Goal: Task Accomplishment & Management: Complete application form

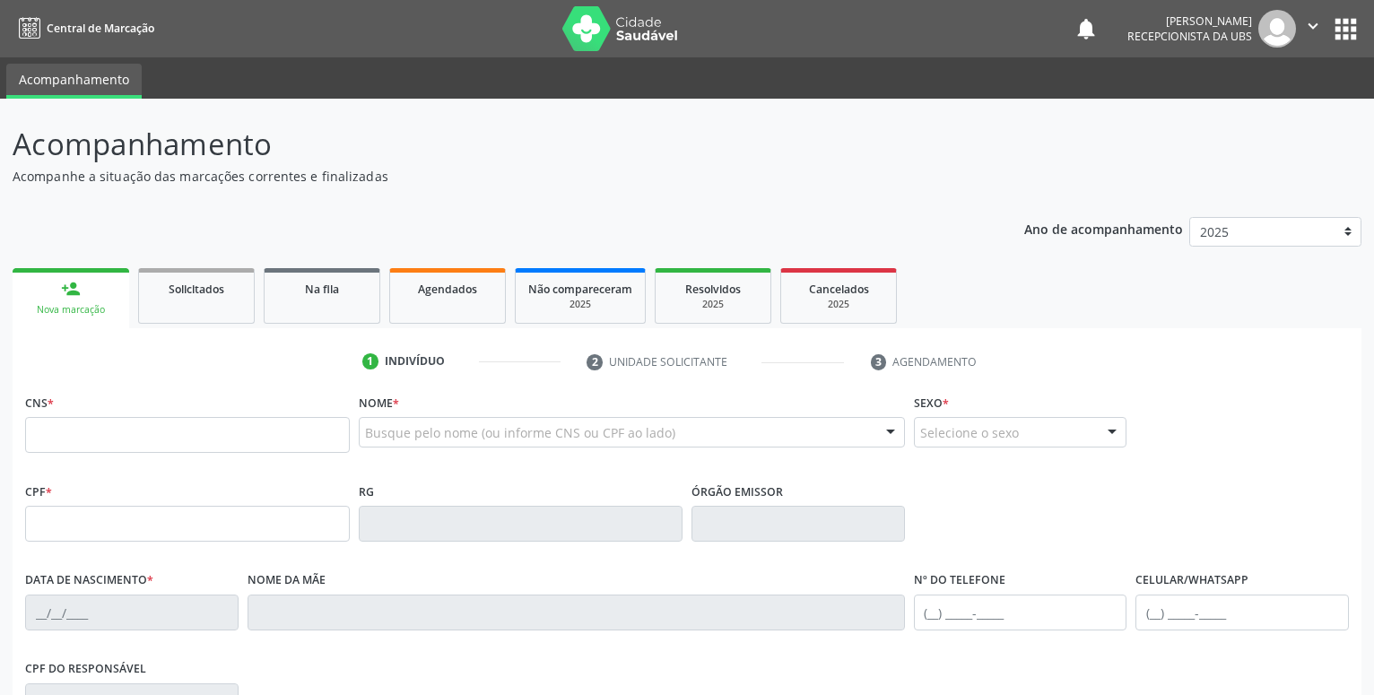
click at [104, 440] on input "text" at bounding box center [187, 435] width 325 height 36
type input "704 2012 3794 4088"
type input "18/12/1998"
type input "Espedita Diocina dos Anjos"
type input "(87) 98867-4078"
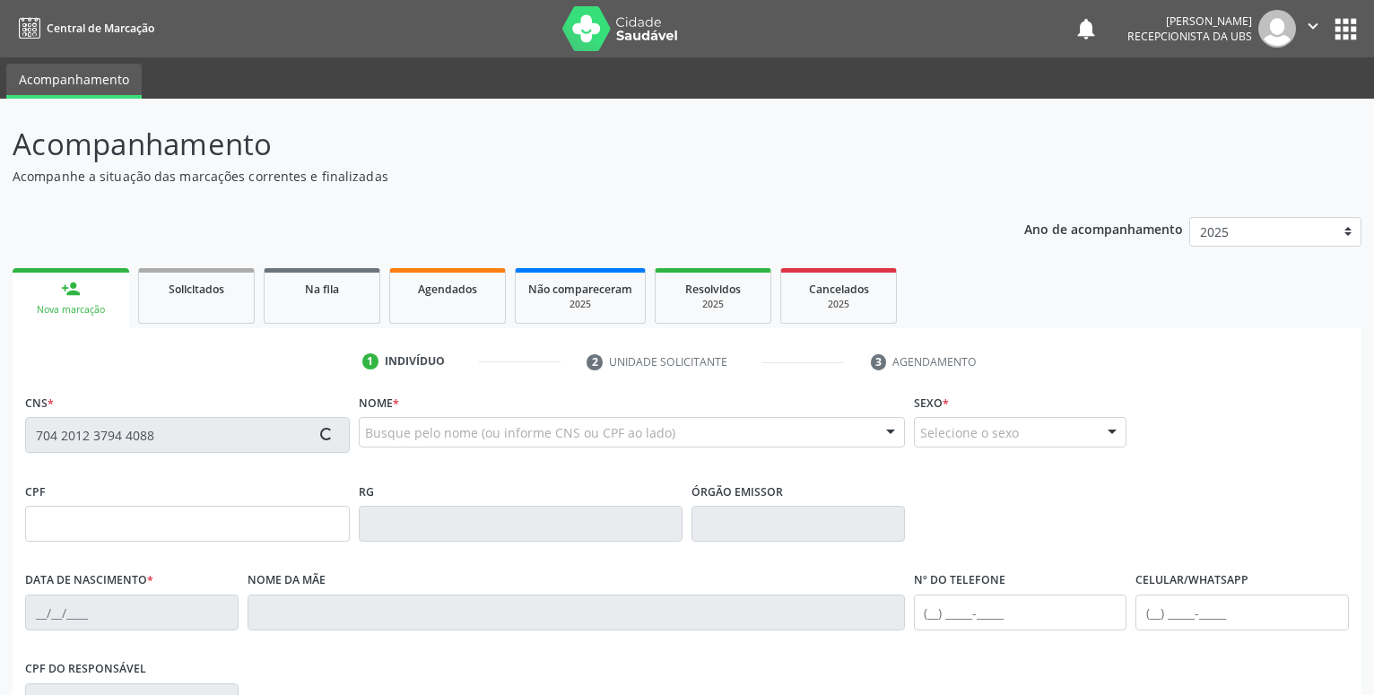
type input "(87) 98867-4078"
type input "112"
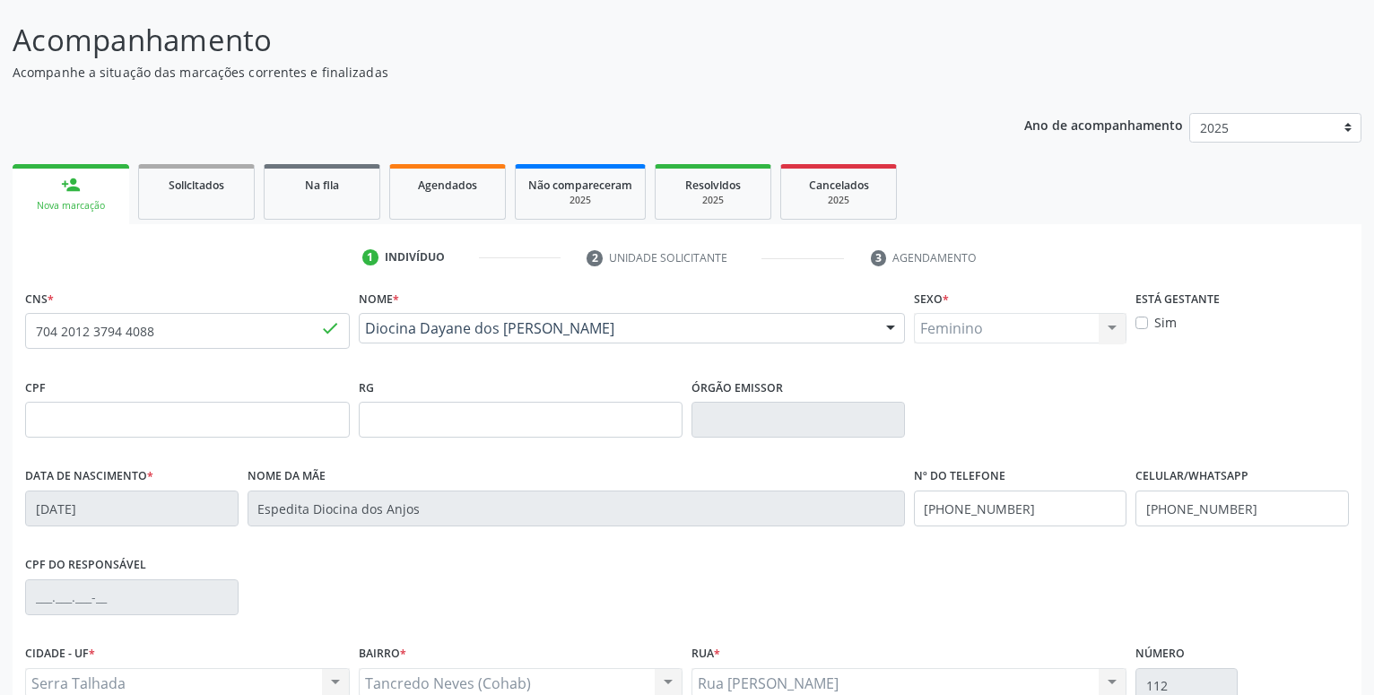
scroll to position [183, 0]
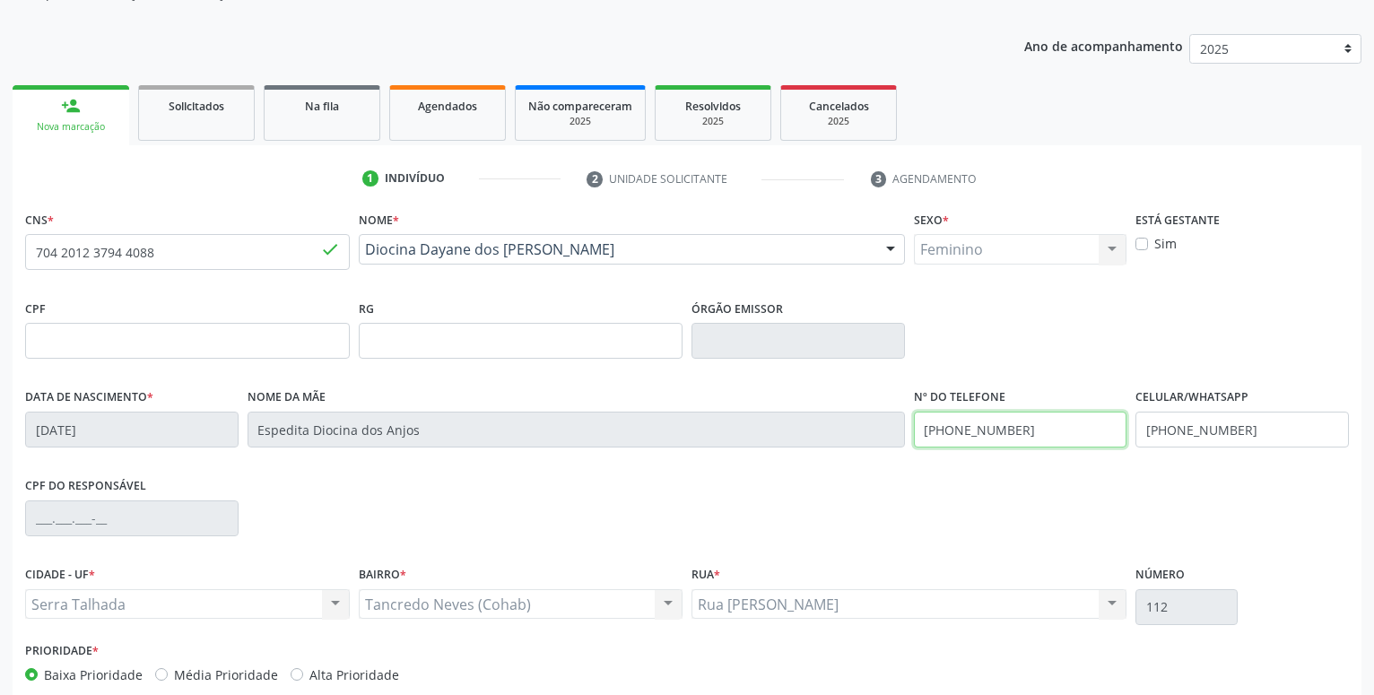
drag, startPoint x: 1038, startPoint y: 421, endPoint x: 630, endPoint y: 480, distance: 412.2
click at [914, 447] on input "(87) 98867-4078" at bounding box center [1020, 430] width 213 height 36
drag, startPoint x: 1055, startPoint y: 439, endPoint x: 1021, endPoint y: 442, distance: 34.2
click at [1135, 442] on input "(87) 98867-4078" at bounding box center [1241, 430] width 213 height 36
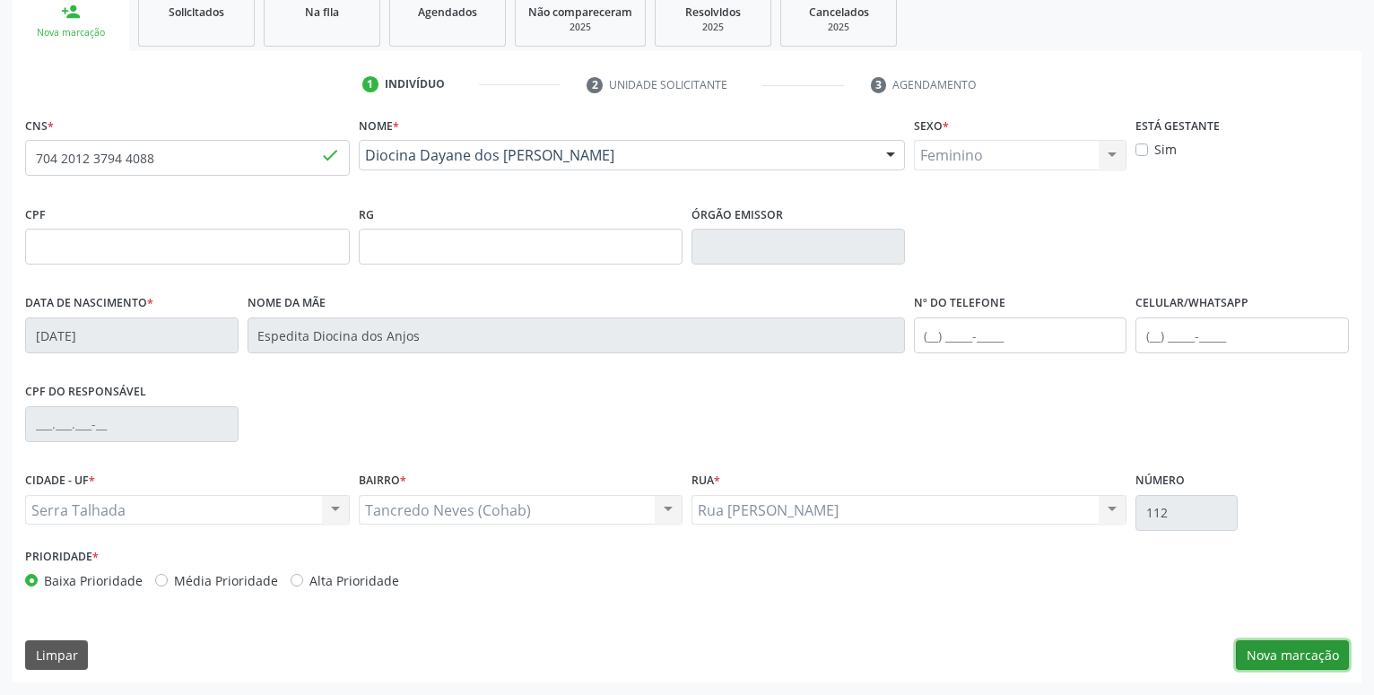
click at [1298, 651] on button "Nova marcação" at bounding box center [1292, 655] width 113 height 30
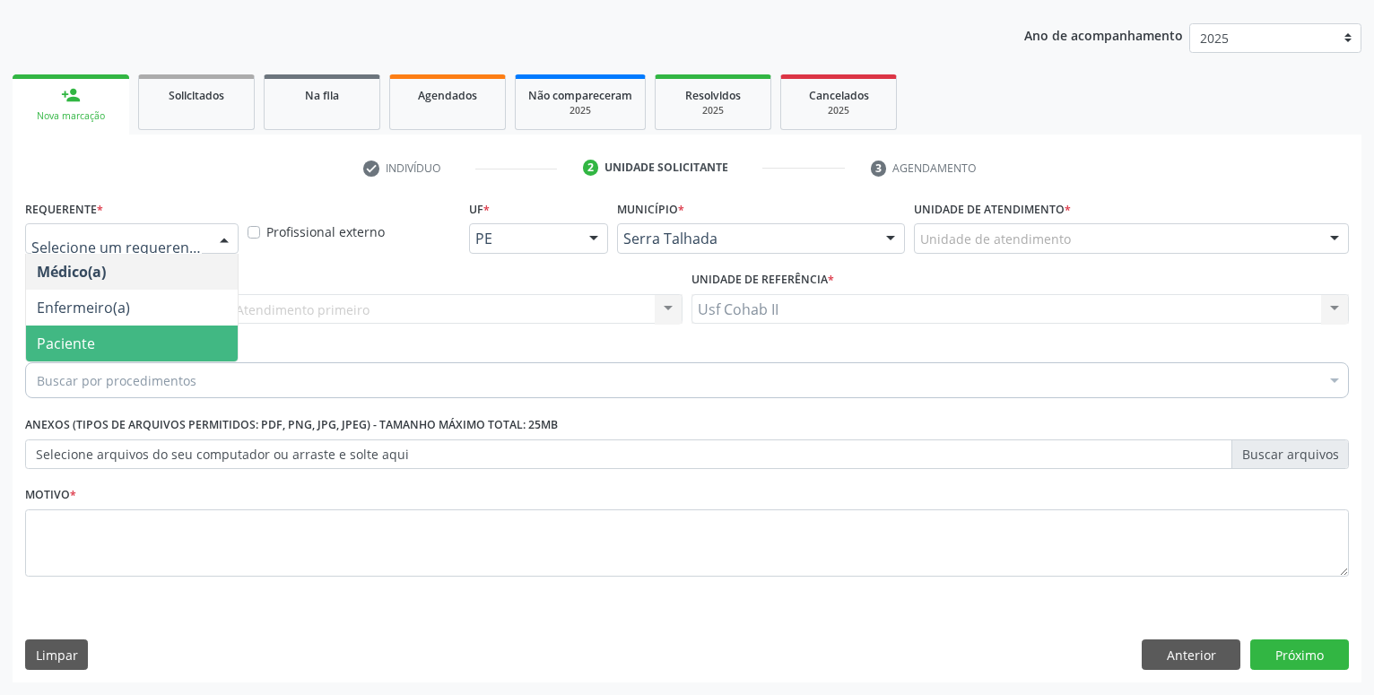
click at [108, 346] on span "Paciente" at bounding box center [132, 344] width 212 height 36
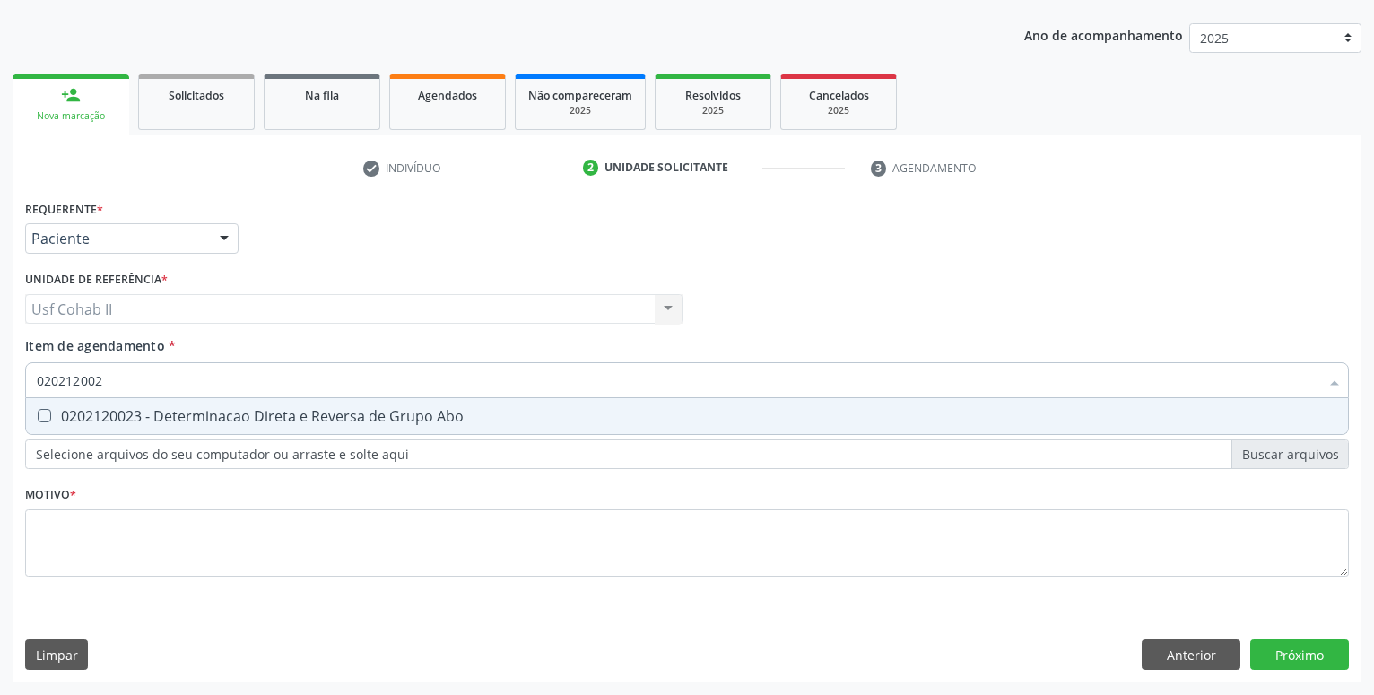
type input "0202120023"
click at [208, 419] on div "0202120023 - Determinacao Direta e Reversa de Grupo Abo" at bounding box center [687, 416] width 1300 height 14
checkbox Abo "true"
type input "0202120023"
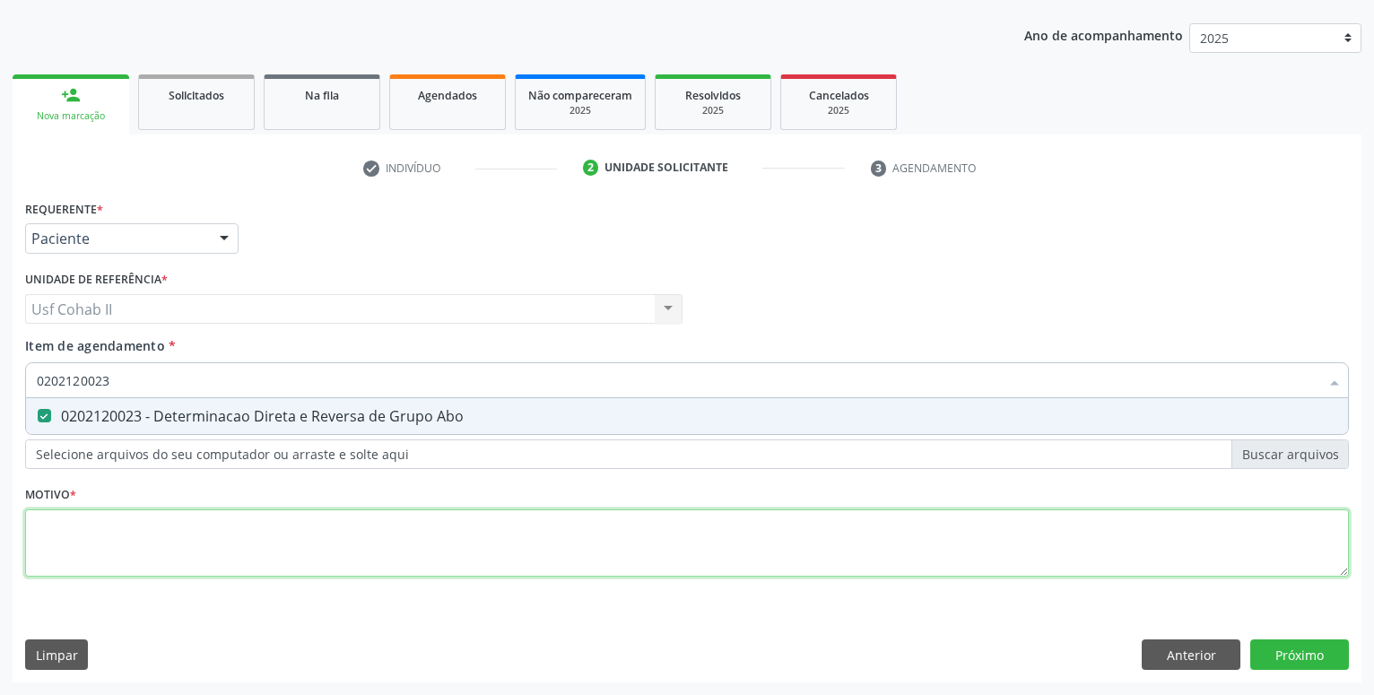
click at [133, 540] on textarea at bounding box center [687, 543] width 1324 height 68
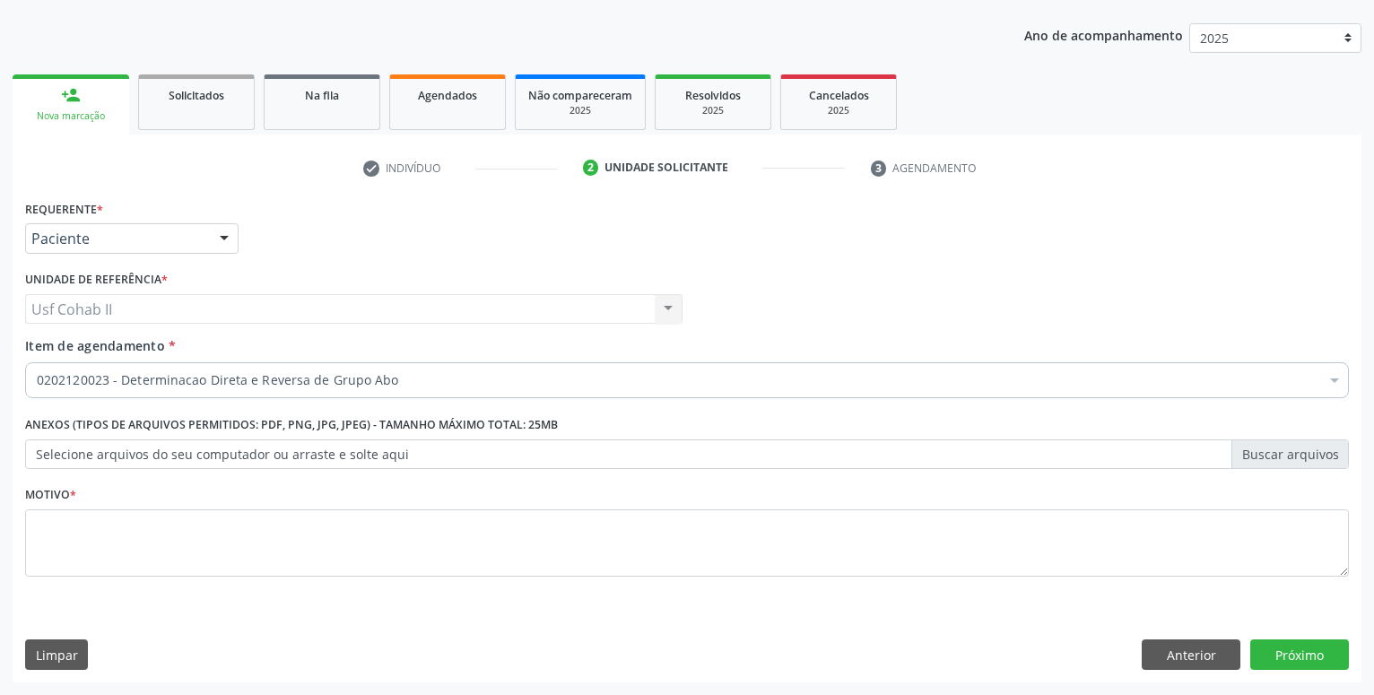
click at [92, 454] on label "Selecione arquivos do seu computador ou arraste e solte aqui" at bounding box center [687, 454] width 1324 height 30
click at [92, 454] on input "Selecione arquivos do seu computador ou arraste e solte aqui" at bounding box center [687, 454] width 1324 height 30
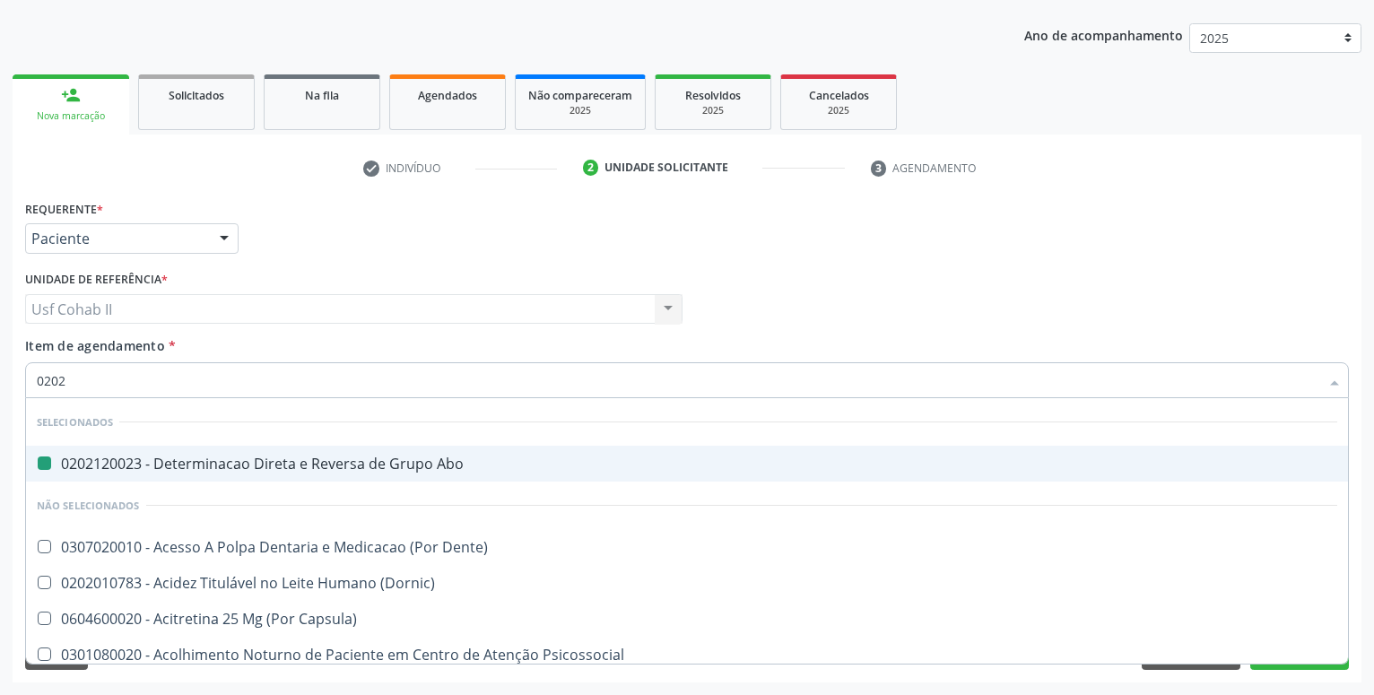
type input "02020"
checkbox Abo "false"
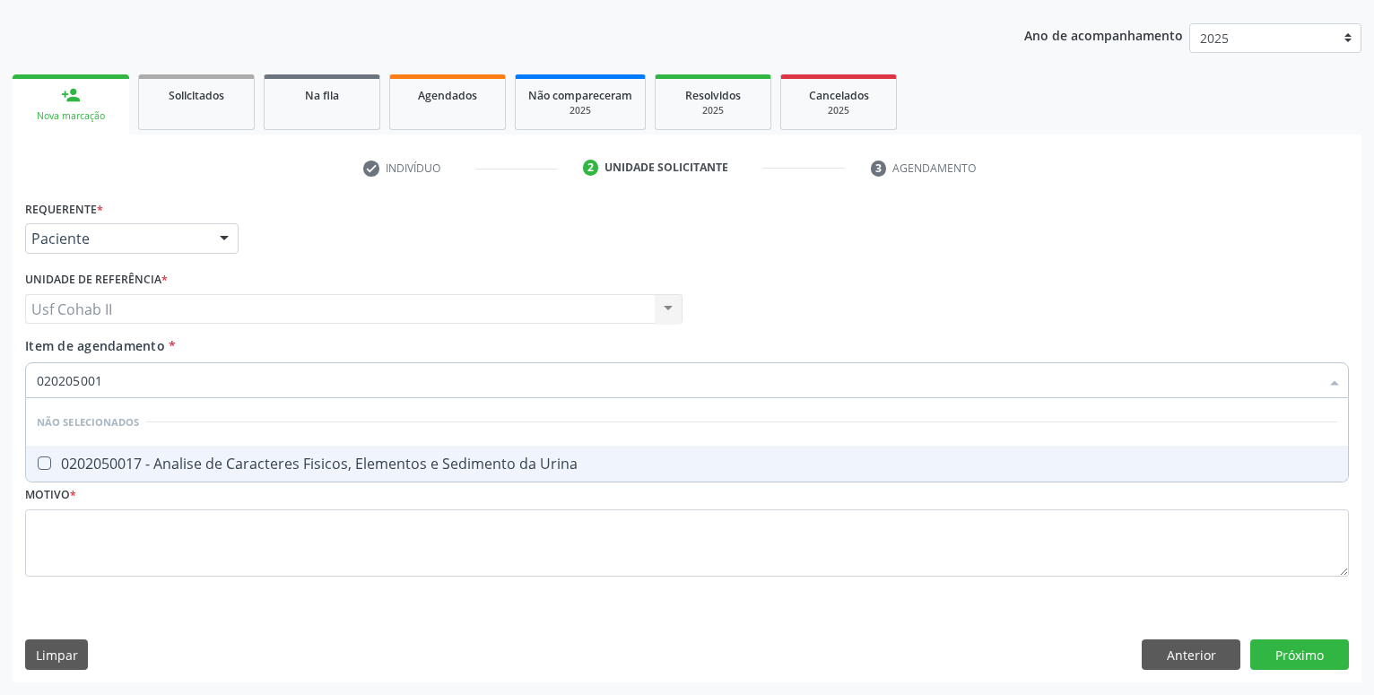
type input "0202050017"
click at [198, 462] on div "0202050017 - Analise de Caracteres Fisicos, Elementos e Sedimento da Urina" at bounding box center [687, 463] width 1300 height 14
checkbox Urina "true"
type input "0202050017"
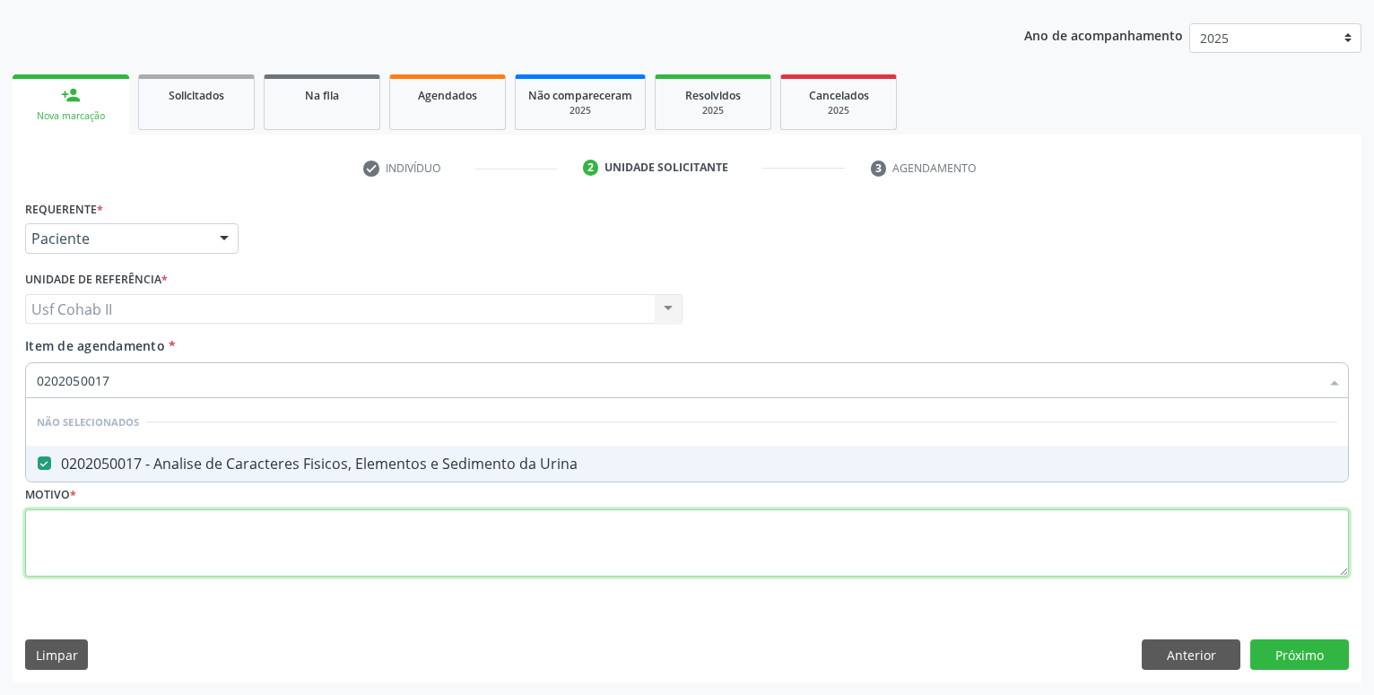
click at [181, 556] on textarea at bounding box center [687, 543] width 1324 height 68
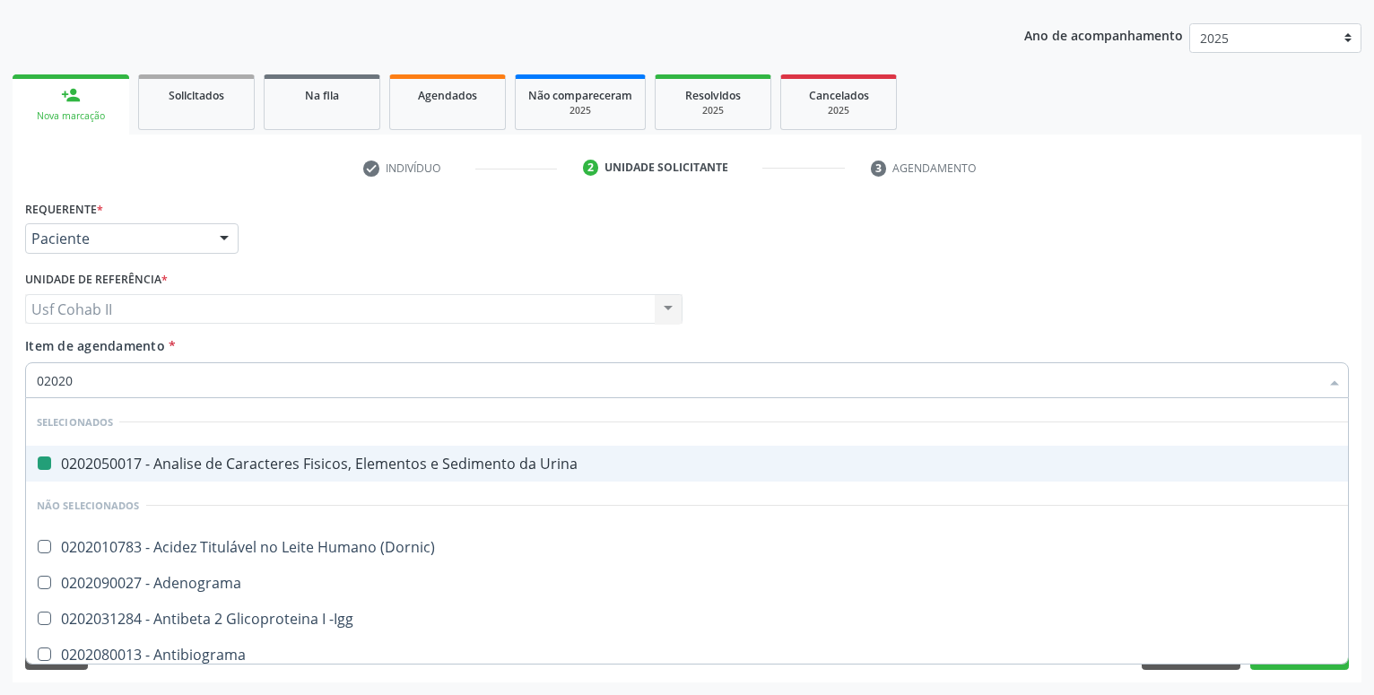
type input "020201"
checkbox Urina "false"
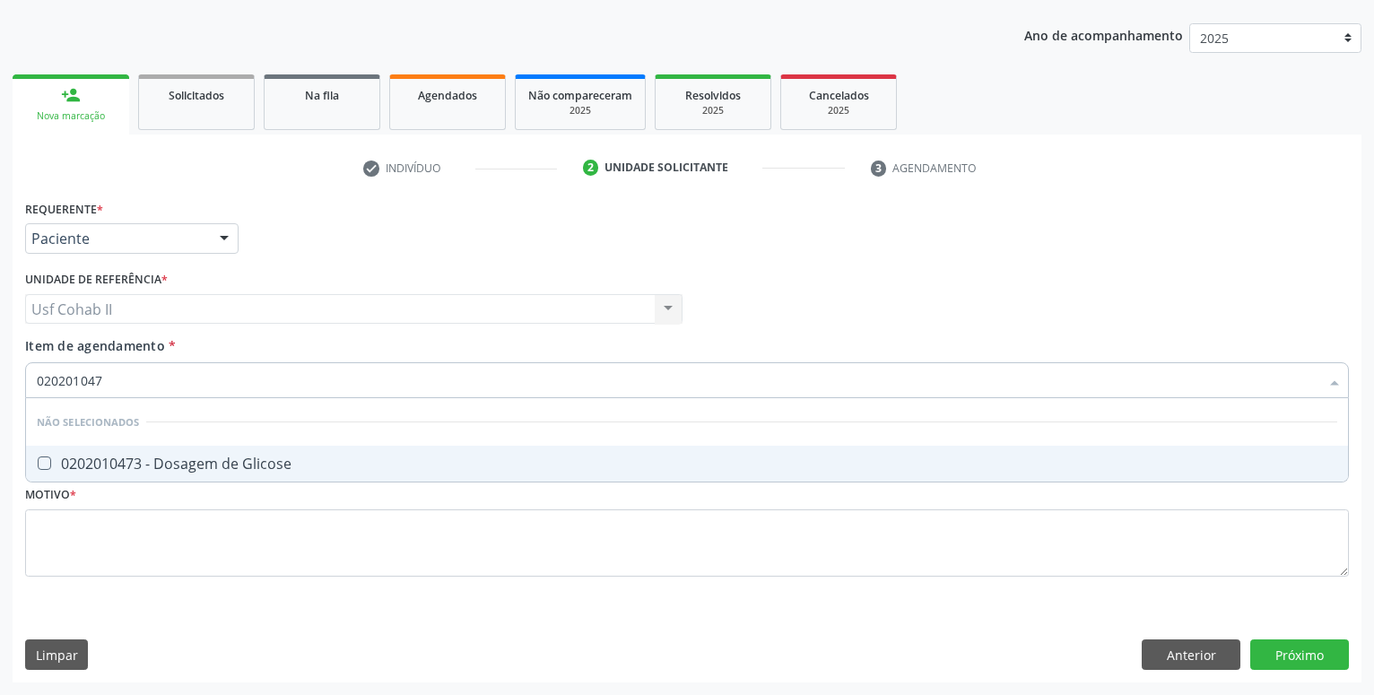
type input "0202010473"
click at [215, 459] on div "0202010473 - Dosagem de Glicose" at bounding box center [687, 463] width 1300 height 14
checkbox Glicose "true"
type input "0202010473"
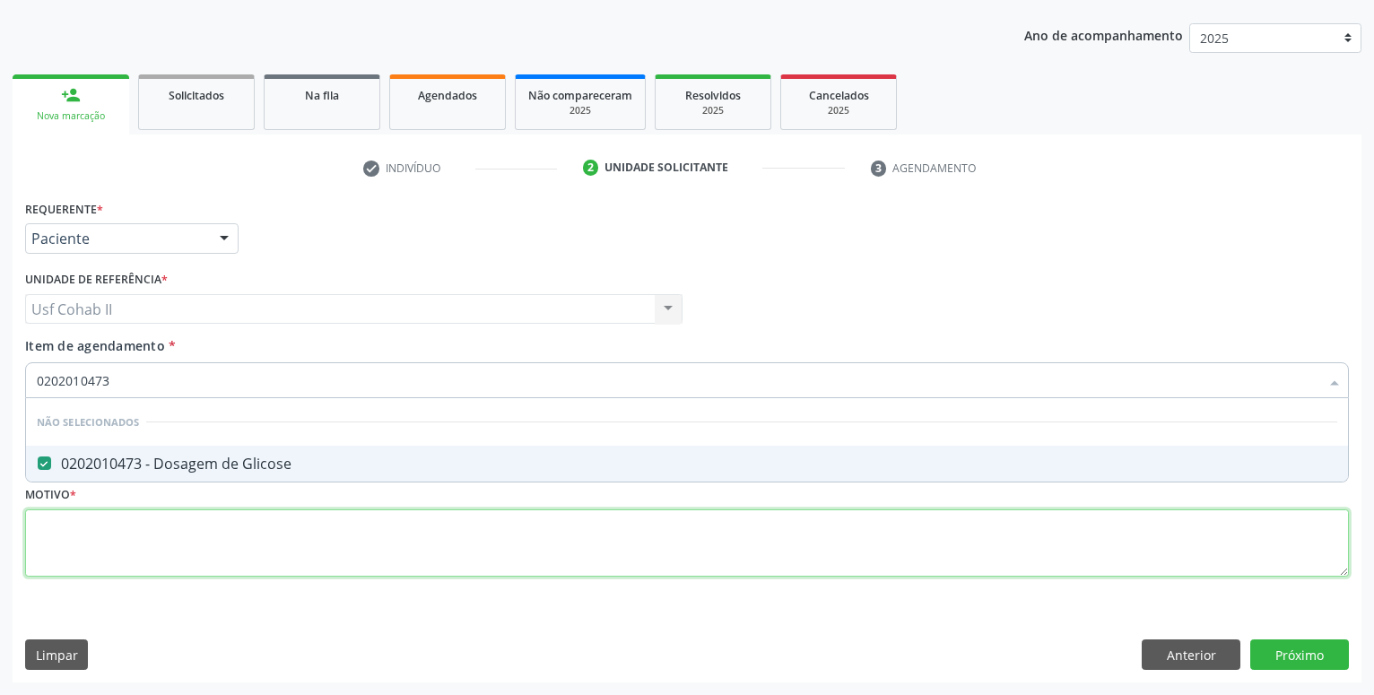
click at [147, 557] on textarea at bounding box center [687, 543] width 1324 height 68
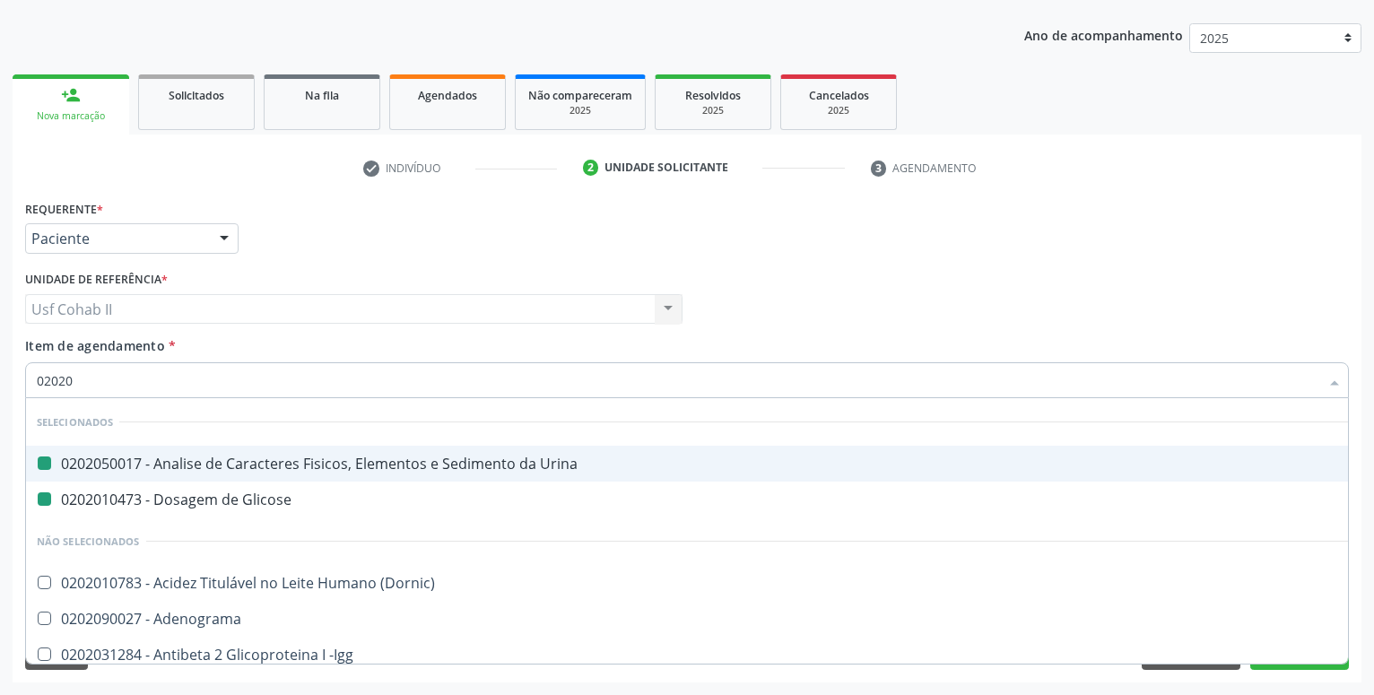
type input "020202"
checkbox Urina "false"
checkbox Glicose "false"
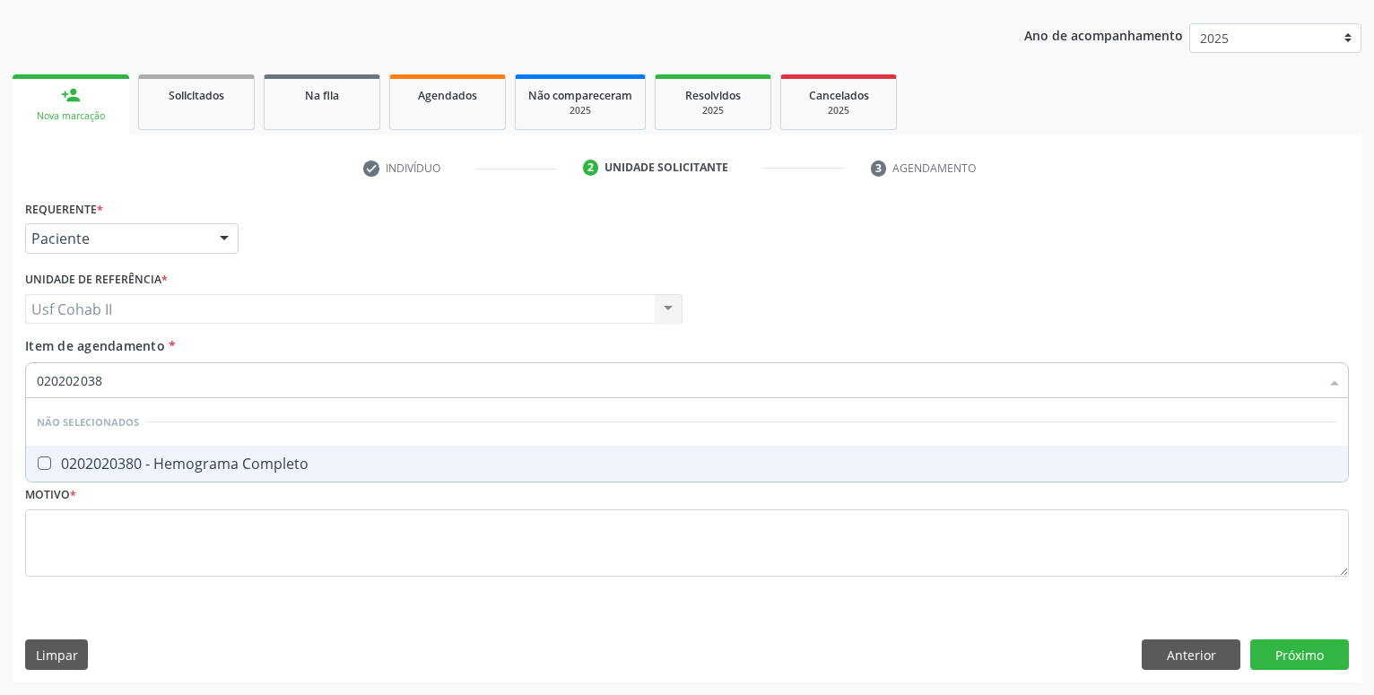
type input "0202020380"
click at [204, 466] on div "0202020380 - Hemograma Completo" at bounding box center [687, 463] width 1300 height 14
checkbox Completo "true"
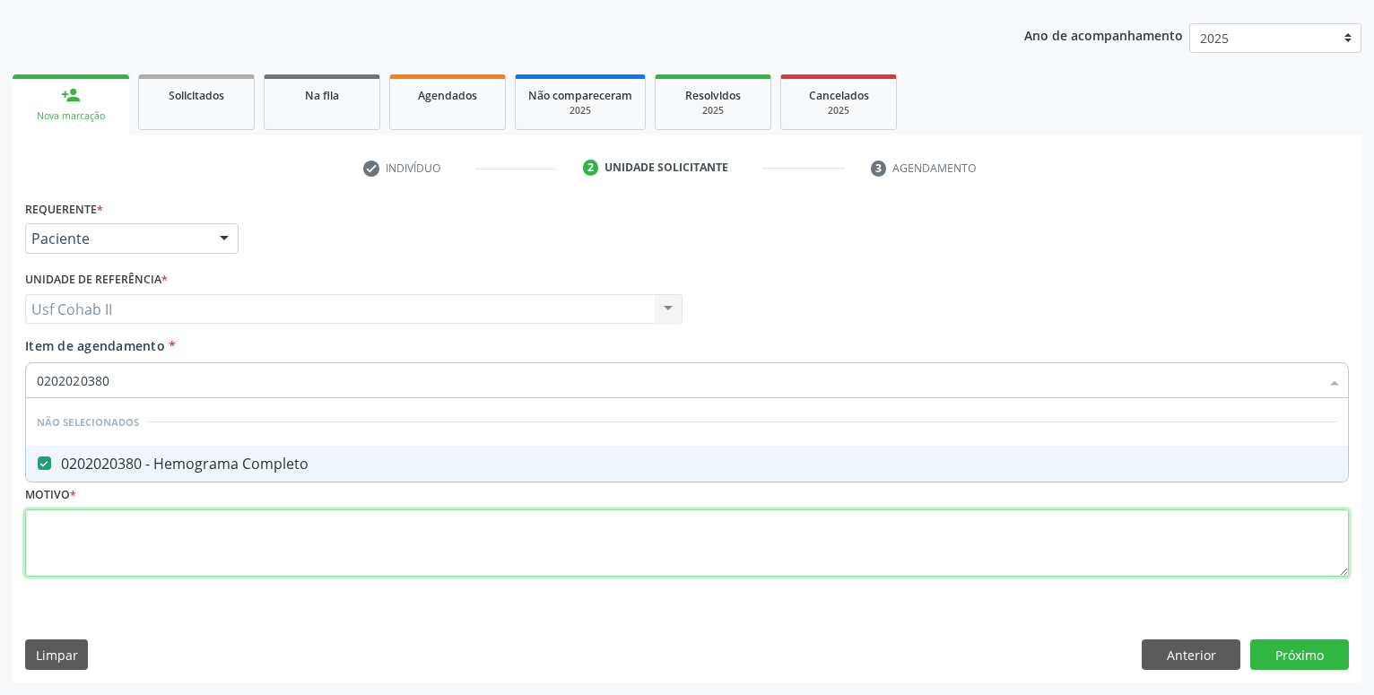
click at [152, 562] on textarea at bounding box center [687, 543] width 1324 height 68
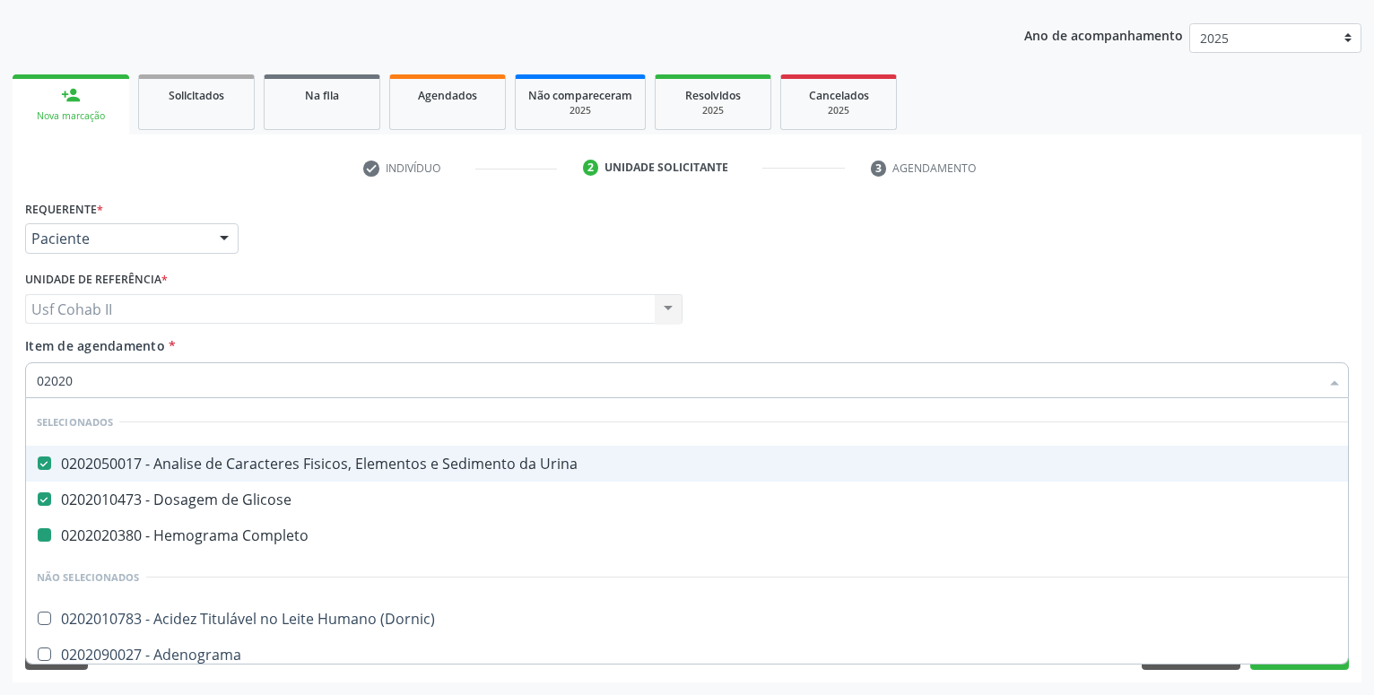
type input "020203"
checkbox Completo "false"
type input "0202030"
checkbox Urina "false"
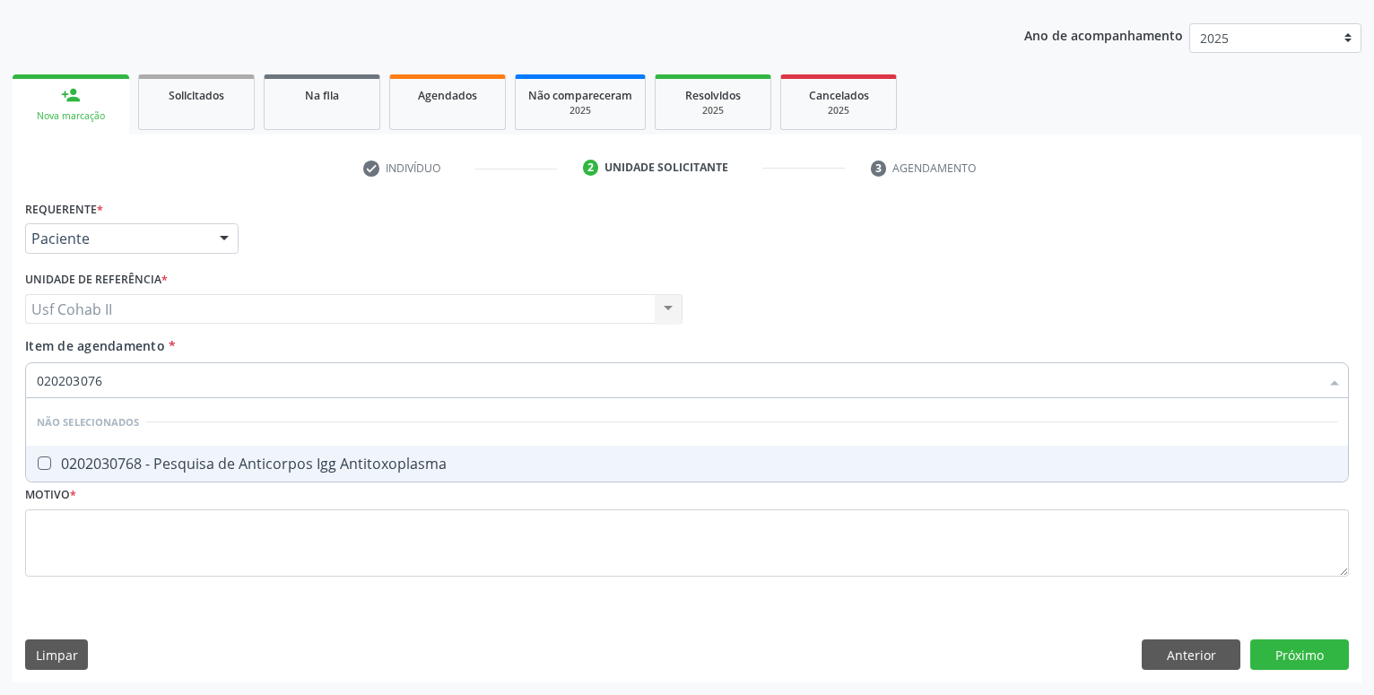
type input "0202030768"
click at [220, 452] on span "0202030768 - Pesquisa de Anticorpos Igg Antitoxoplasma" at bounding box center [687, 464] width 1322 height 36
checkbox Antitoxoplasma "true"
click at [191, 373] on input "0202030768" at bounding box center [678, 380] width 1282 height 36
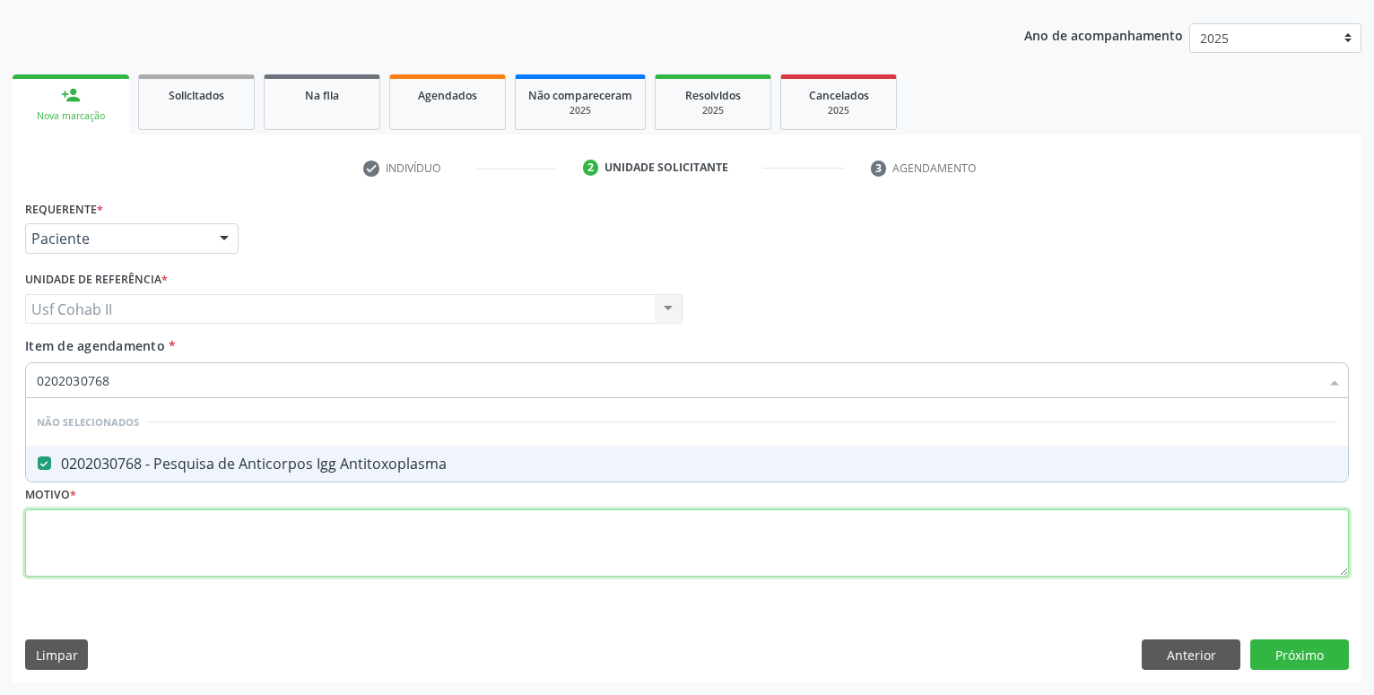
click at [198, 560] on textarea at bounding box center [687, 543] width 1324 height 68
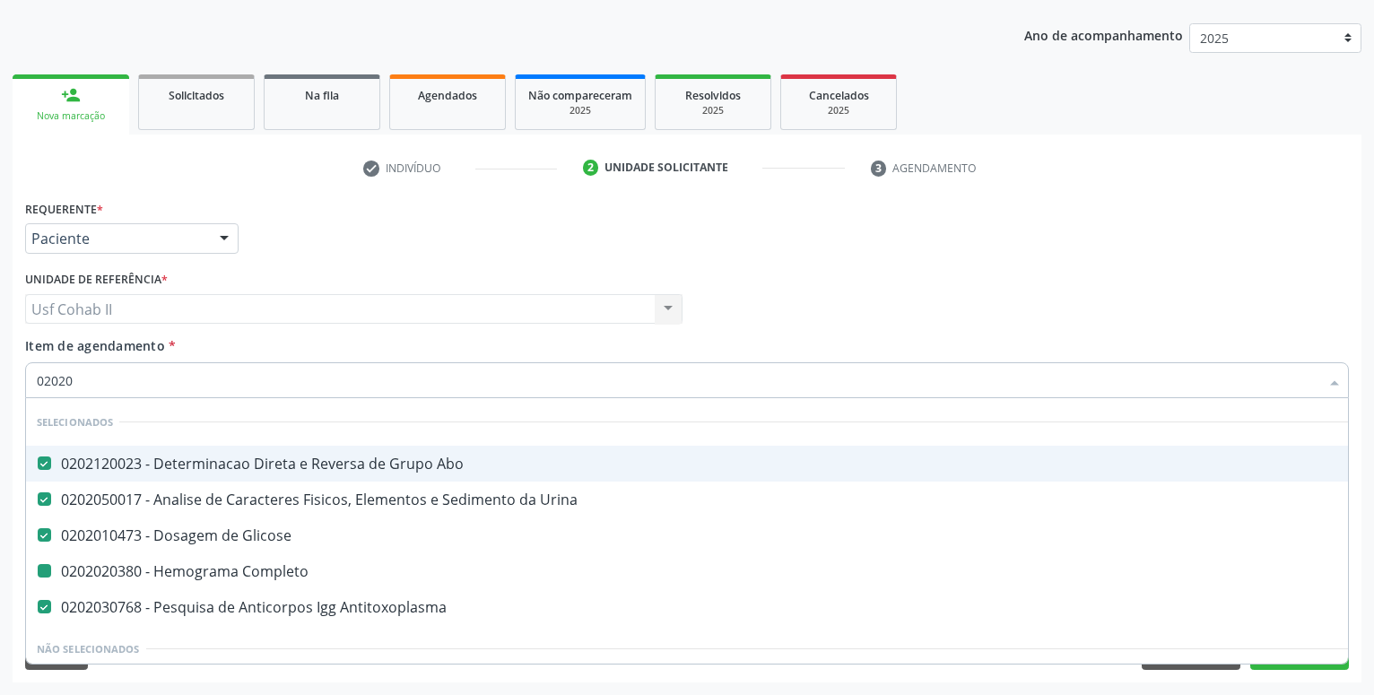
type input "020203"
checkbox Completo "false"
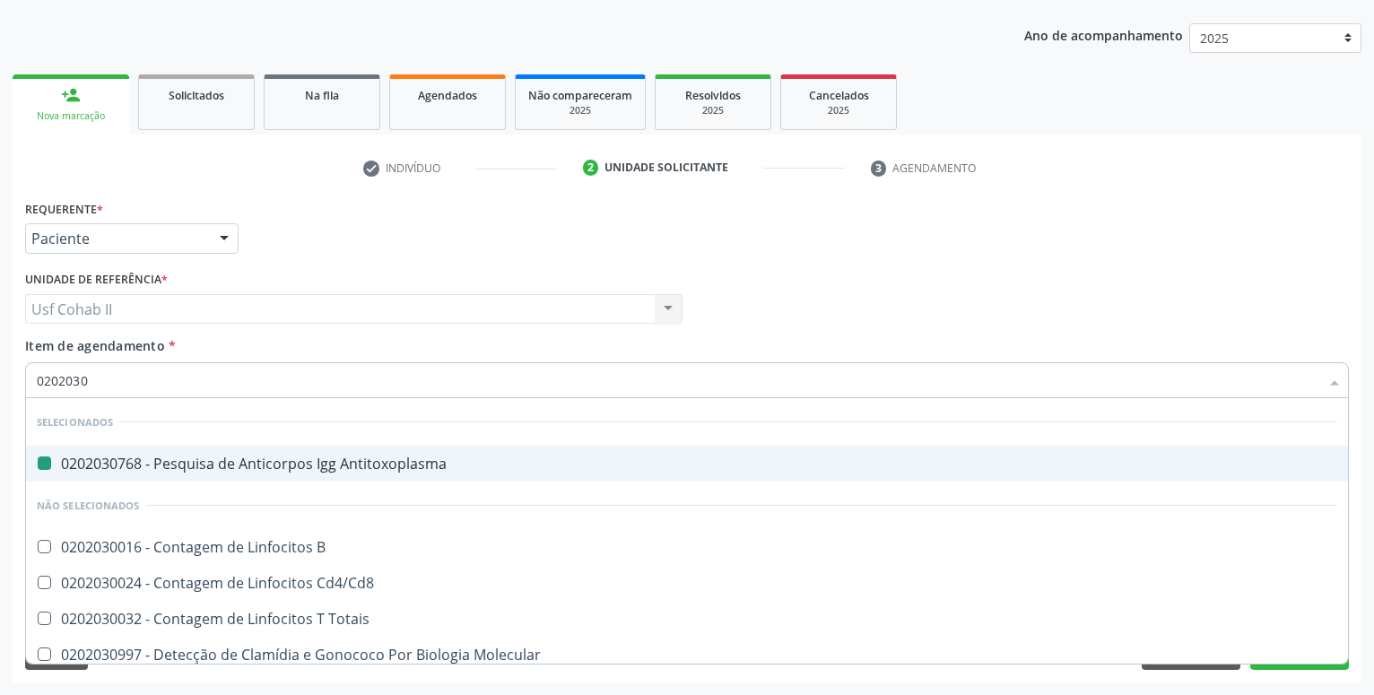
type input "02020308"
checkbox Antitoxoplasma "false"
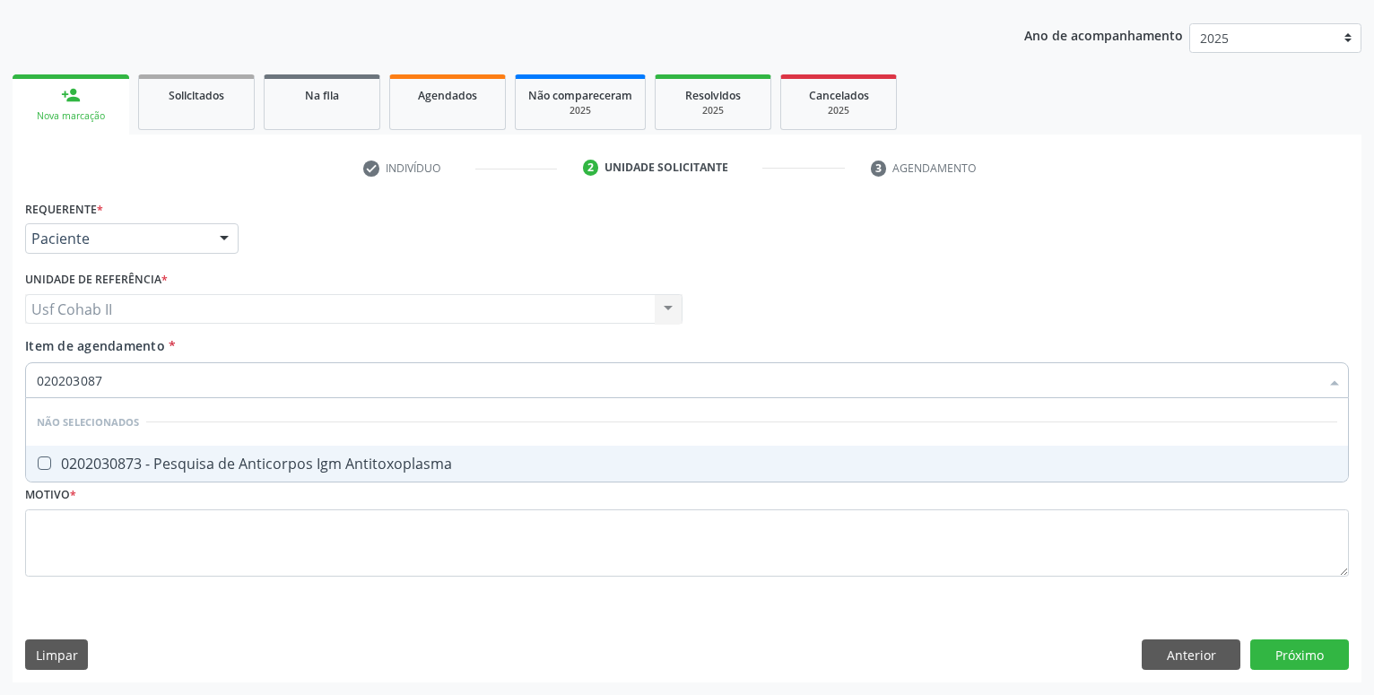
type input "0202030873"
click at [197, 456] on div "0202030873 - Pesquisa de Anticorpos Igm Antitoxoplasma" at bounding box center [687, 463] width 1300 height 14
checkbox Antitoxoplasma "true"
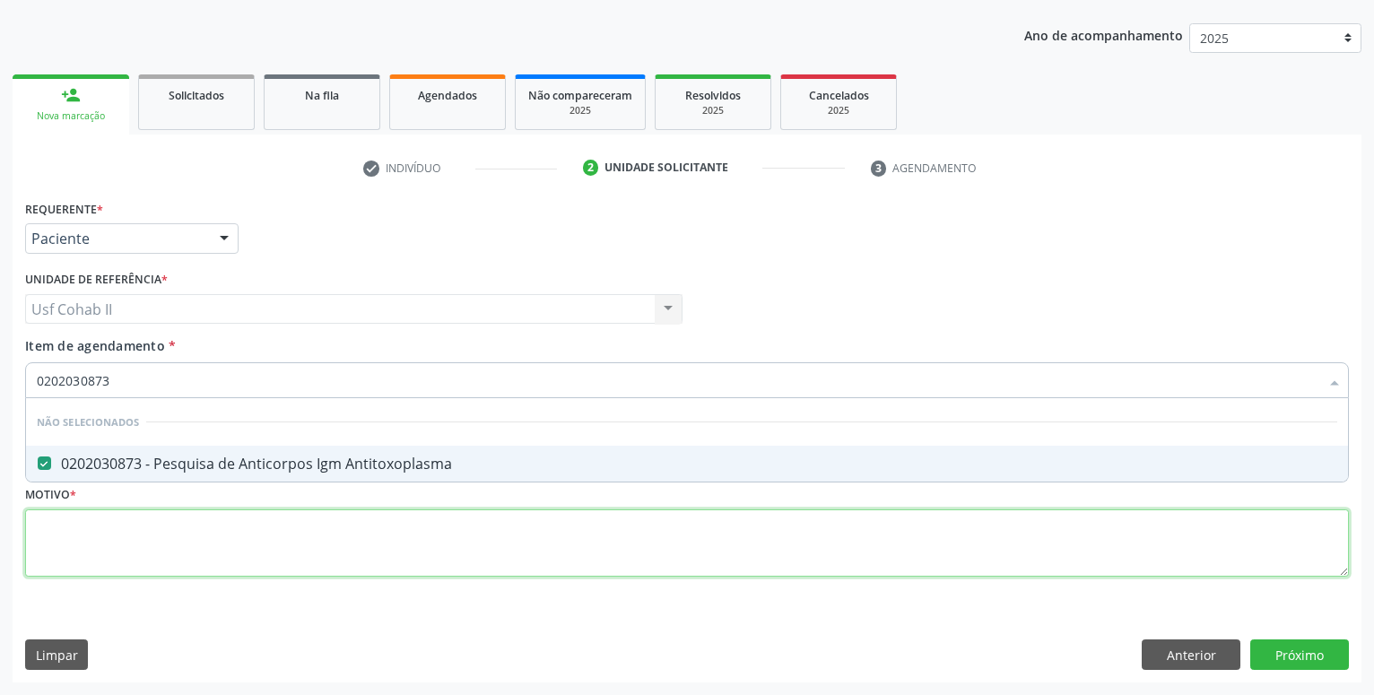
click at [189, 524] on textarea at bounding box center [687, 543] width 1324 height 68
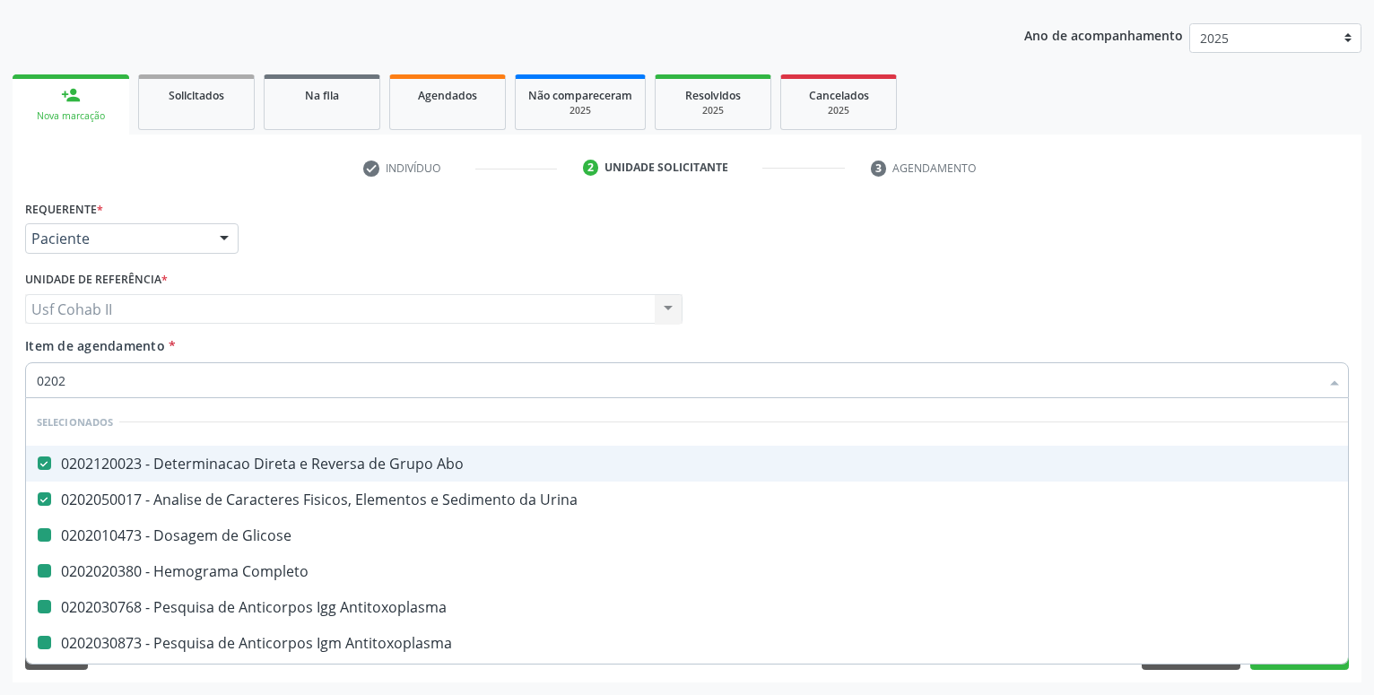
type input "02021"
checkbox Glicose "false"
checkbox Completo "false"
checkbox Antitoxoplasma "false"
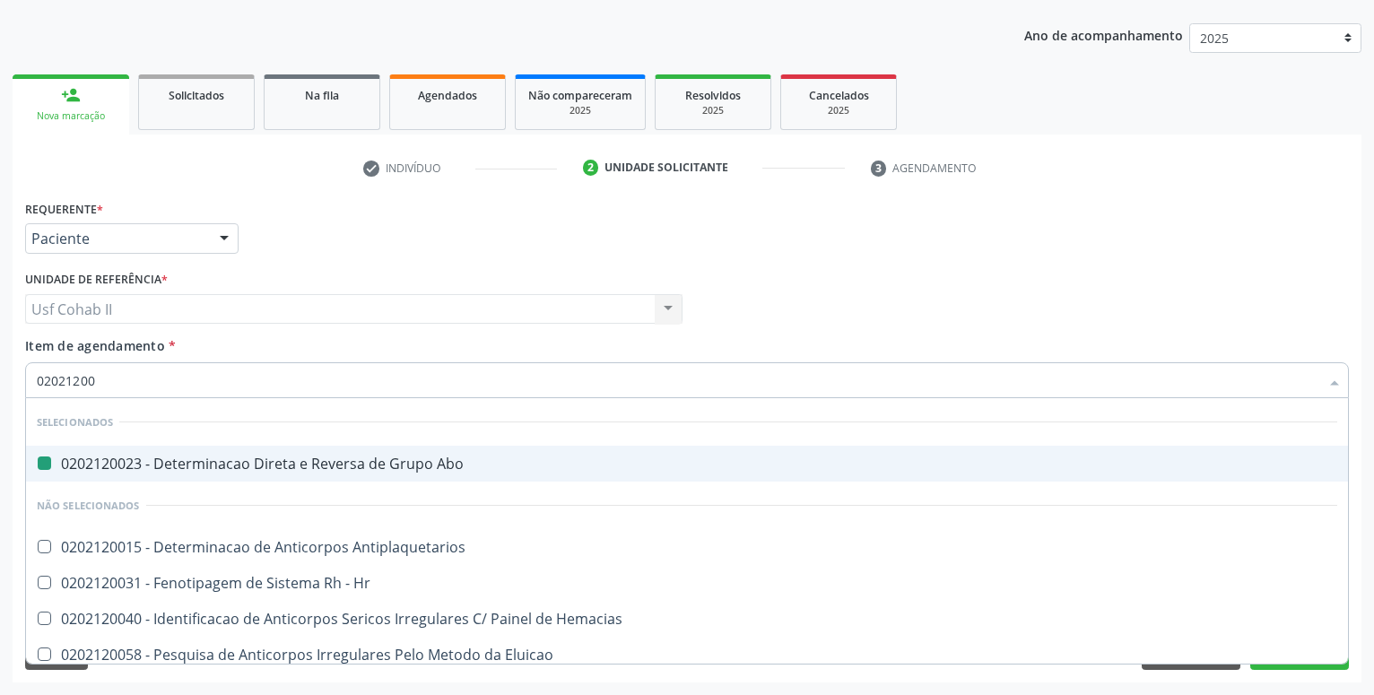
type input "020212008"
checkbox Abo "false"
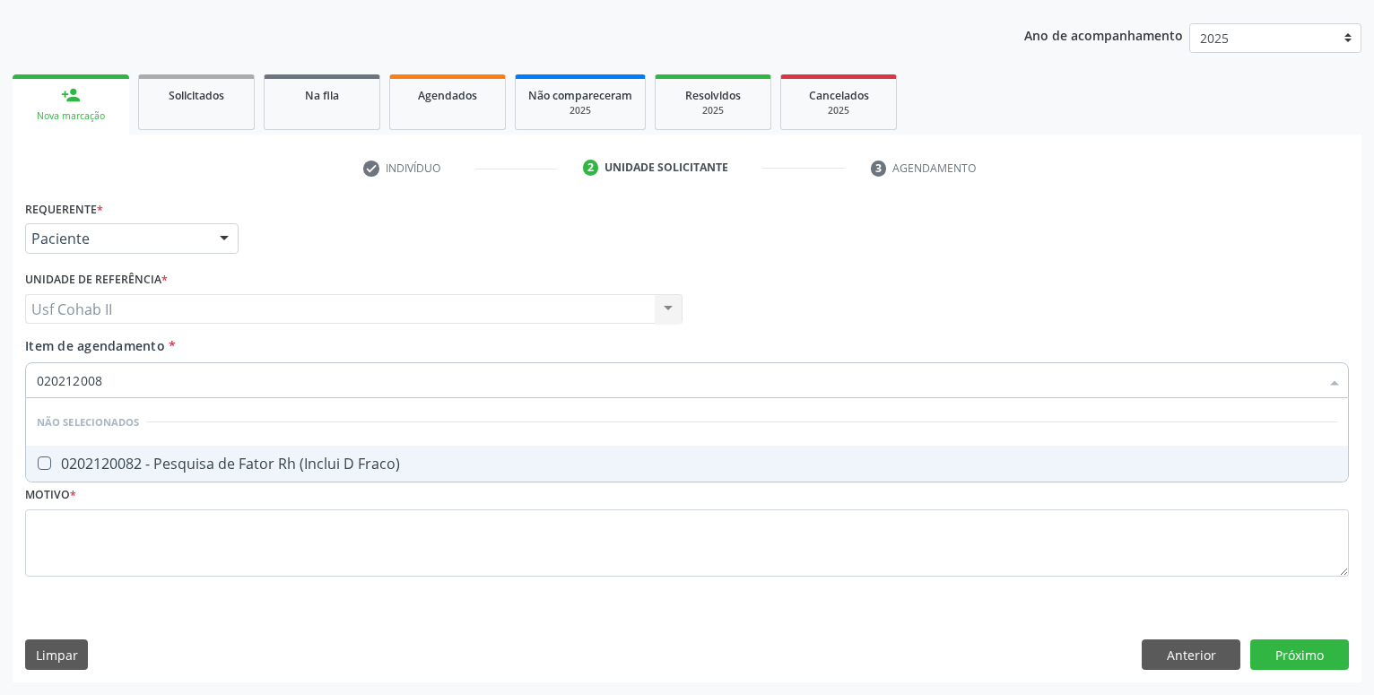
type input "0202120082"
click at [296, 468] on div "0202120082 - Pesquisa de Fator Rh (Inclui D Fraco)" at bounding box center [687, 463] width 1300 height 14
checkbox Fraco\) "true"
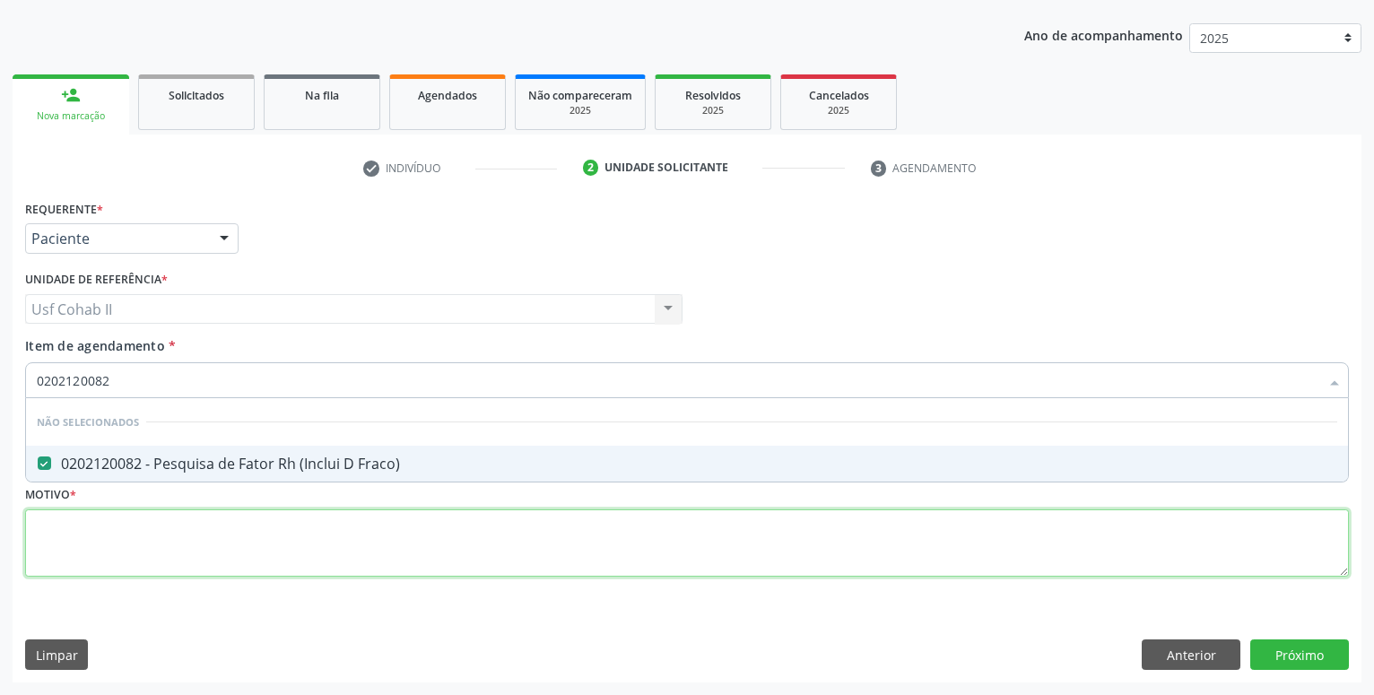
click at [243, 550] on textarea at bounding box center [687, 543] width 1324 height 68
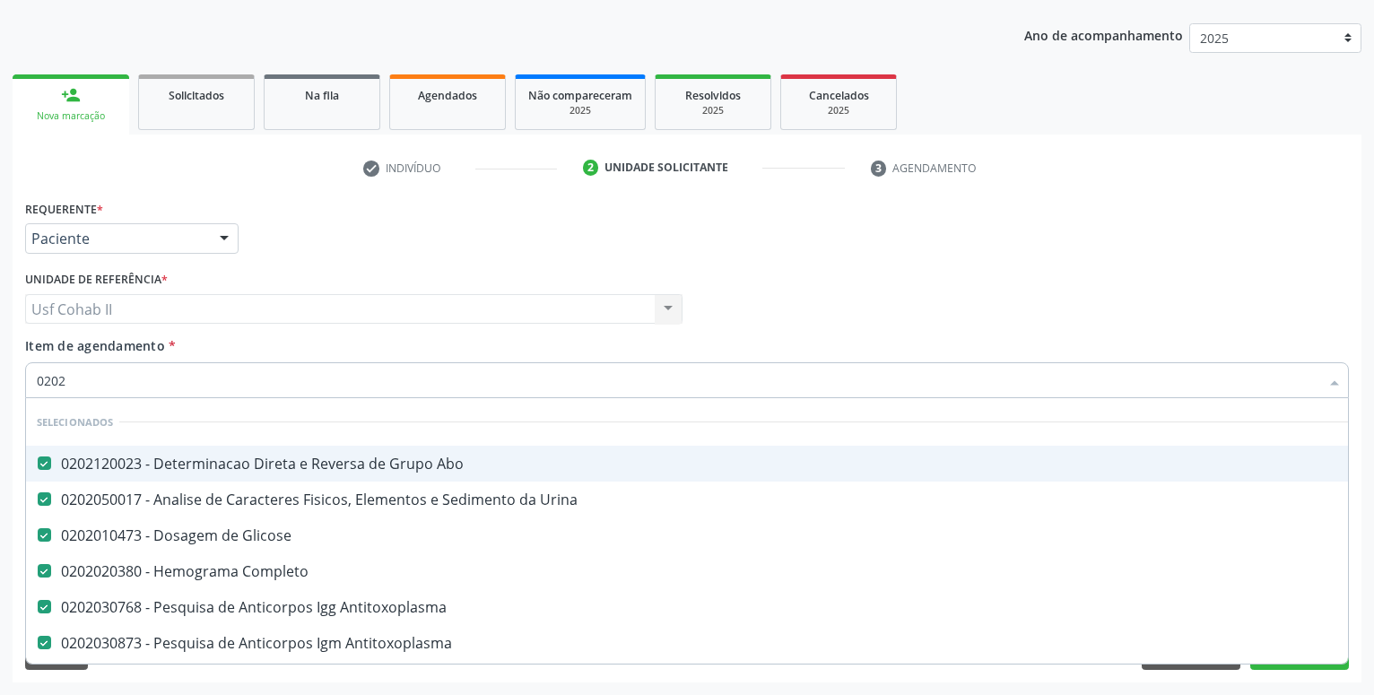
type input "02020"
checkbox Fraco\) "false"
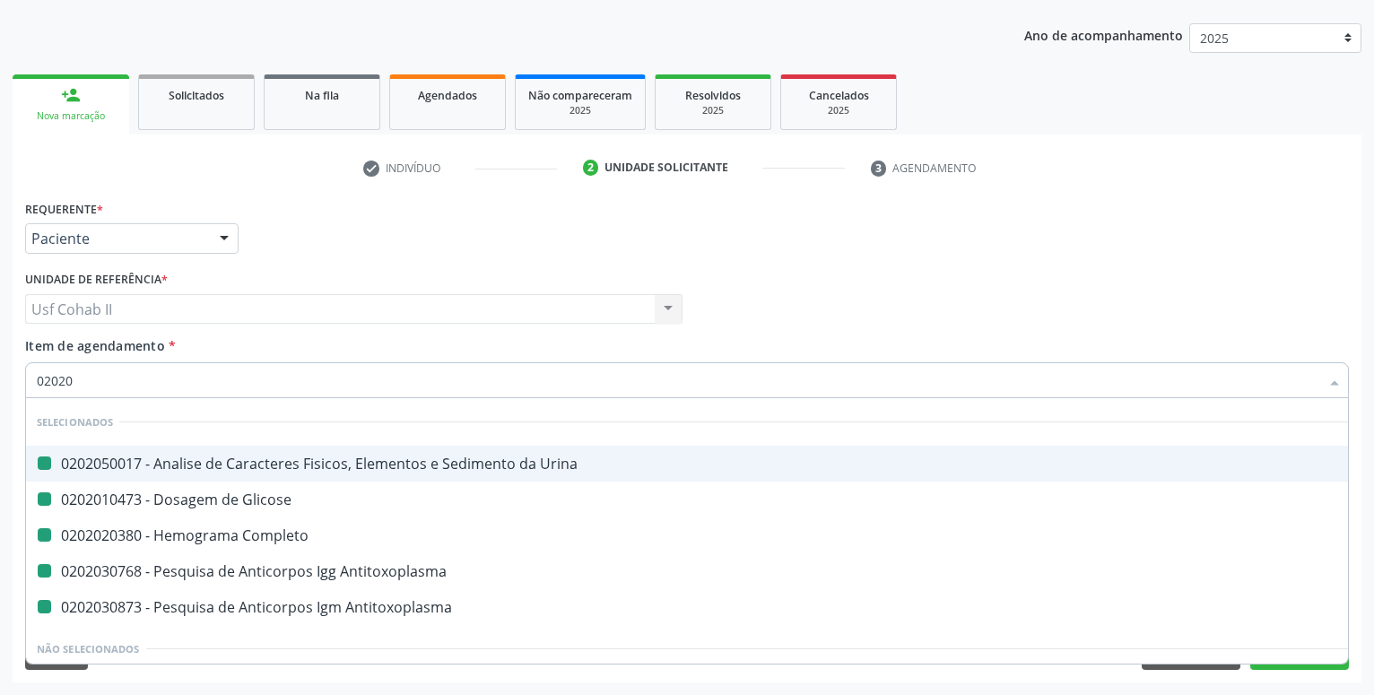
type input "020208"
checkbox Urina "false"
checkbox Glicose "false"
checkbox Completo "false"
checkbox Antitoxoplasma "false"
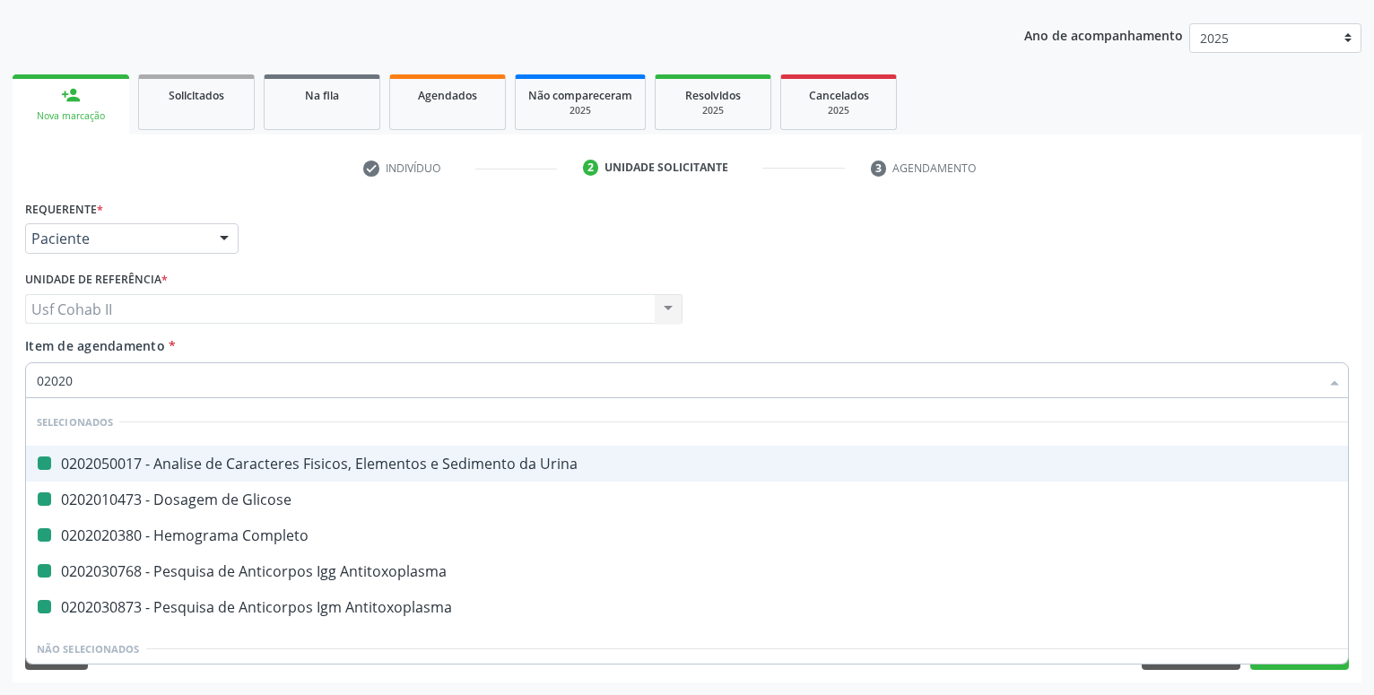
checkbox Antitoxoplasma "false"
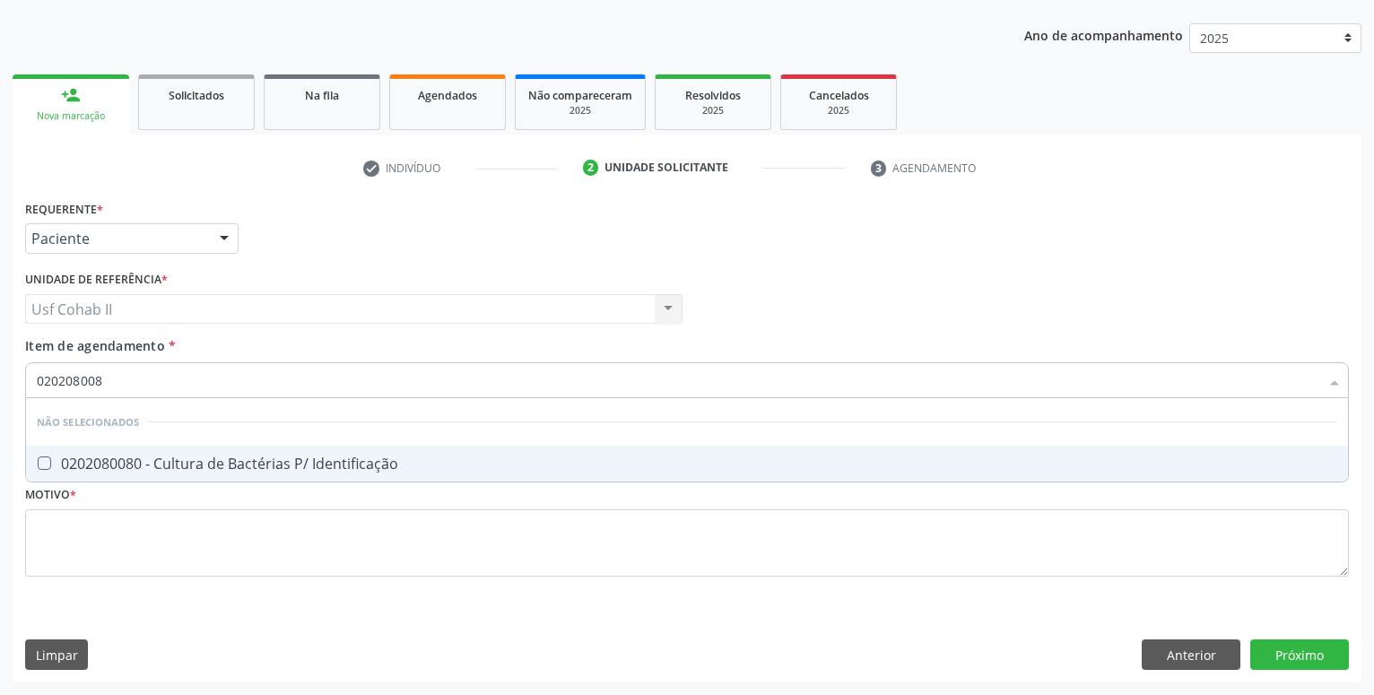
type input "0202080080"
click at [247, 463] on div "0202080080 - Cultura de Bactérias P/ Identificação" at bounding box center [687, 463] width 1300 height 14
checkbox Identificação "true"
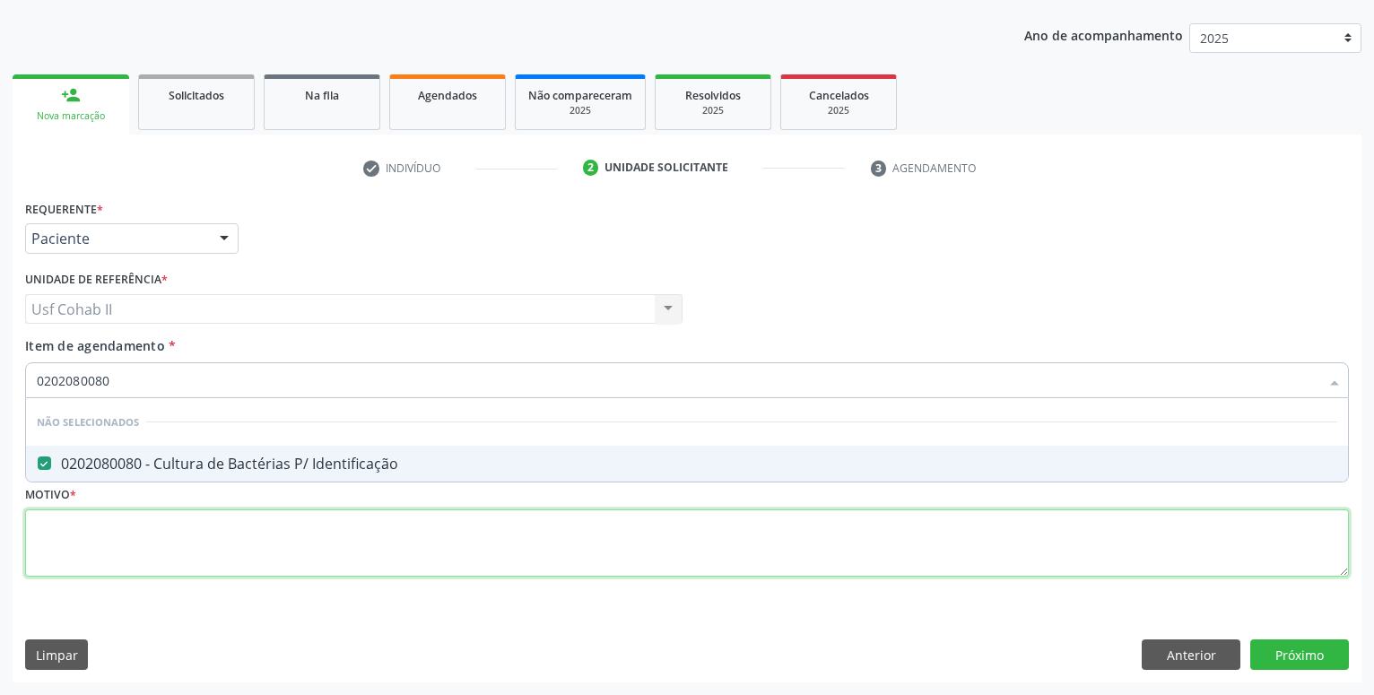
click at [203, 575] on textarea at bounding box center [687, 543] width 1324 height 68
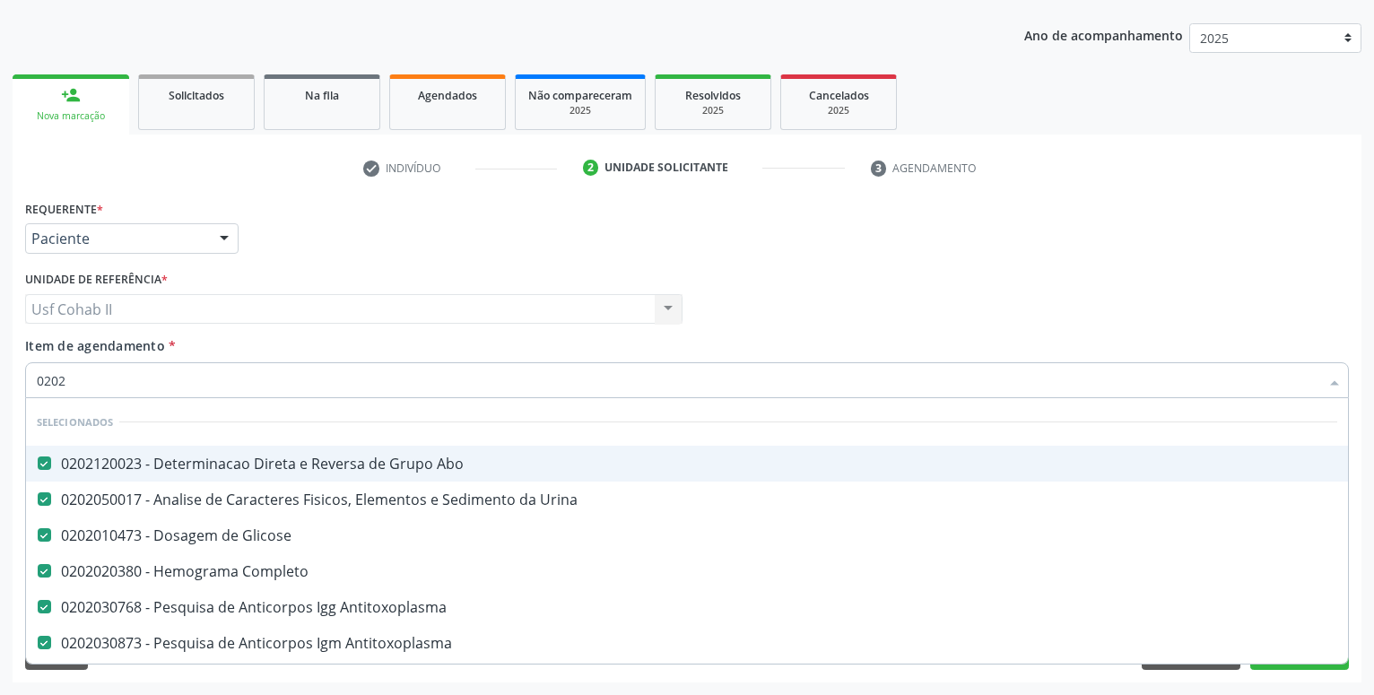
type input "02020"
checkbox Identificação "false"
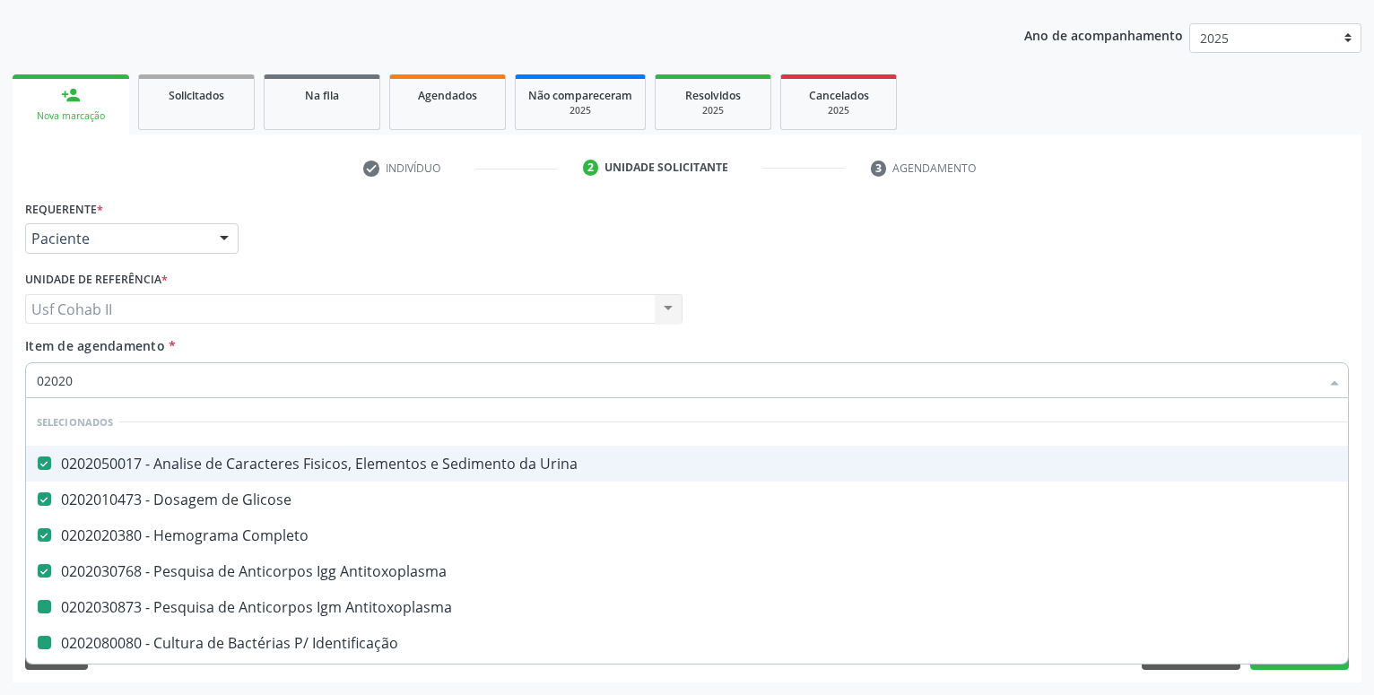
type input "020203"
checkbox Antitoxoplasma "false"
checkbox Identificação "false"
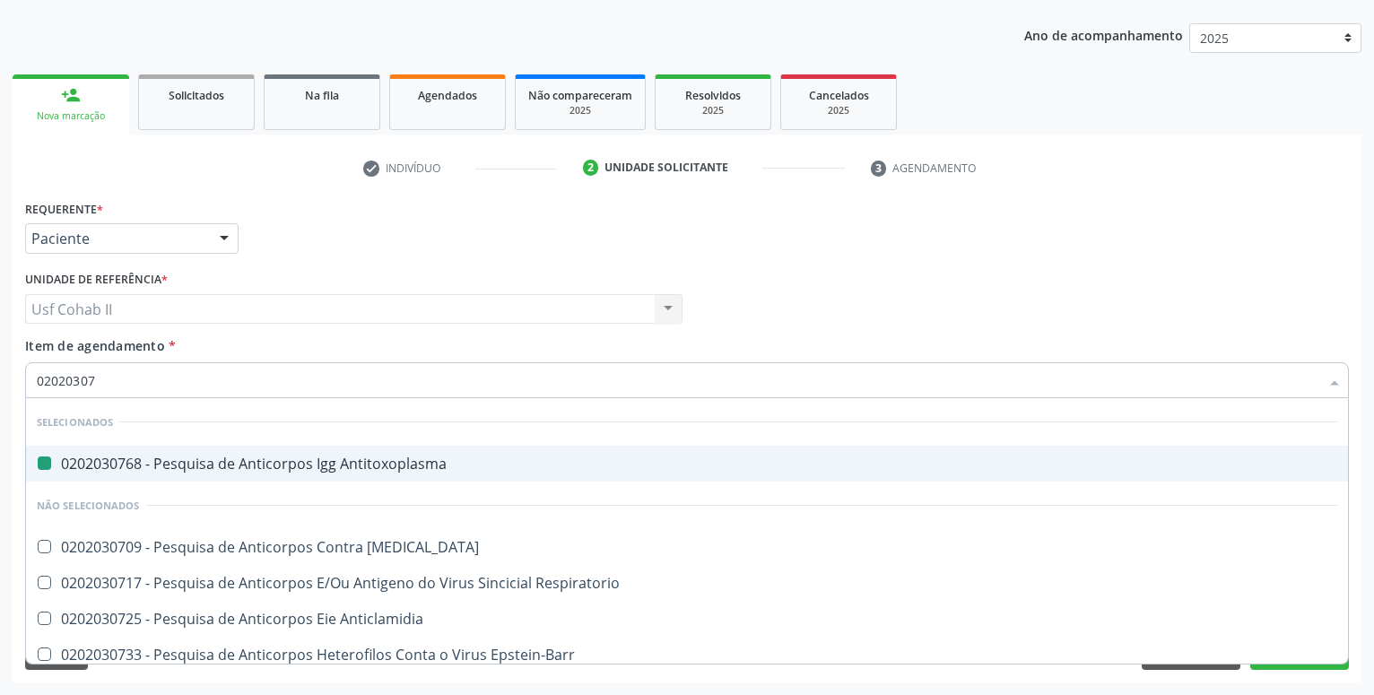
type input "020203074"
checkbox Antitoxoplasma "false"
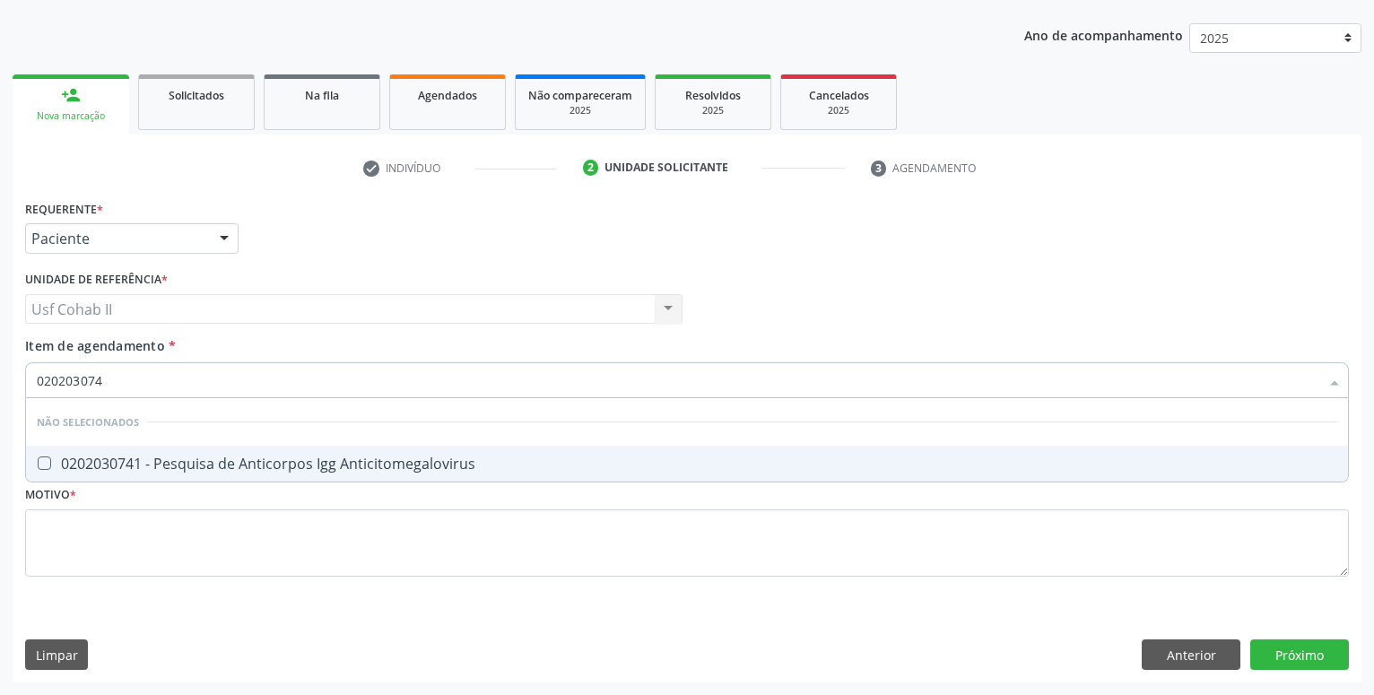
type input "0202030741"
click at [231, 466] on div "0202030741 - Pesquisa de Anticorpos Igg Anticitomegalovirus" at bounding box center [687, 463] width 1300 height 14
checkbox Anticitomegalovirus "true"
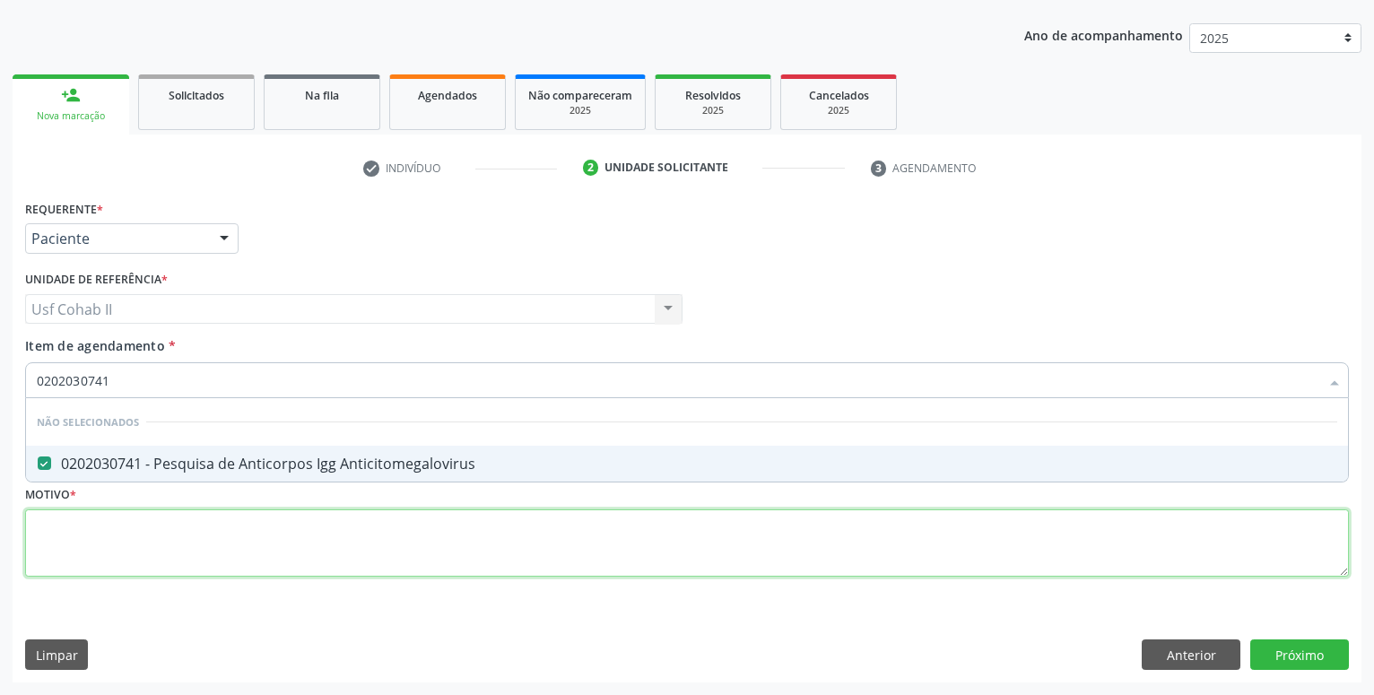
click at [207, 560] on textarea at bounding box center [687, 543] width 1324 height 68
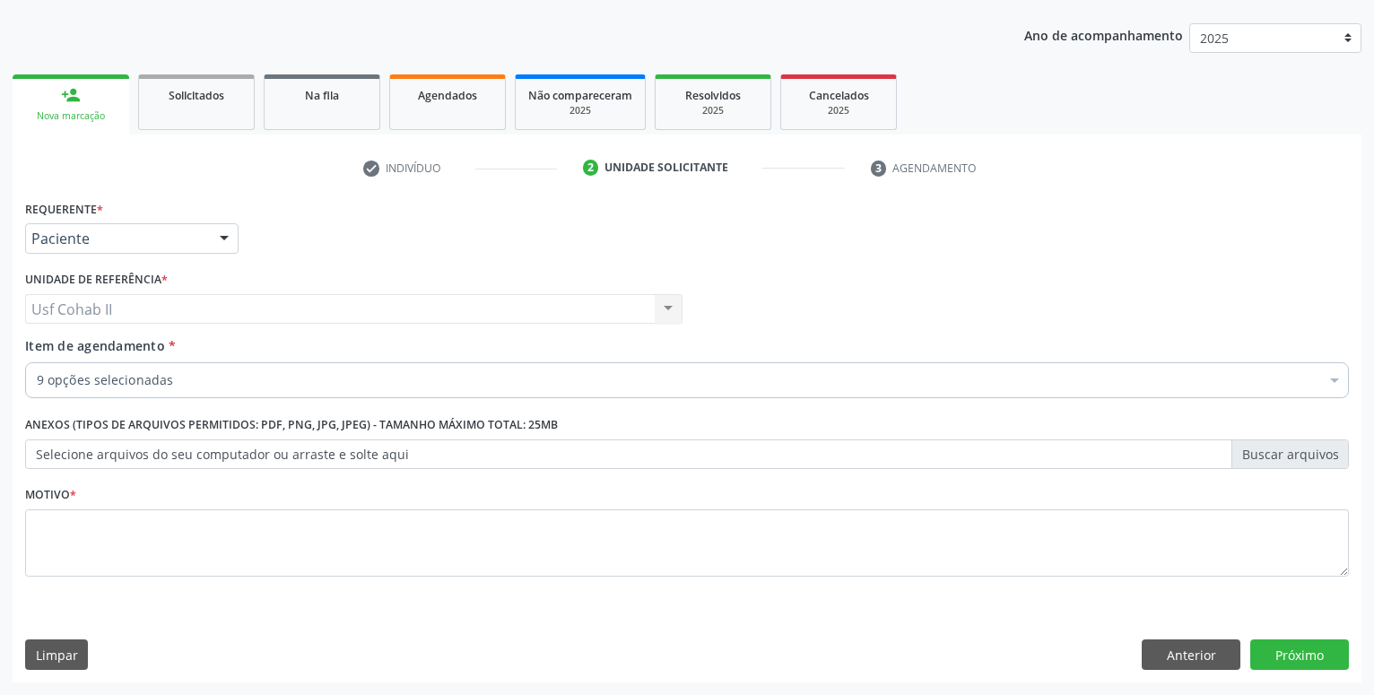
click at [157, 391] on div "9 opções selecionadas" at bounding box center [687, 380] width 1324 height 36
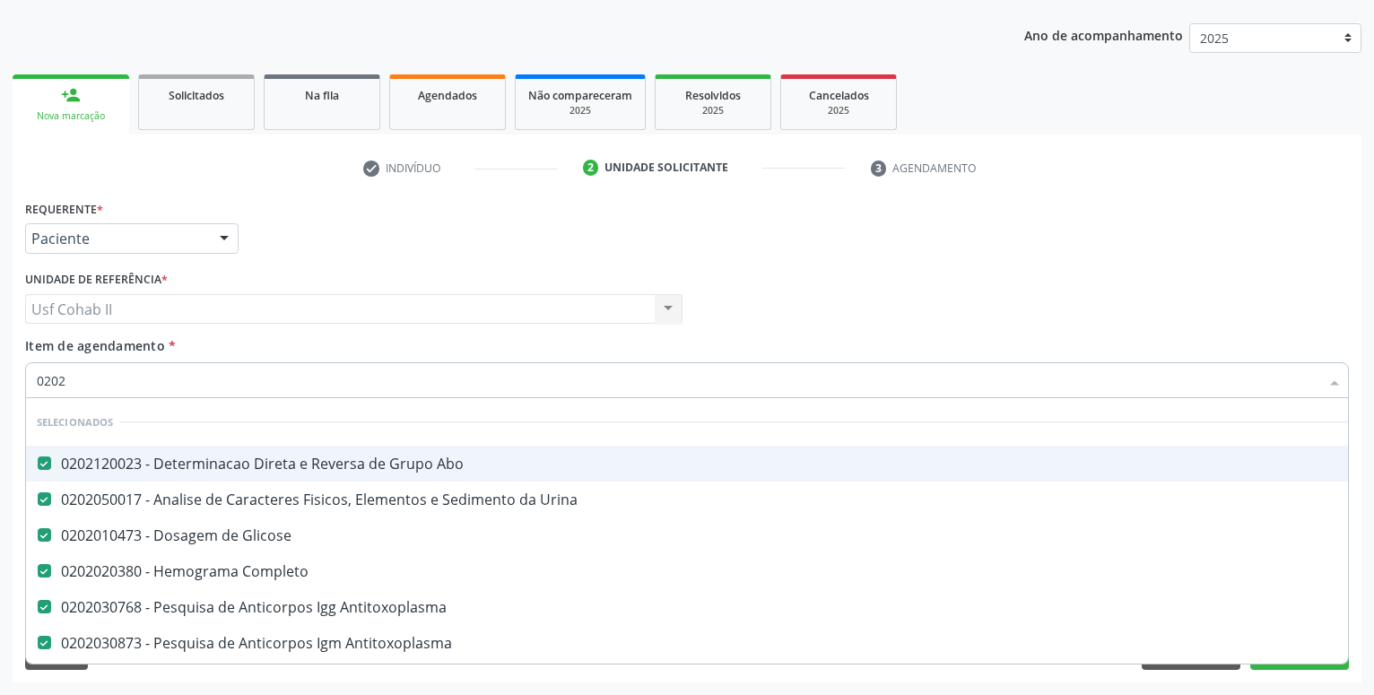
type input "02020"
checkbox Anticitomegalovirus "false"
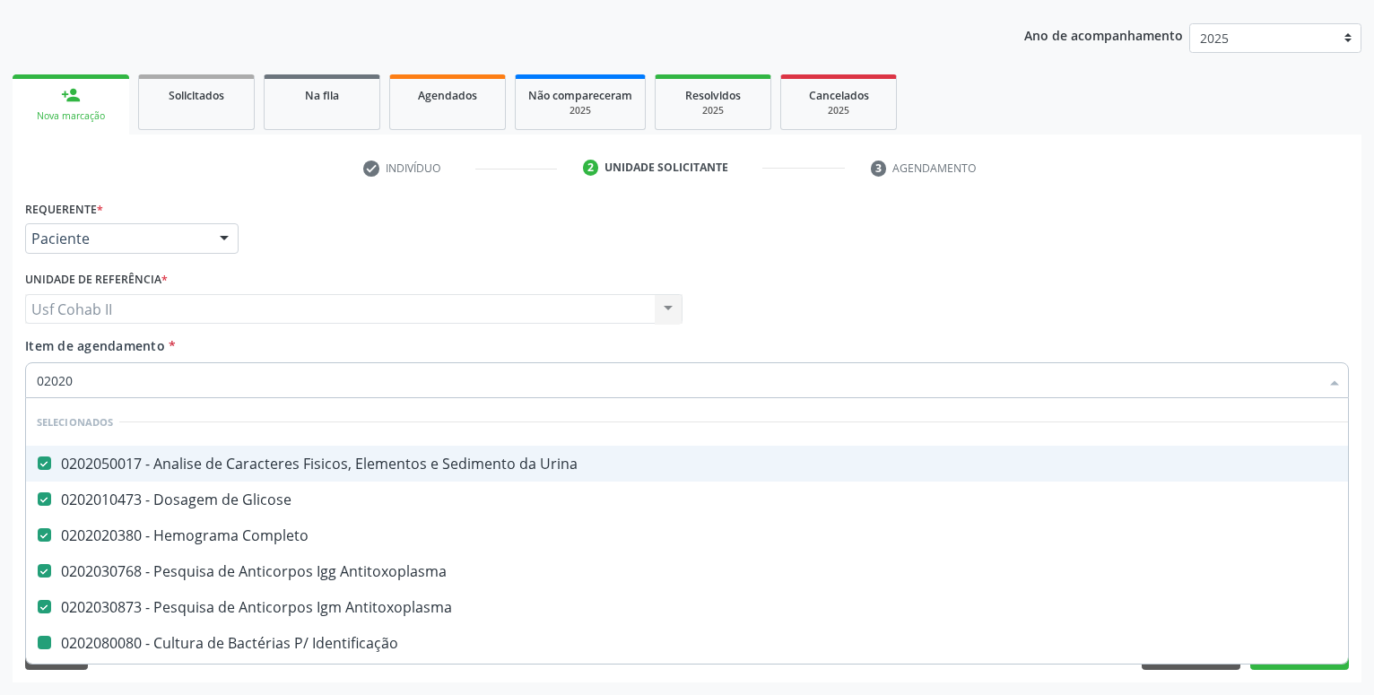
type input "020203"
checkbox Identificação "false"
checkbox Anticitomegalovirus "false"
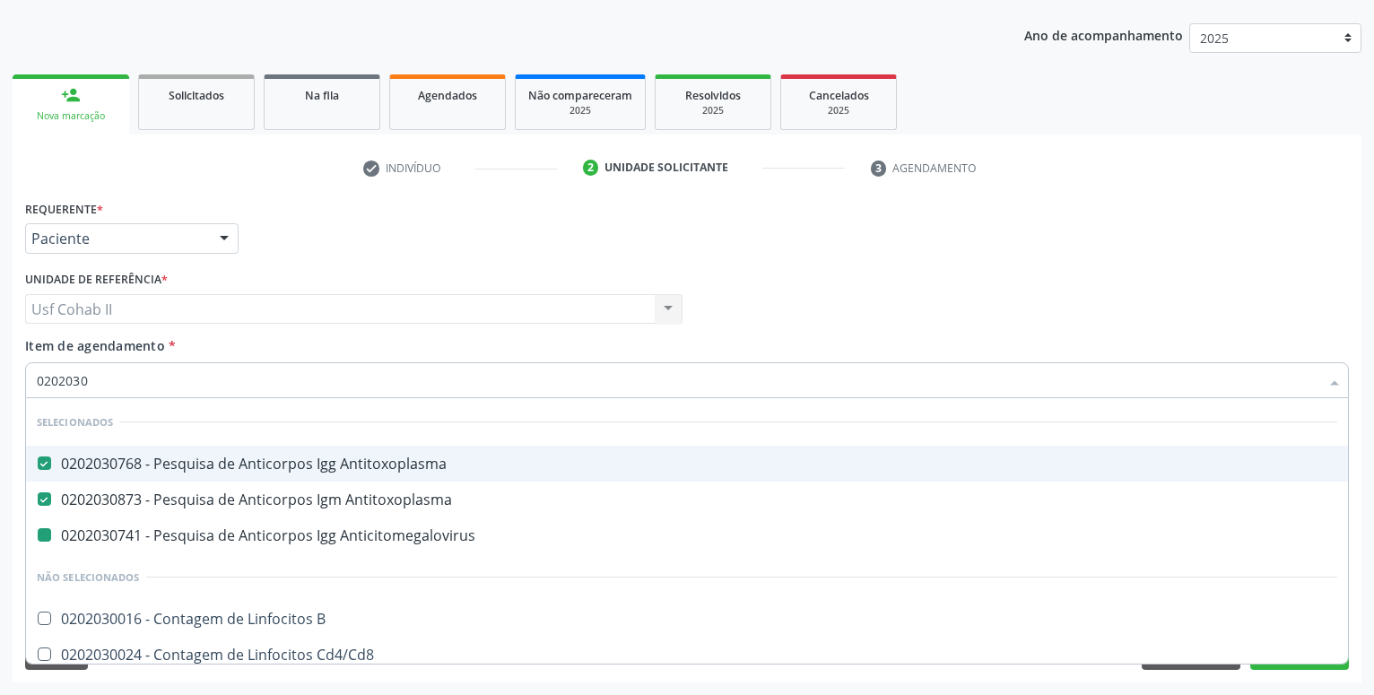
type input "02020308"
checkbox Anticitomegalovirus "false"
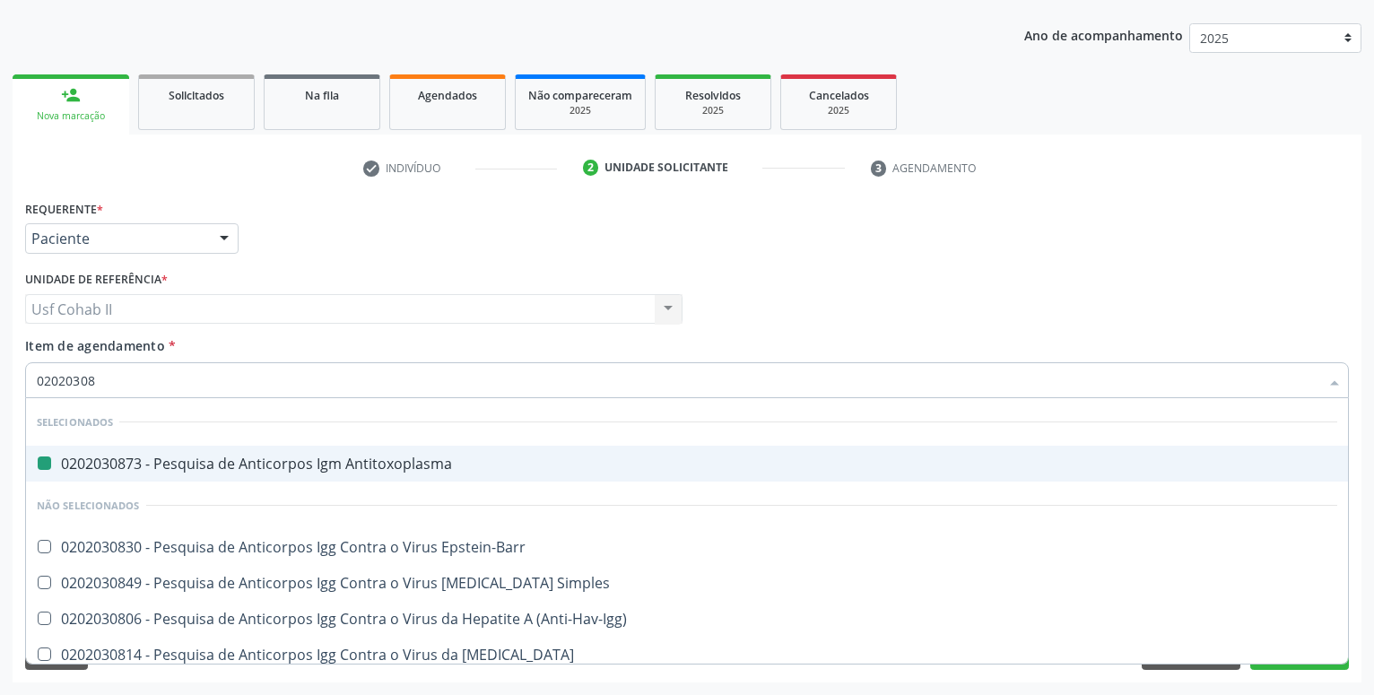
type input "020203081"
checkbox Antitoxoplasma "false"
type input "0202030814"
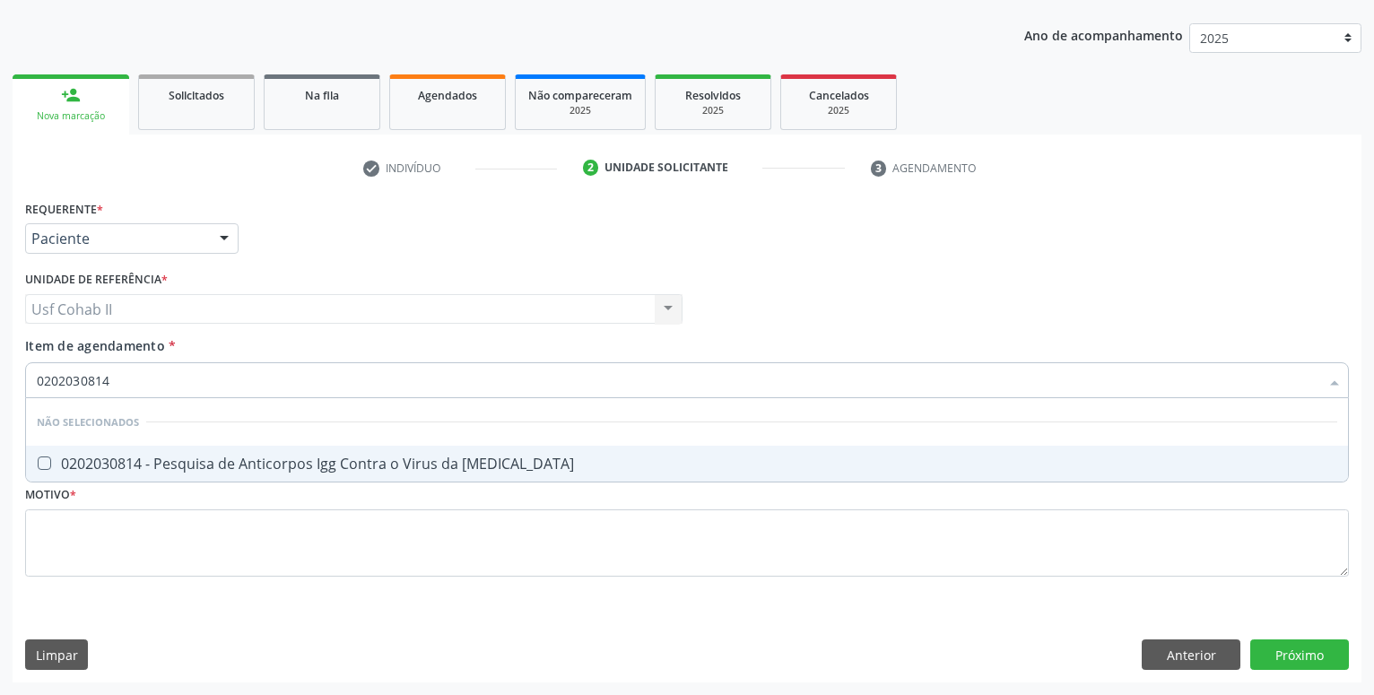
click at [314, 454] on span "0202030814 - Pesquisa de Anticorpos Igg Contra o Virus da [MEDICAL_DATA]" at bounding box center [687, 464] width 1322 height 36
checkbox Rubeola "true"
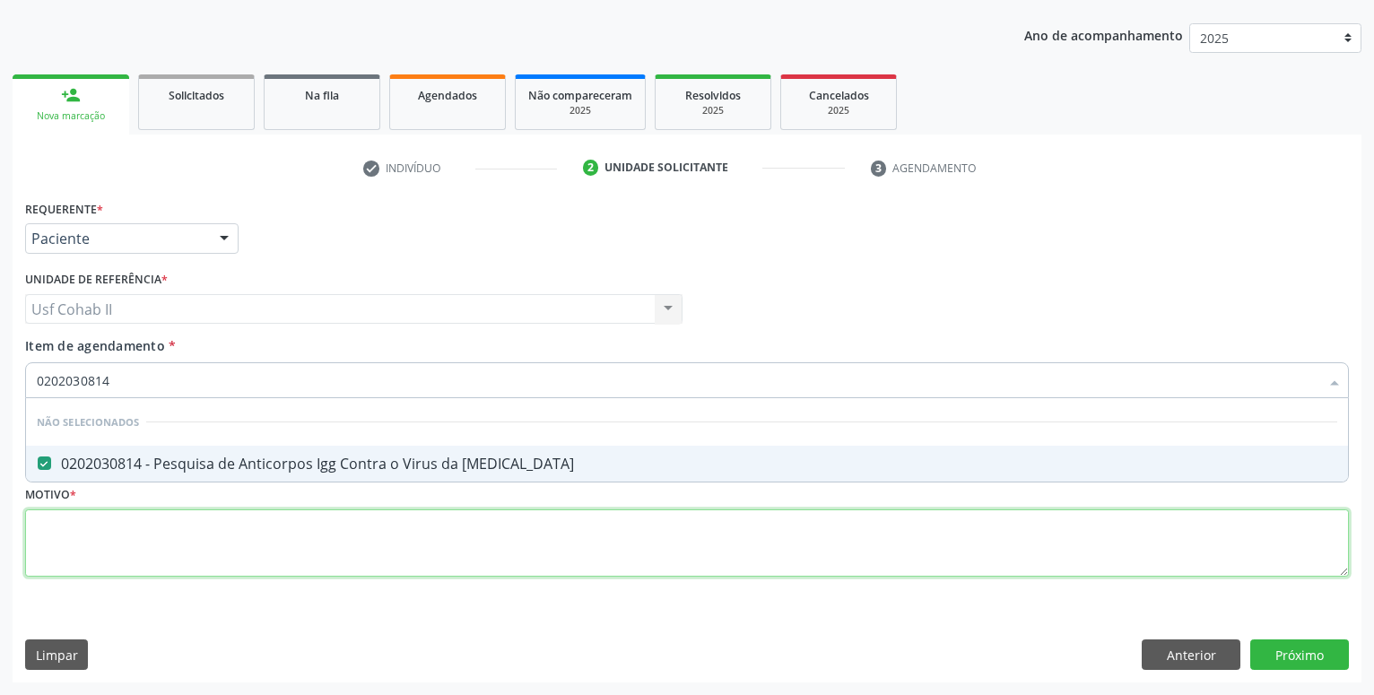
click at [262, 560] on textarea at bounding box center [687, 543] width 1324 height 68
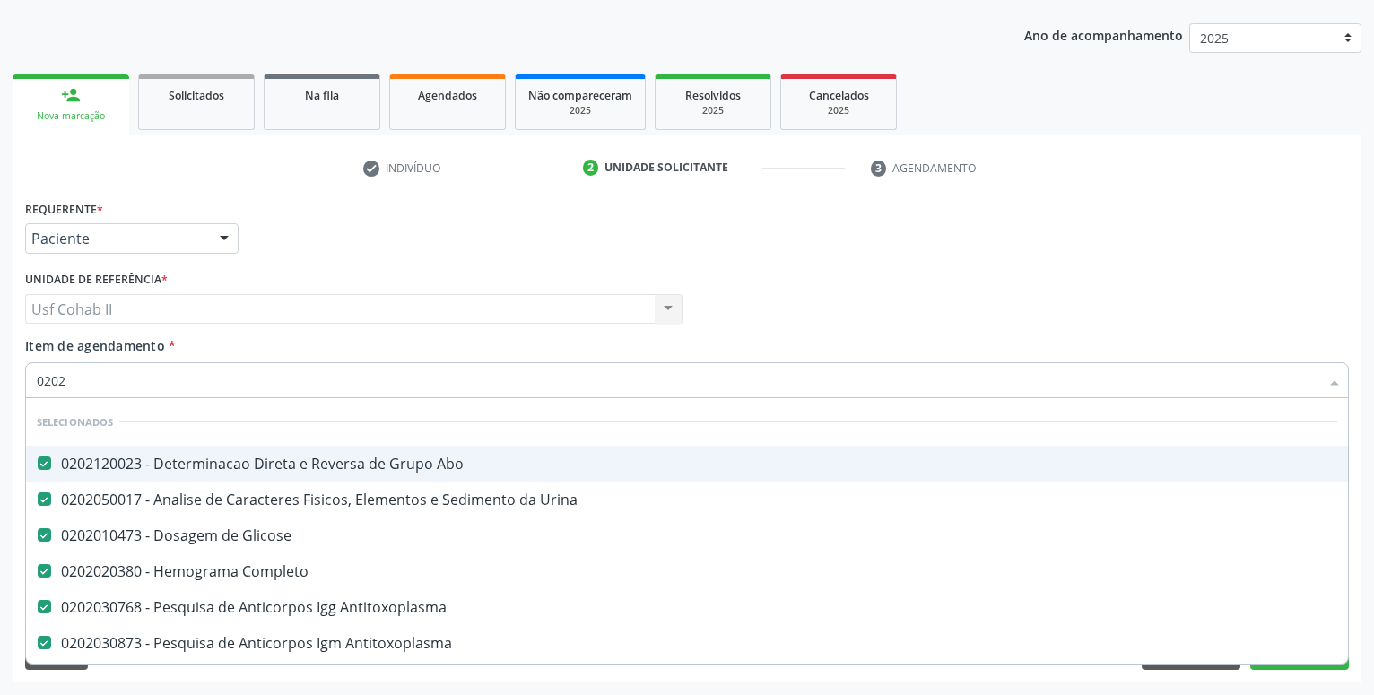
type input "02020"
checkbox Rubeola "false"
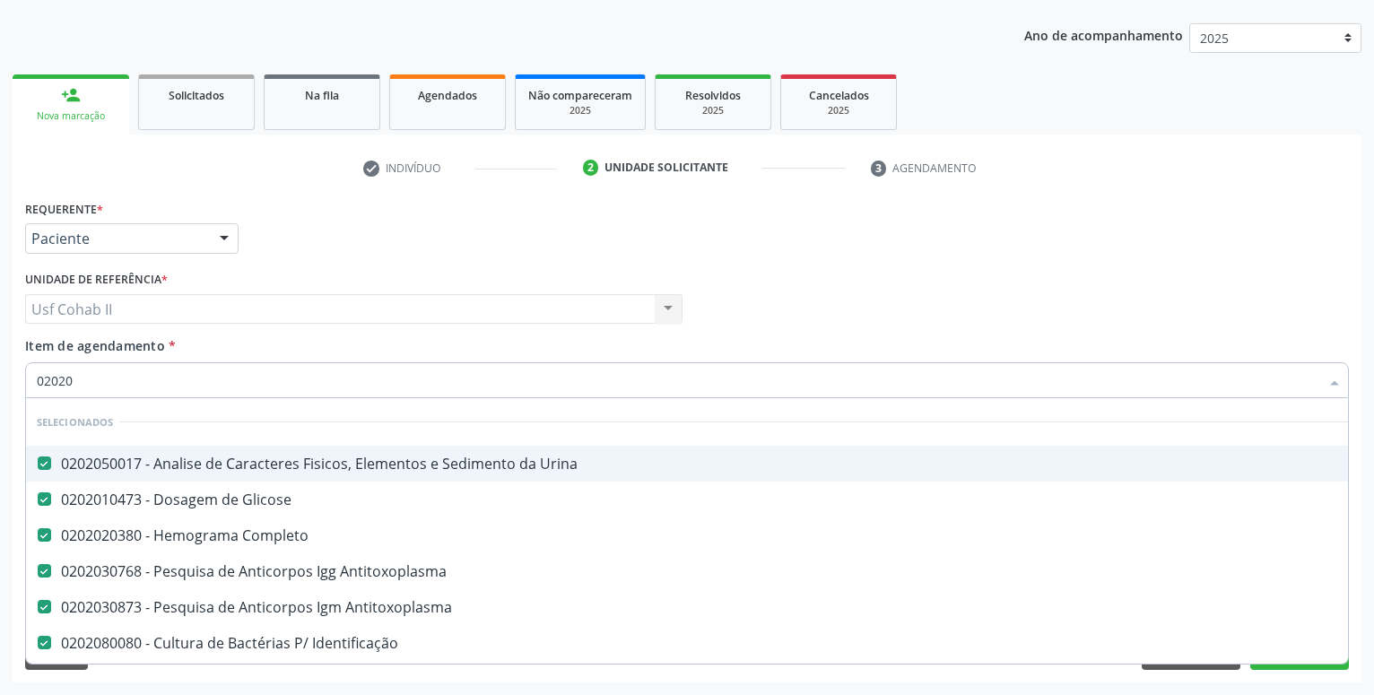
type input "020203"
checkbox Anticitomegalovirus "false"
checkbox Rubeola "false"
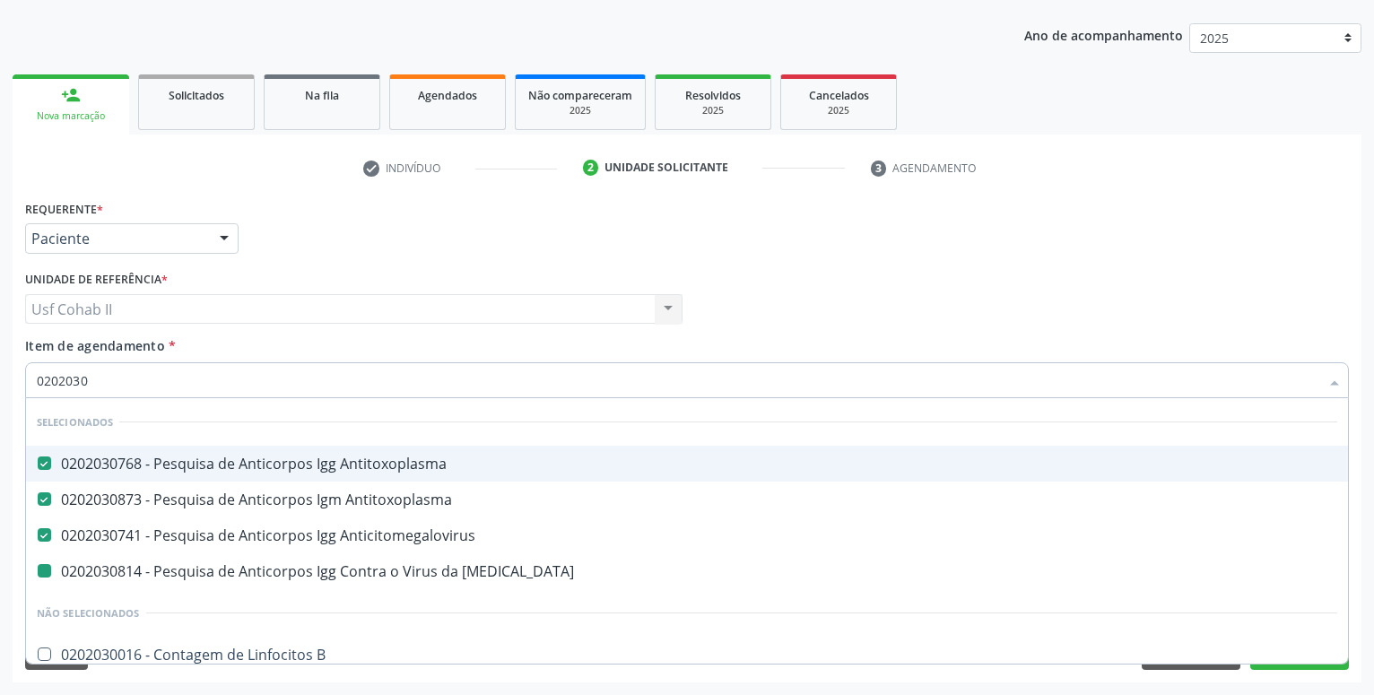
type input "02020308"
checkbox Rubeola "false"
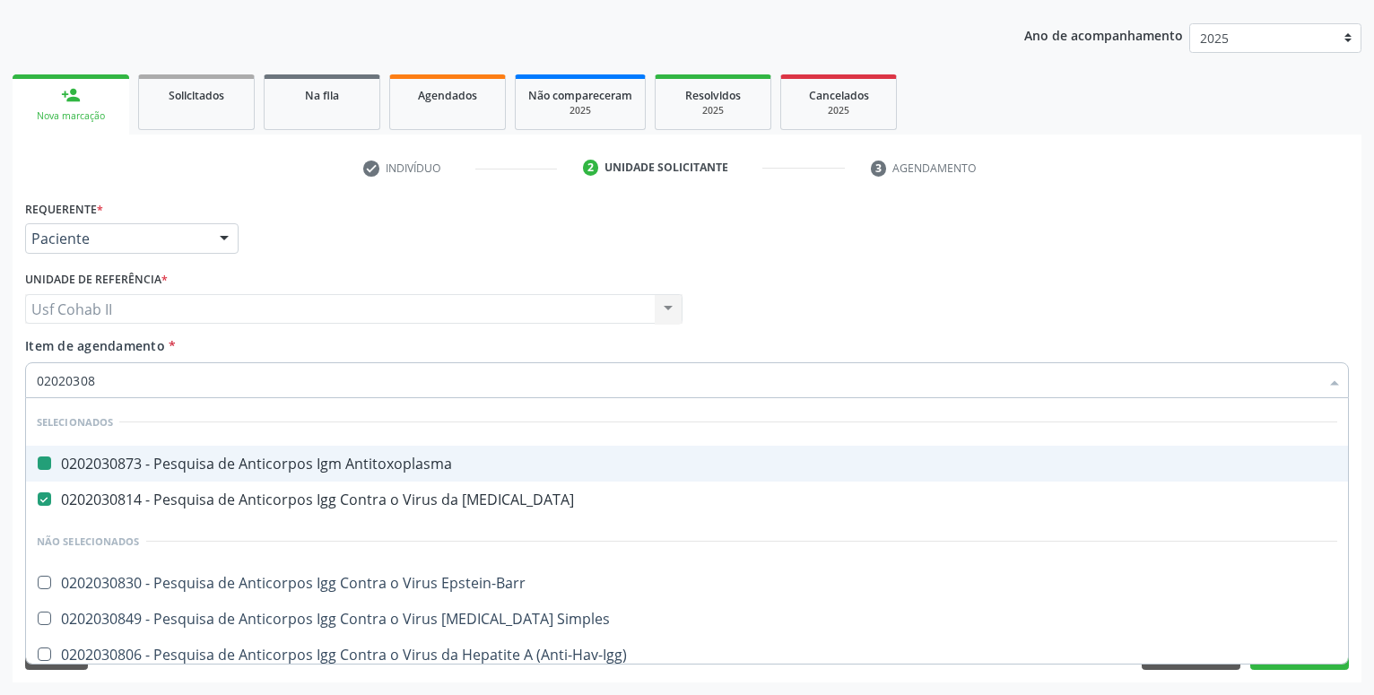
type input "020203085"
checkbox Antitoxoplasma "false"
type input "0202030857"
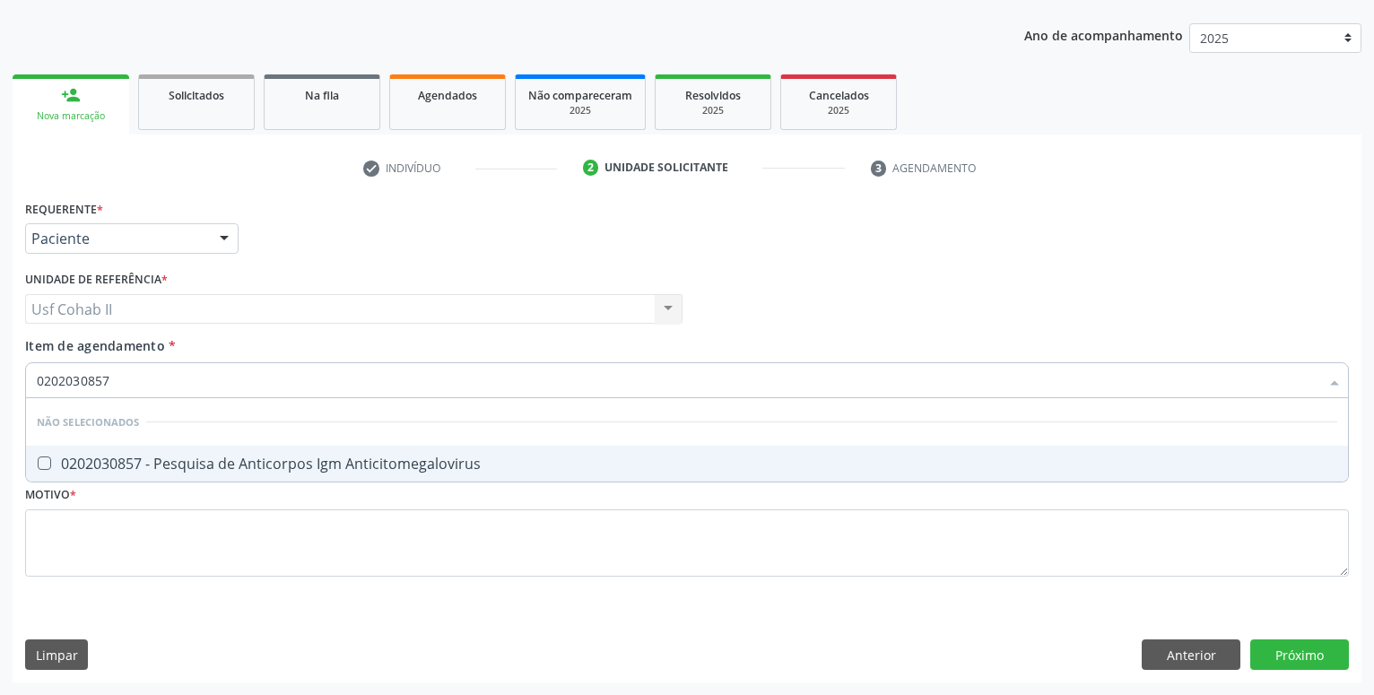
click at [319, 465] on div "0202030857 - Pesquisa de Anticorpos Igm Anticitomegalovirus" at bounding box center [687, 463] width 1300 height 14
checkbox Anticitomegalovirus "true"
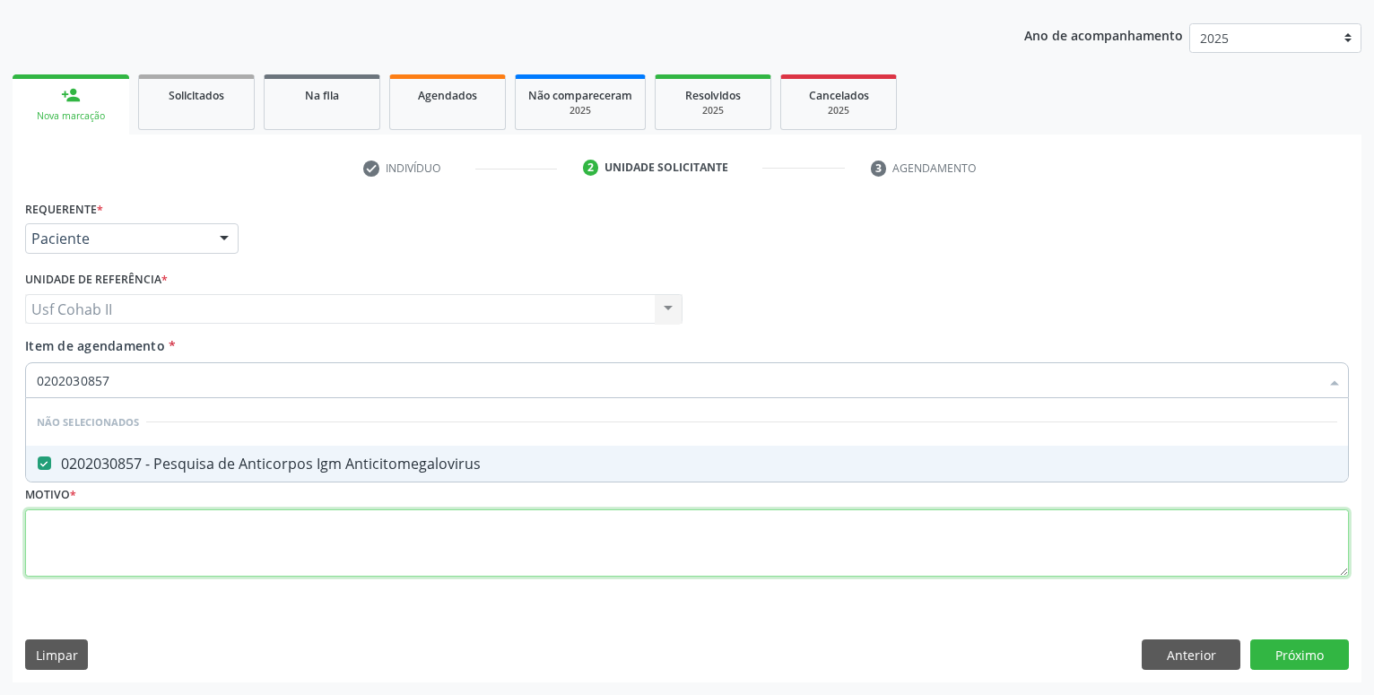
click at [258, 559] on textarea at bounding box center [687, 543] width 1324 height 68
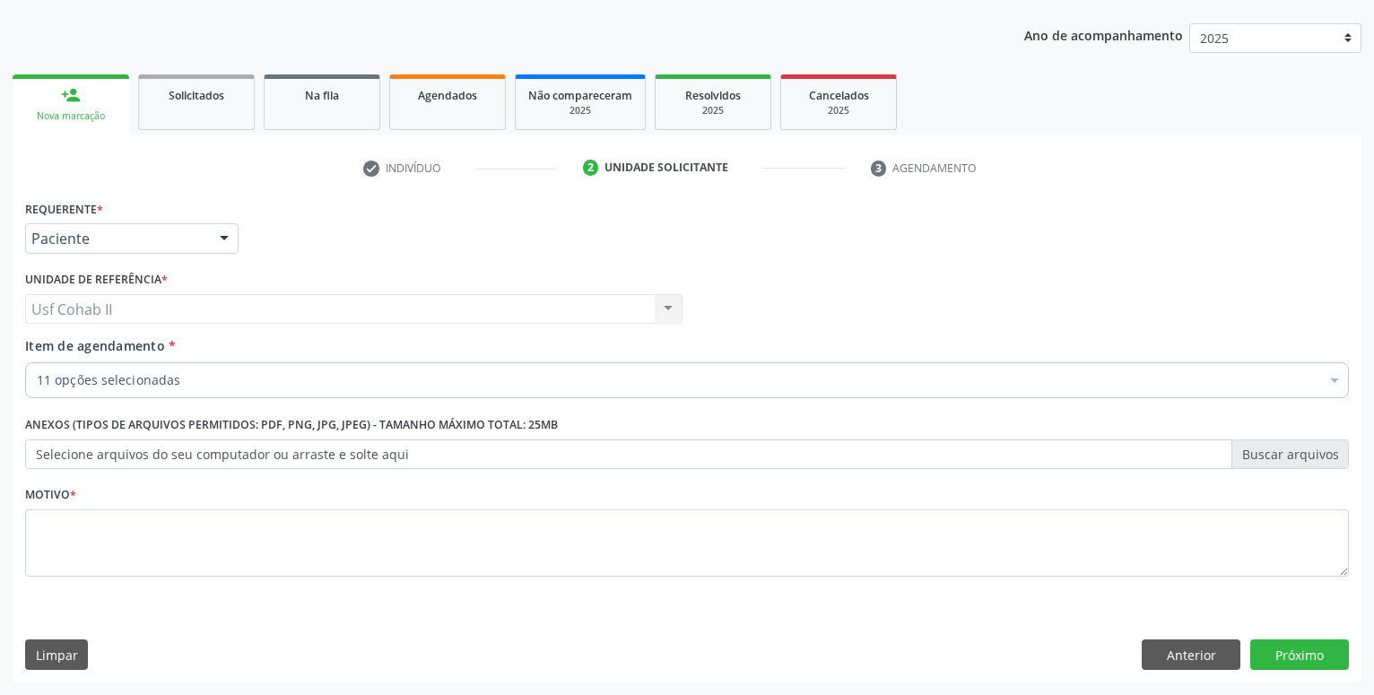
click at [152, 369] on div "11 opções selecionadas" at bounding box center [687, 380] width 1324 height 36
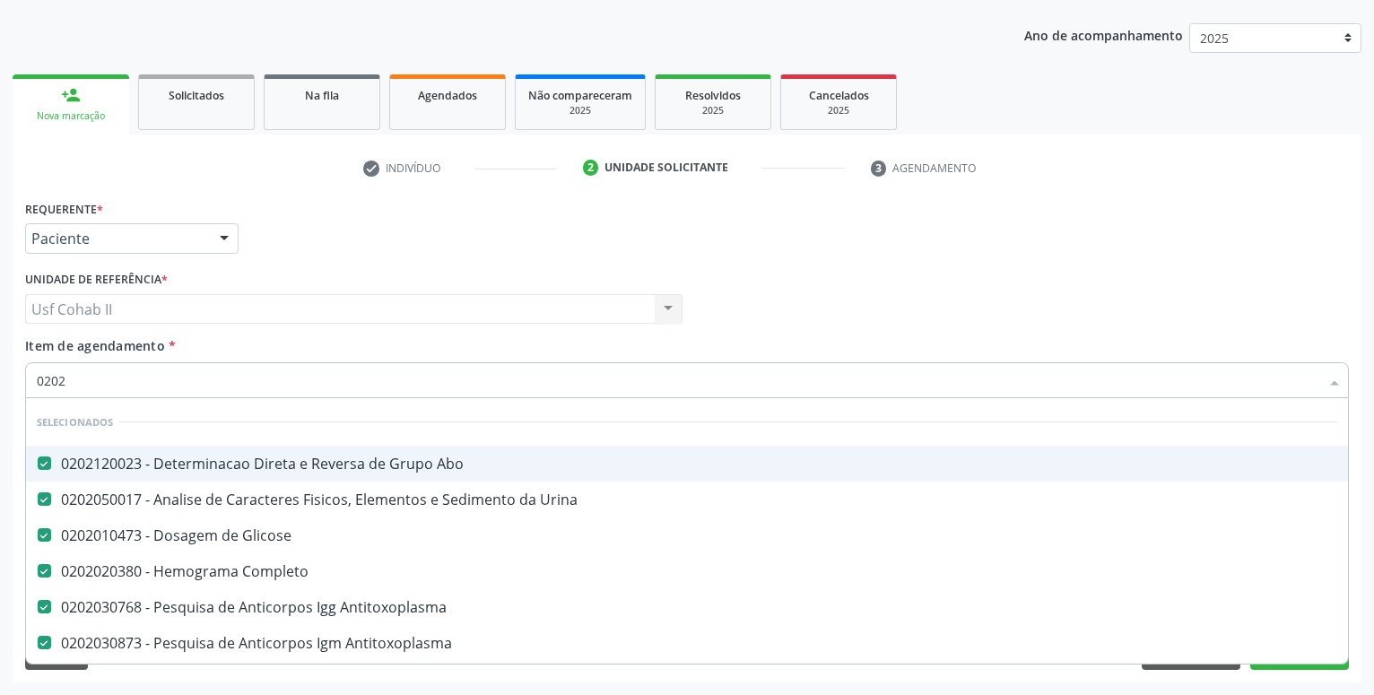
type input "02020"
checkbox Anticitomegalovirus "false"
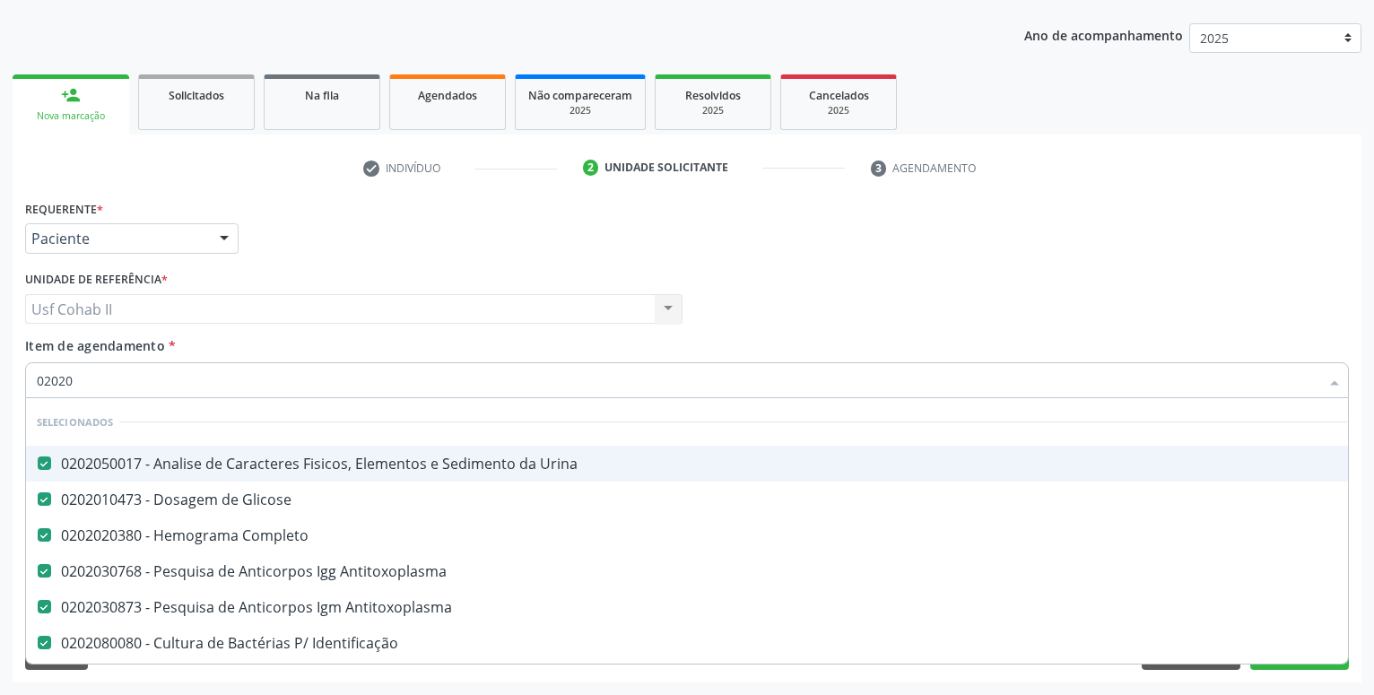
type input "020203"
checkbox Rubeola "false"
checkbox Anticitomegalovirus "false"
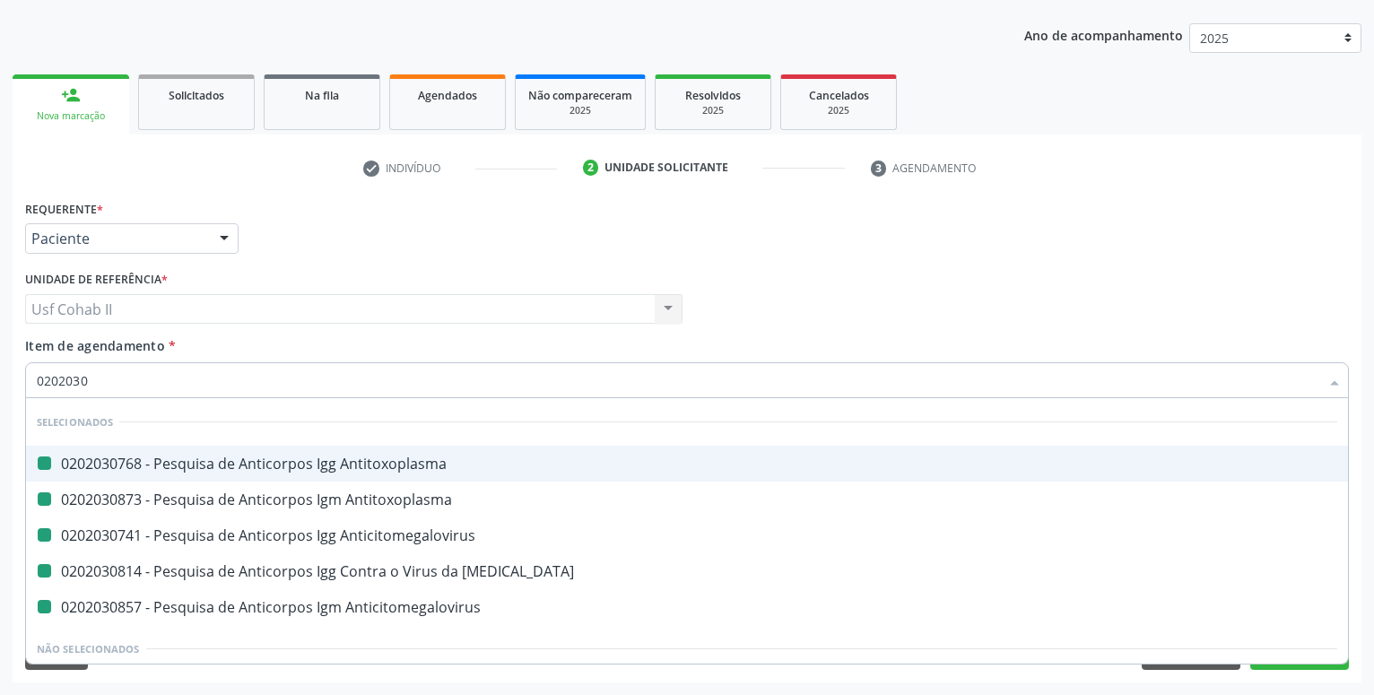
type input "02020309"
checkbox Antitoxoplasma "false"
checkbox Anticitomegalovirus "false"
checkbox Rubeola "false"
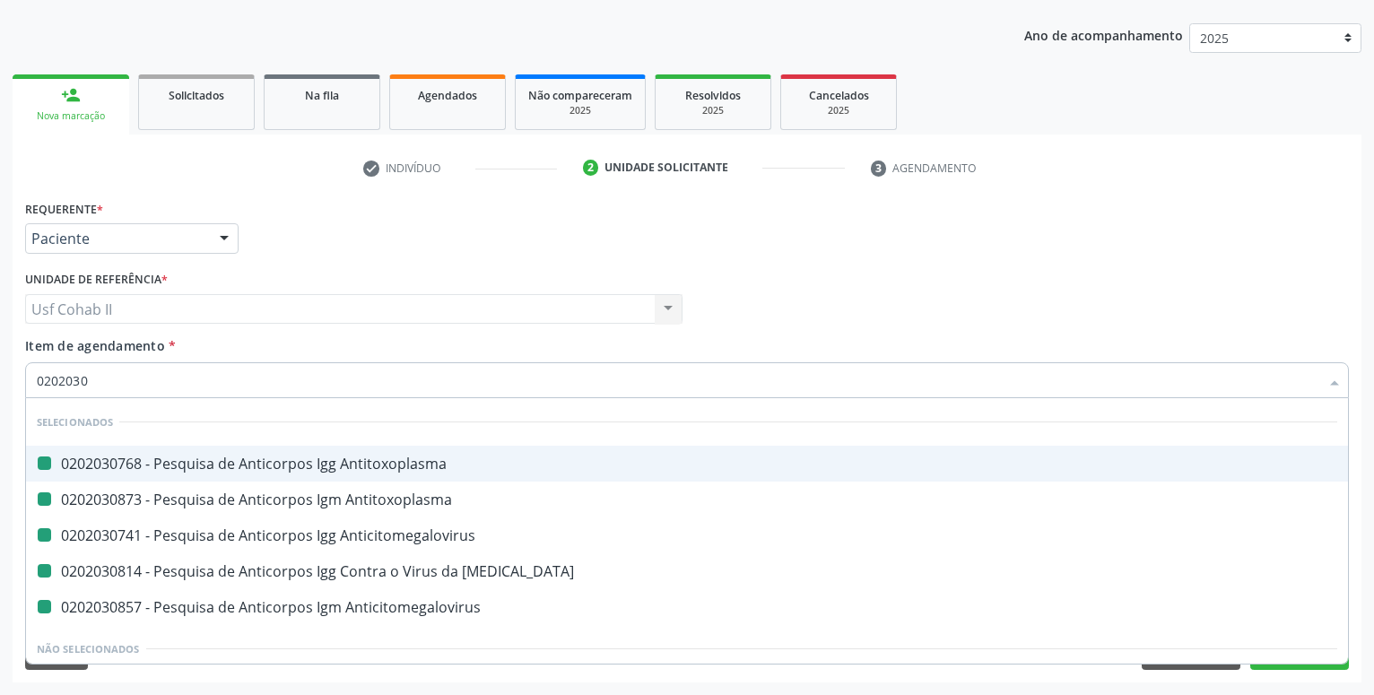
checkbox Anticitomegalovirus "false"
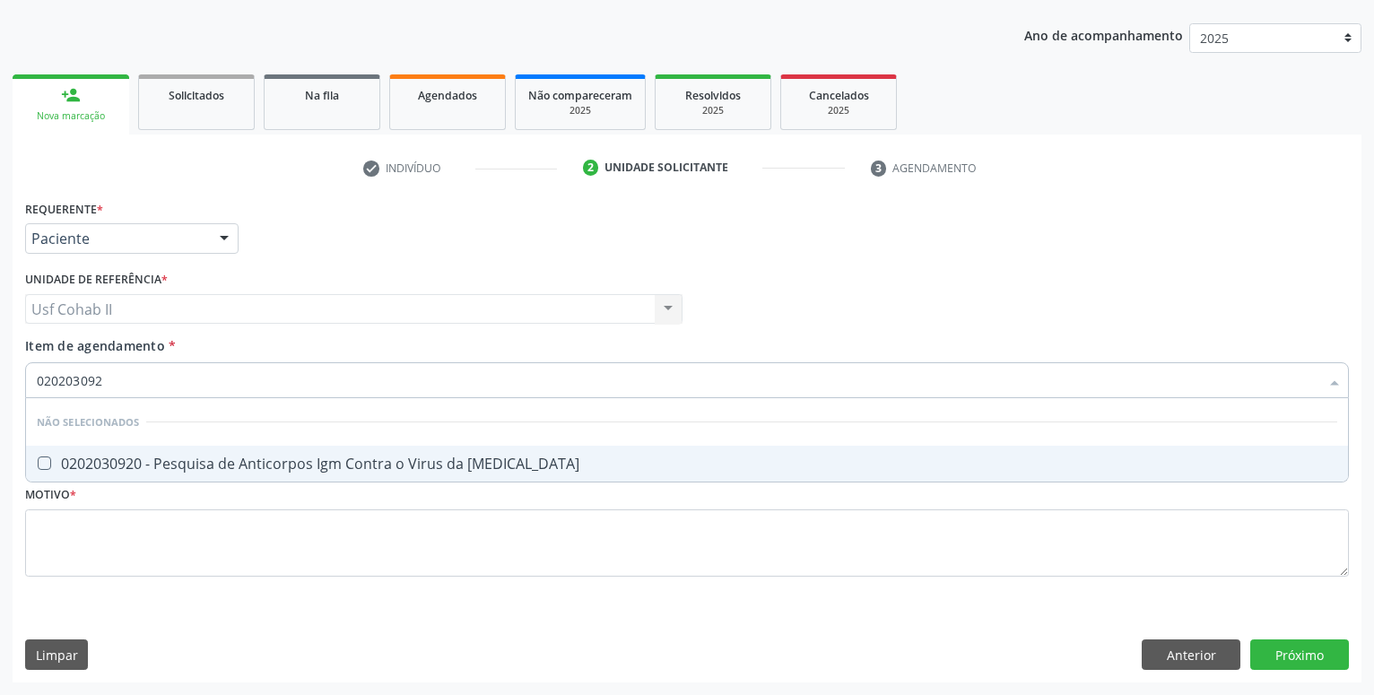
type input "0202030920"
click at [225, 454] on span "0202030920 - Pesquisa de Anticorpos Igm Contra o Virus da [MEDICAL_DATA]" at bounding box center [687, 464] width 1322 height 36
checkbox Rubeola "true"
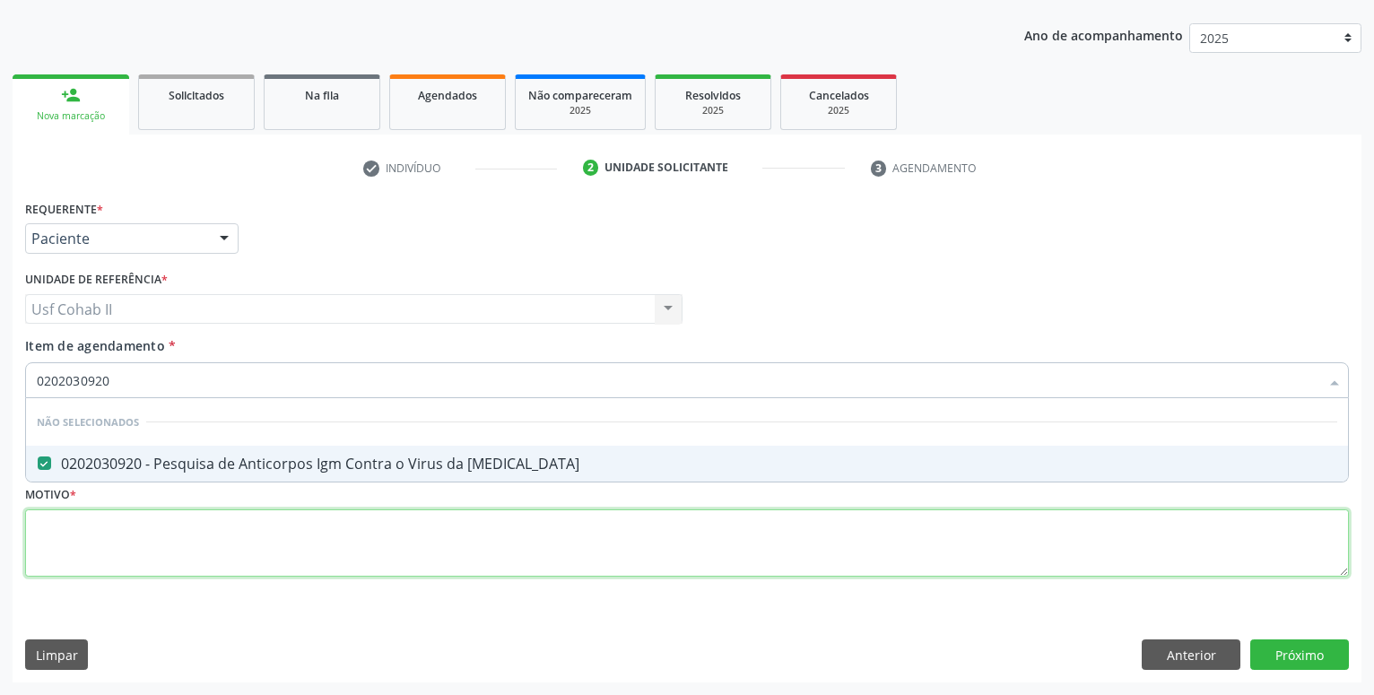
click at [213, 527] on textarea at bounding box center [687, 543] width 1324 height 68
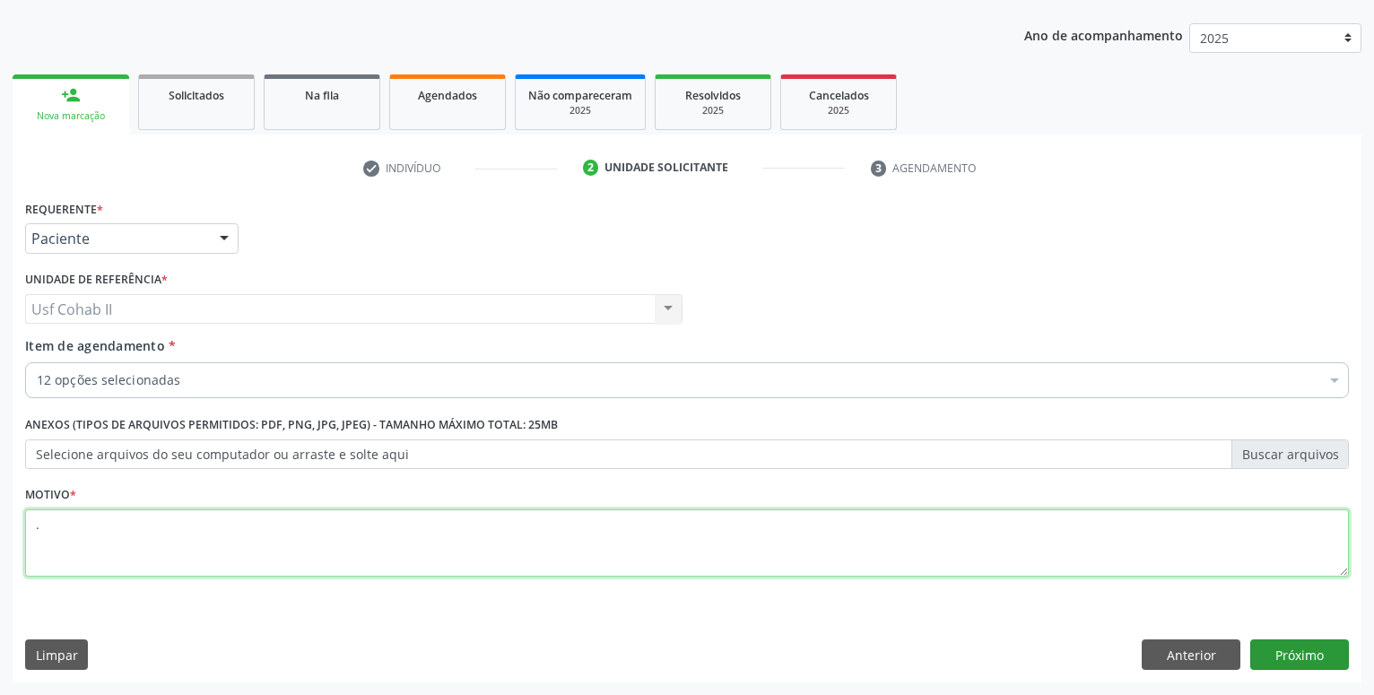
type textarea "."
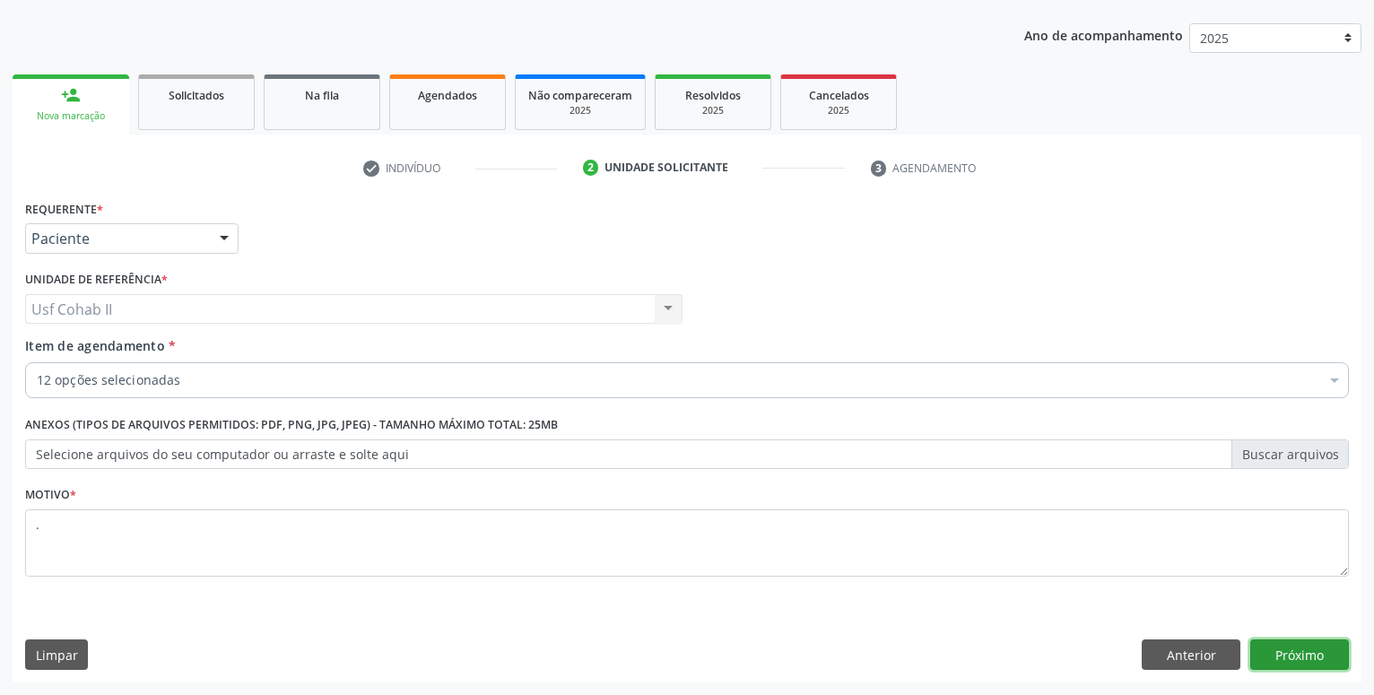
click at [1274, 659] on button "Próximo" at bounding box center [1299, 654] width 99 height 30
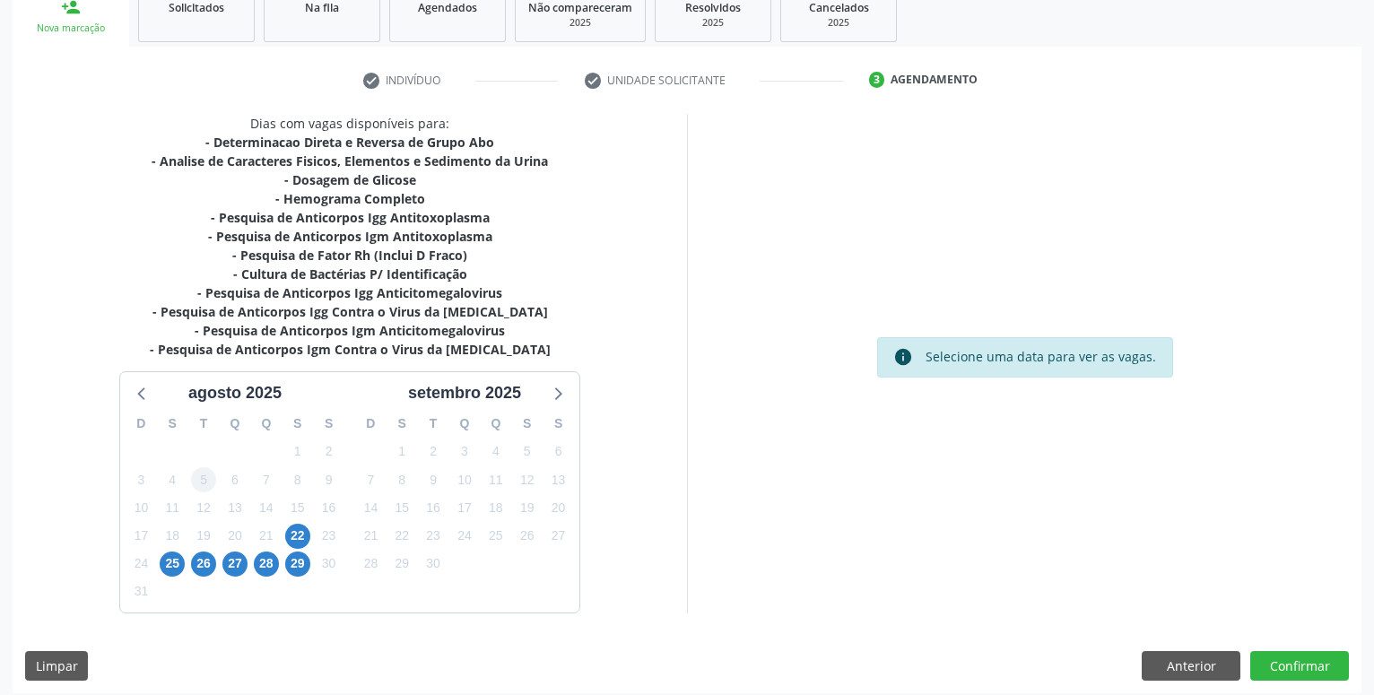
scroll to position [285, 0]
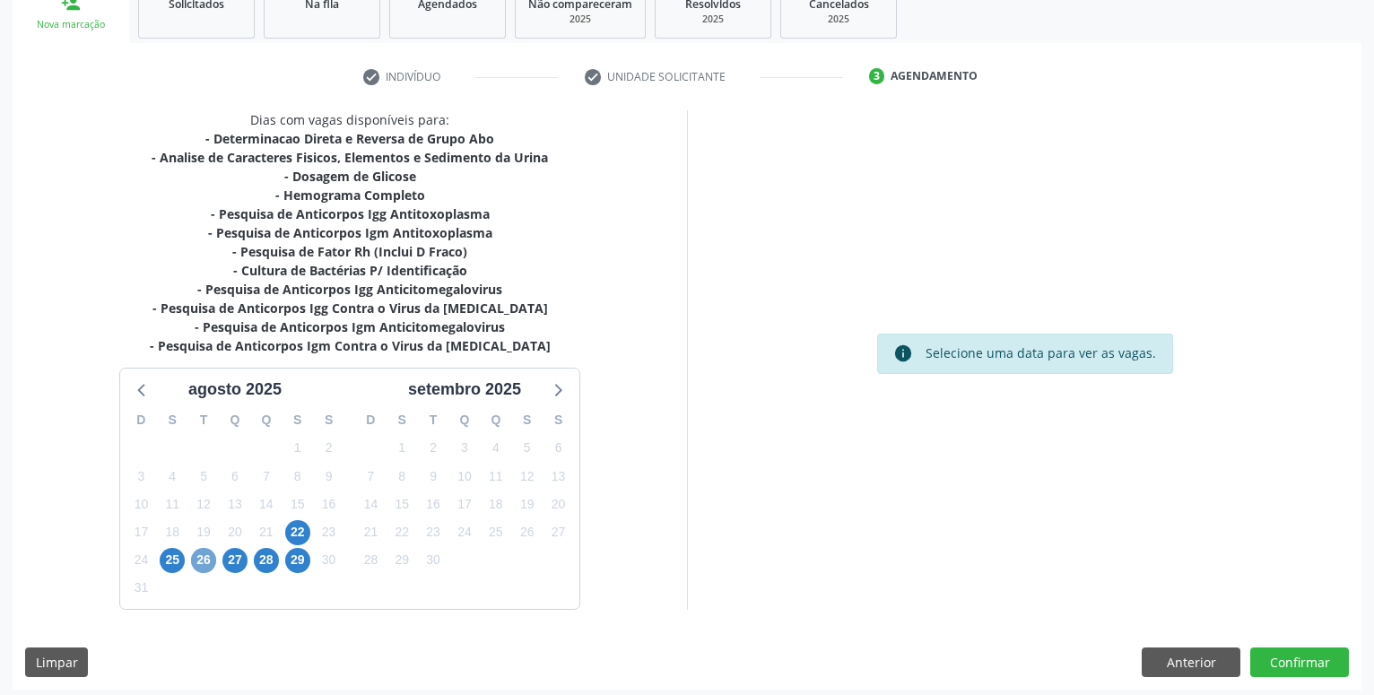
click at [204, 562] on span "26" at bounding box center [203, 560] width 25 height 25
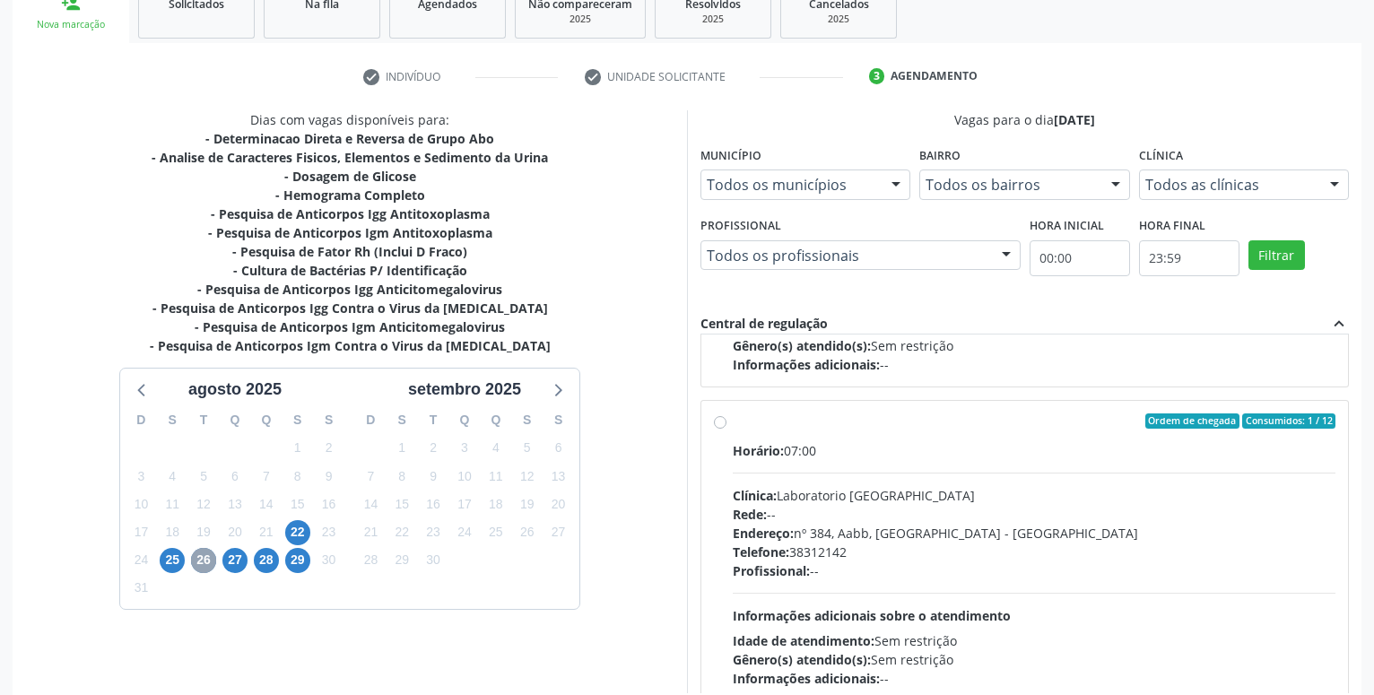
scroll to position [307, 0]
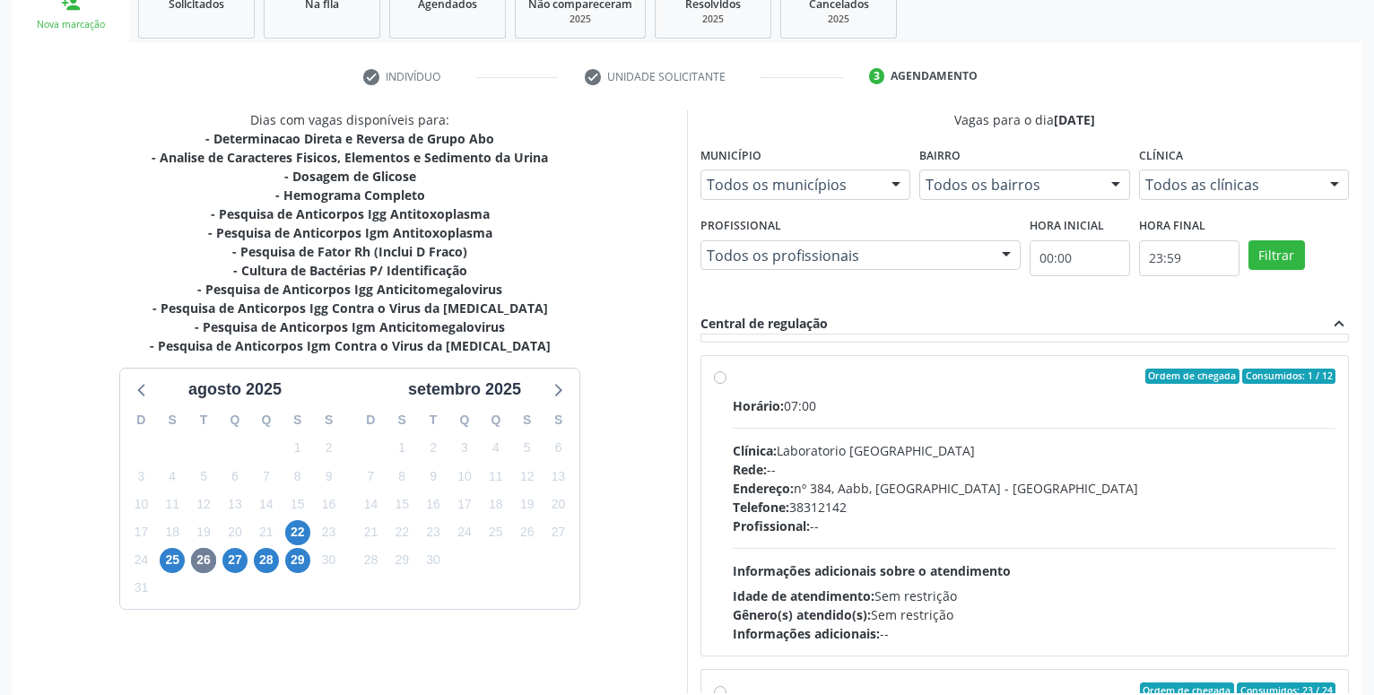
click at [733, 374] on label "Ordem de chegada Consumidos: 1 / 12 Horário: 07:00 Clínica: Laboratorio Sao Fra…" at bounding box center [1034, 506] width 603 height 275
click at [720, 374] on input "Ordem de chegada Consumidos: 1 / 12 Horário: 07:00 Clínica: Laboratorio Sao Fra…" at bounding box center [720, 377] width 13 height 16
radio input "true"
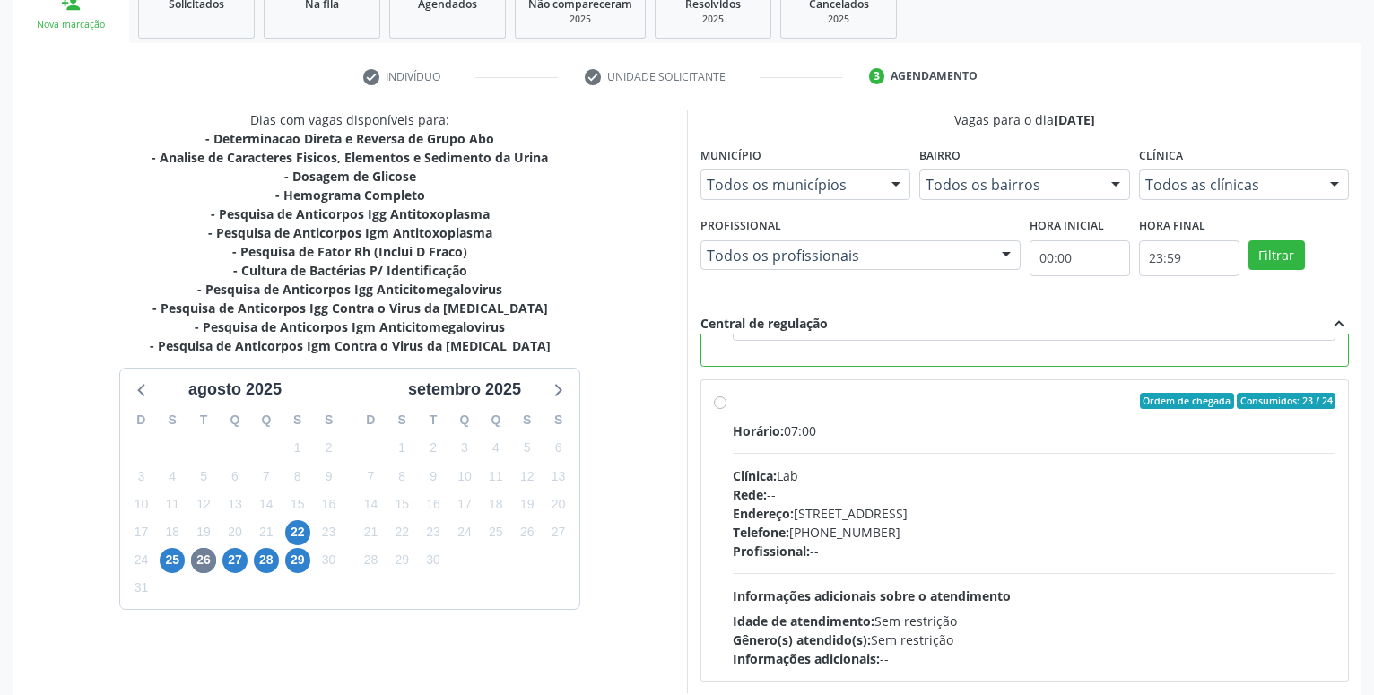
scroll to position [377, 0]
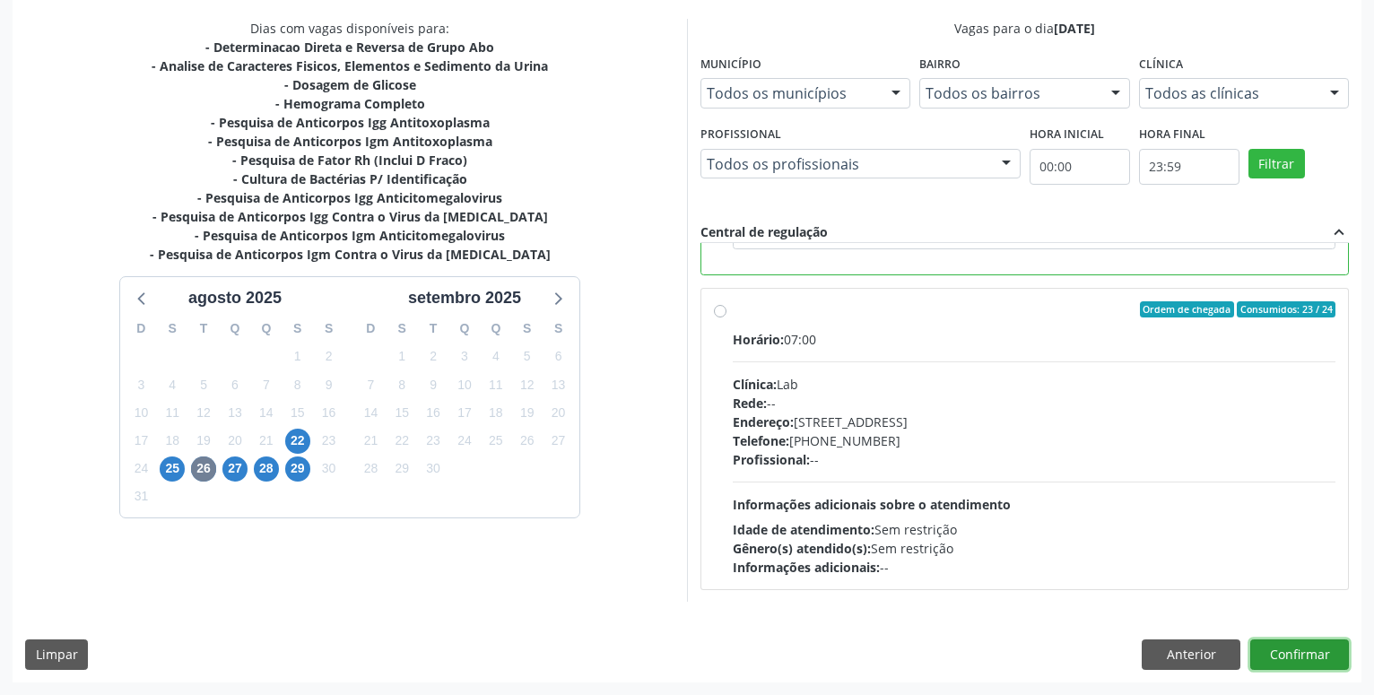
click at [1314, 650] on button "Confirmar" at bounding box center [1299, 654] width 99 height 30
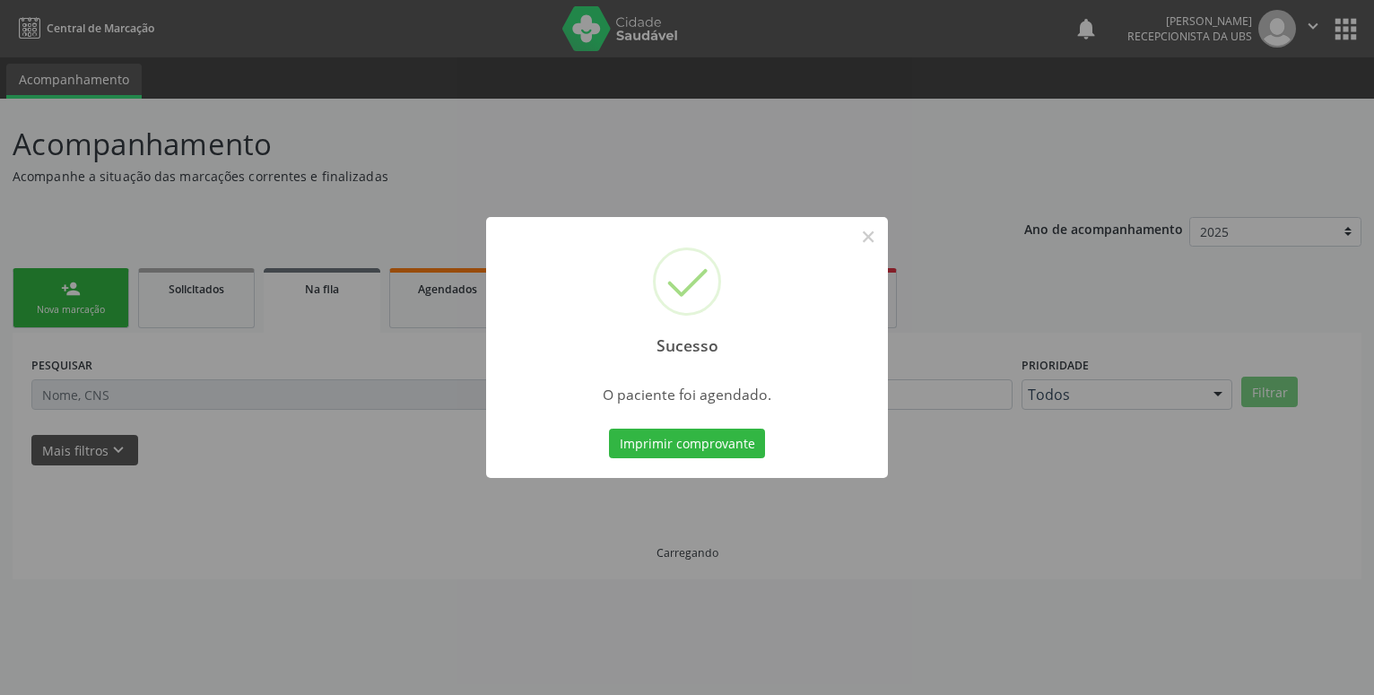
scroll to position [0, 0]
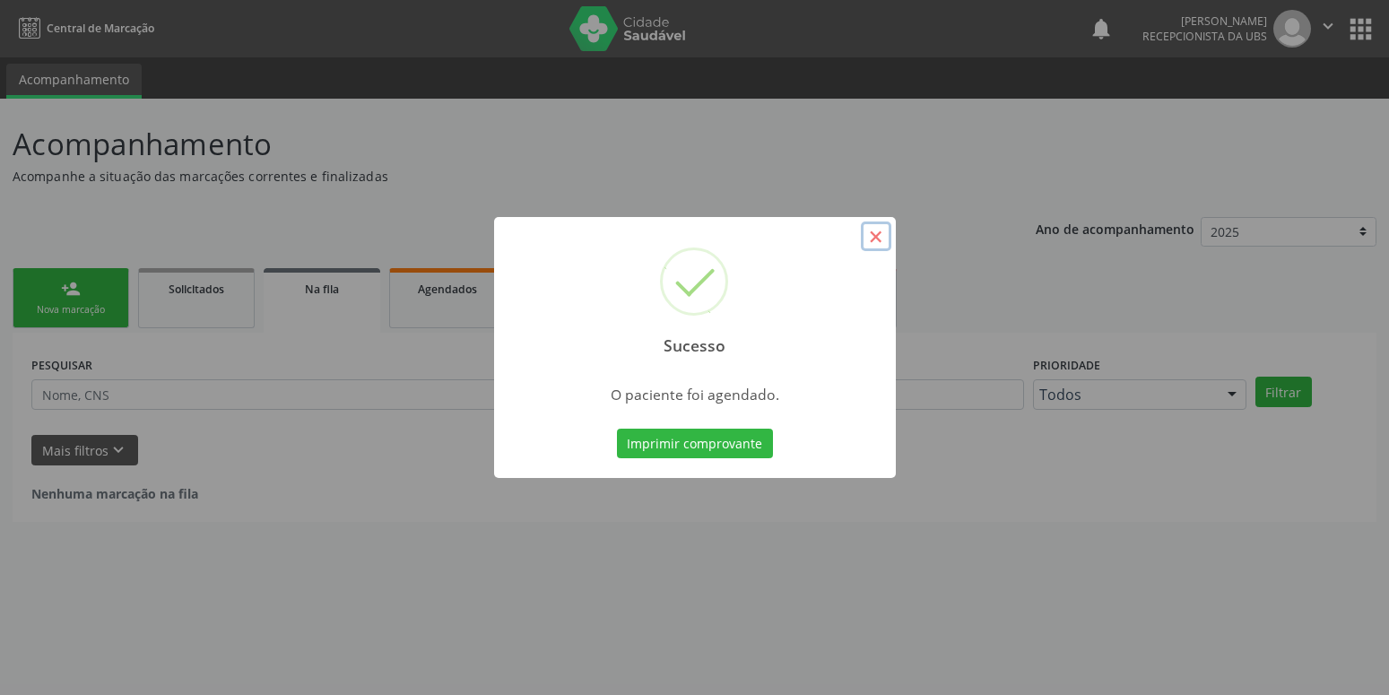
click at [876, 230] on button "×" at bounding box center [876, 236] width 30 height 30
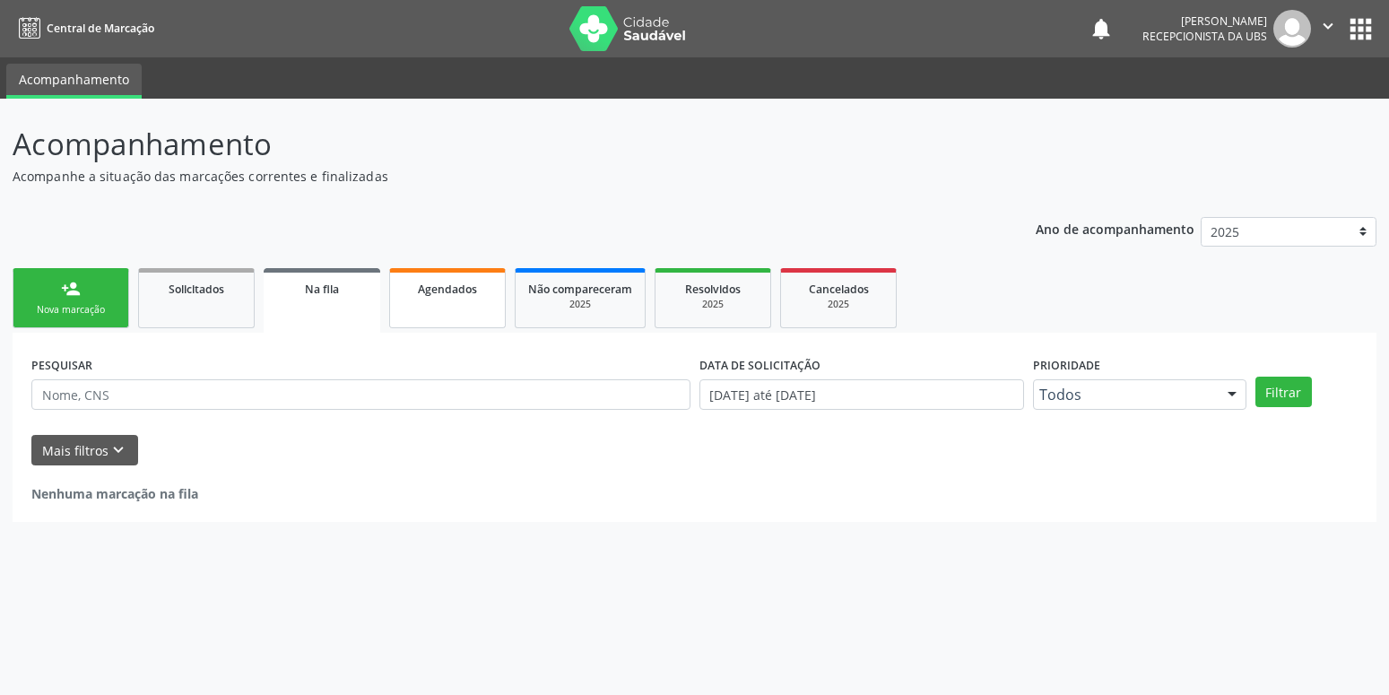
click at [429, 291] on span "Agendados" at bounding box center [447, 289] width 59 height 15
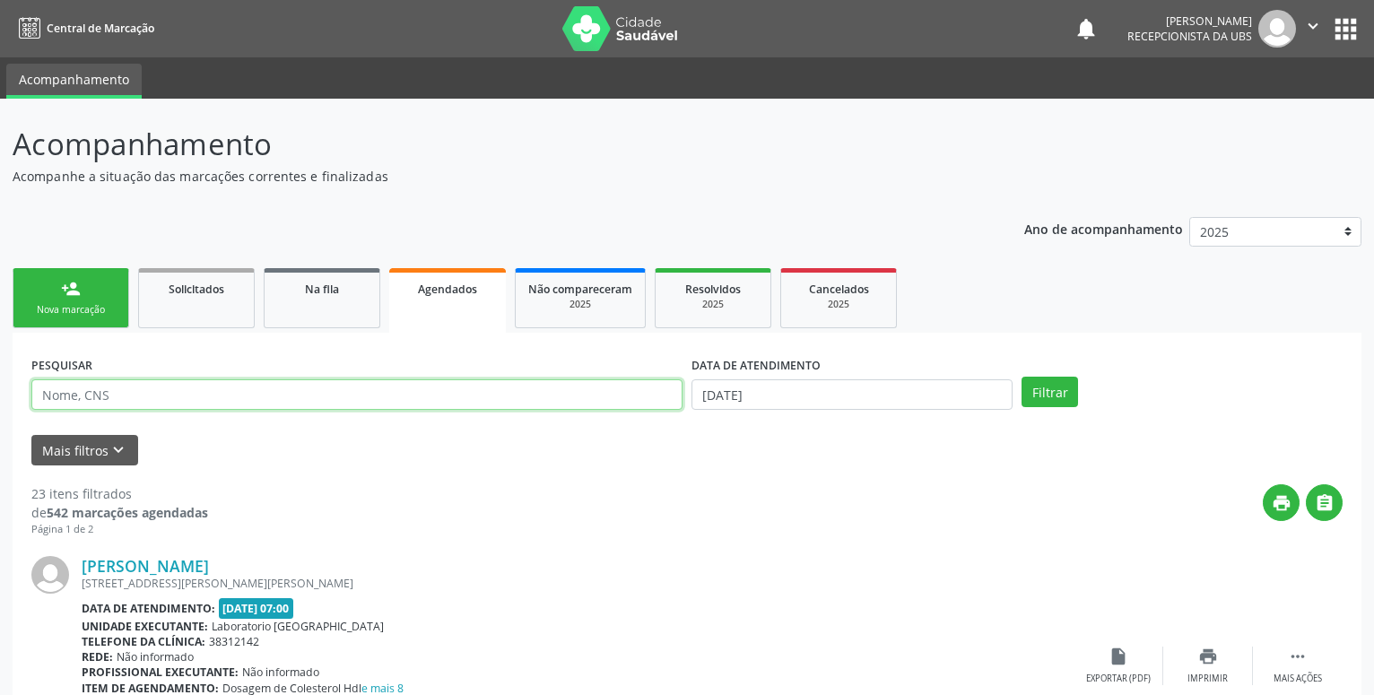
click at [240, 396] on input "text" at bounding box center [356, 394] width 651 height 30
type input "704201237944088"
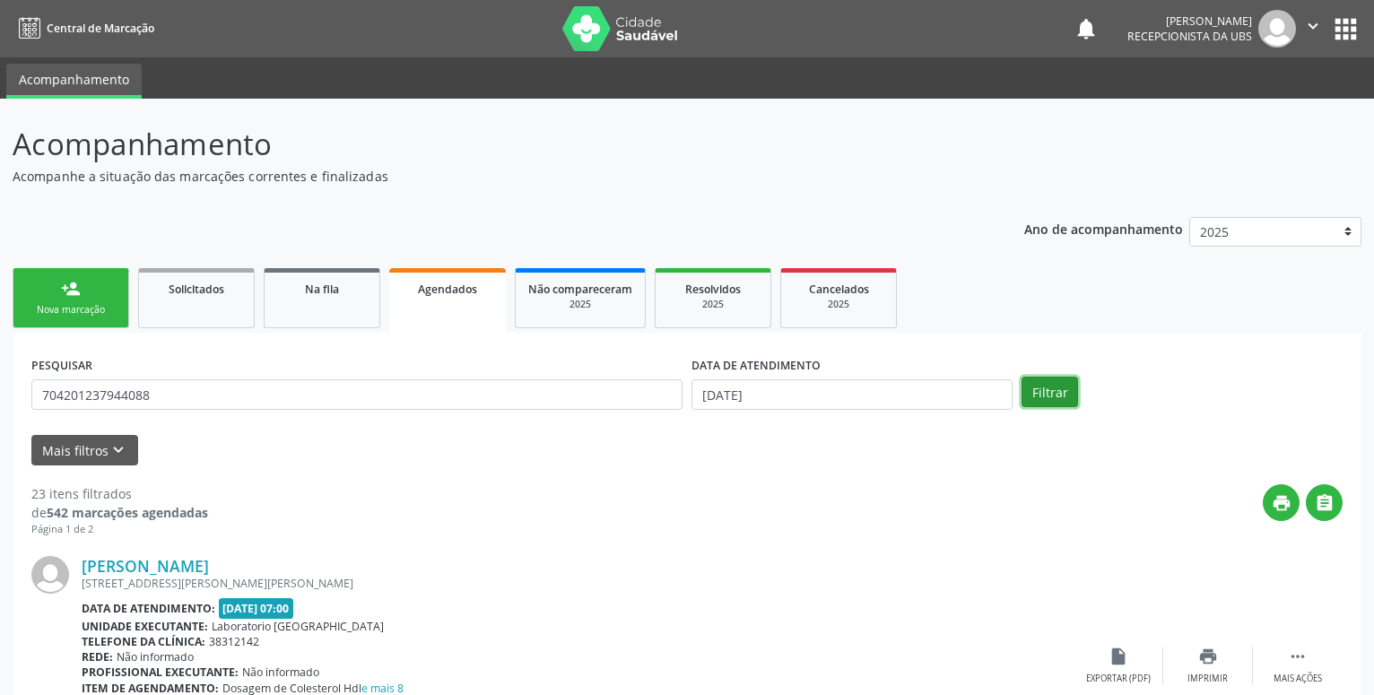
click at [1038, 396] on button "Filtrar" at bounding box center [1049, 392] width 56 height 30
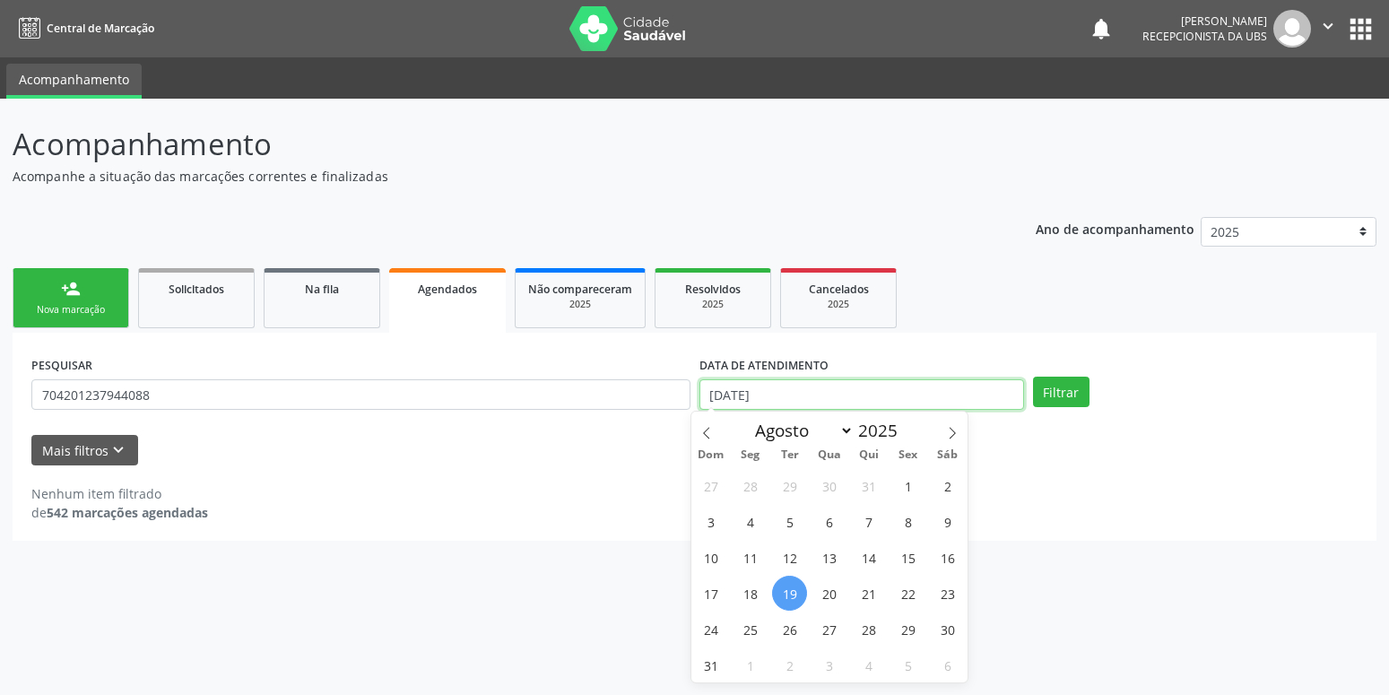
drag, startPoint x: 808, startPoint y: 392, endPoint x: 486, endPoint y: 454, distance: 327.8
click at [699, 410] on input "19/08/2025" at bounding box center [861, 394] width 325 height 30
click at [1062, 387] on button "Filtrar" at bounding box center [1061, 392] width 56 height 30
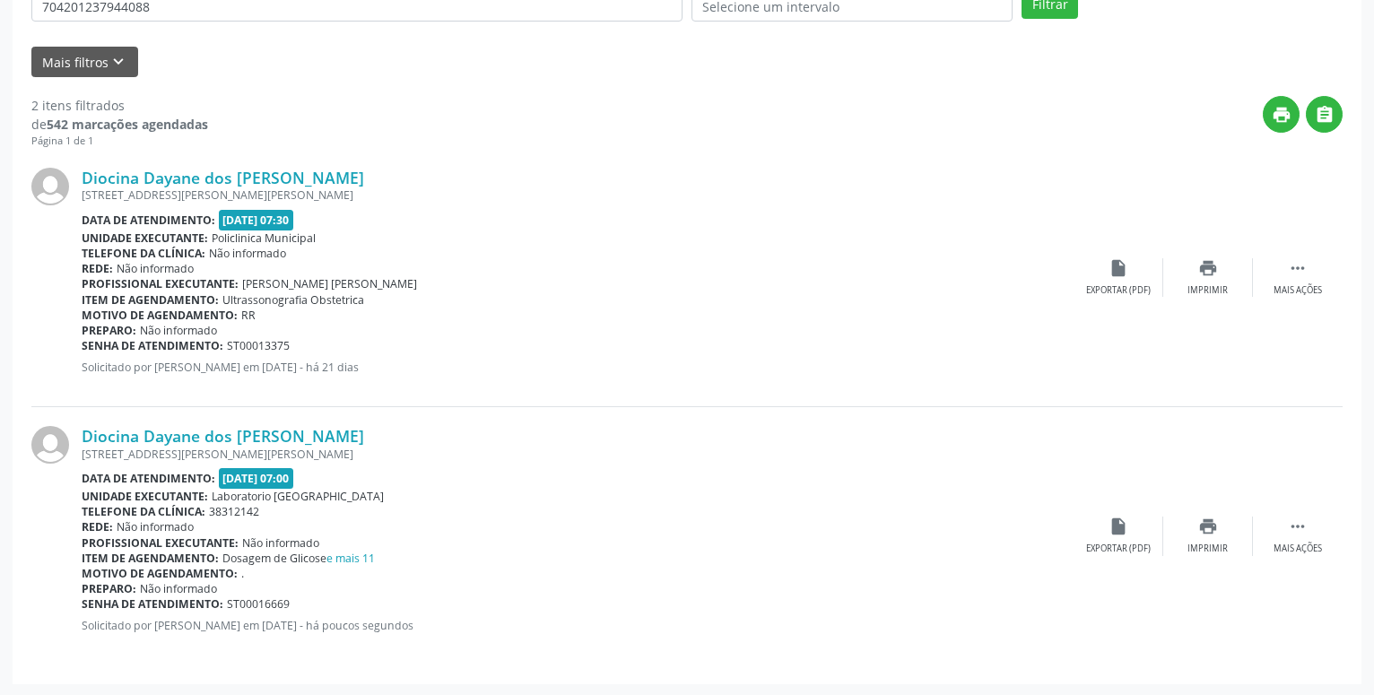
scroll to position [389, 0]
click at [1296, 525] on icon "" at bounding box center [1298, 526] width 20 height 20
click at [1208, 520] on icon "edit" at bounding box center [1208, 526] width 20 height 20
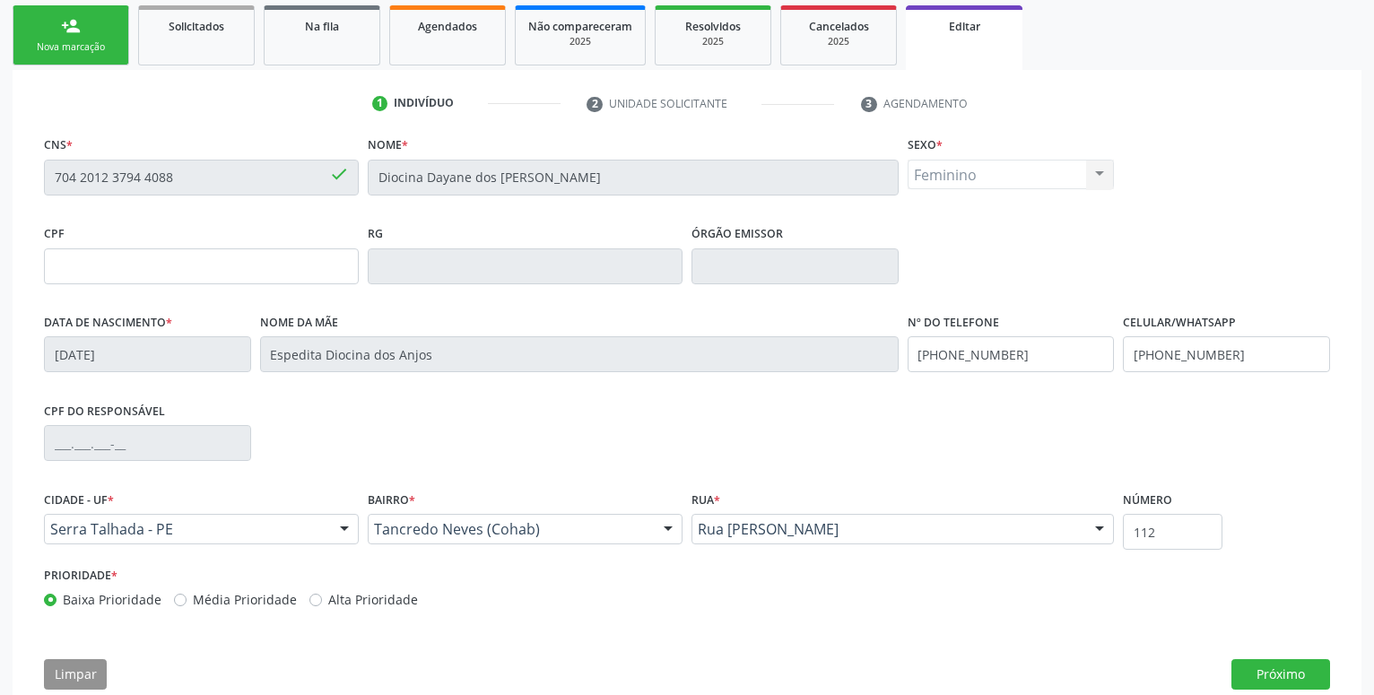
scroll to position [301, 0]
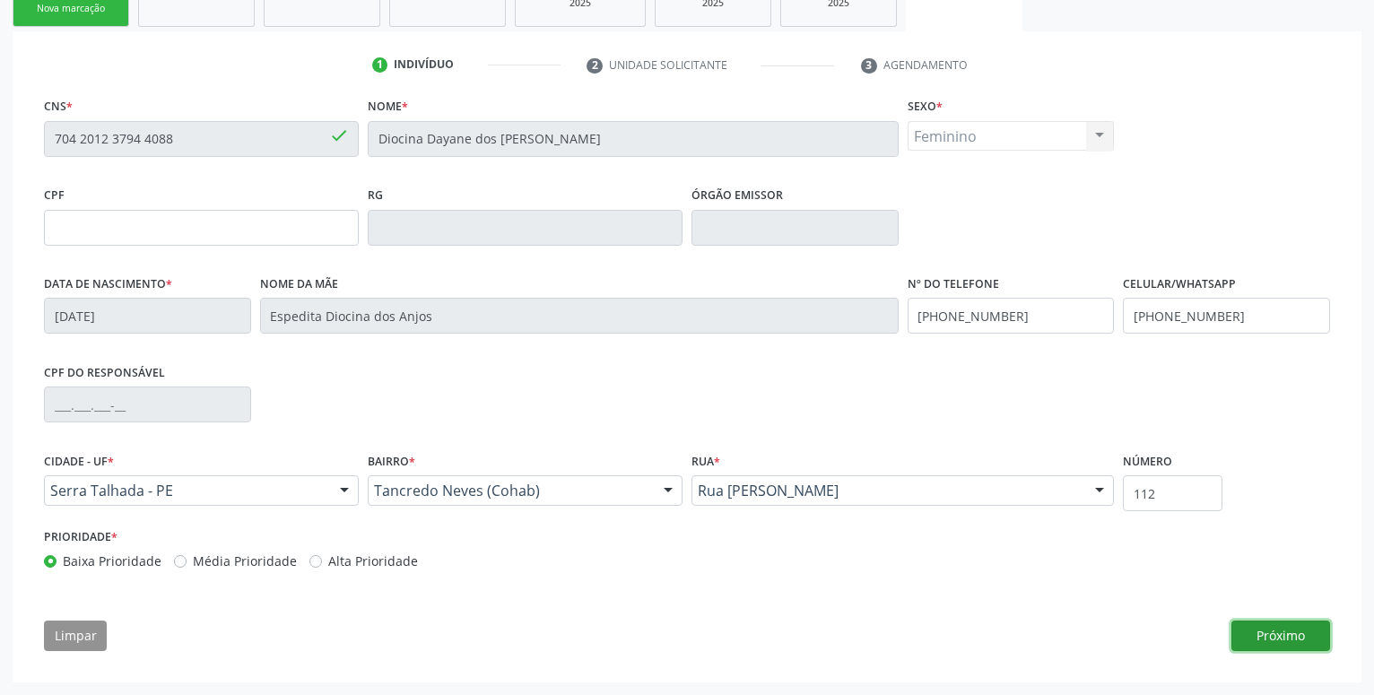
click at [1263, 638] on button "Próximo" at bounding box center [1280, 636] width 99 height 30
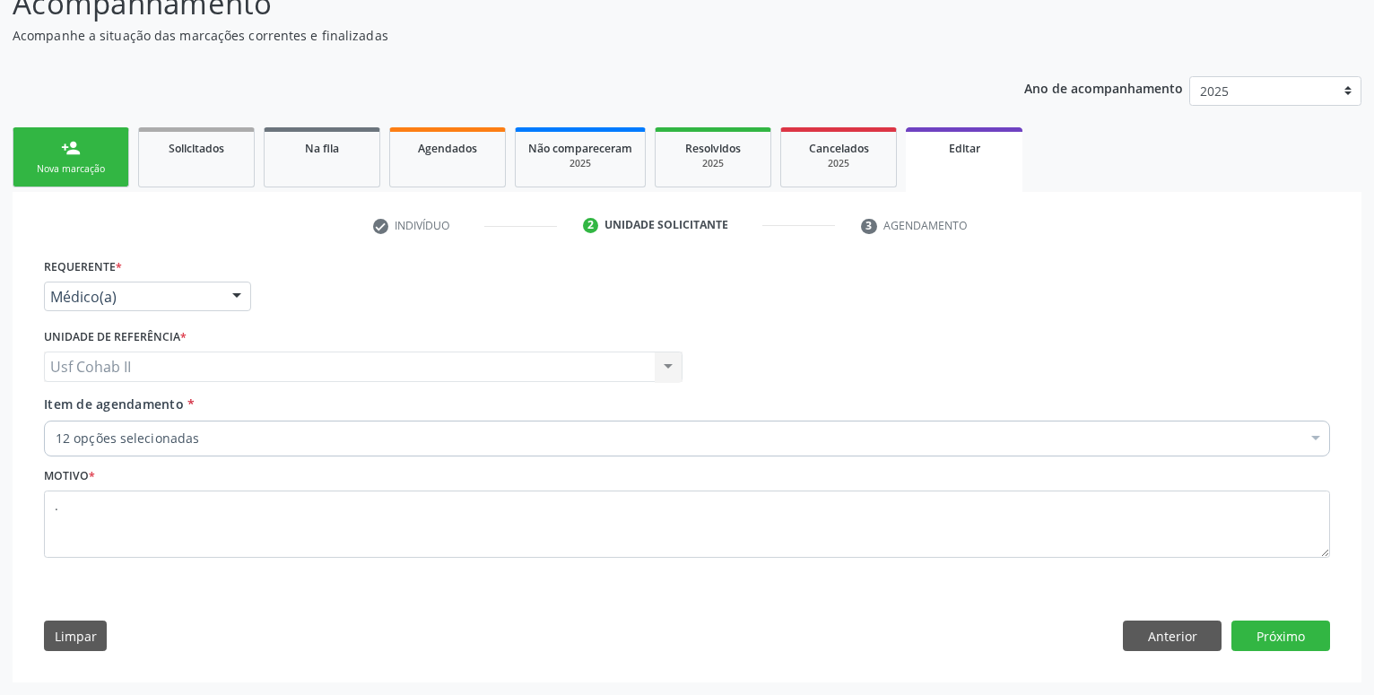
scroll to position [141, 0]
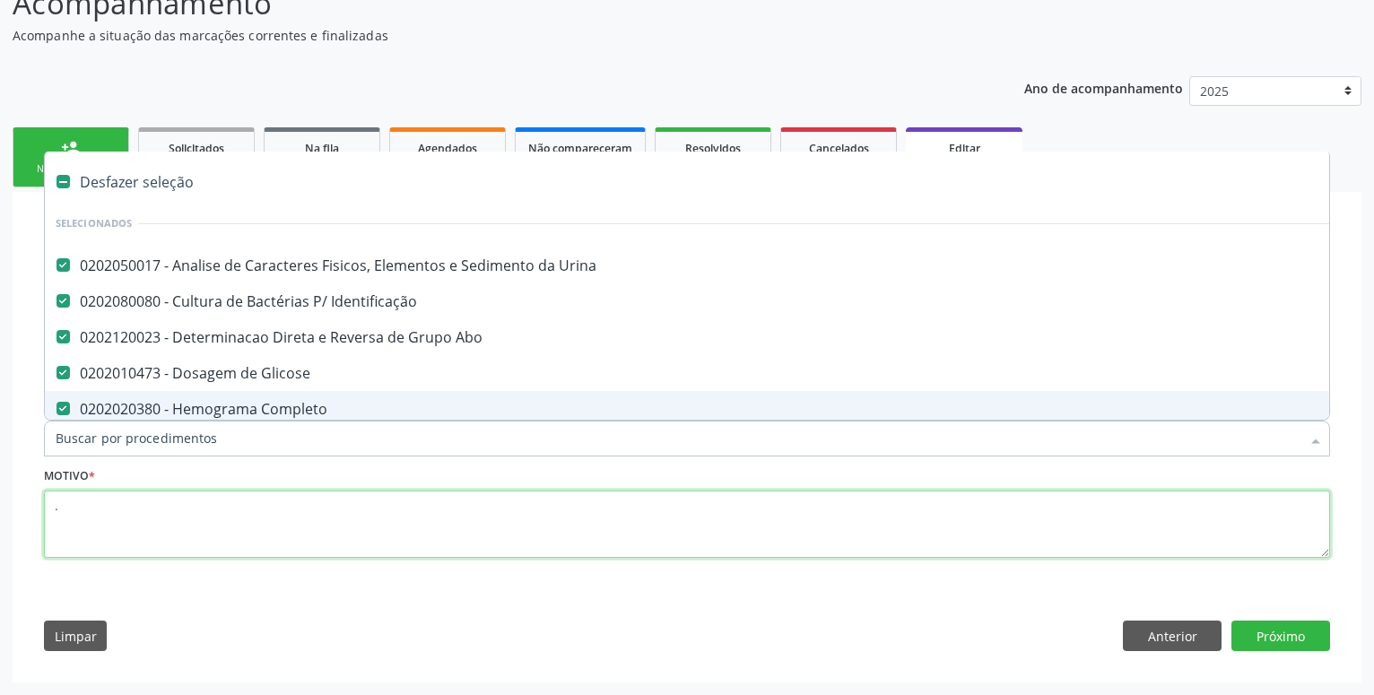
click at [160, 535] on textarea "." at bounding box center [687, 525] width 1286 height 68
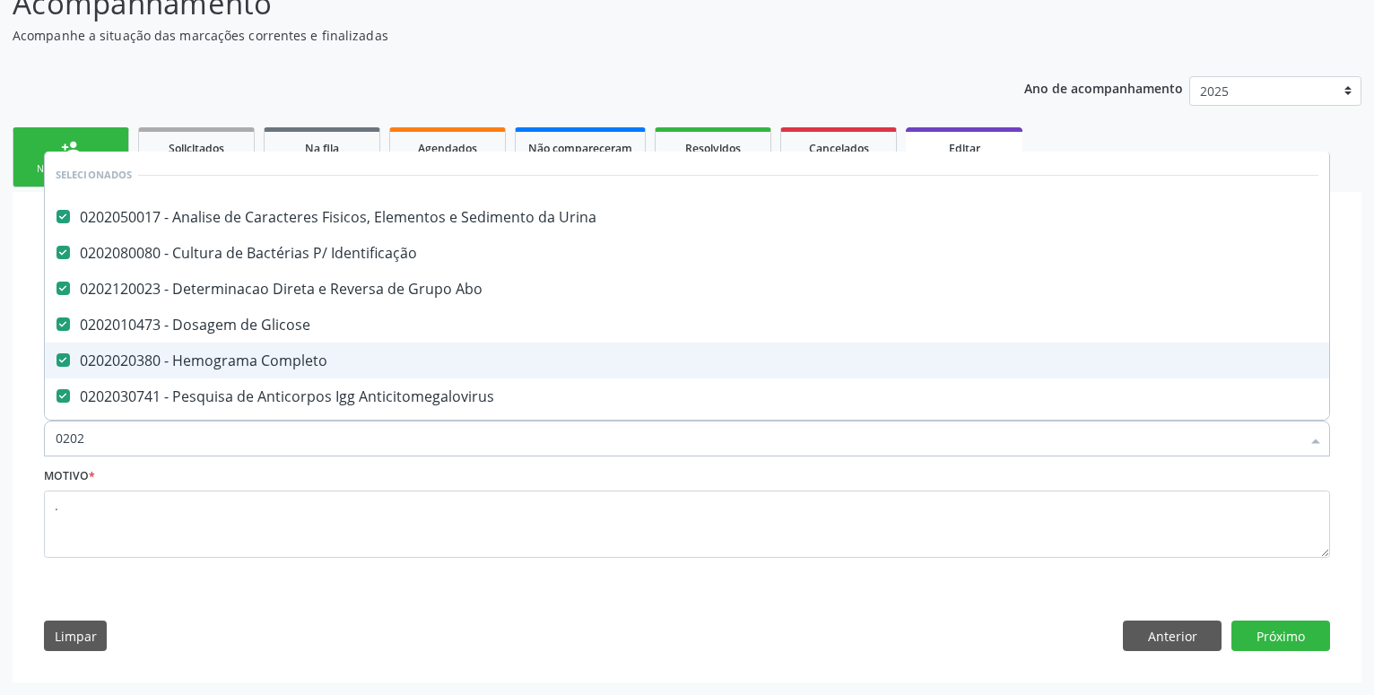
type input "02020"
checkbox Fraco\) "false"
type input "020201"
checkbox Glicose "false"
checkbox Completo "false"
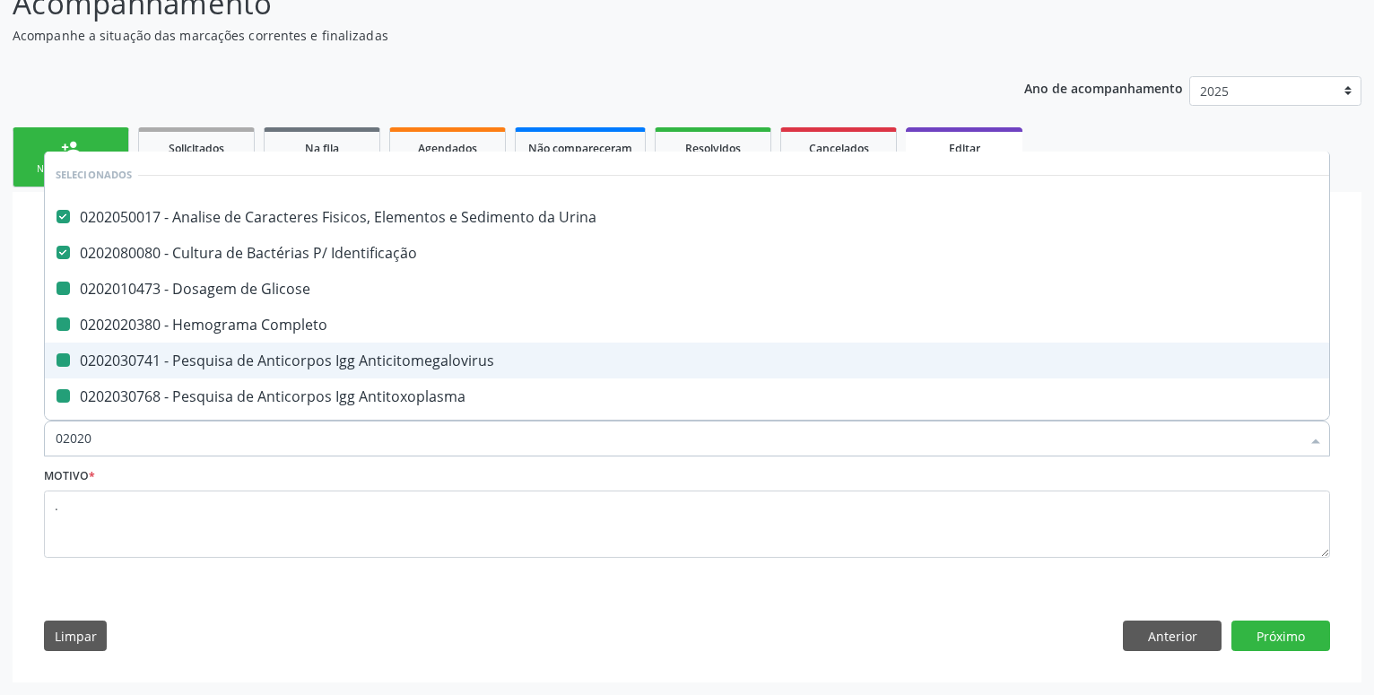
checkbox Anticitomegalovirus "false"
checkbox Antitoxoplasma "false"
checkbox Rubeola "false"
checkbox Anticitomegalovirus "false"
checkbox Antitoxoplasma "false"
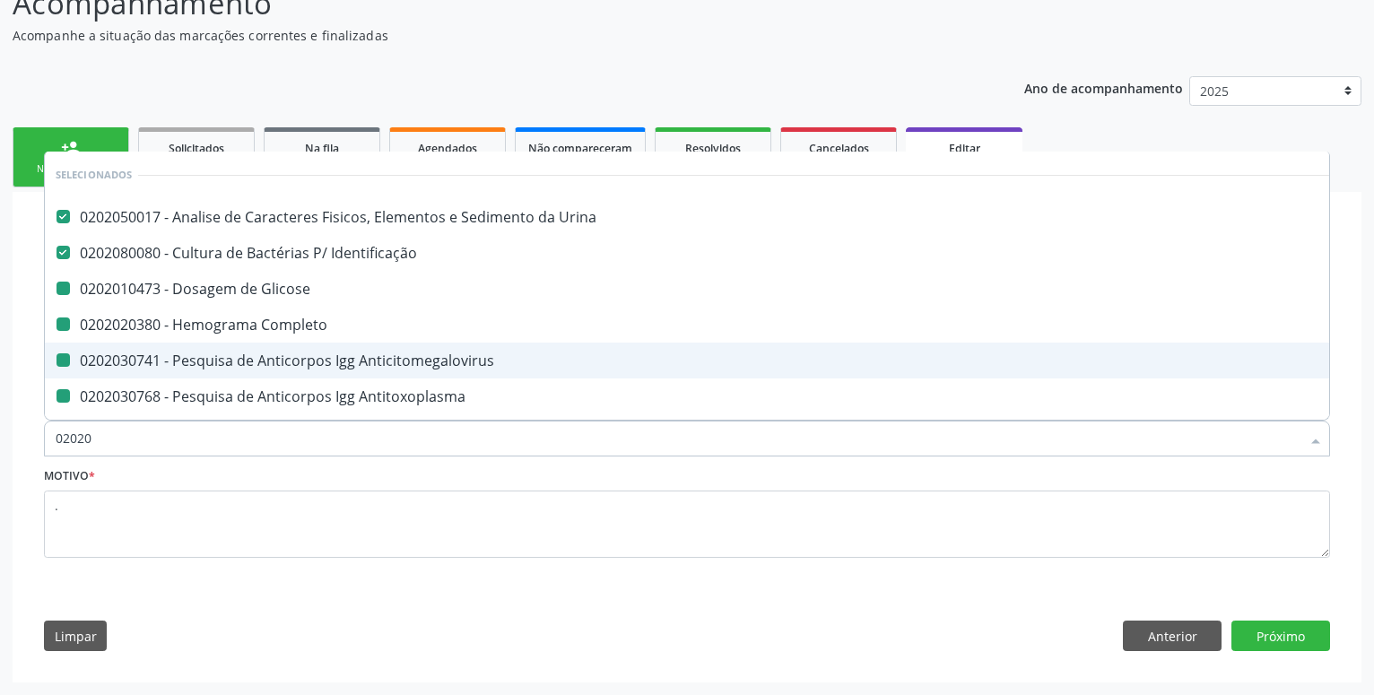
checkbox Rubeola "false"
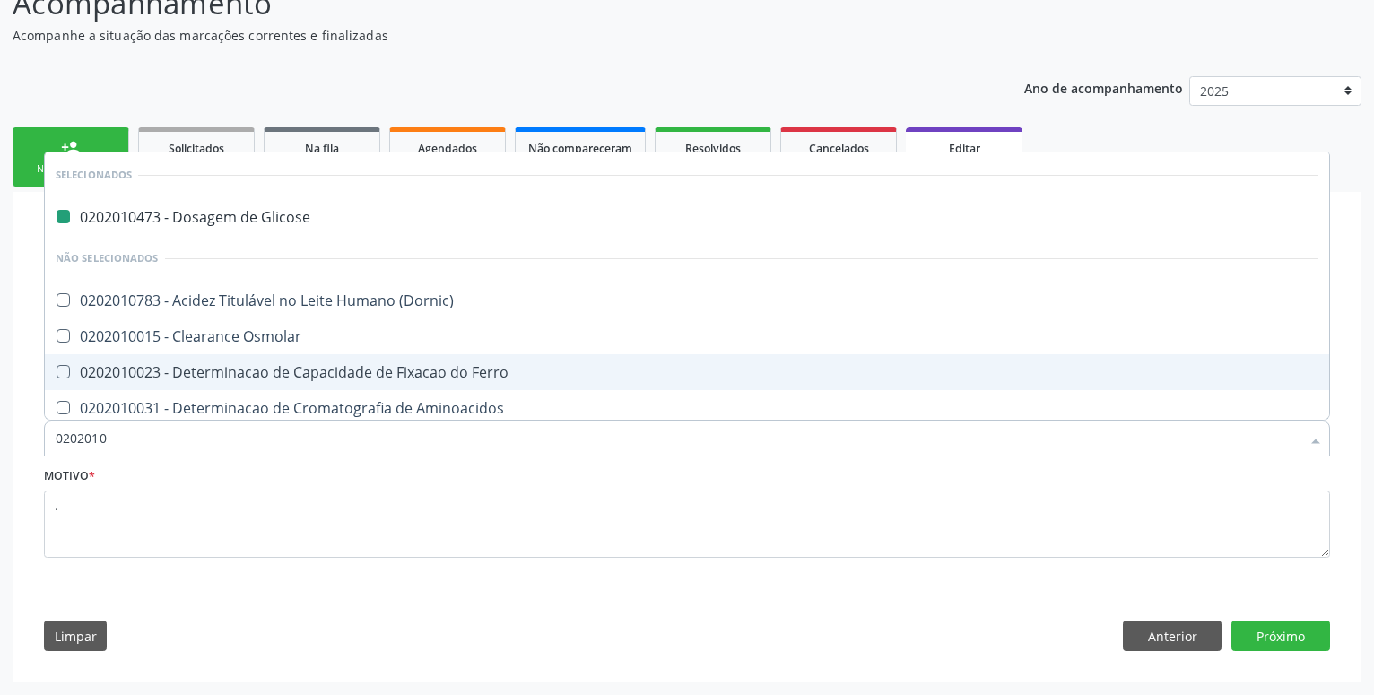
type input "02020106"
checkbox Glicose "false"
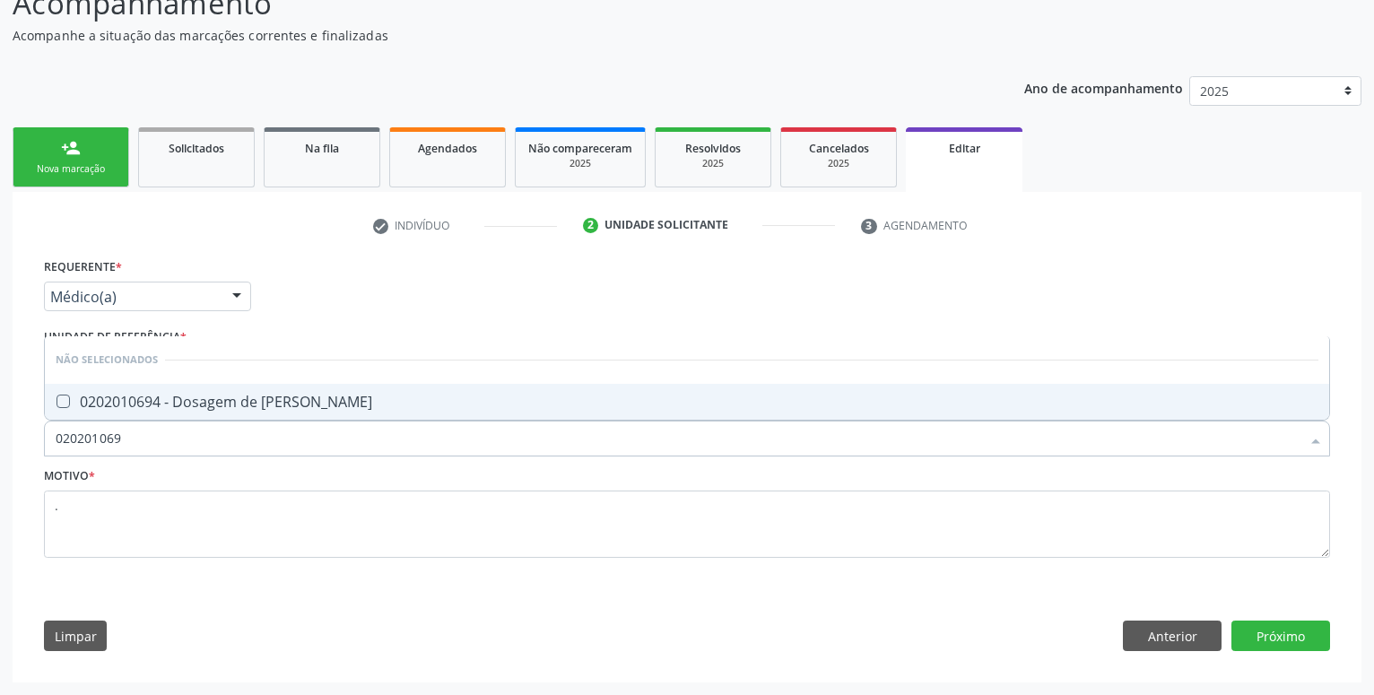
type input "0202010694"
click at [253, 395] on div "0202010694 - Dosagem de [PERSON_NAME]" at bounding box center [687, 402] width 1263 height 14
checkbox Ureia "true"
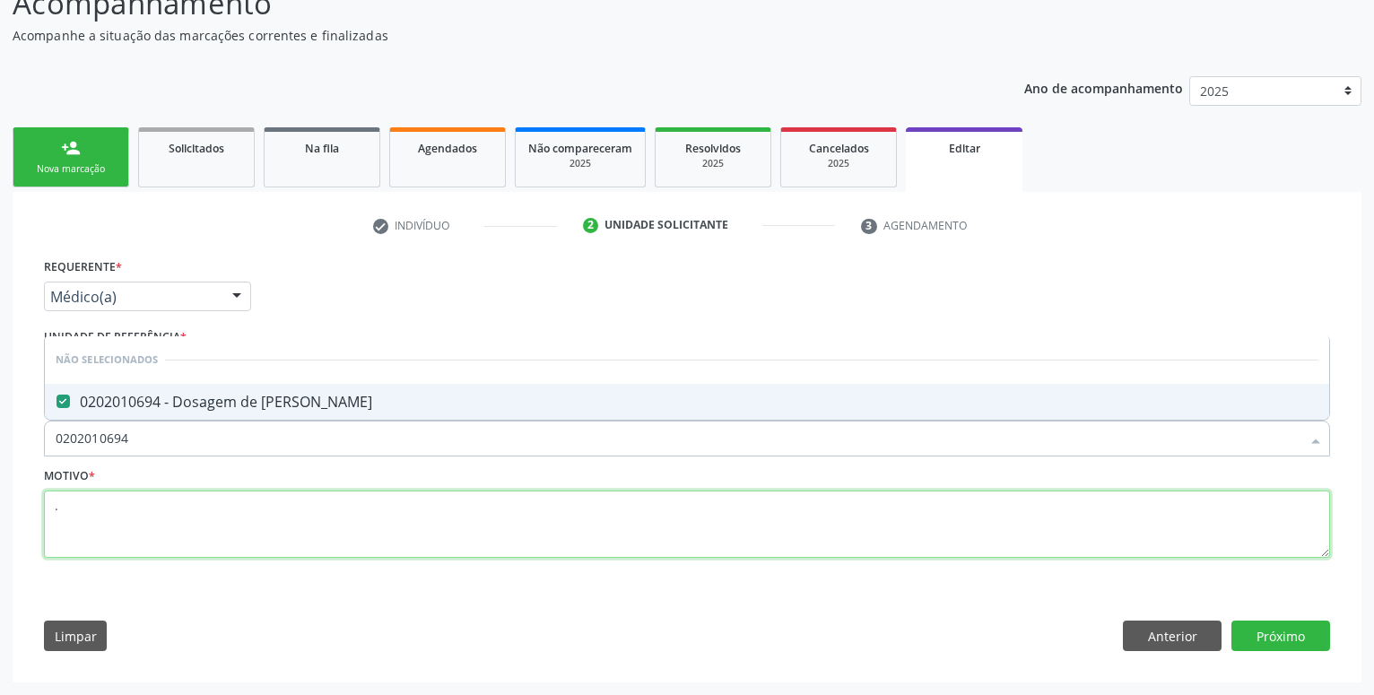
click at [162, 525] on textarea "." at bounding box center [687, 525] width 1286 height 68
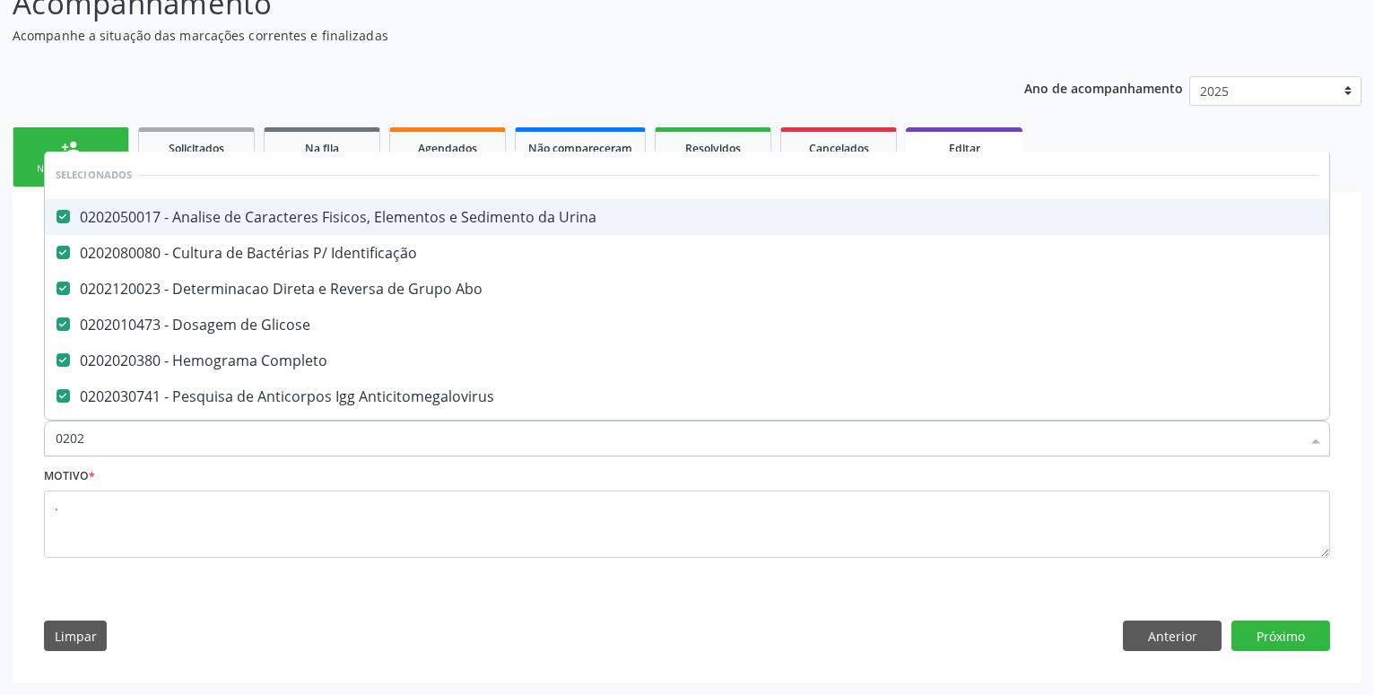
type input "02020"
checkbox Ureia "false"
type input "020201"
checkbox Completo "false"
checkbox Anticitomegalovirus "false"
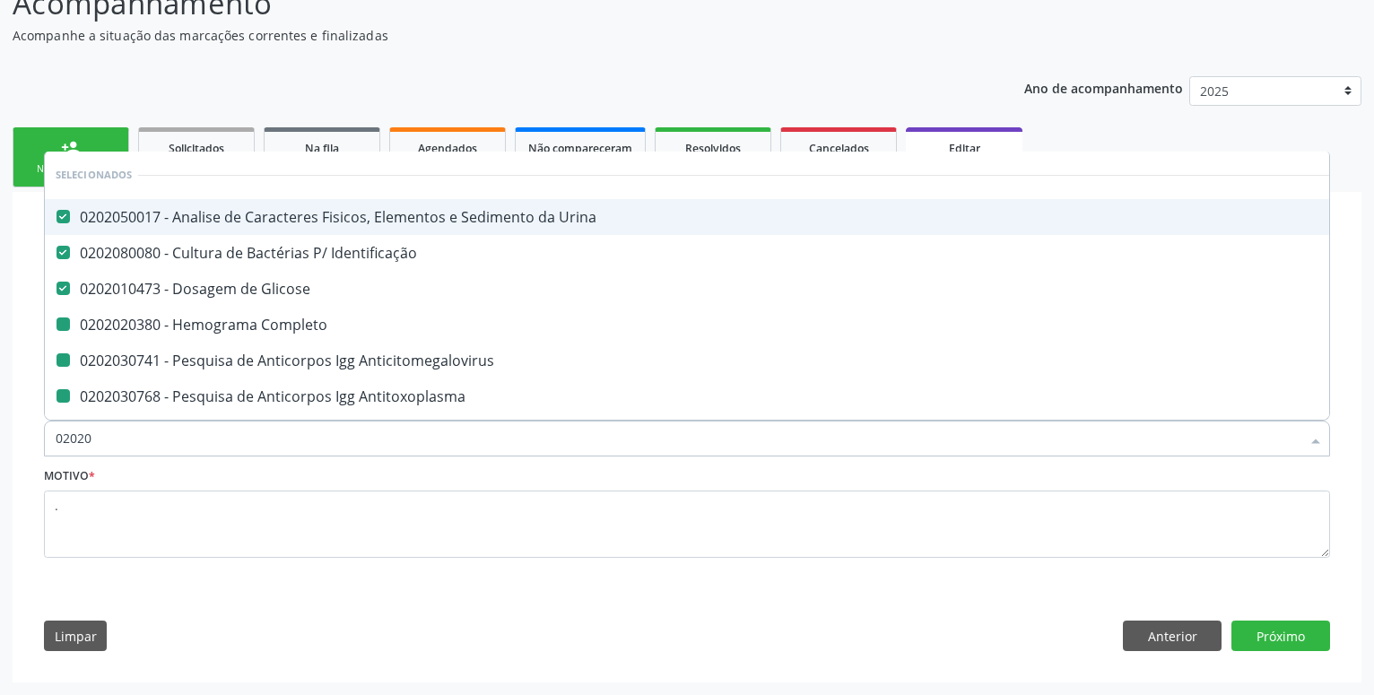
checkbox Antitoxoplasma "false"
checkbox Rubeola "false"
checkbox Anticitomegalovirus "false"
checkbox Antitoxoplasma "false"
checkbox Rubeola "false"
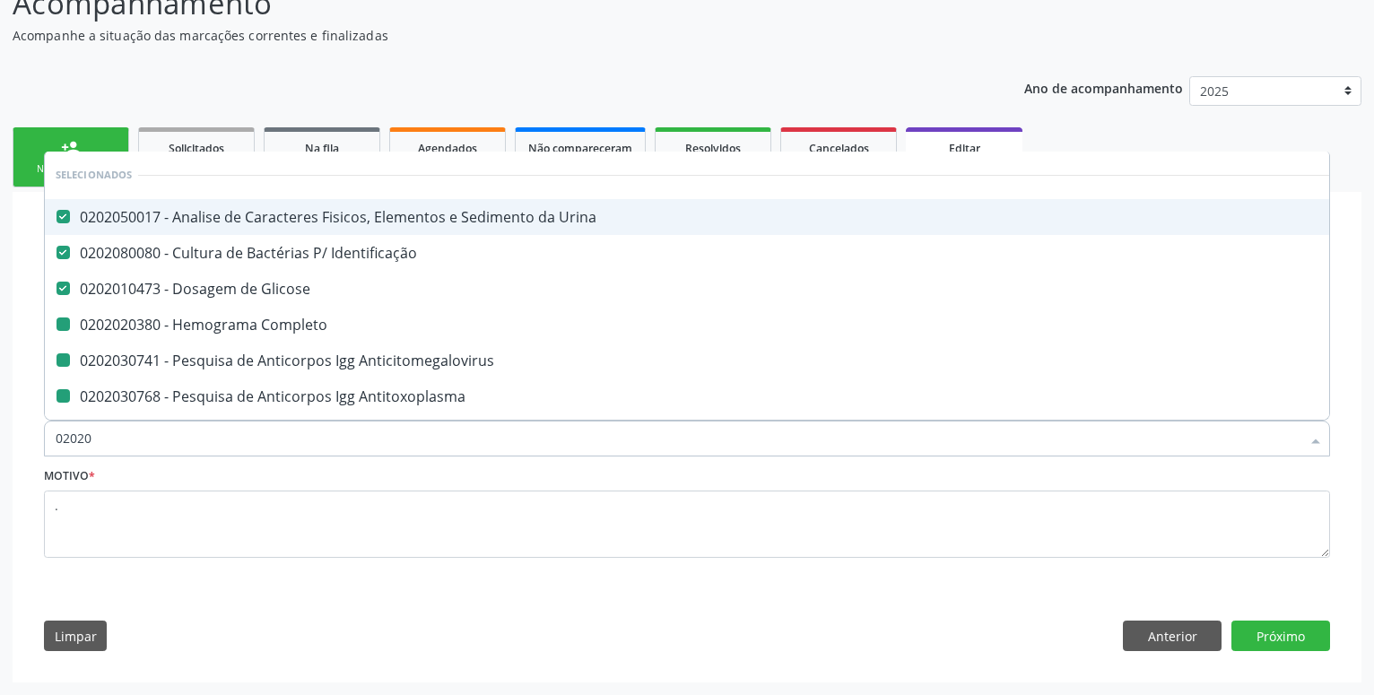
checkbox Ureia "false"
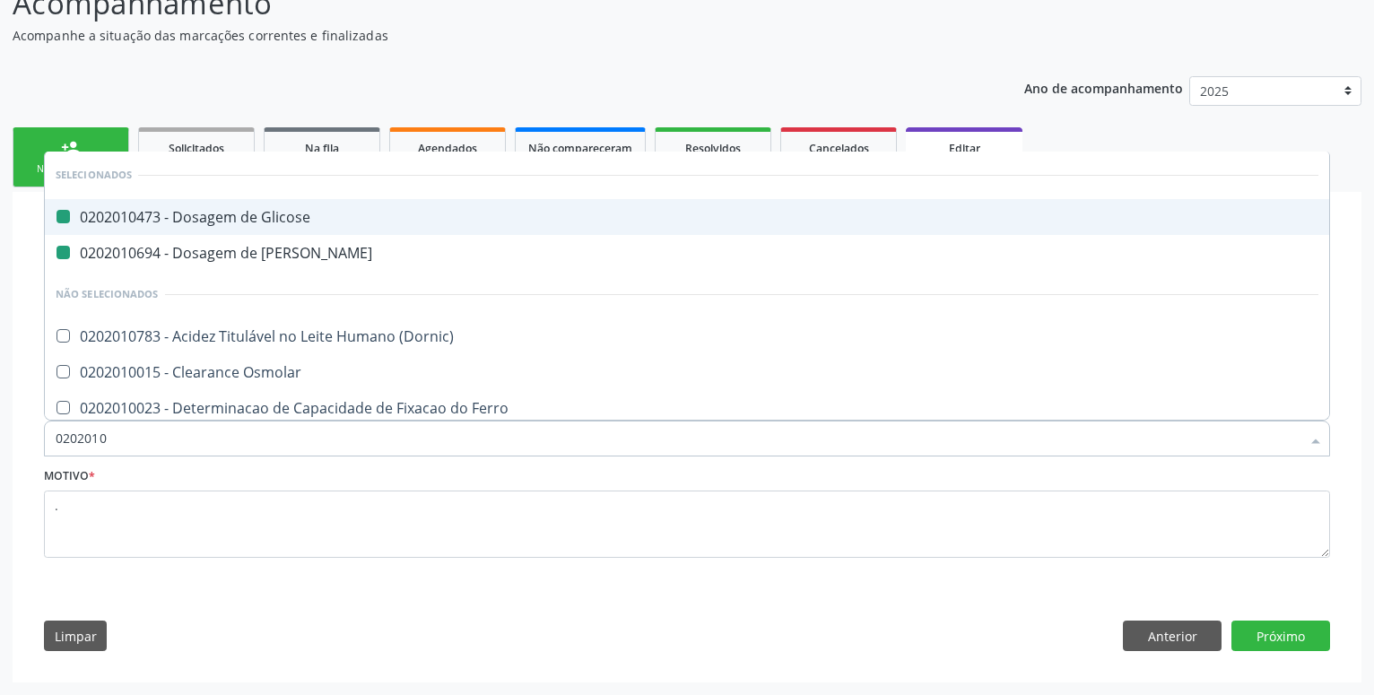
type input "02020101"
checkbox Glicose "false"
checkbox Ureia "false"
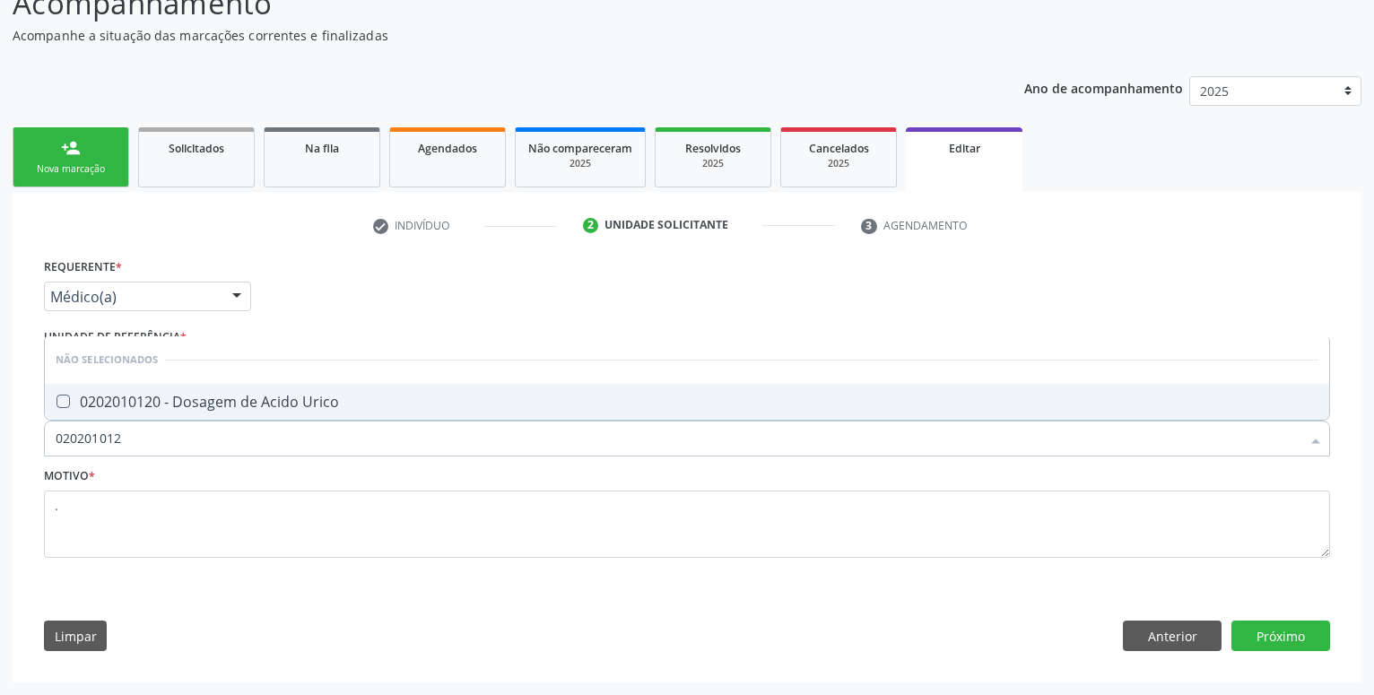
type input "0202010120"
click at [200, 388] on span "0202010120 - Dosagem de Acido Urico" at bounding box center [687, 402] width 1284 height 36
checkbox Urico "true"
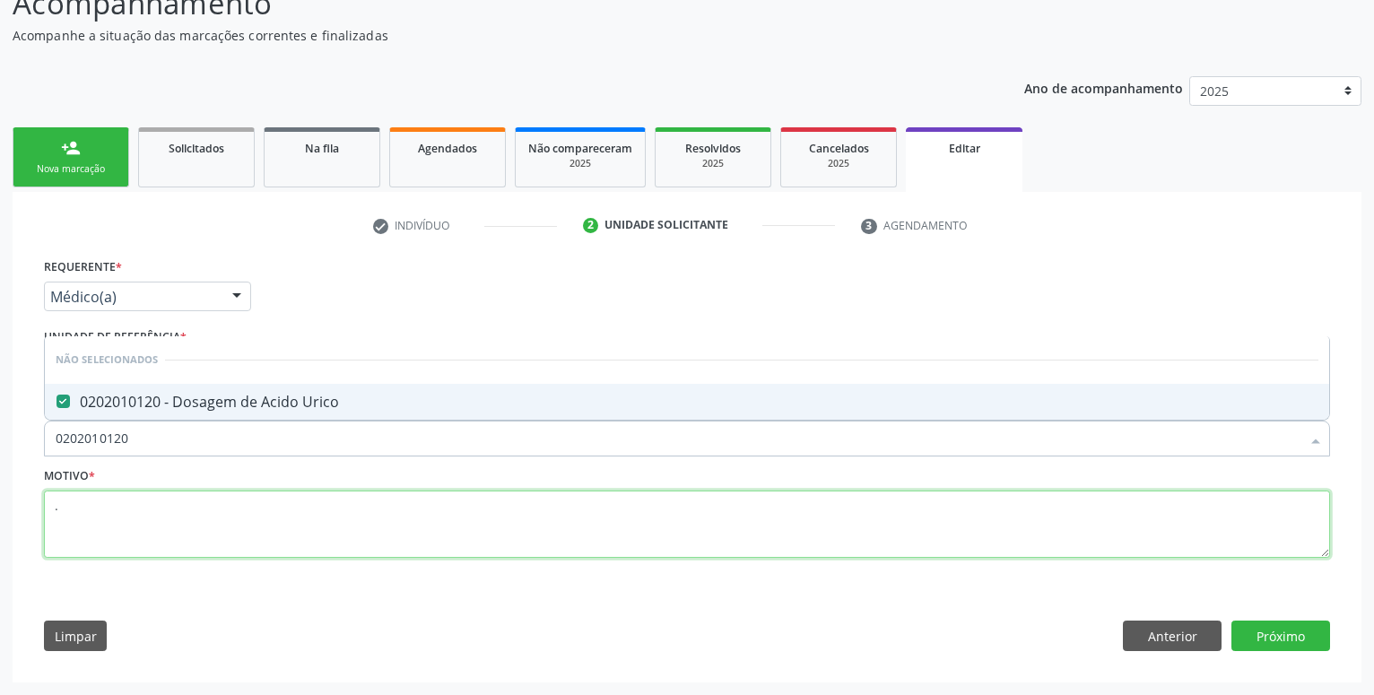
click at [176, 532] on textarea "." at bounding box center [687, 525] width 1286 height 68
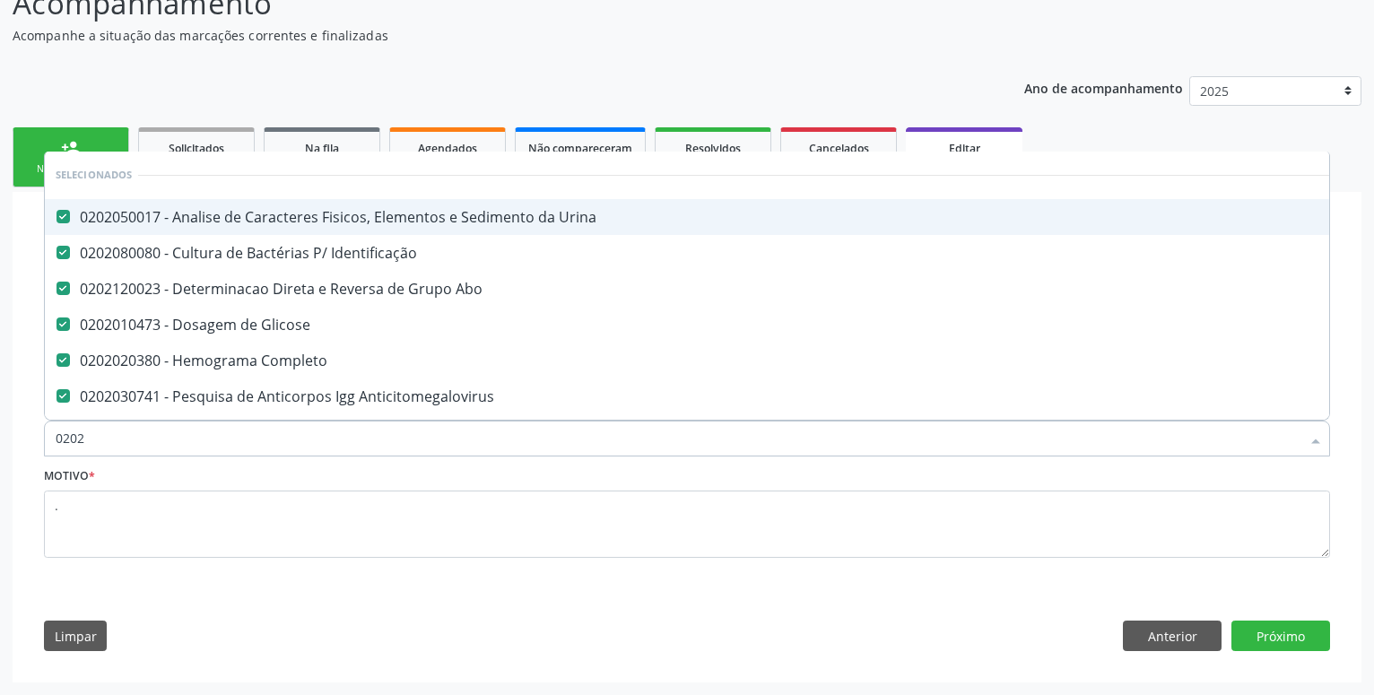
type input "02020"
checkbox Urico "false"
type input "020201"
checkbox Anticitomegalovirus "false"
checkbox Antitoxoplasma "false"
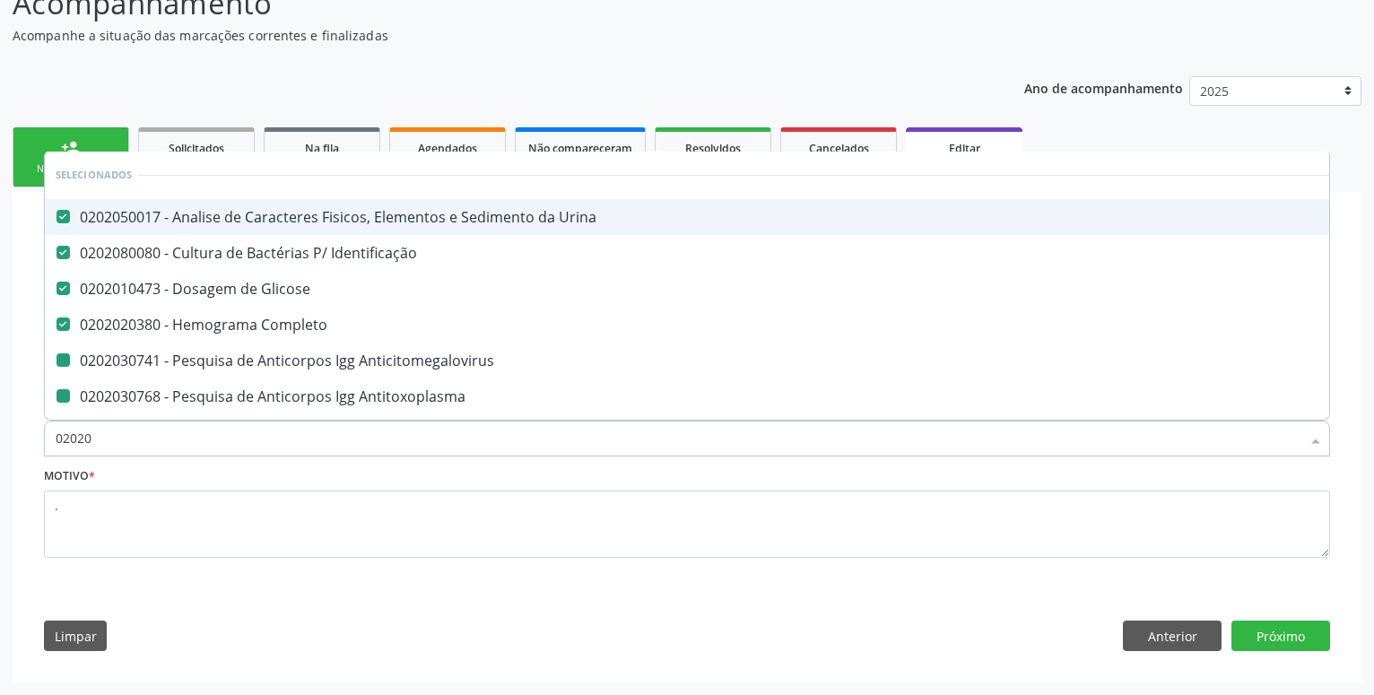
checkbox Rubeola "false"
checkbox Anticitomegalovirus "false"
checkbox Antitoxoplasma "false"
checkbox Rubeola "false"
checkbox Ureia "false"
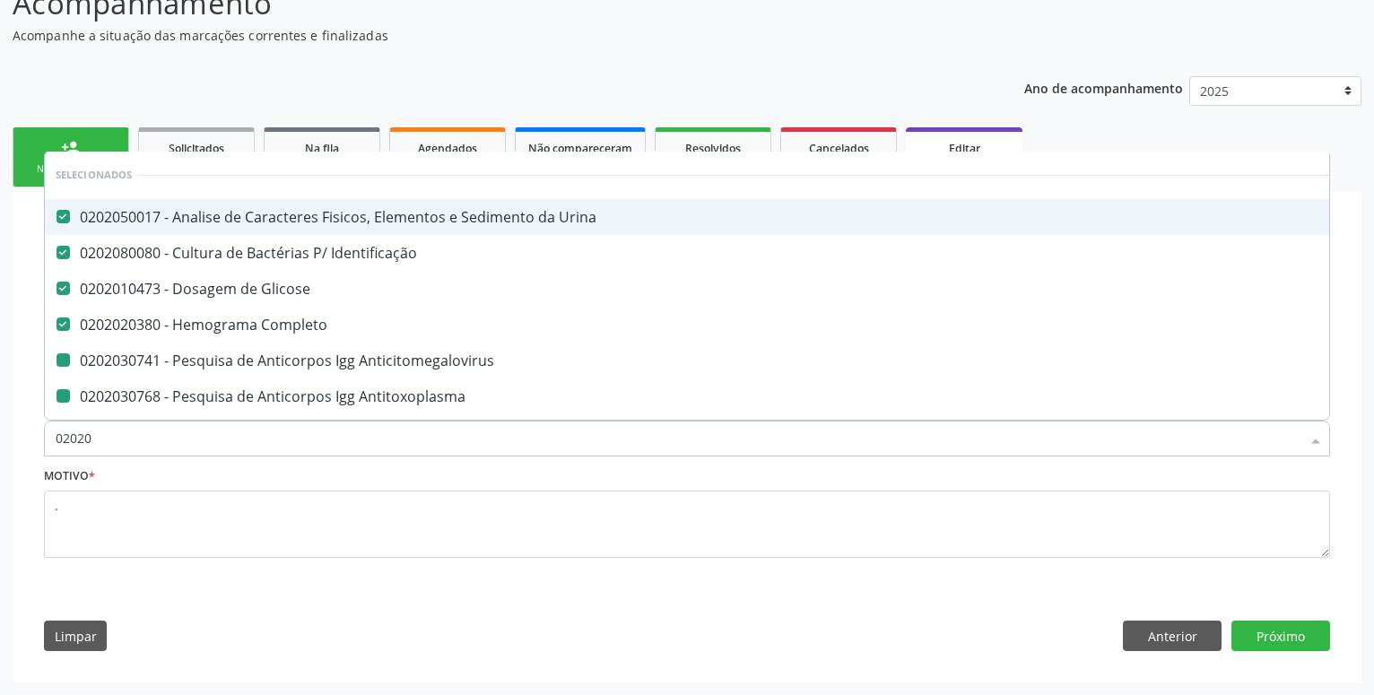
checkbox Urico "false"
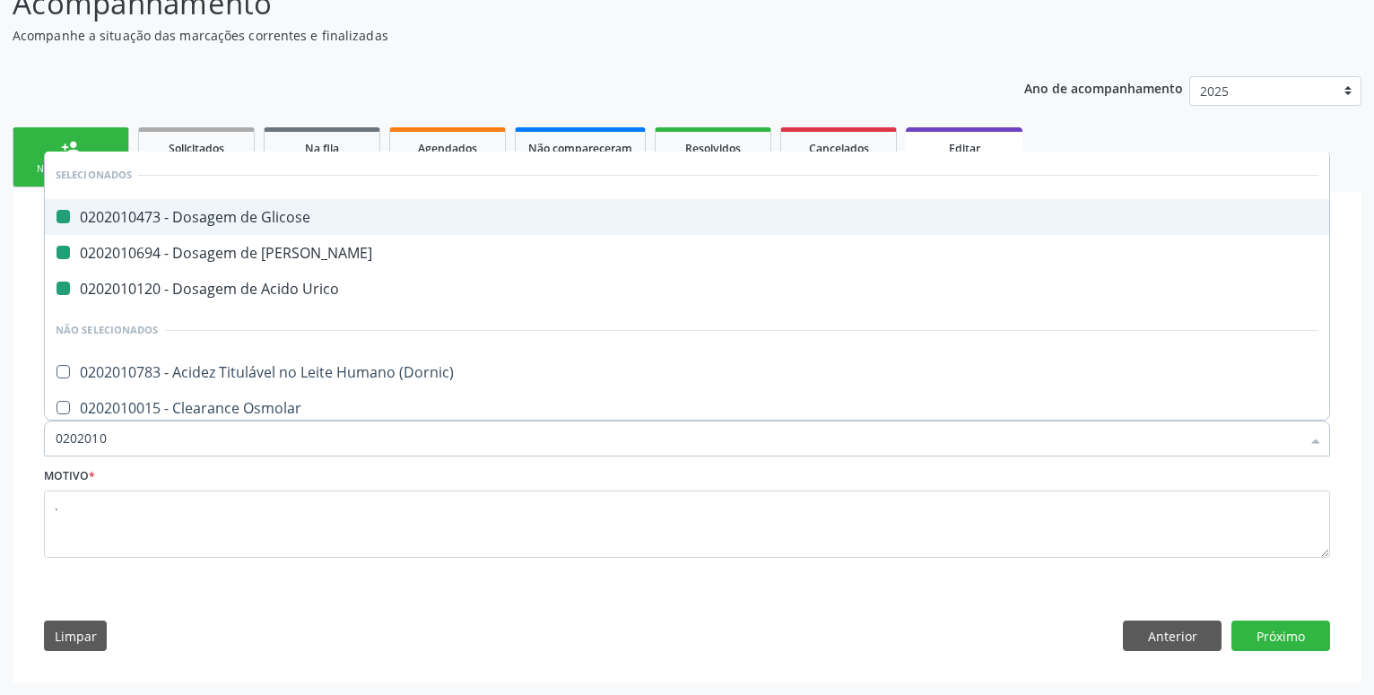
type input "02020103"
checkbox Glicose "false"
checkbox Ureia "false"
checkbox Urico "false"
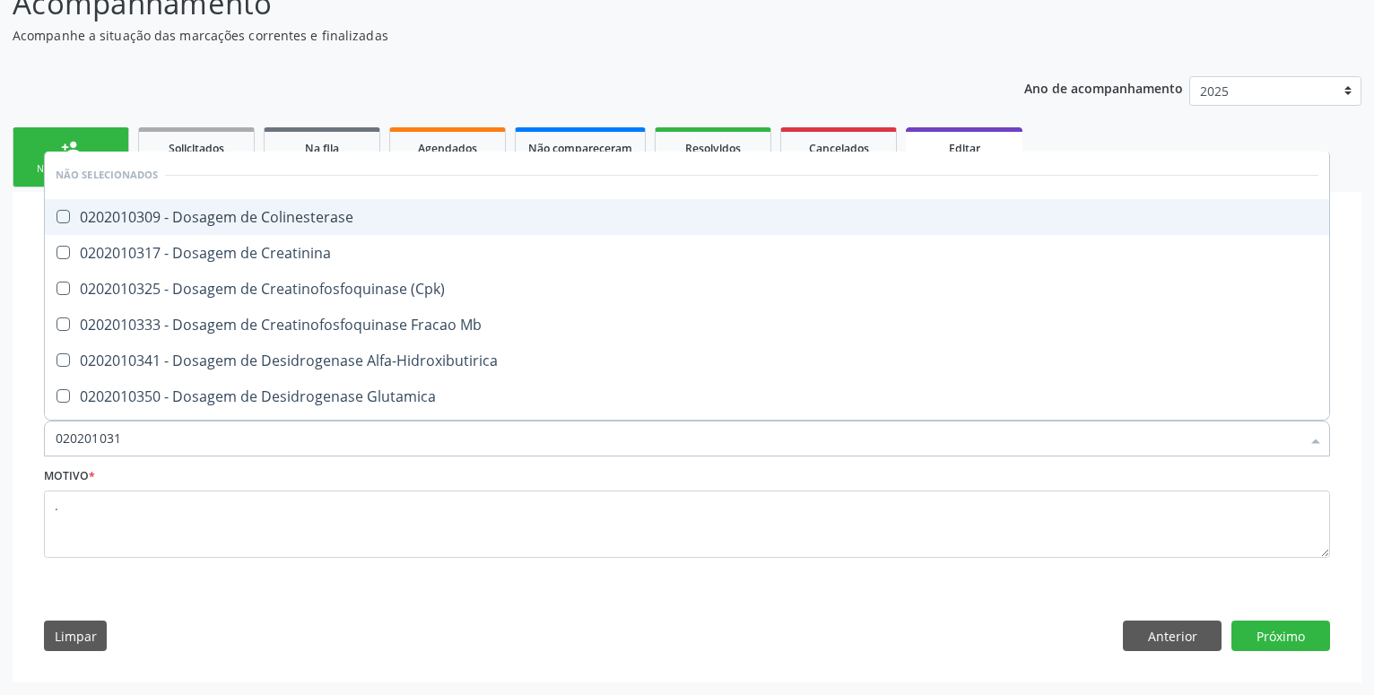
type input "0202010317"
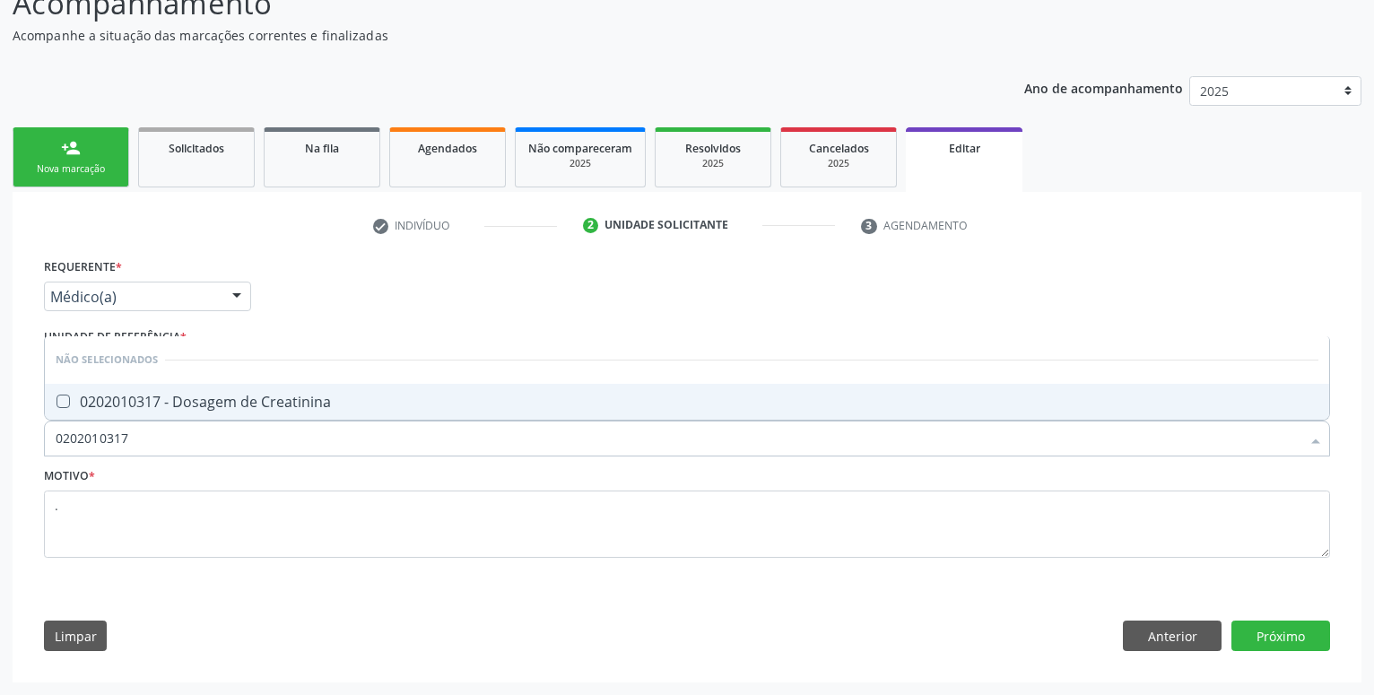
click at [187, 406] on div "0202010317 - Dosagem de Creatinina" at bounding box center [687, 402] width 1263 height 14
checkbox Creatinina "true"
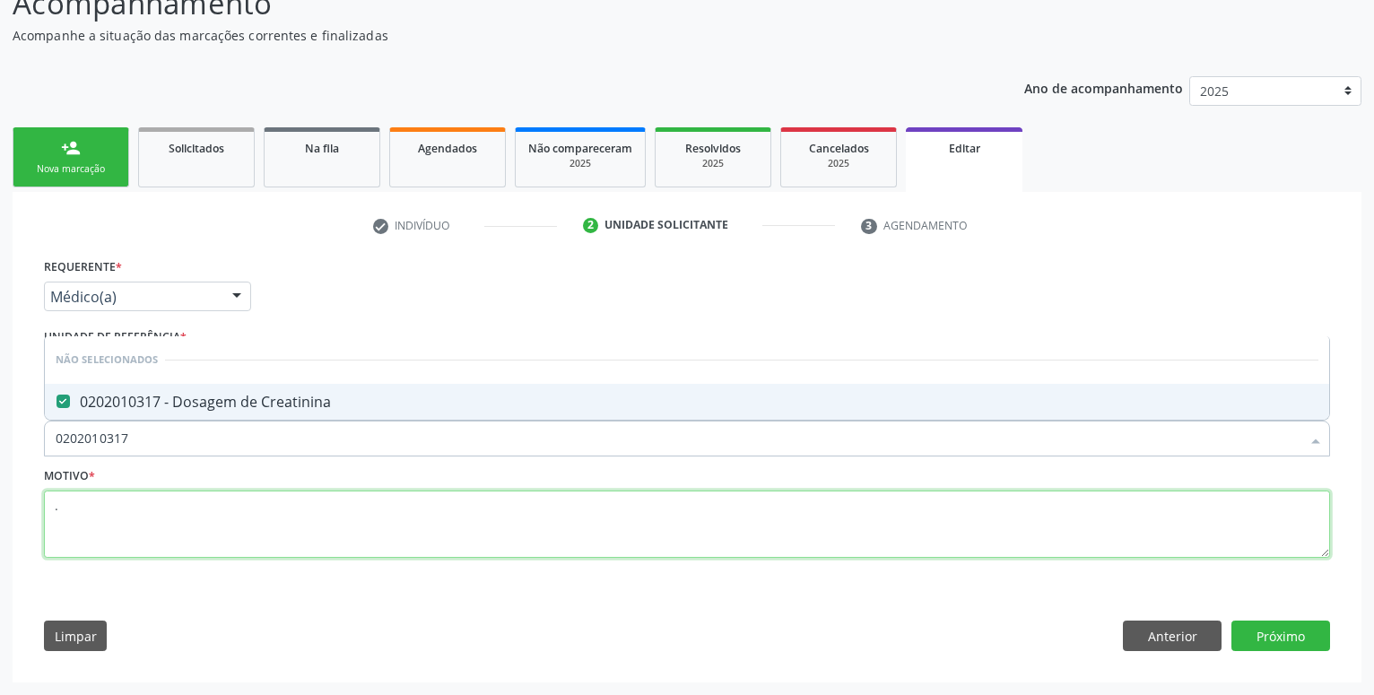
click at [198, 508] on textarea "." at bounding box center [687, 525] width 1286 height 68
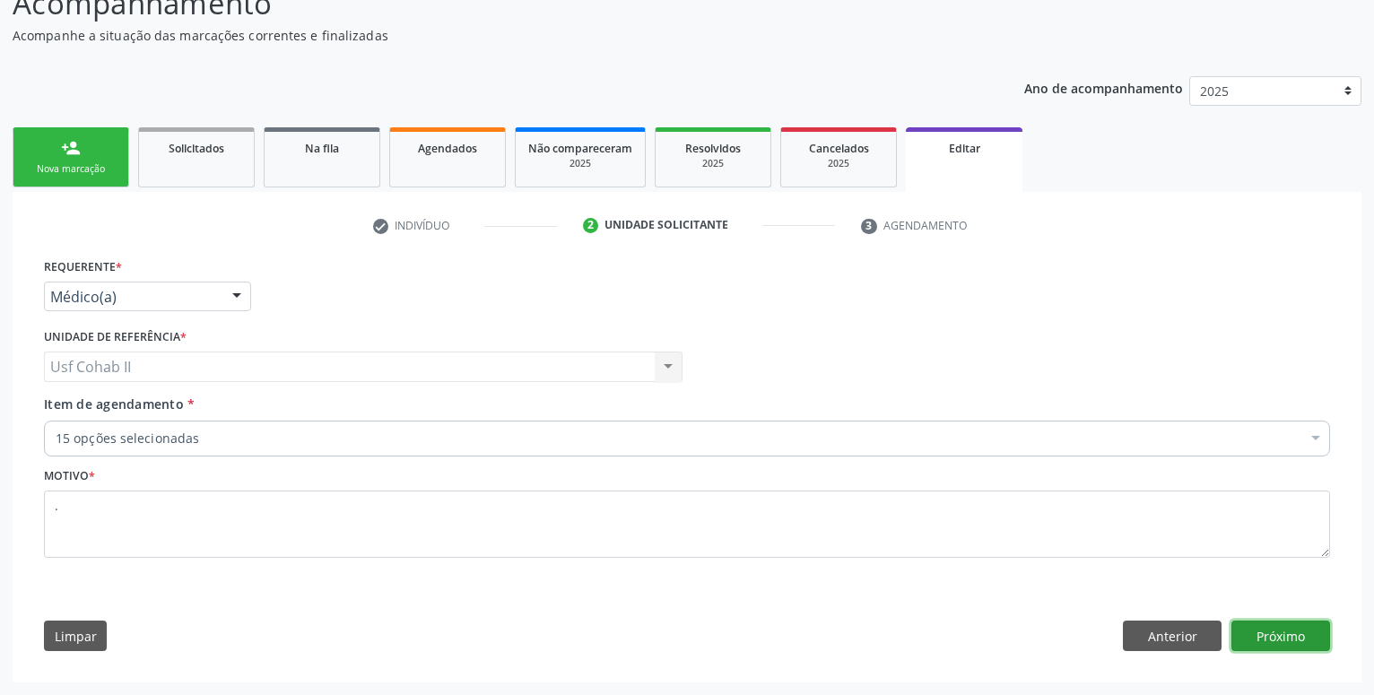
click at [1307, 641] on button "Próximo" at bounding box center [1280, 636] width 99 height 30
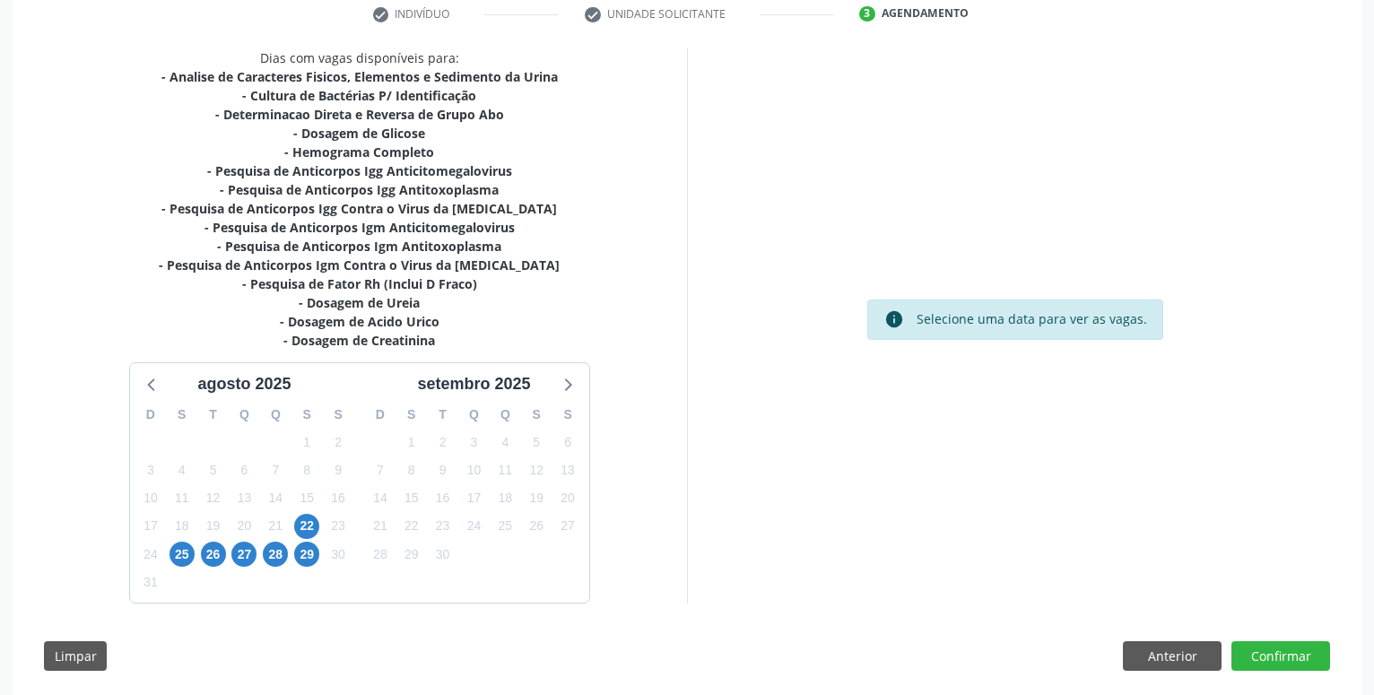
scroll to position [372, 0]
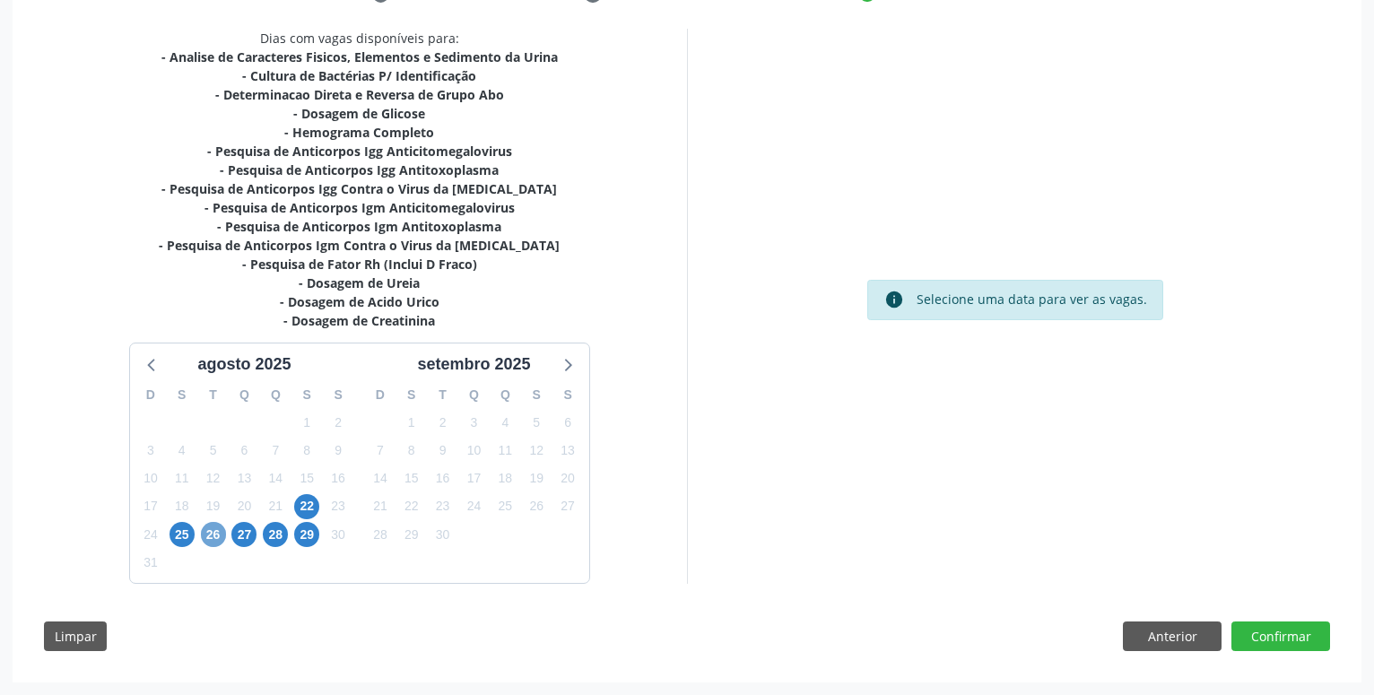
click at [222, 535] on span "26" at bounding box center [213, 534] width 25 height 25
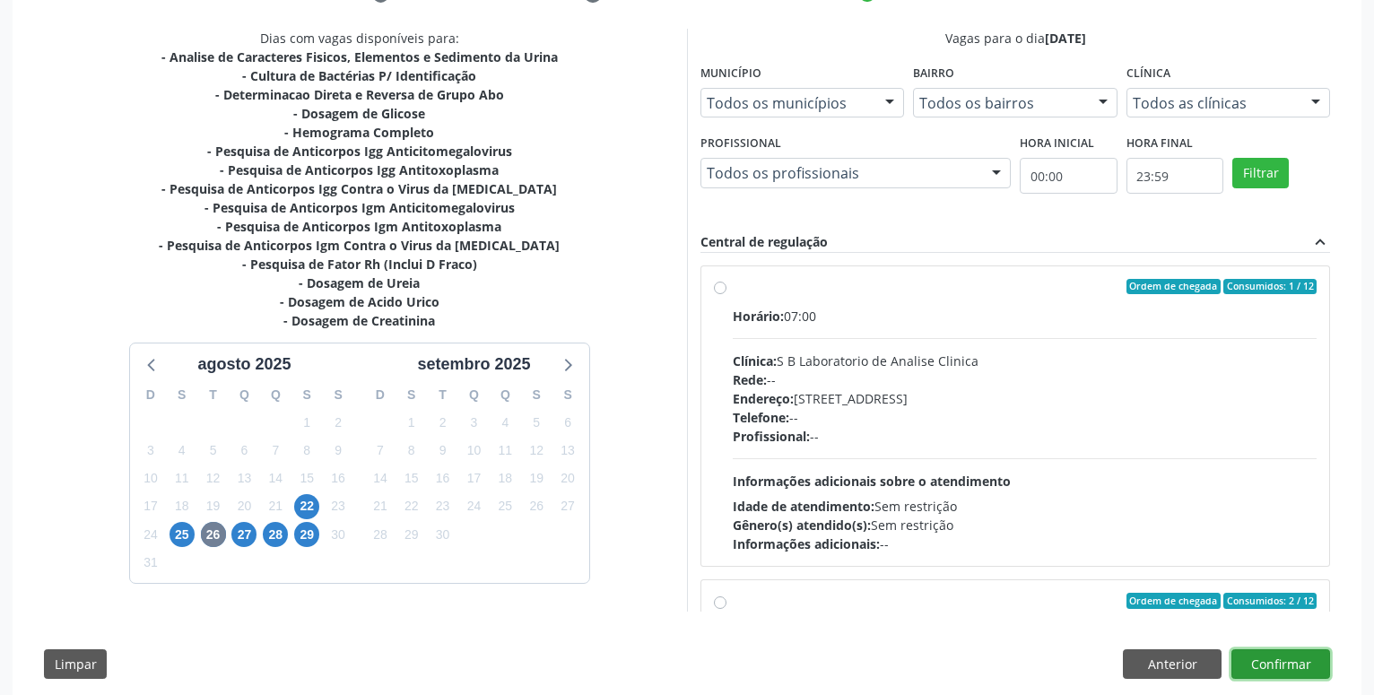
click at [1281, 673] on button "Confirmar" at bounding box center [1280, 664] width 99 height 30
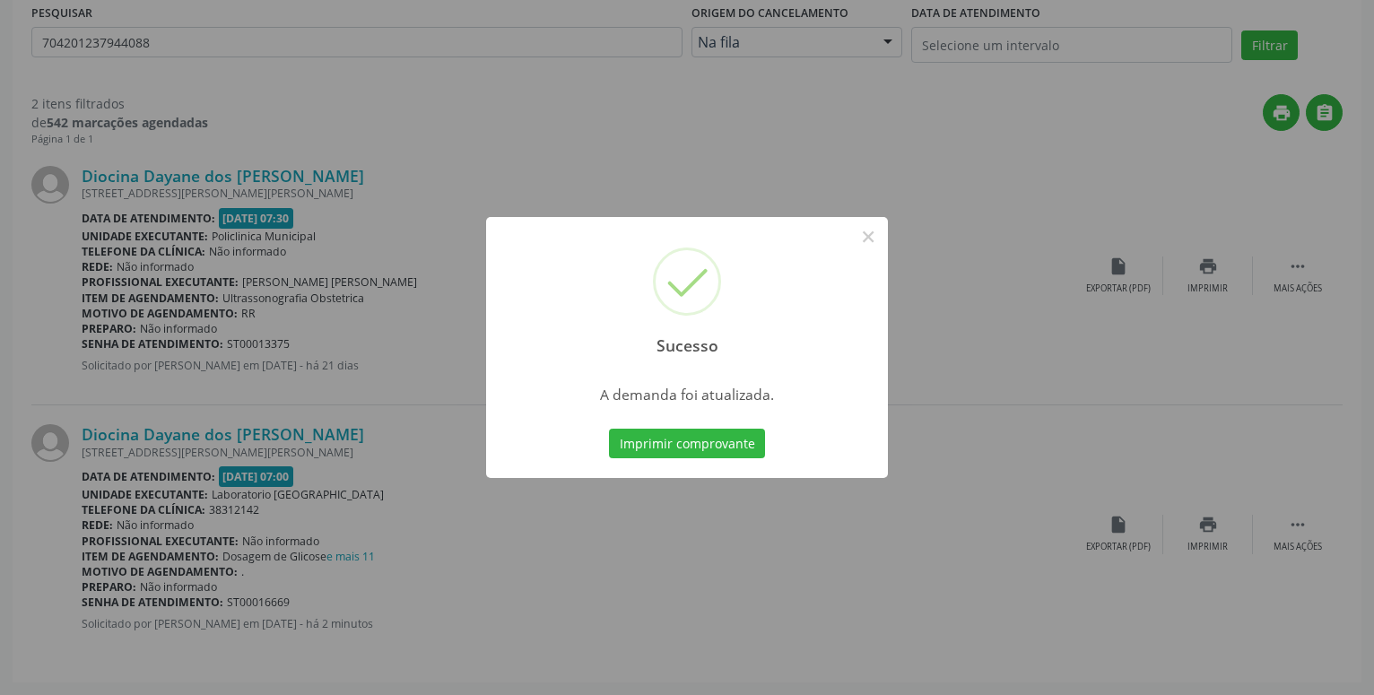
scroll to position [352, 0]
click at [674, 441] on button "Imprimir comprovante" at bounding box center [687, 444] width 156 height 30
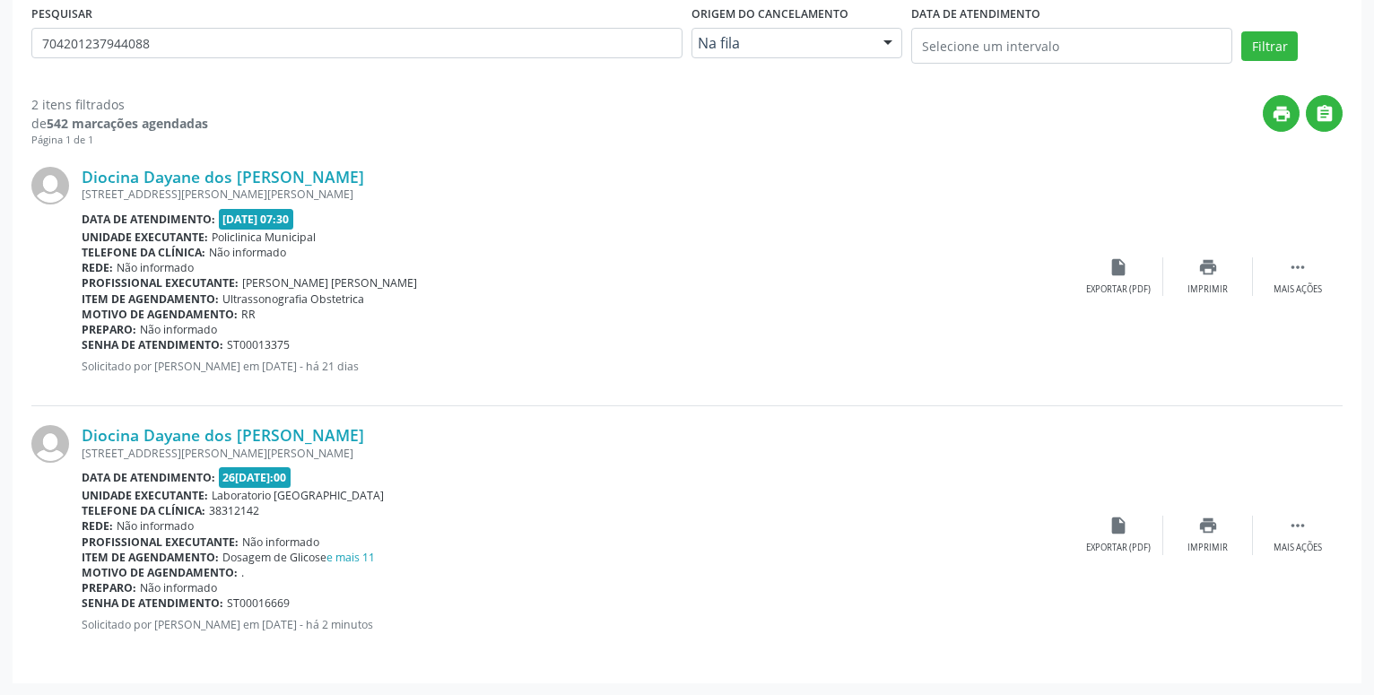
scroll to position [352, 0]
click at [1208, 530] on icon "print" at bounding box center [1208, 526] width 20 height 20
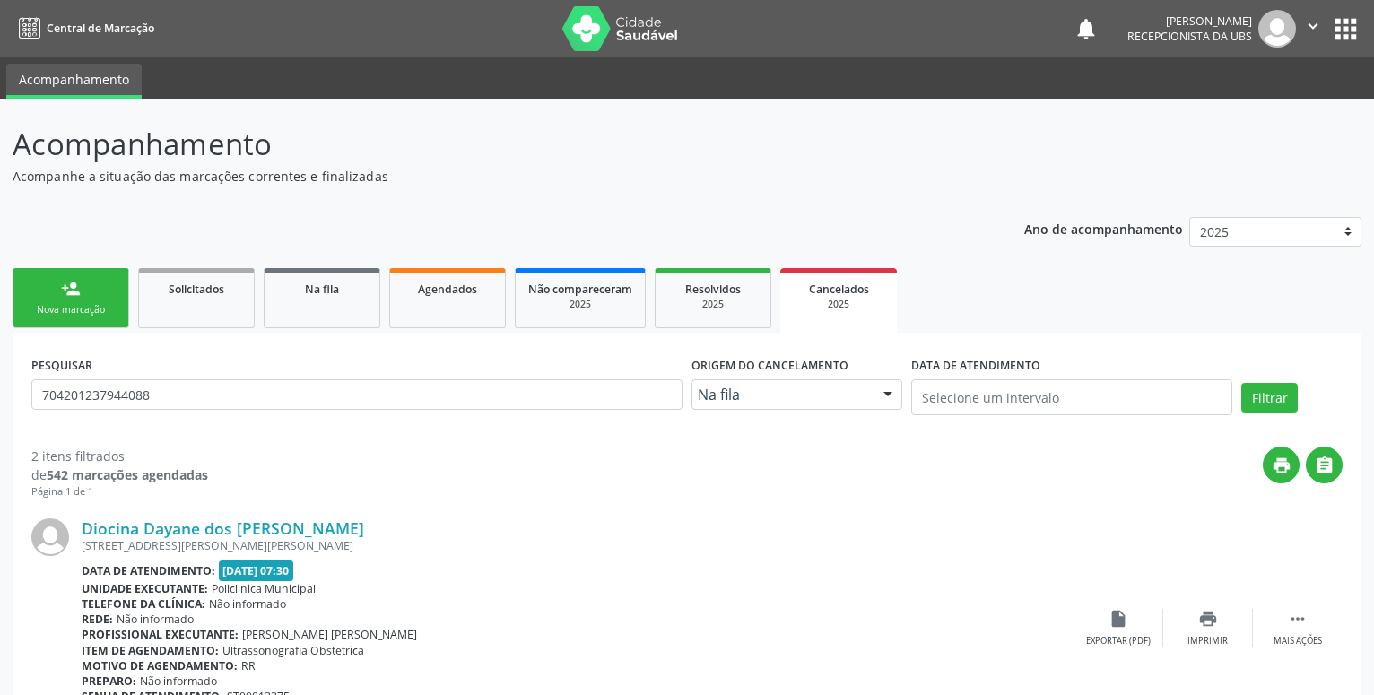
click at [74, 299] on div "person_add" at bounding box center [71, 289] width 20 height 20
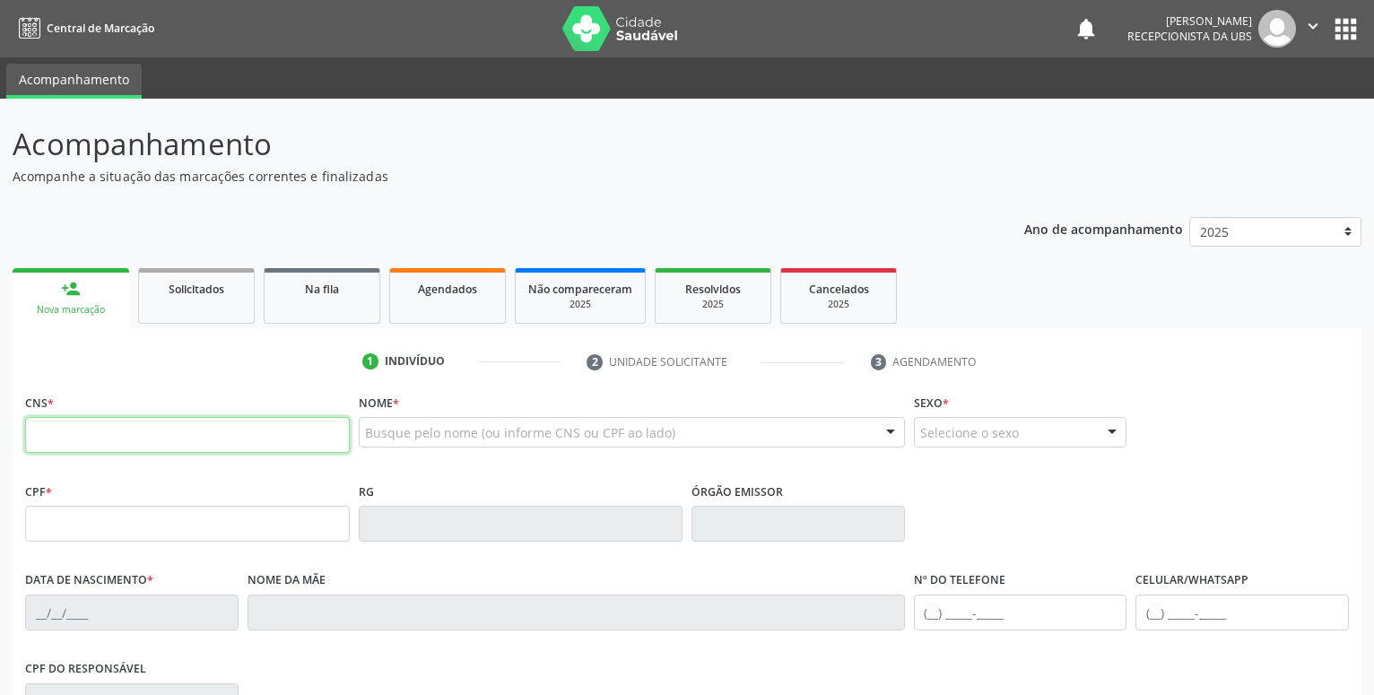
click at [138, 430] on input "text" at bounding box center [187, 435] width 325 height 36
type input "898 0037 3051 1159"
type input "[DATE]"
type input "[PERSON_NAME]"
type input "[PHONE_NUMBER]"
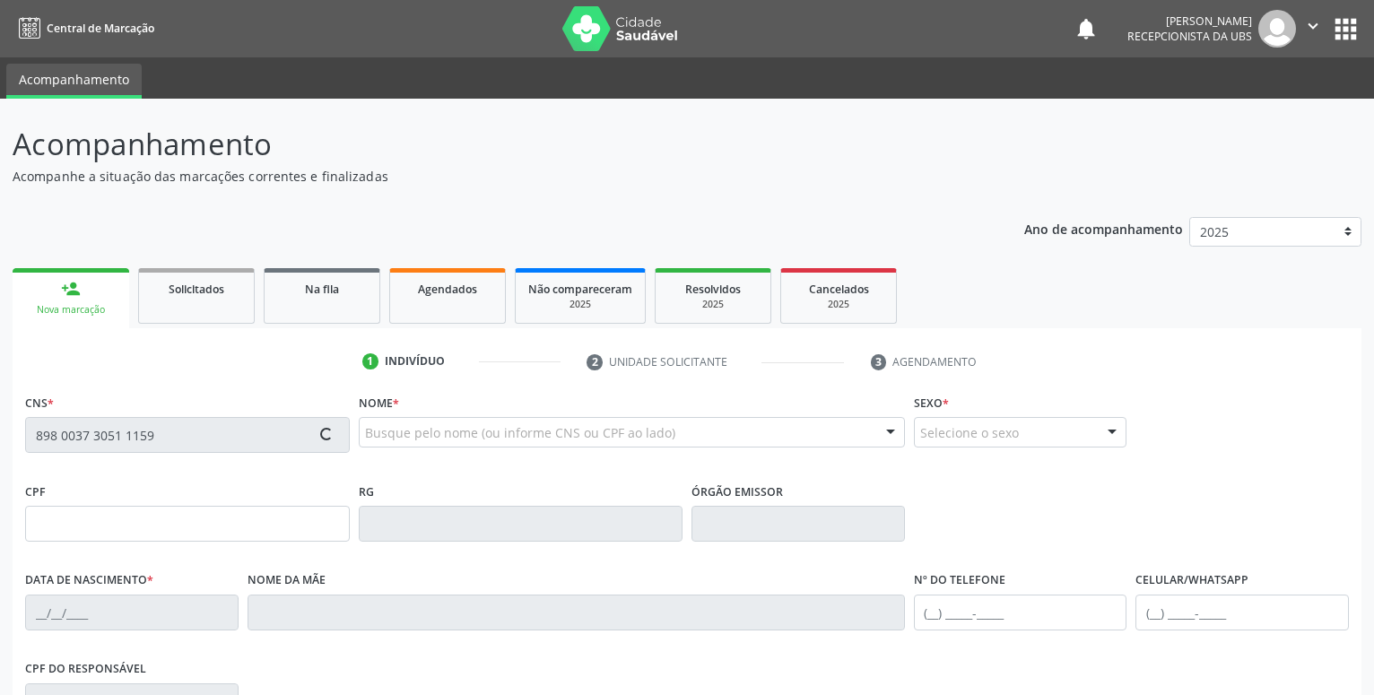
type input "[PHONE_NUMBER]"
type input "63"
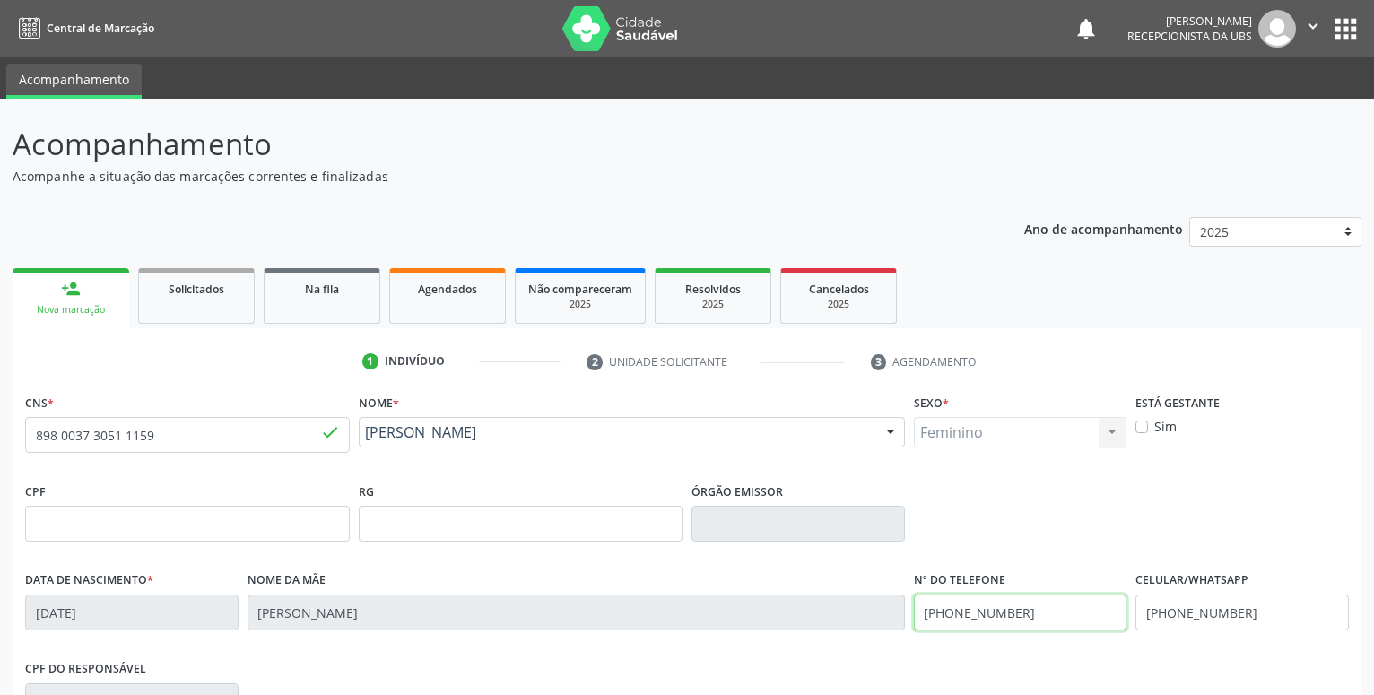
drag, startPoint x: 1045, startPoint y: 612, endPoint x: 748, endPoint y: 643, distance: 298.5
click at [914, 630] on input "[PHONE_NUMBER]" at bounding box center [1020, 613] width 213 height 36
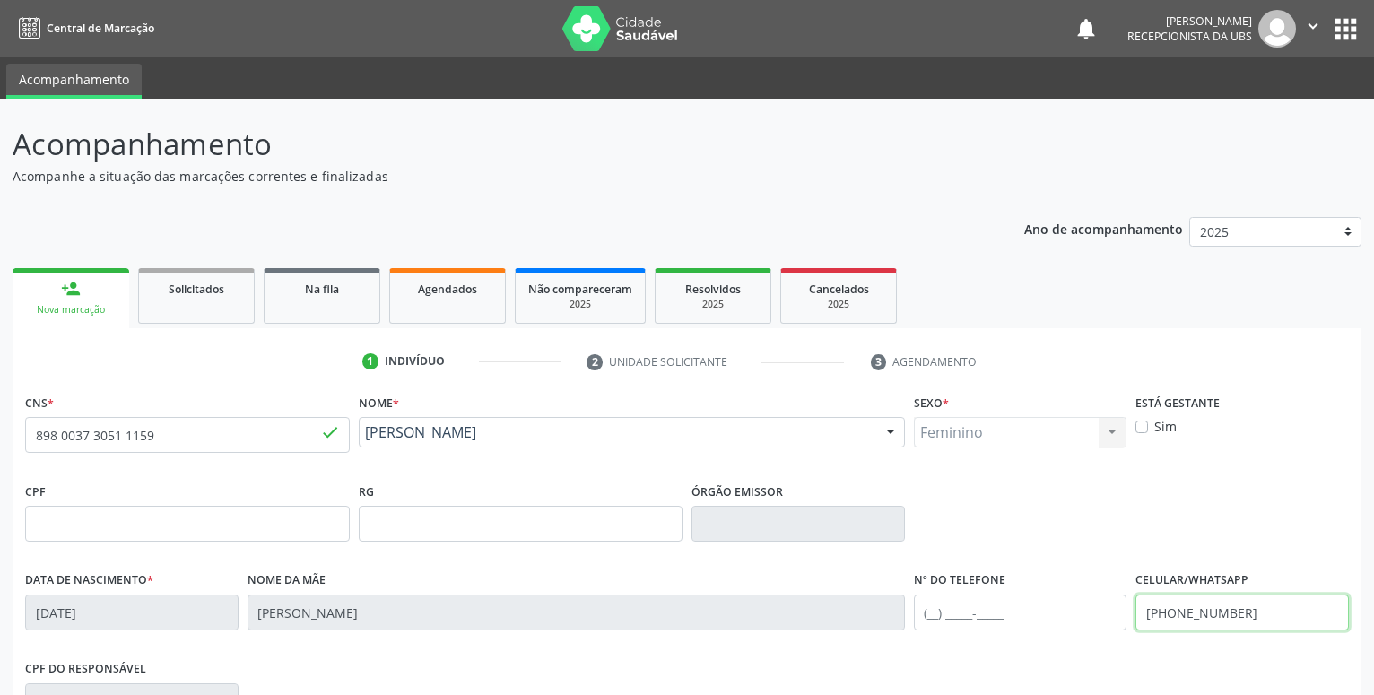
drag, startPoint x: 1263, startPoint y: 615, endPoint x: 839, endPoint y: 671, distance: 427.8
click at [1135, 630] on input "[PHONE_NUMBER]" at bounding box center [1241, 613] width 213 height 36
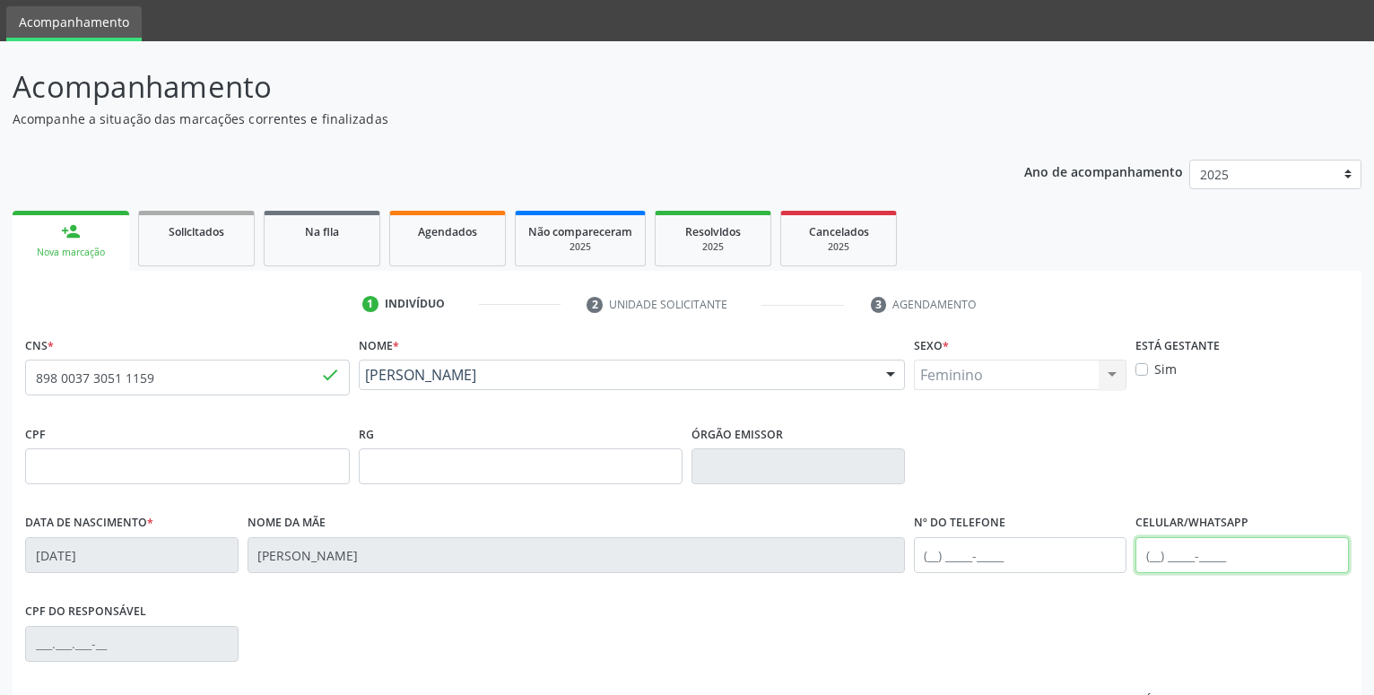
scroll to position [91, 0]
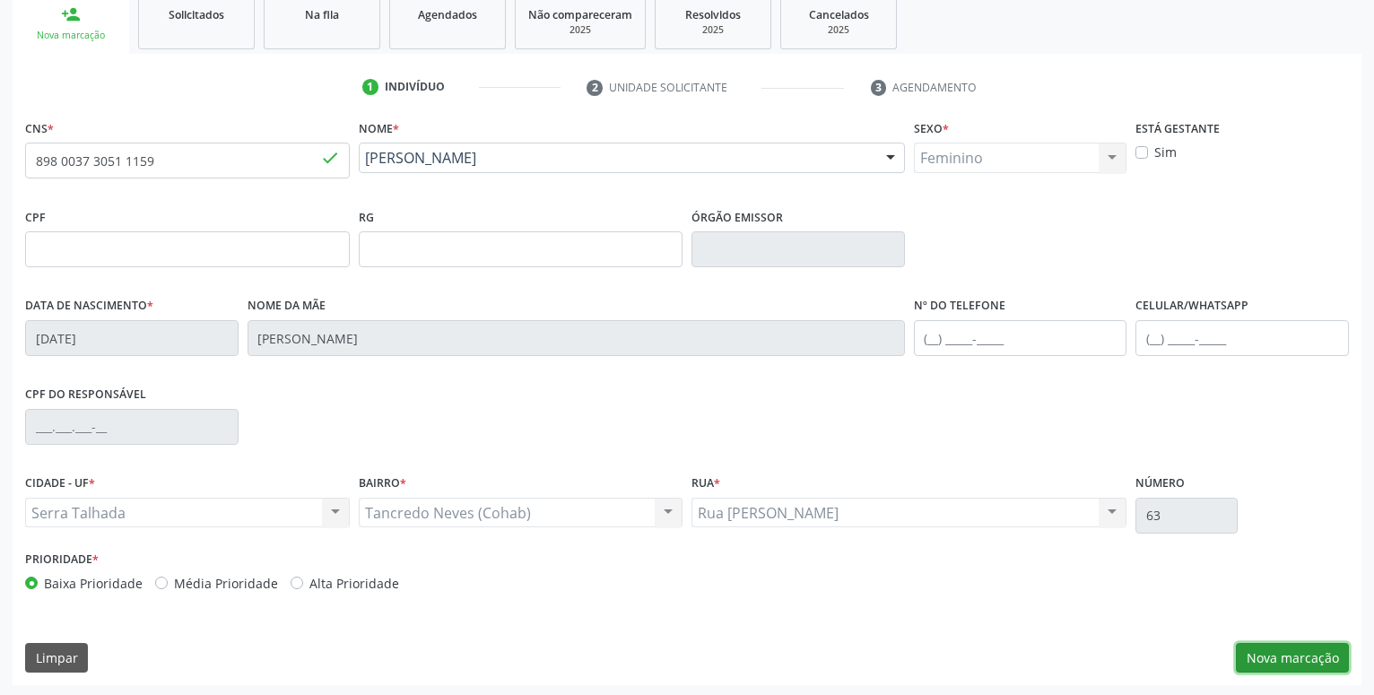
click at [1334, 659] on button "Nova marcação" at bounding box center [1292, 658] width 113 height 30
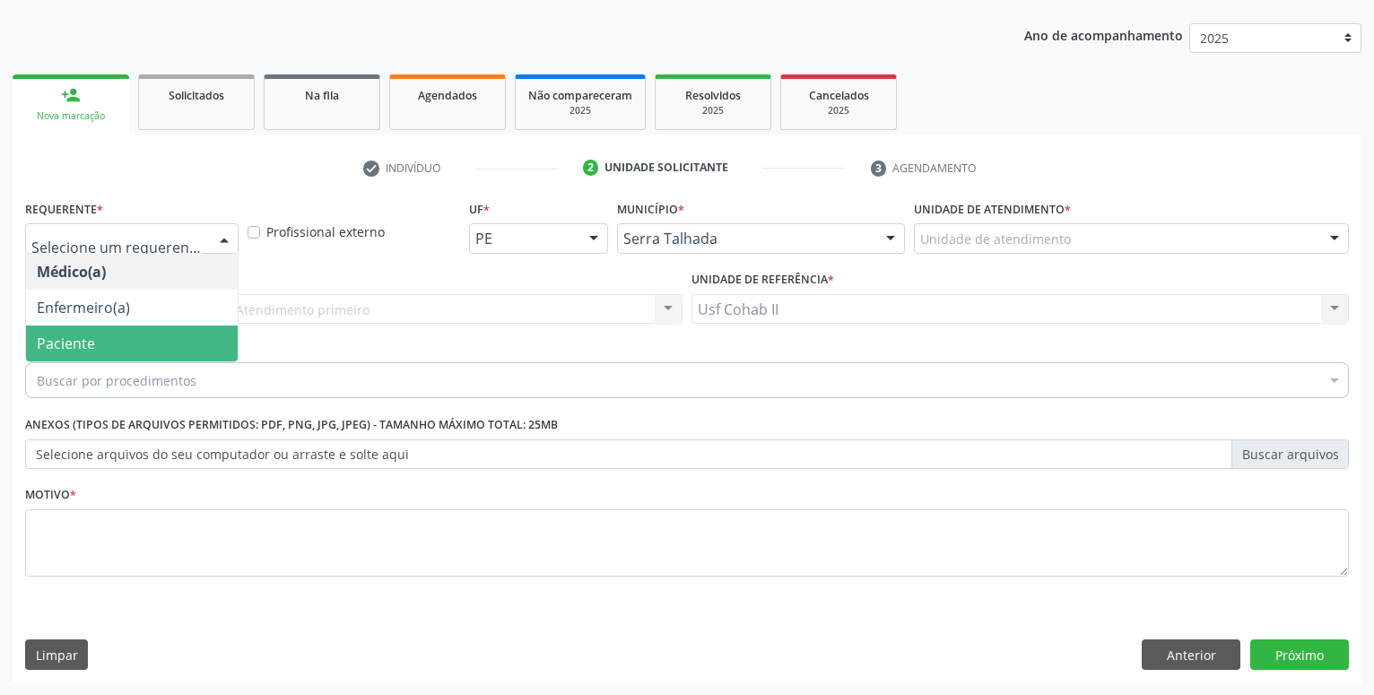
click at [94, 343] on span "Paciente" at bounding box center [132, 344] width 212 height 36
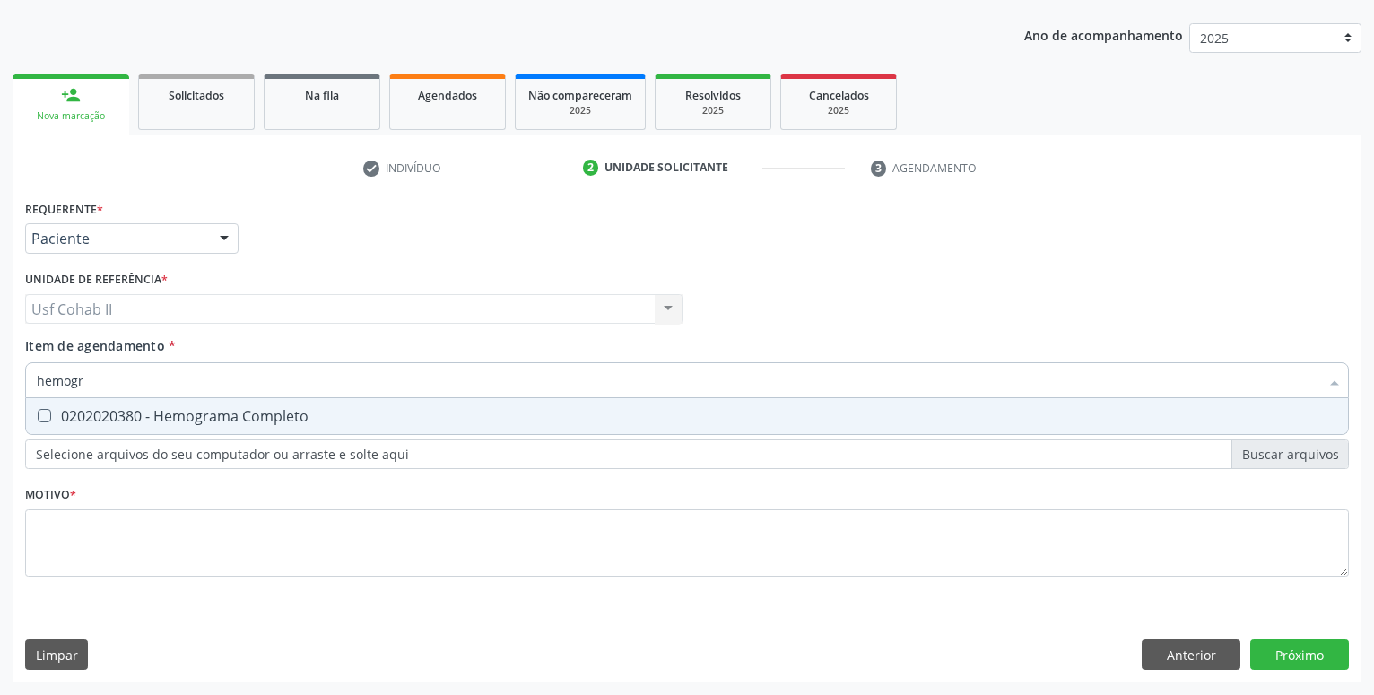
type input "hemogra"
click at [186, 413] on div "0202020380 - Hemograma Completo" at bounding box center [687, 416] width 1300 height 14
checkbox Completo "true"
type input "hemogra"
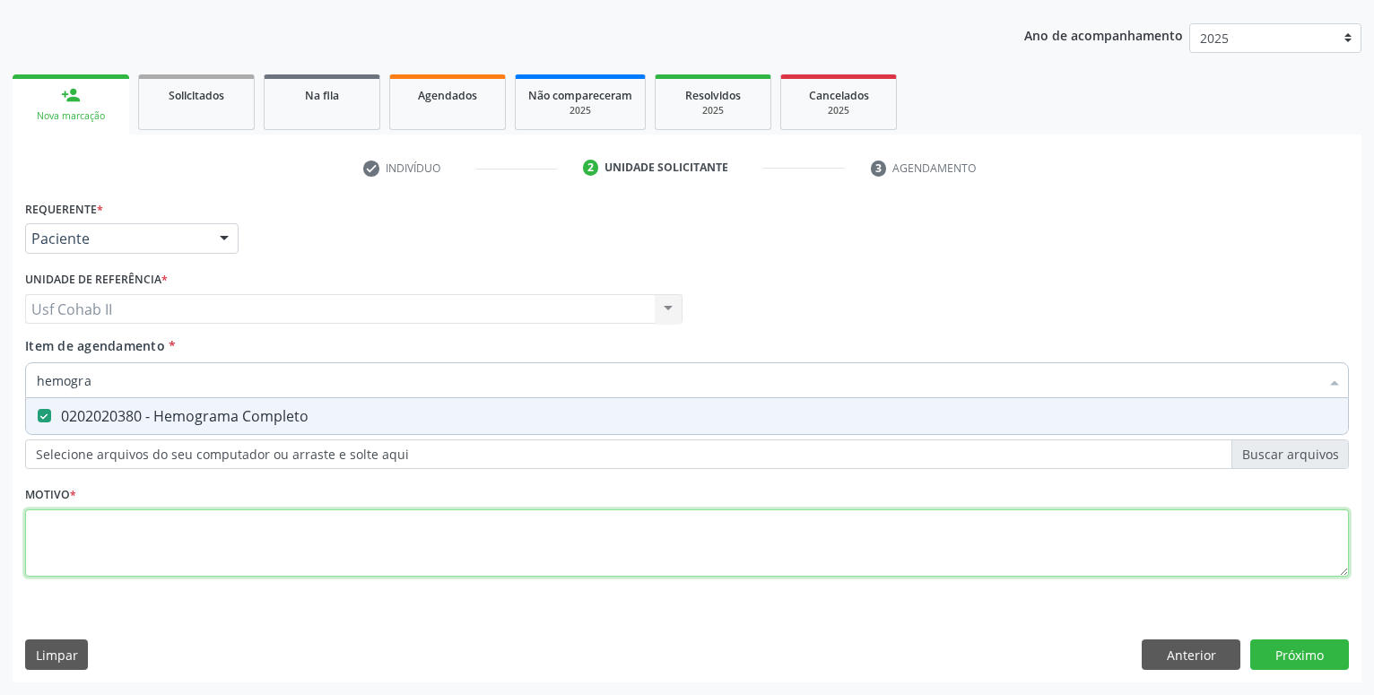
click at [144, 539] on textarea at bounding box center [687, 543] width 1324 height 68
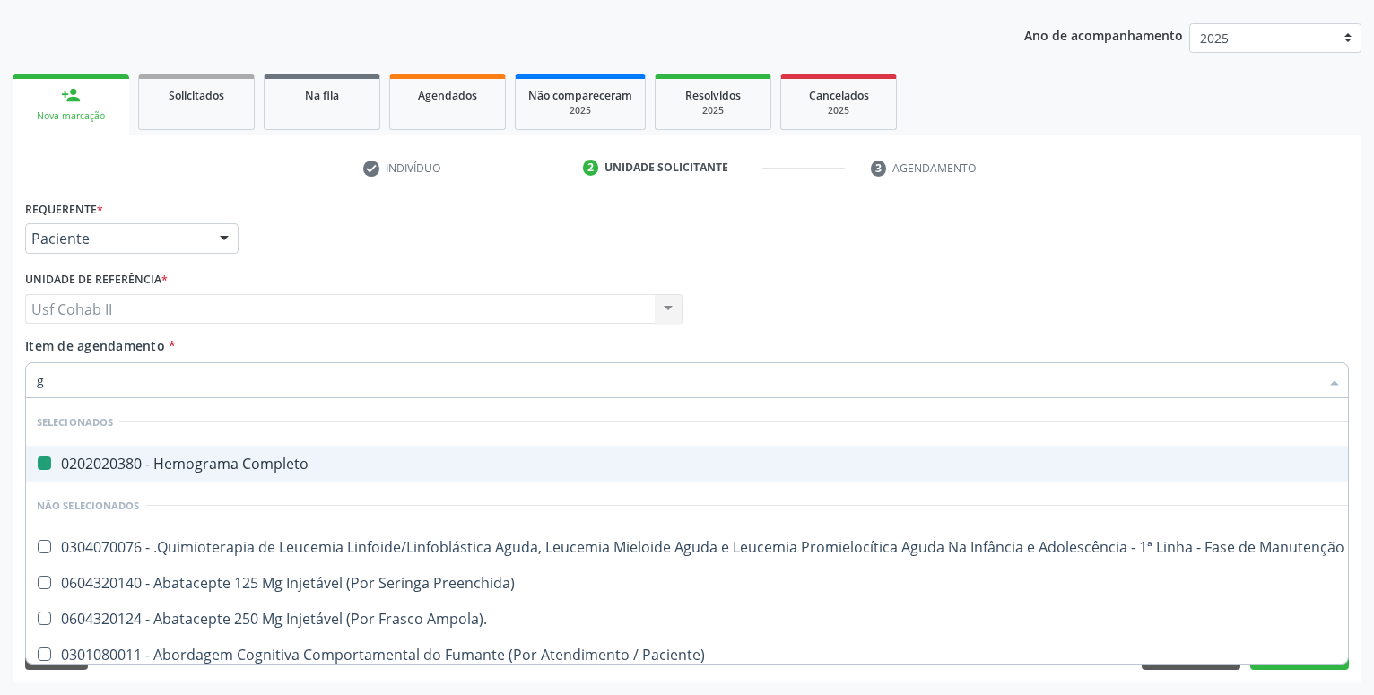
type input "gl"
checkbox Completo "false"
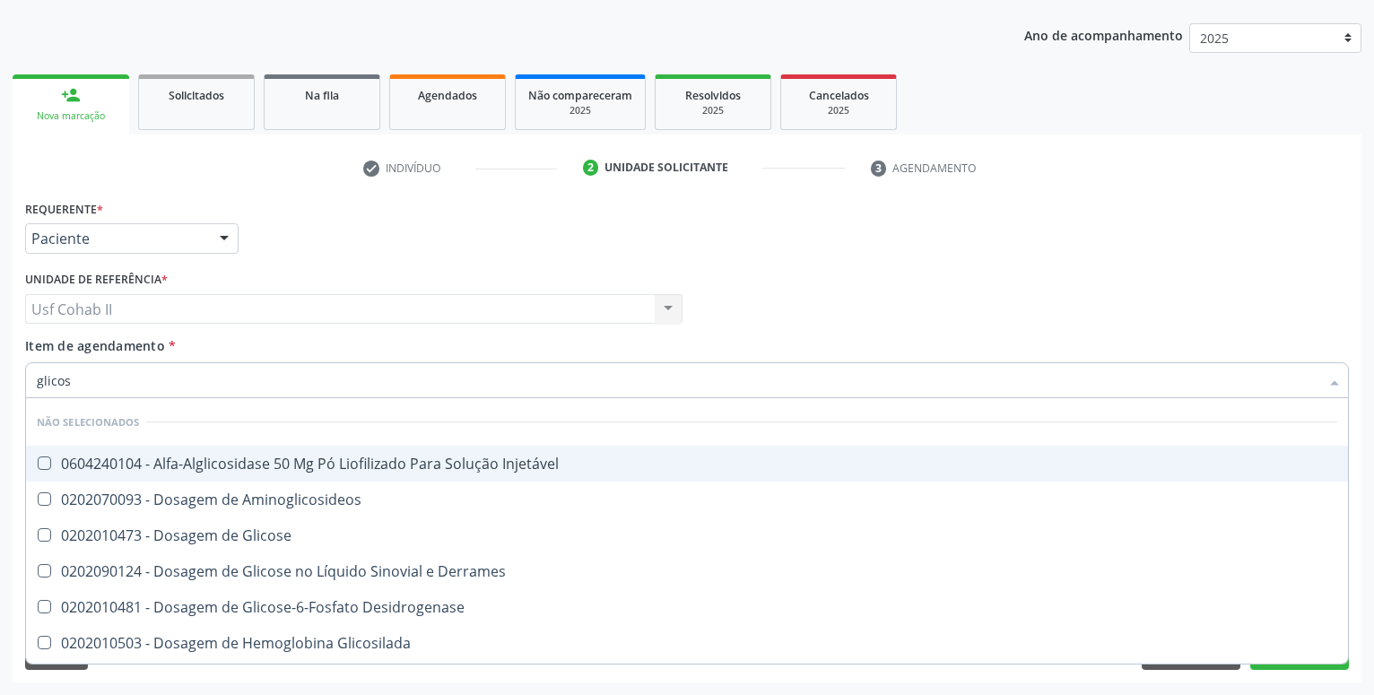
type input "glicose"
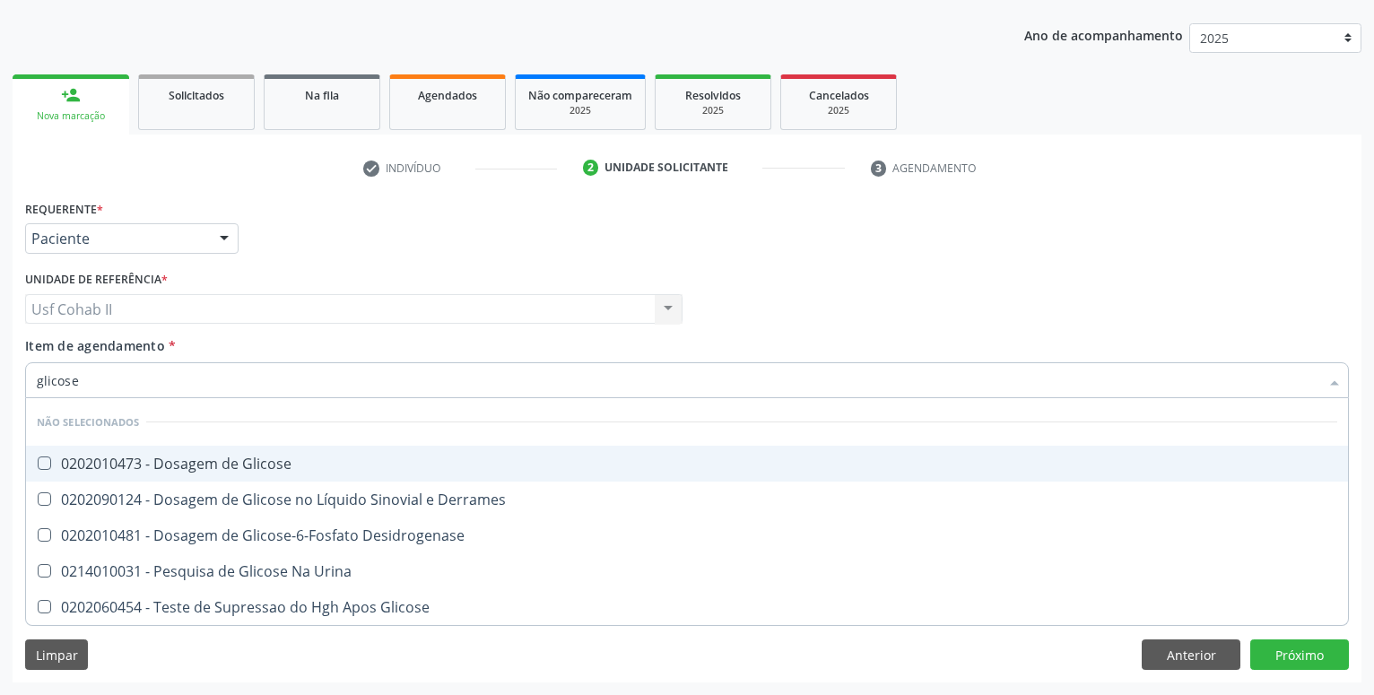
click at [265, 471] on div "0202010473 - Dosagem de Glicose" at bounding box center [687, 463] width 1300 height 14
checkbox Glicose "true"
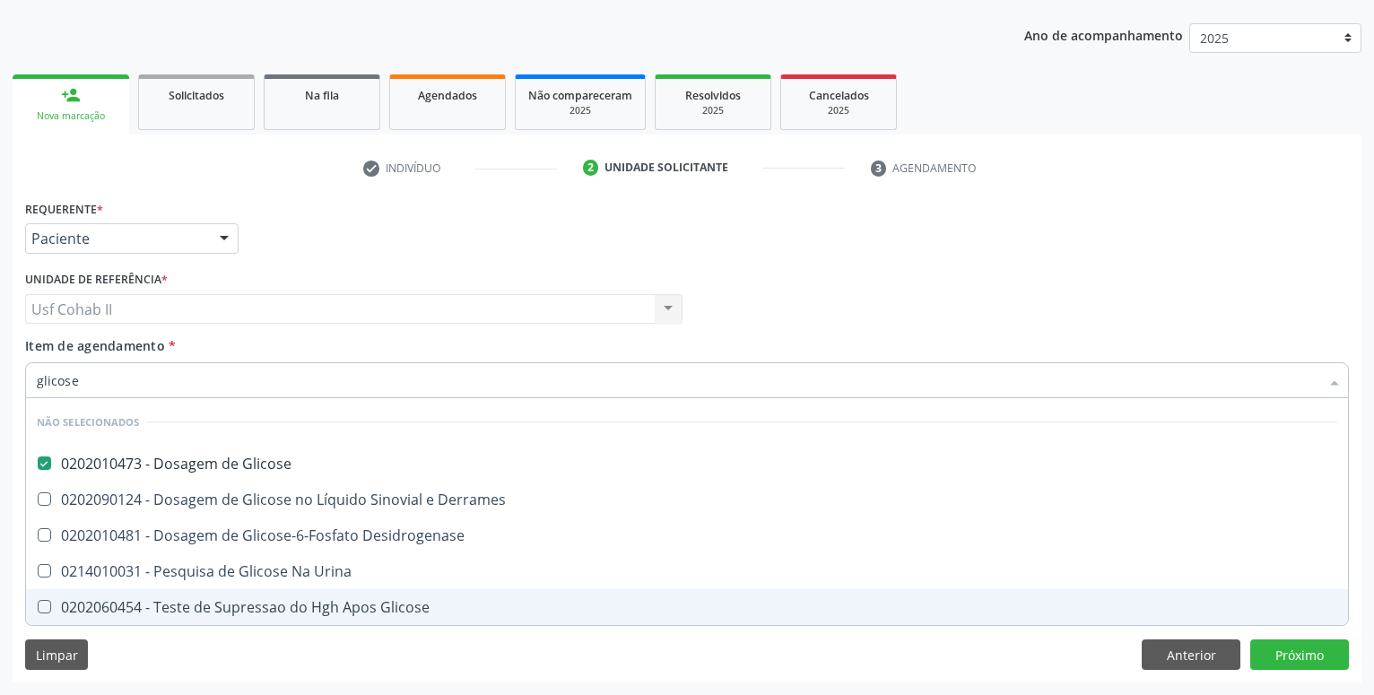
type input "glicose"
click at [175, 675] on div "Requerente * Paciente Médico(a) Enfermeiro(a) Paciente Nenhum resultado encontr…" at bounding box center [687, 438] width 1349 height 487
checkbox Derrames "true"
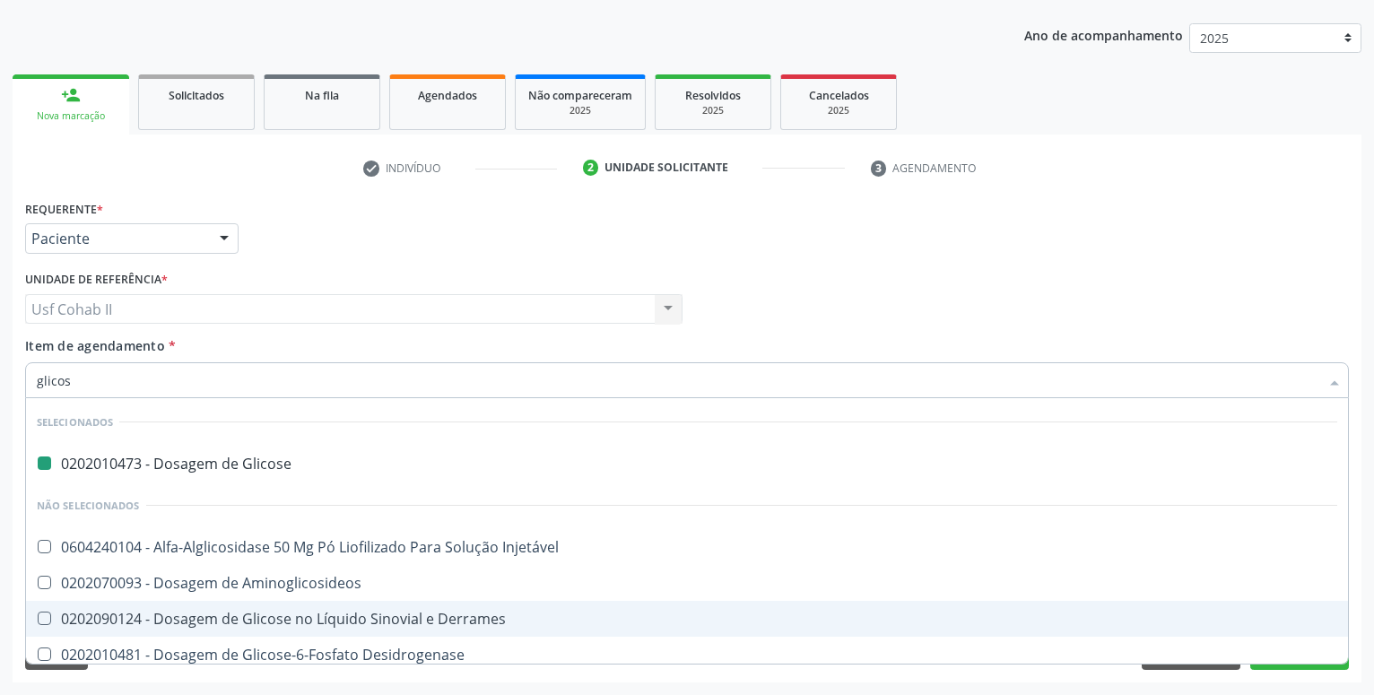
type input "glicosa"
checkbox Glicose "false"
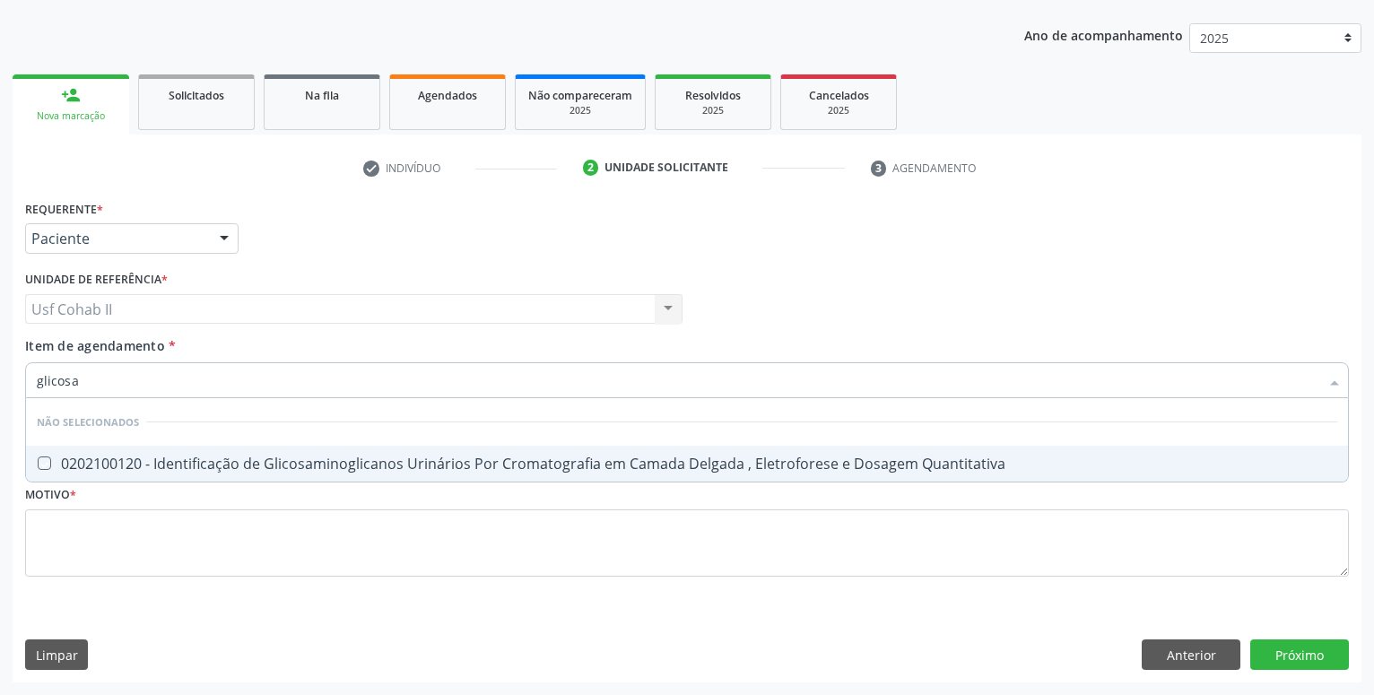
type input "glicos"
checkbox Quantitativa "true"
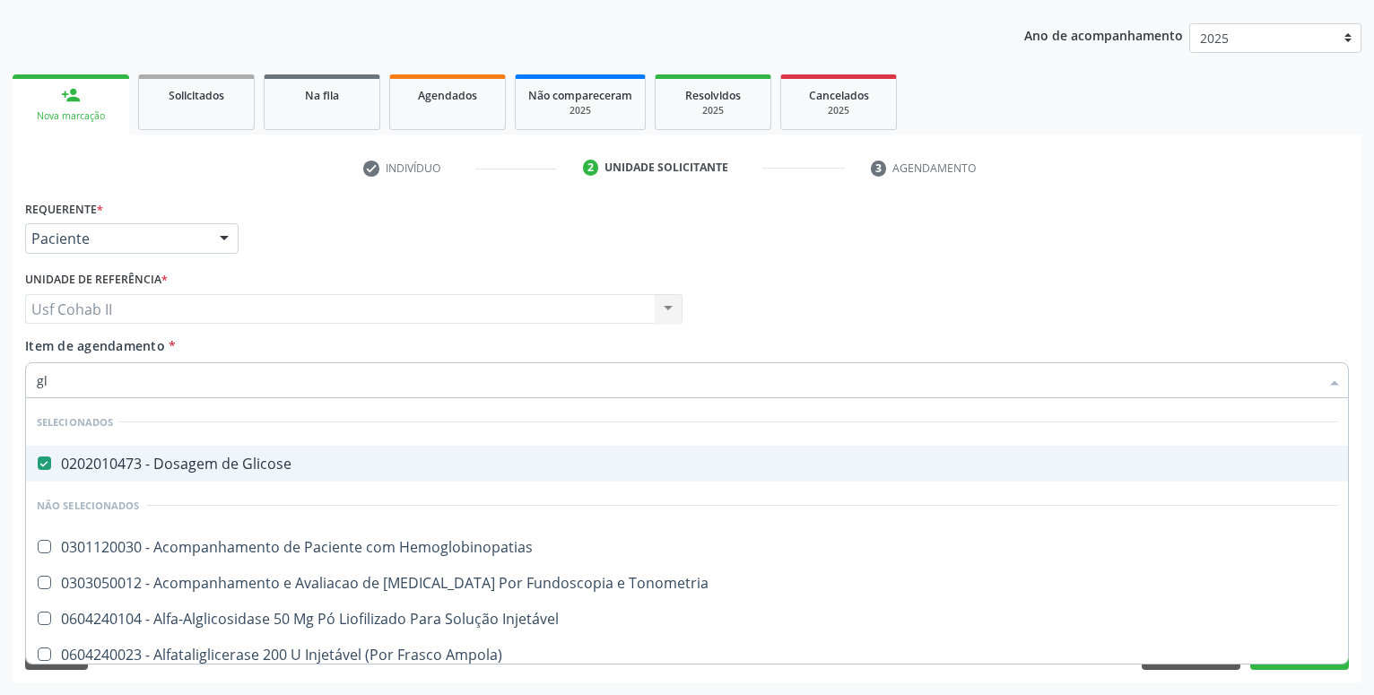
type input "g"
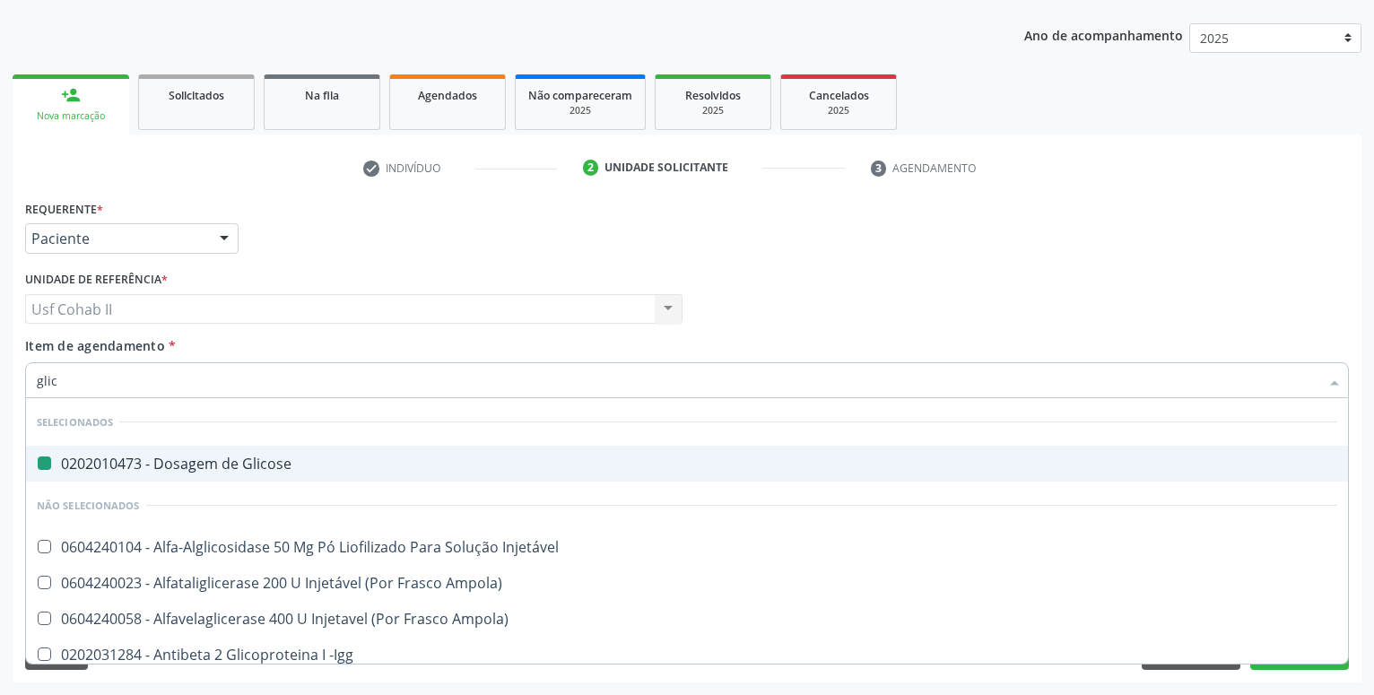
type input "glica"
checkbox Glicose "false"
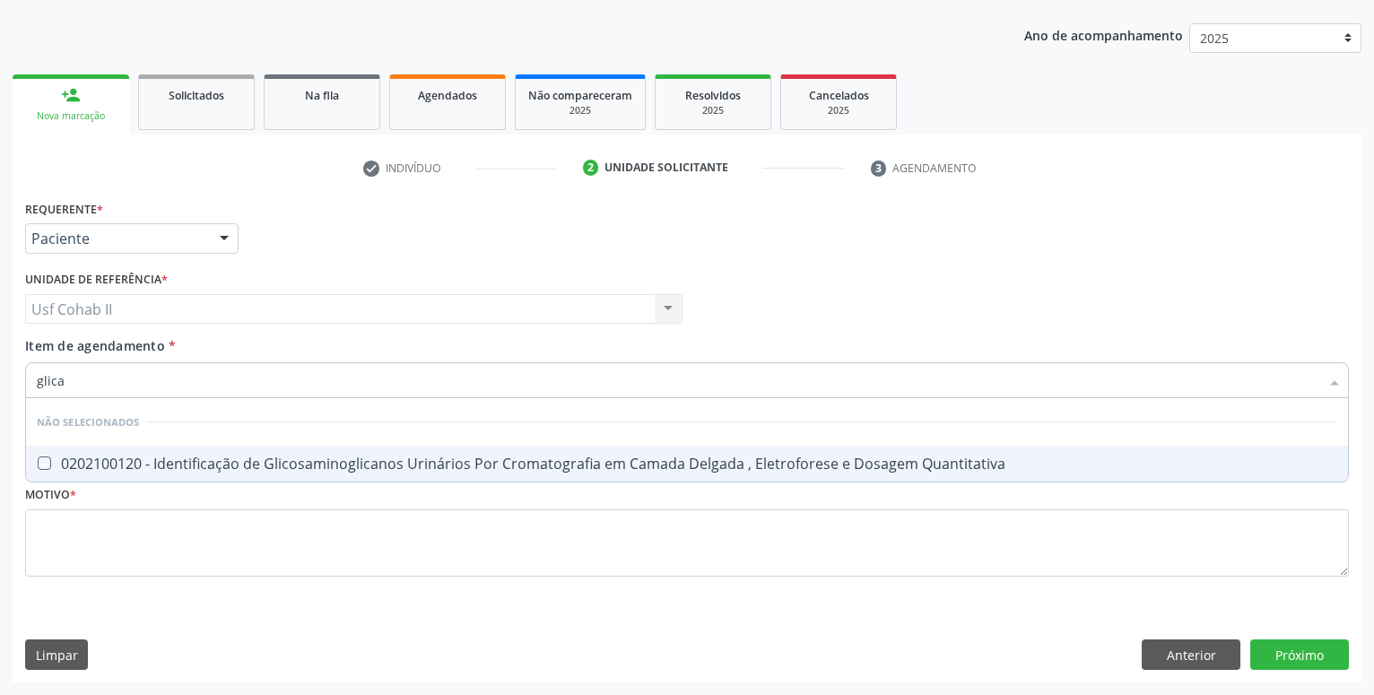
type input "glic"
checkbox Quantitativa "true"
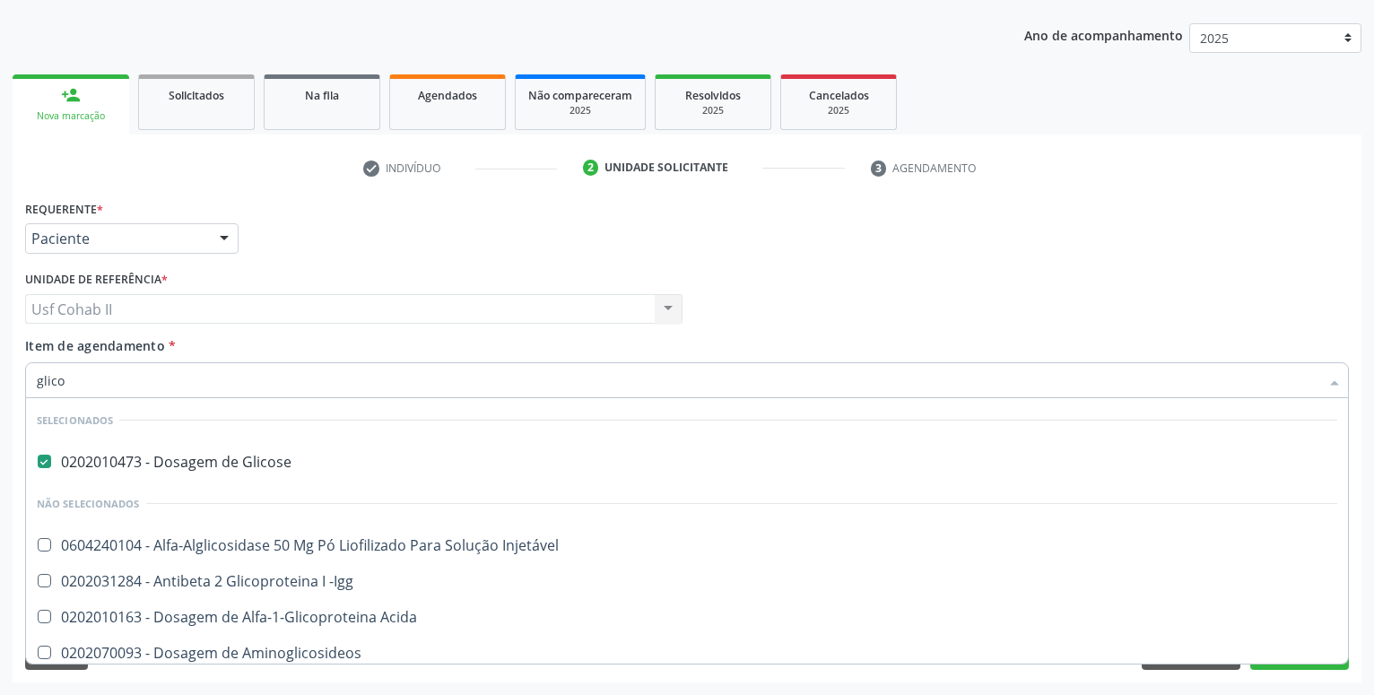
scroll to position [0, 0]
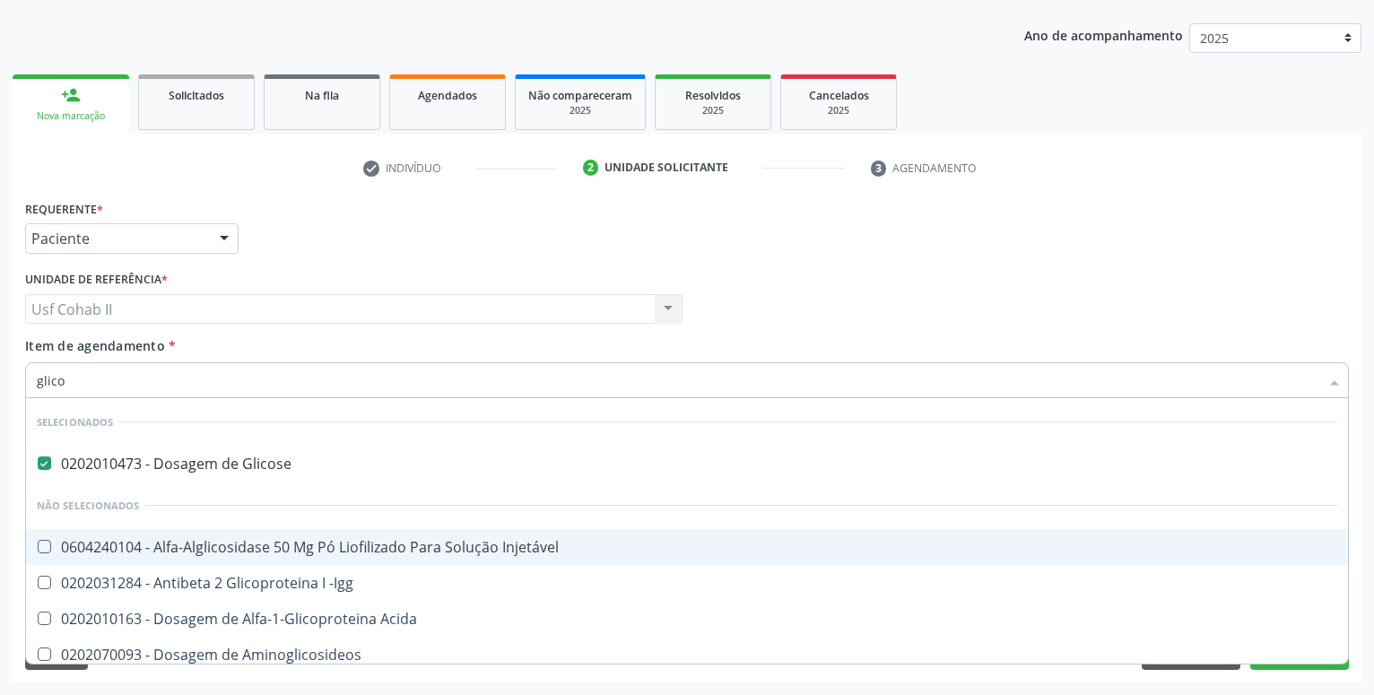
click at [117, 388] on input "glico" at bounding box center [678, 380] width 1282 height 36
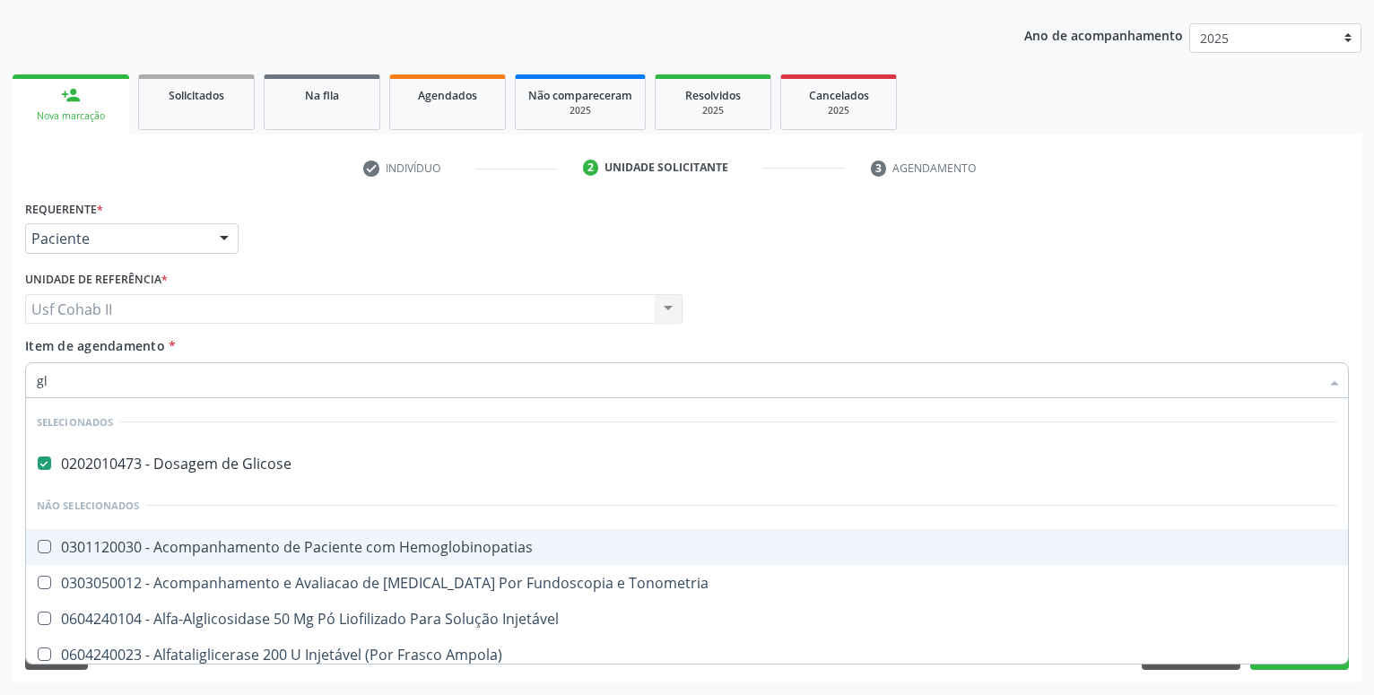
type input "g"
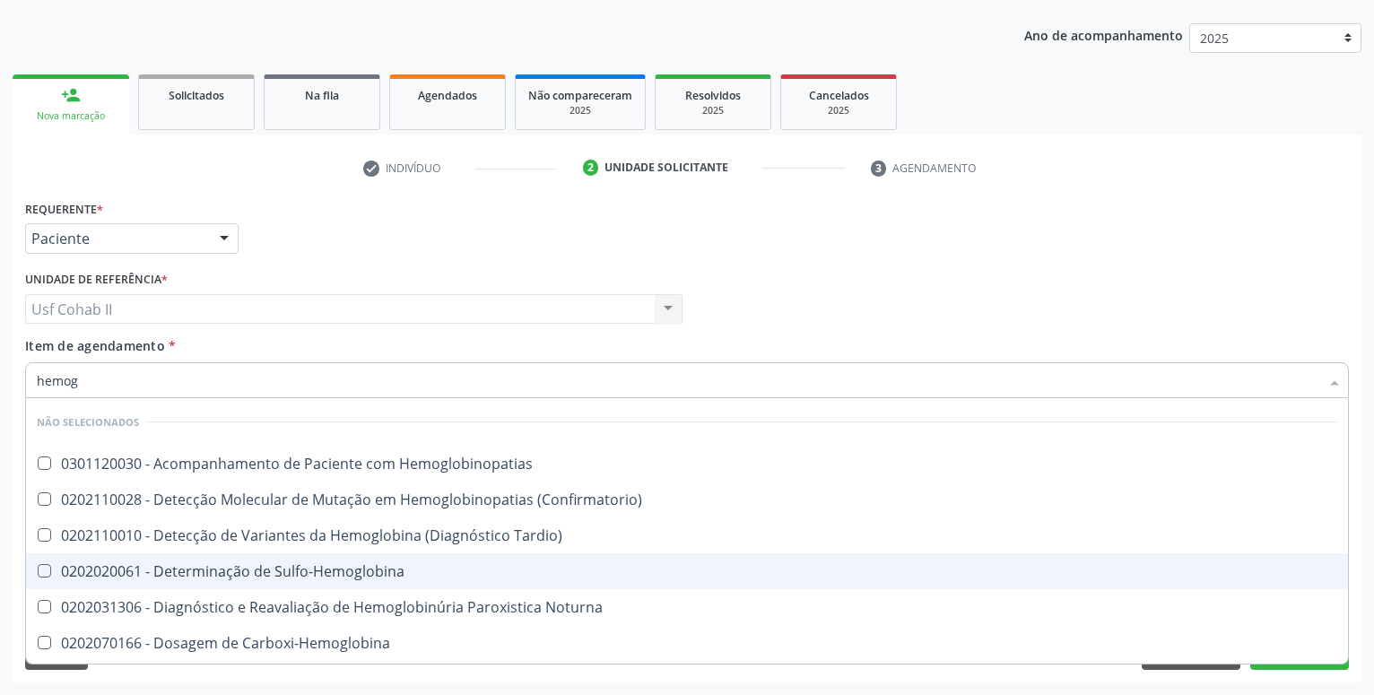
type input "hemogl"
checkbox Hemoglobinopatias "false"
type input "hemoglo"
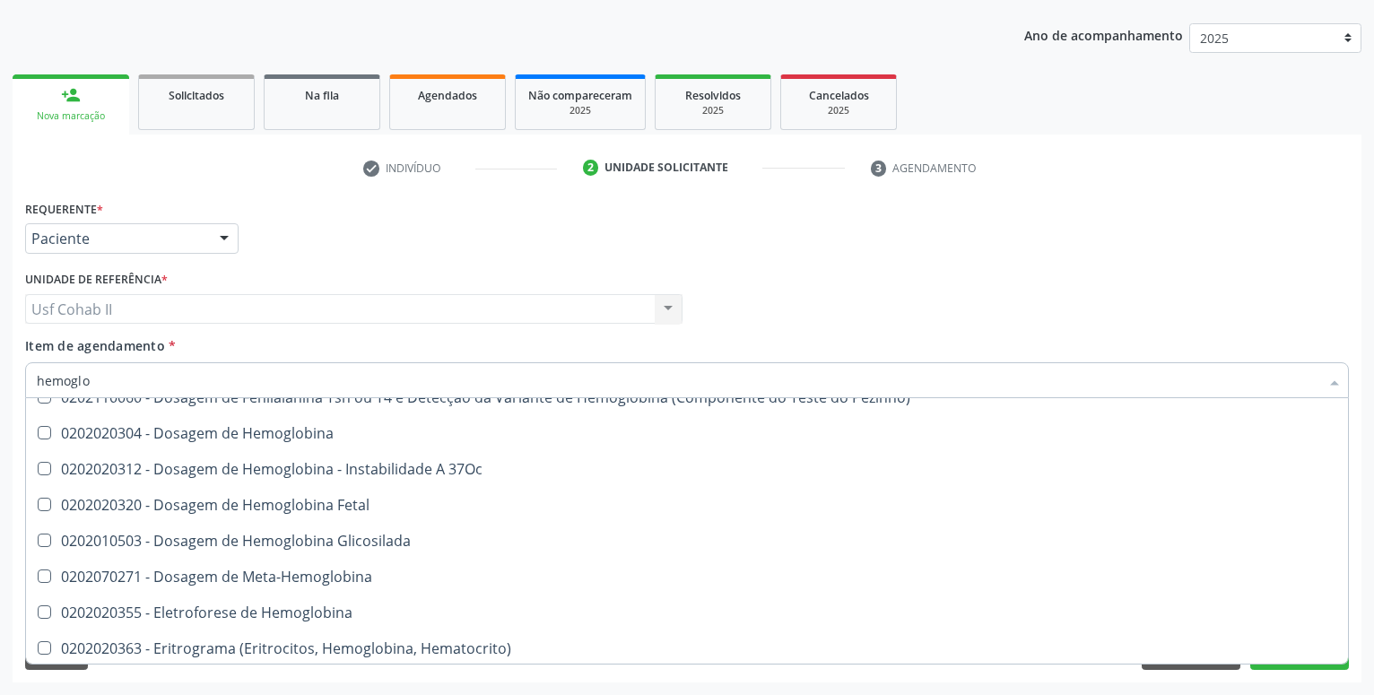
scroll to position [319, 0]
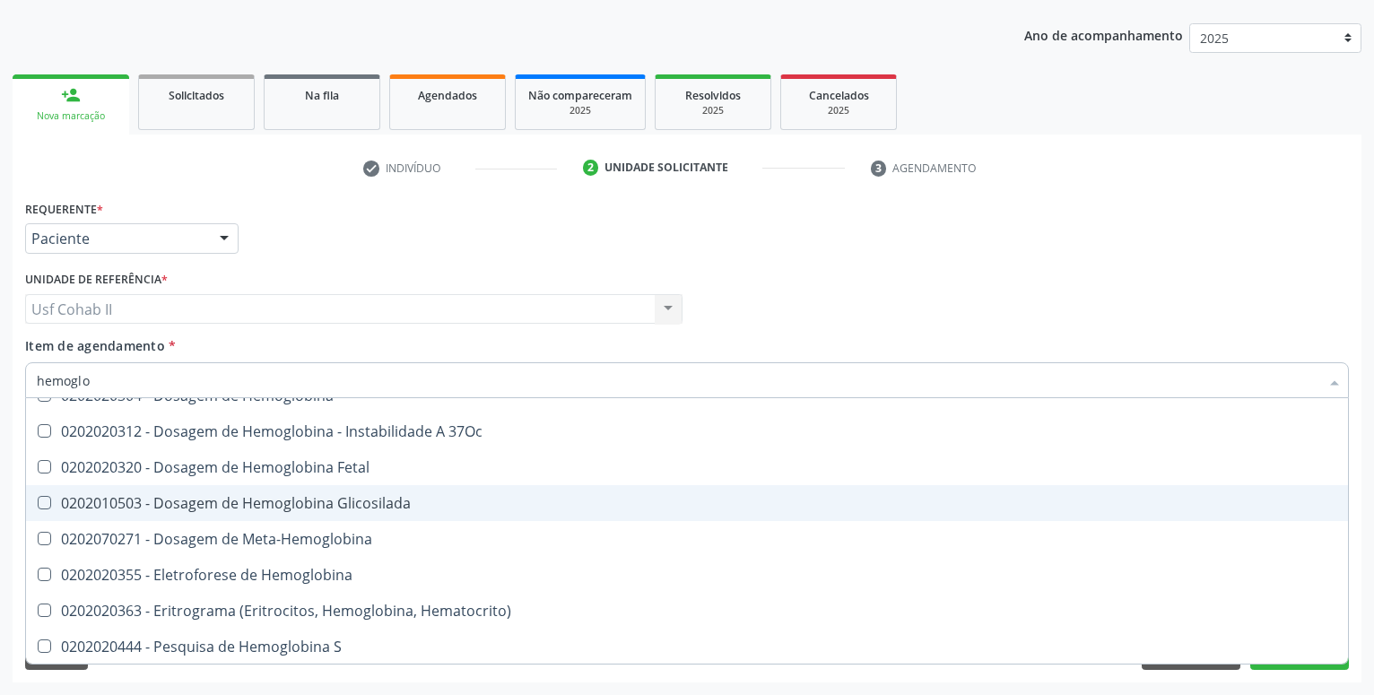
click at [399, 507] on div "0202010503 - Dosagem de Hemoglobina Glicosilada" at bounding box center [687, 503] width 1300 height 14
checkbox Glicosilada "true"
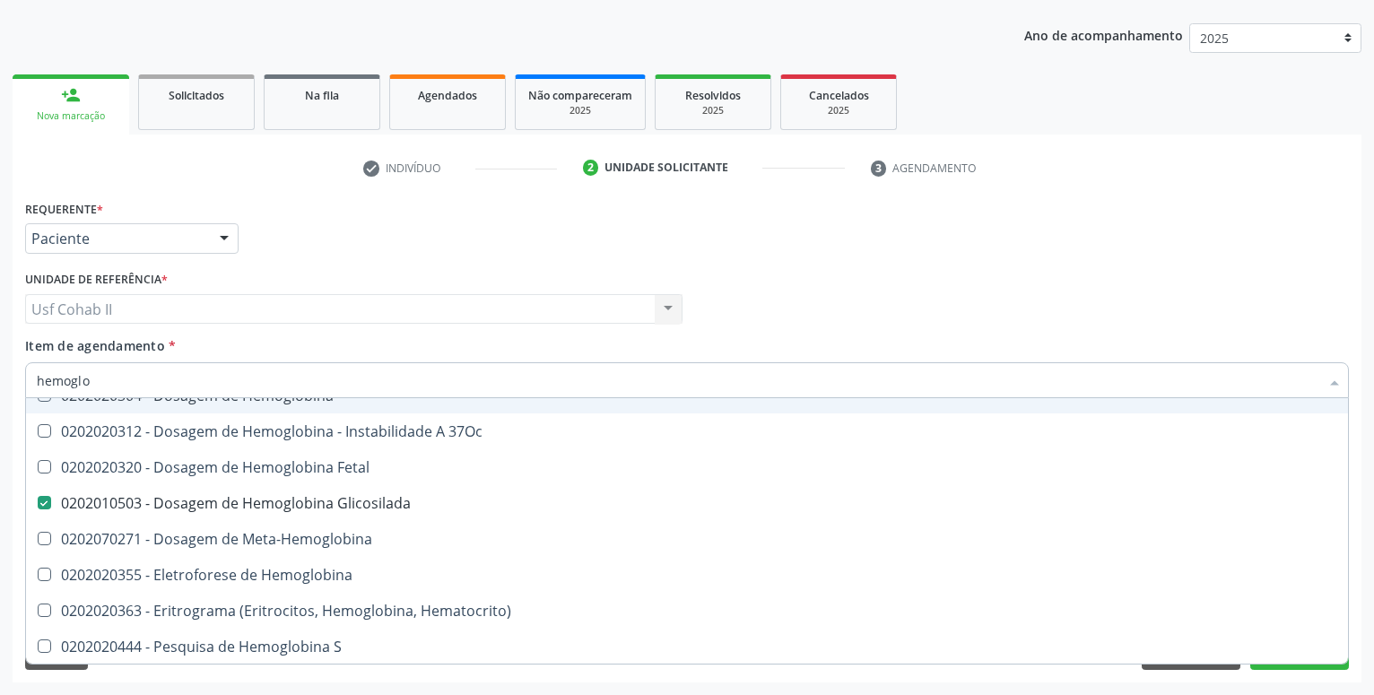
click at [210, 375] on input "hemoglo" at bounding box center [678, 380] width 1282 height 36
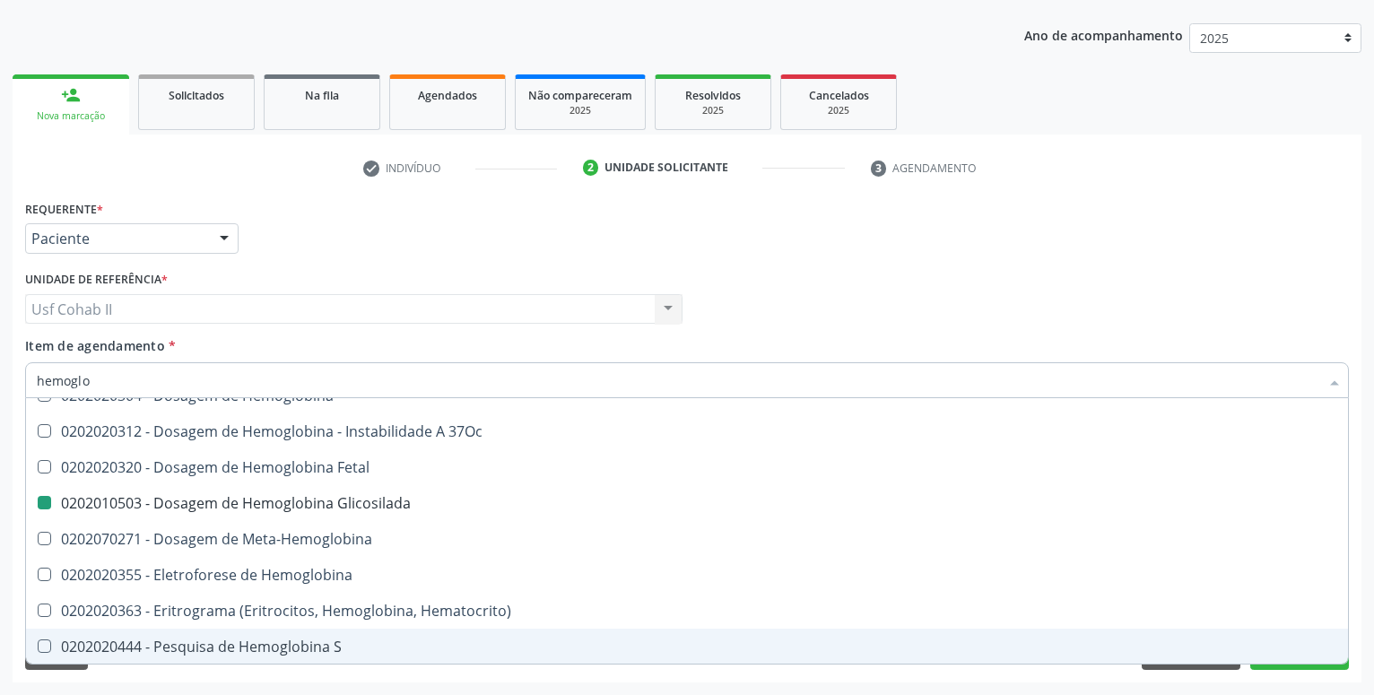
click at [140, 681] on div "Requerente * Paciente Médico(a) Enfermeiro(a) Paciente Nenhum resultado encontr…" at bounding box center [687, 438] width 1349 height 487
checkbox Hemoglobinopatias "true"
checkbox Glicosilada "false"
checkbox Tardio\) "true"
checkbox \(Confirmatorio\) "true"
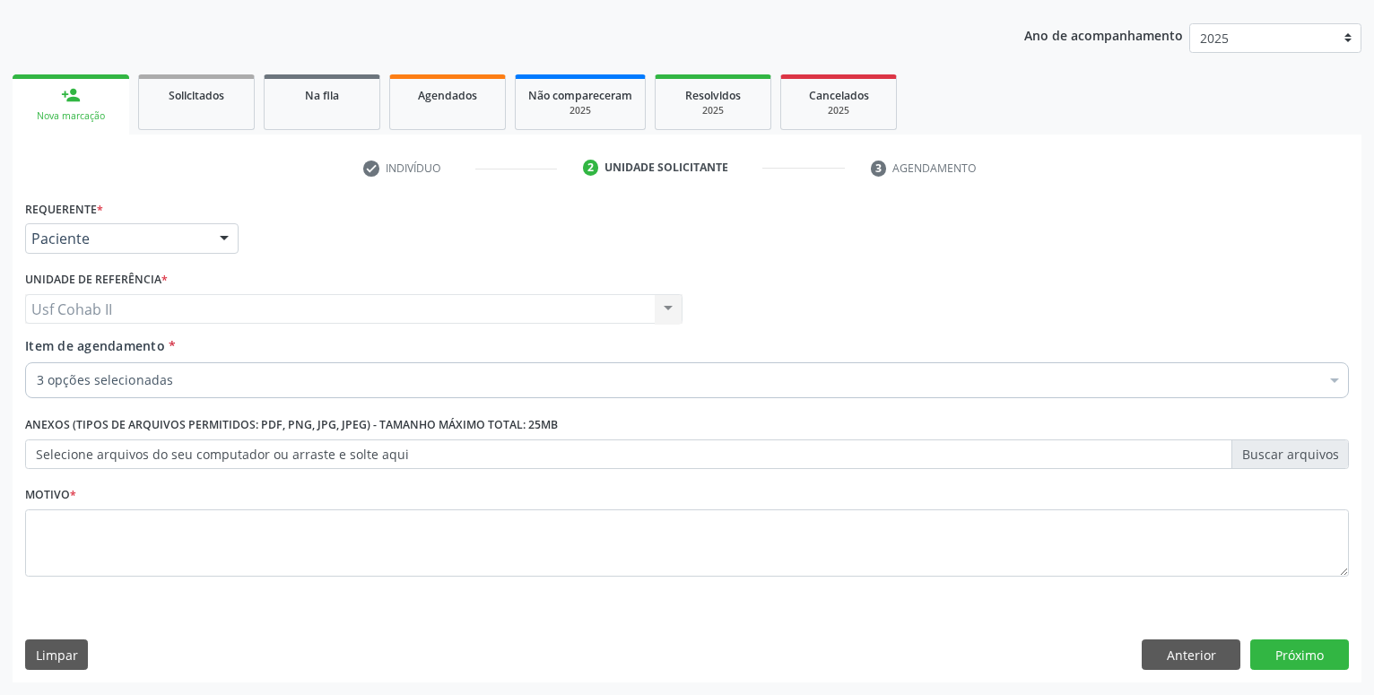
scroll to position [0, 0]
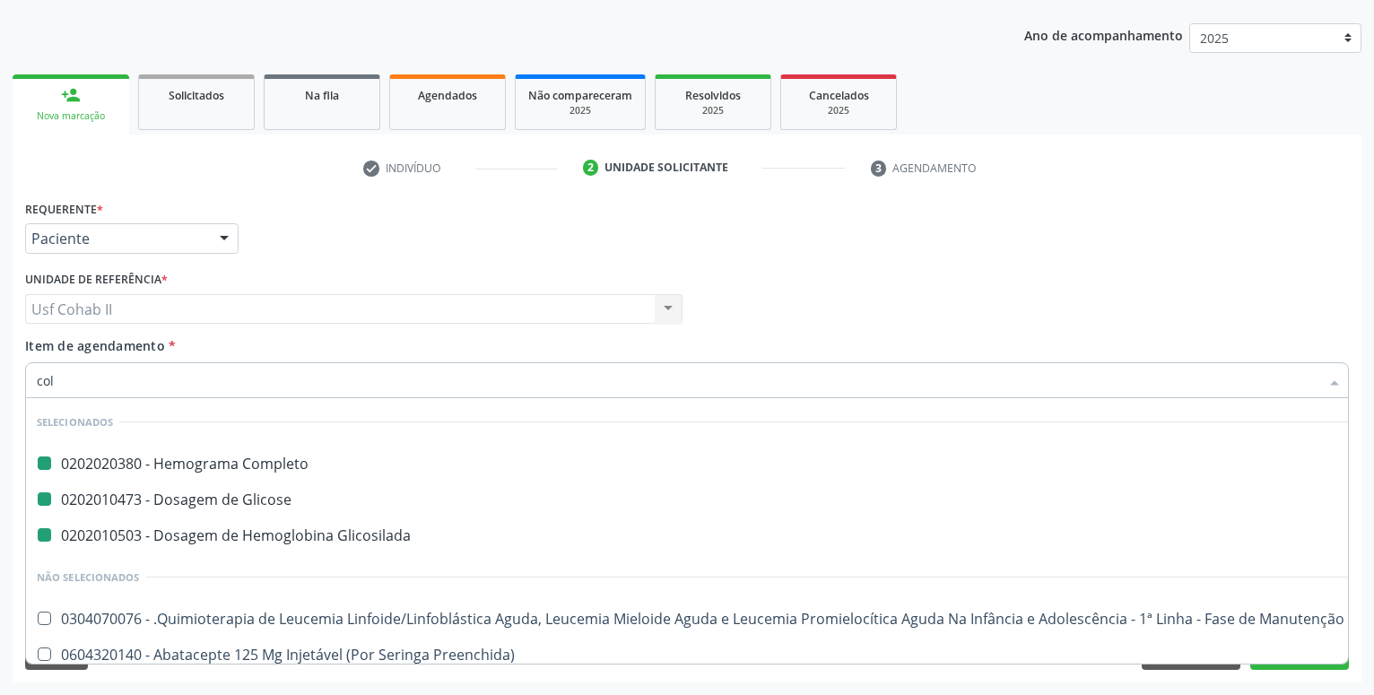
type input "cole"
checkbox Completo "false"
checkbox Glicosilada "false"
checkbox Glicose "false"
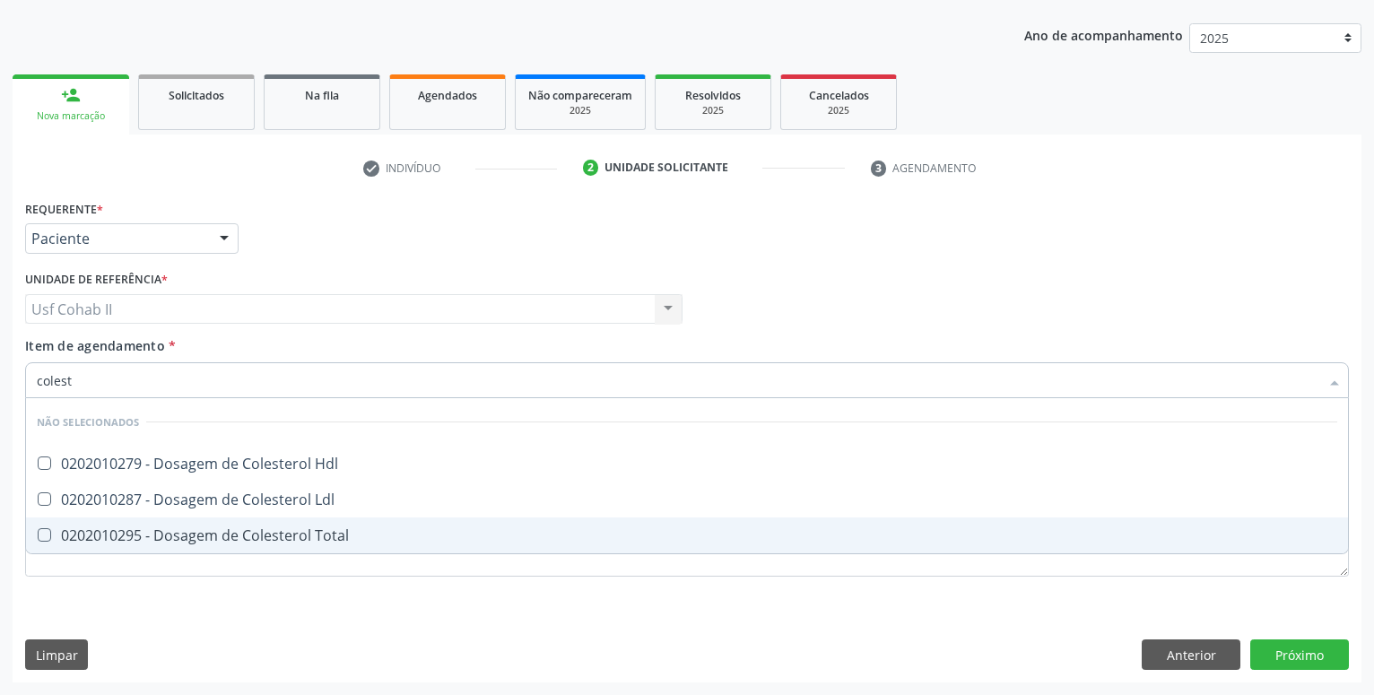
type input "coleste"
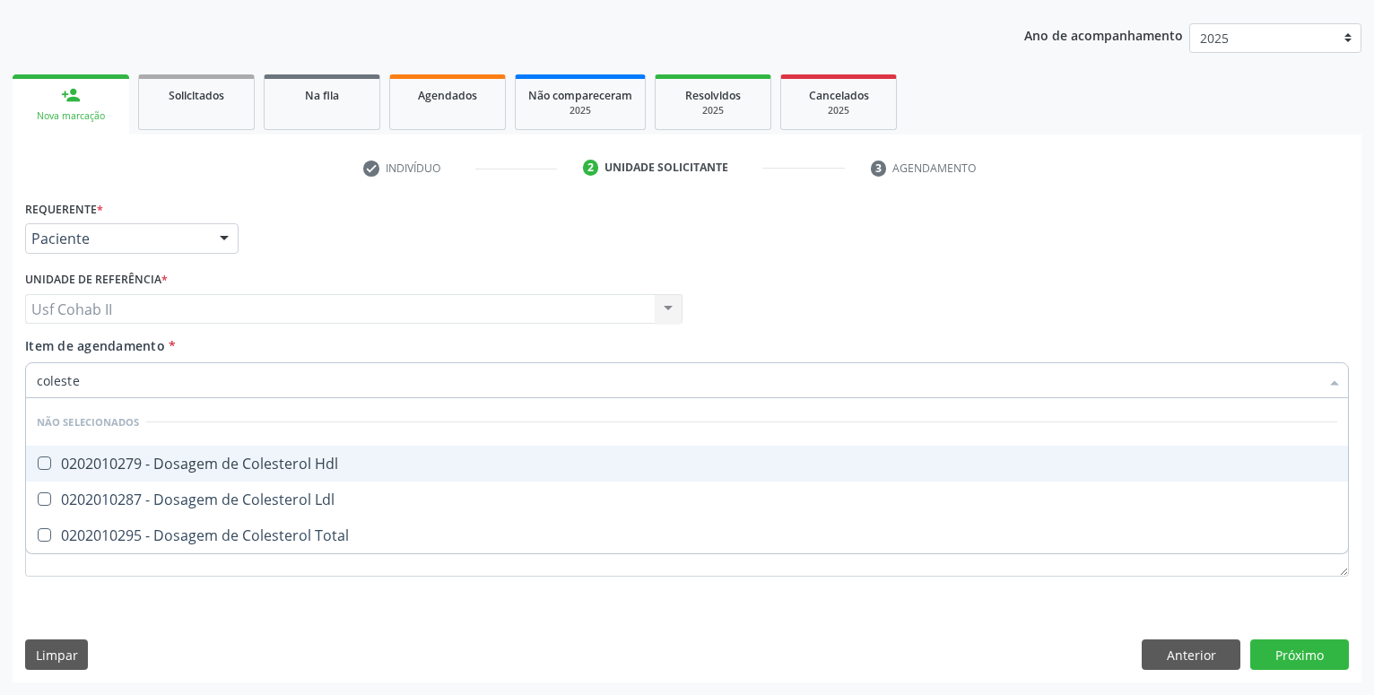
click at [202, 460] on div "0202010279 - Dosagem de Colesterol Hdl" at bounding box center [687, 463] width 1300 height 14
checkbox Hdl "true"
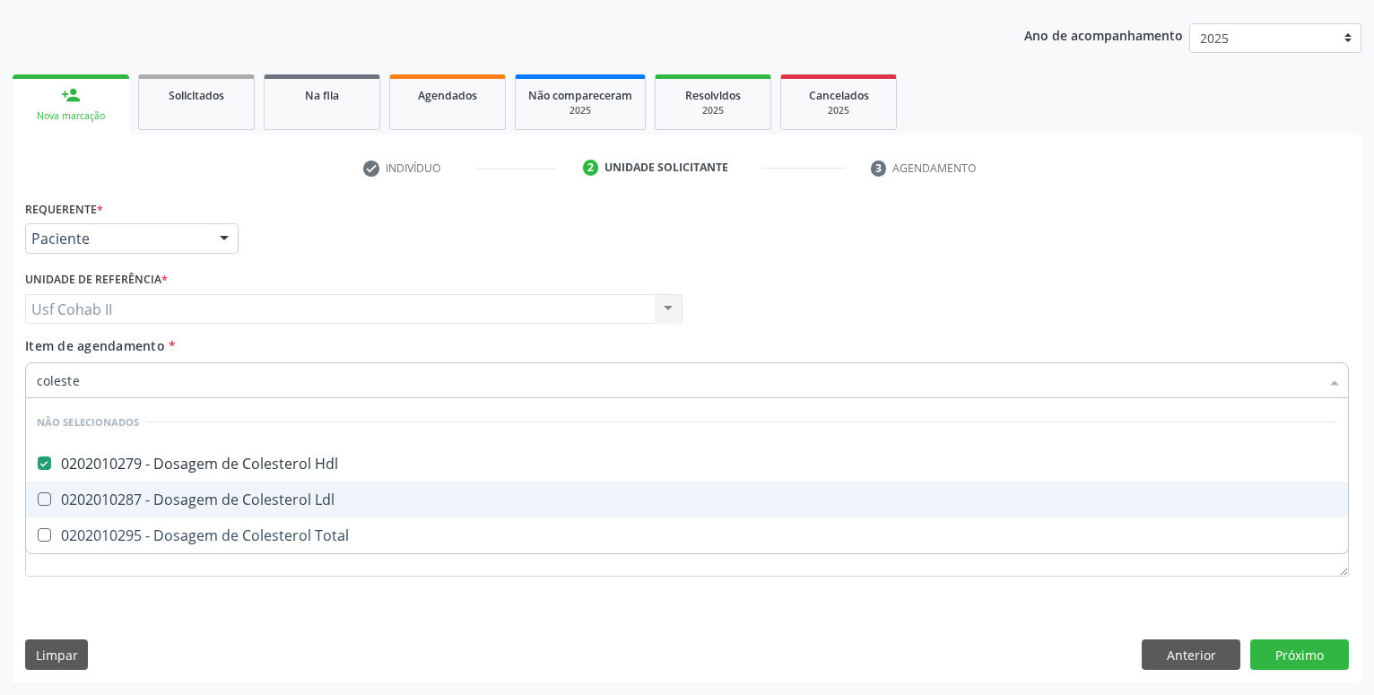
click at [207, 494] on div "0202010287 - Dosagem de Colesterol Ldl" at bounding box center [687, 499] width 1300 height 14
checkbox Ldl "true"
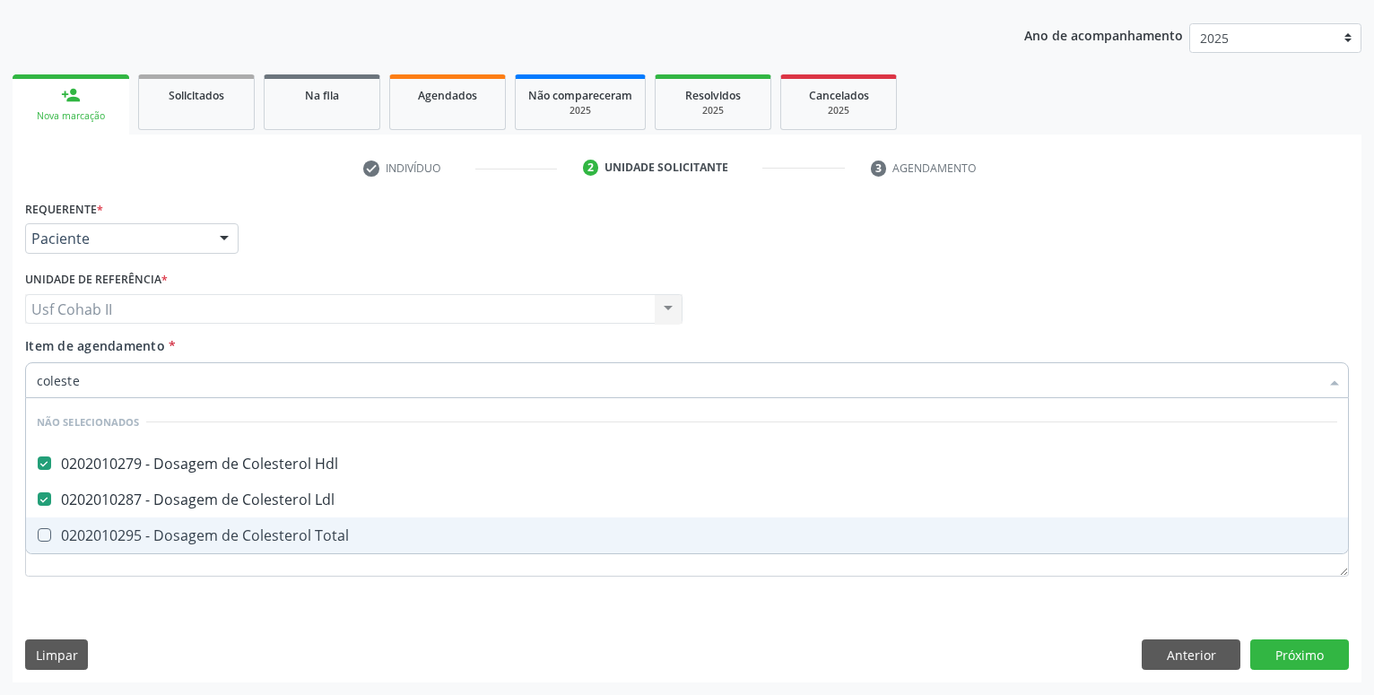
click at [210, 534] on div "0202010295 - Dosagem de Colesterol Total" at bounding box center [687, 535] width 1300 height 14
checkbox Total "true"
type input "coleste"
click at [194, 617] on div "Requerente * Paciente Médico(a) Enfermeiro(a) Paciente Nenhum resultado encontr…" at bounding box center [687, 438] width 1349 height 487
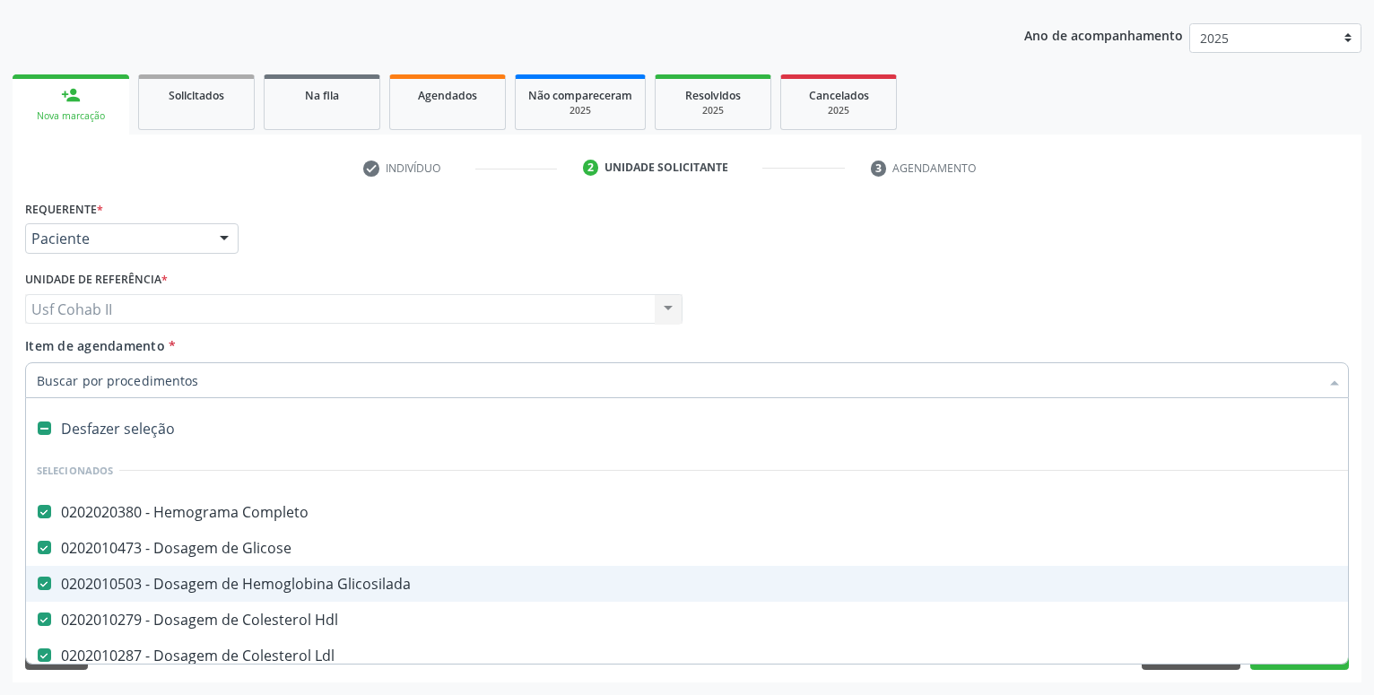
type input "t"
checkbox Total "false"
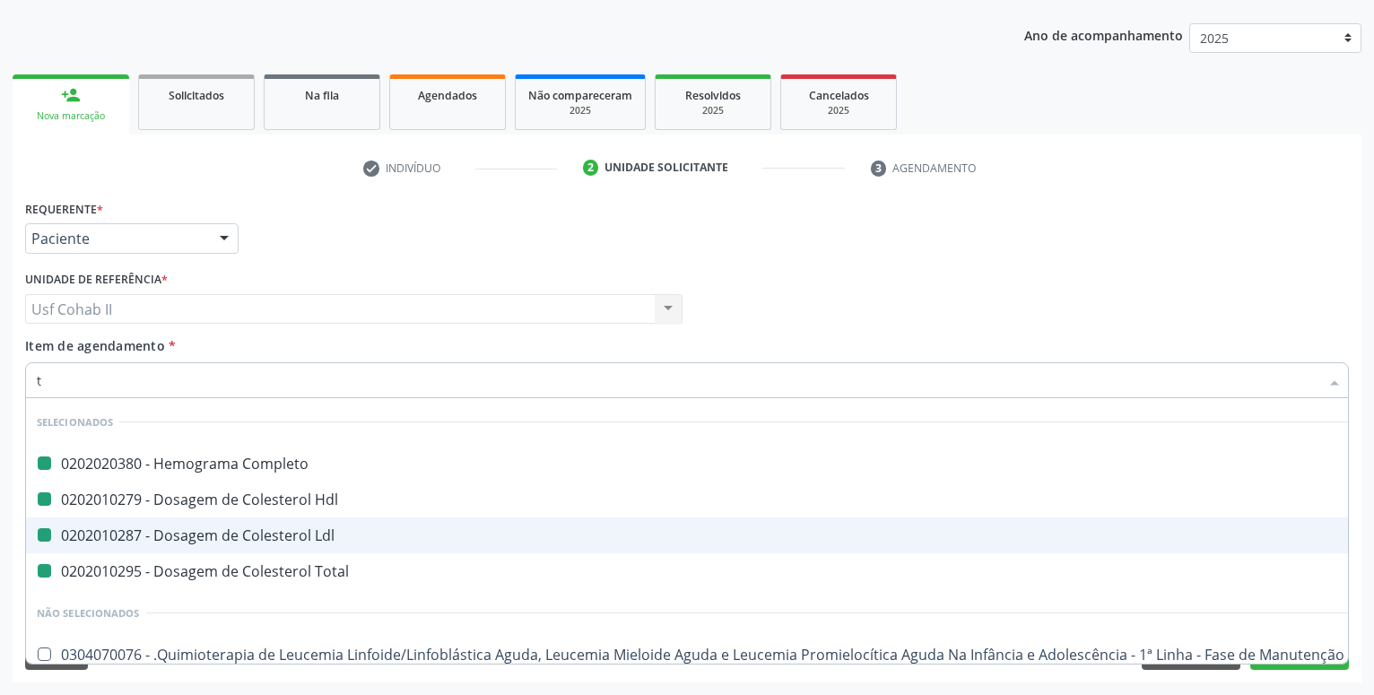
type input "tr"
checkbox Completo "false"
checkbox Ldl "false"
checkbox Hdl "false"
checkbox Total "false"
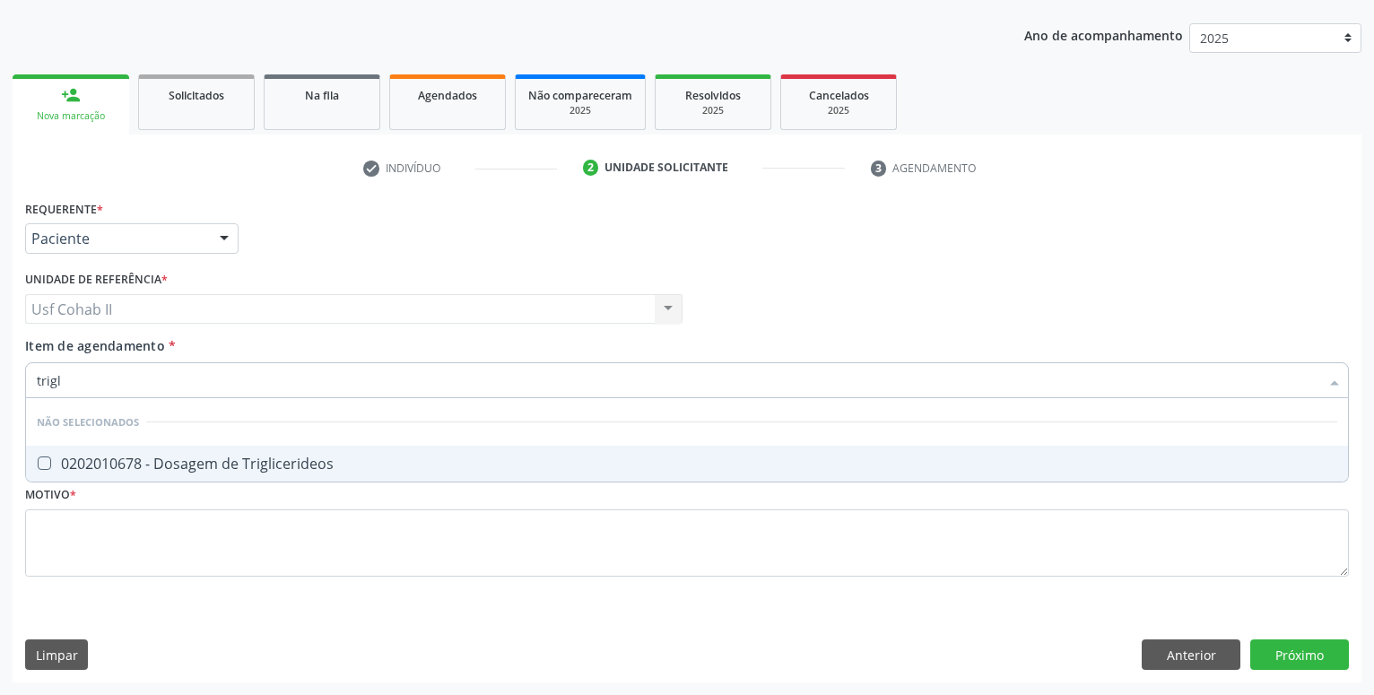
type input "trigli"
click at [244, 469] on div "0202010678 - Dosagem de Triglicerideos" at bounding box center [687, 463] width 1300 height 14
checkbox Triglicerideos "true"
type input "trigli"
click at [130, 581] on div "Requerente * Paciente Médico(a) Enfermeiro(a) Paciente Nenhum resultado encontr…" at bounding box center [687, 398] width 1324 height 406
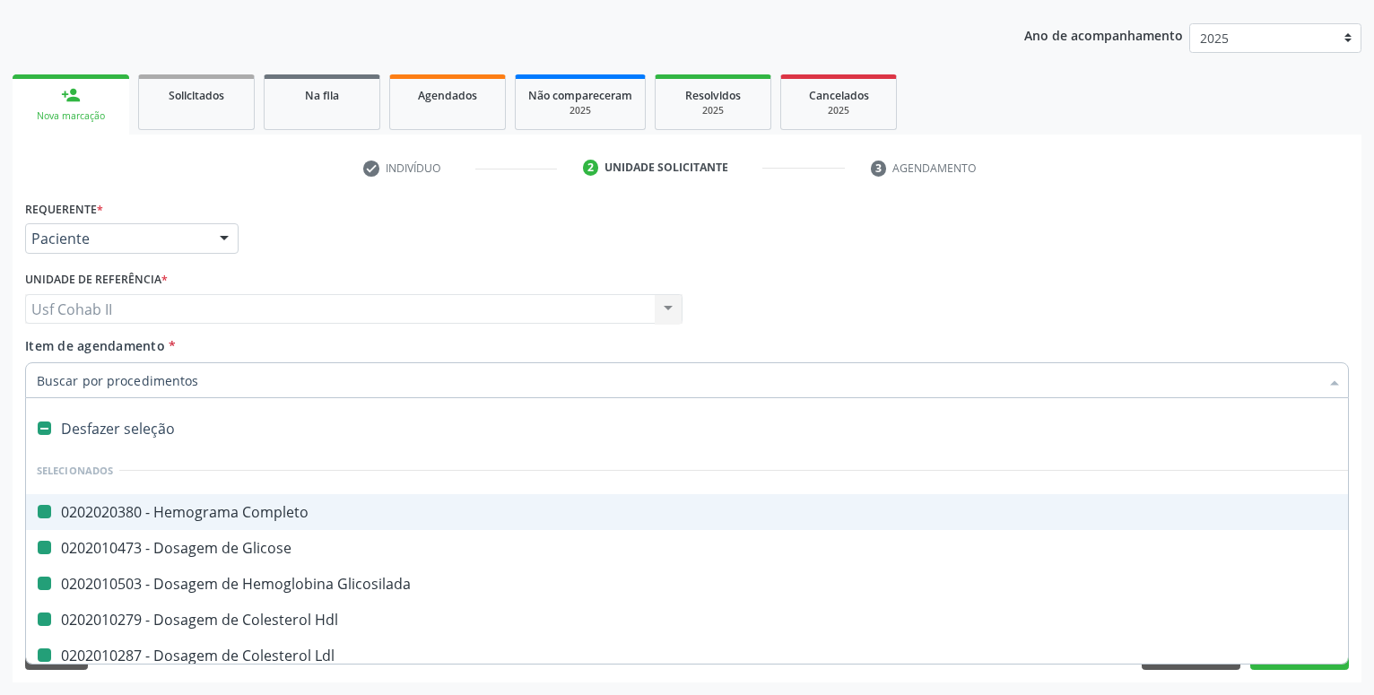
type input "u"
checkbox Completo "false"
checkbox Glicose "false"
checkbox Glicosilada "false"
checkbox Hdl "false"
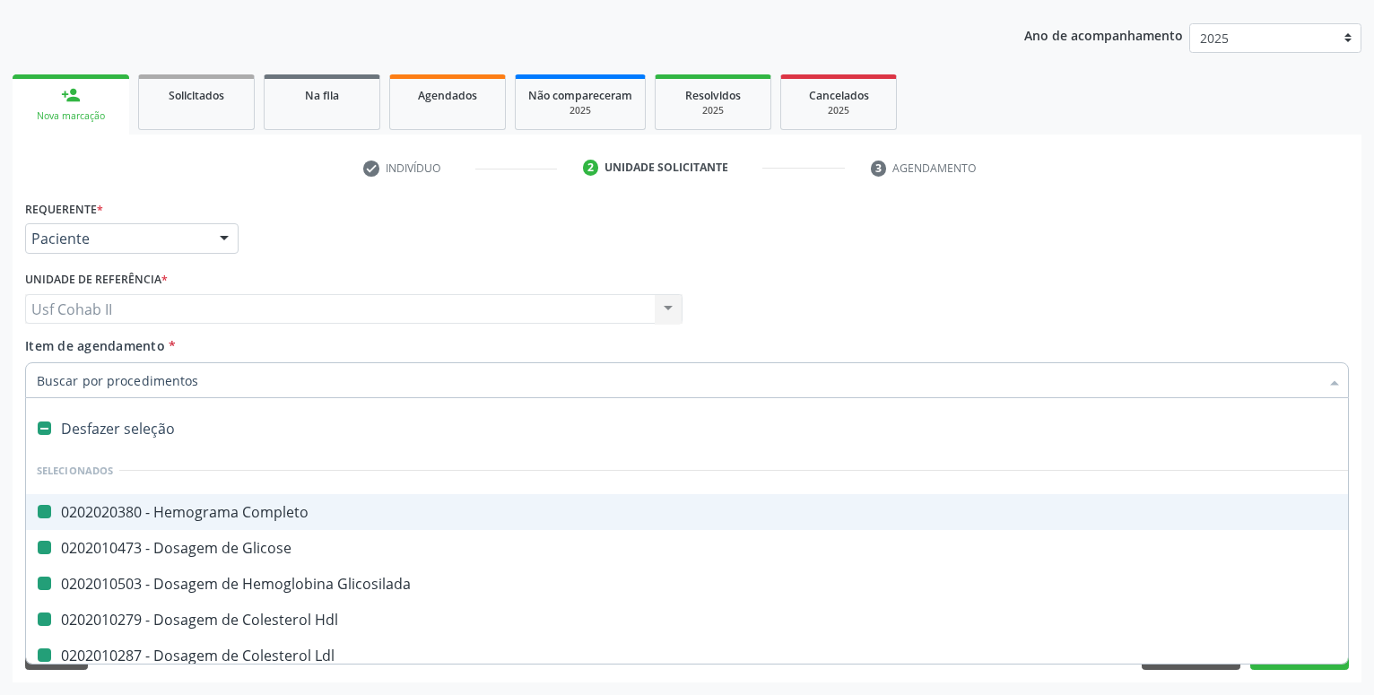
checkbox Ldl "false"
checkbox Total "false"
checkbox Triglicerideos "false"
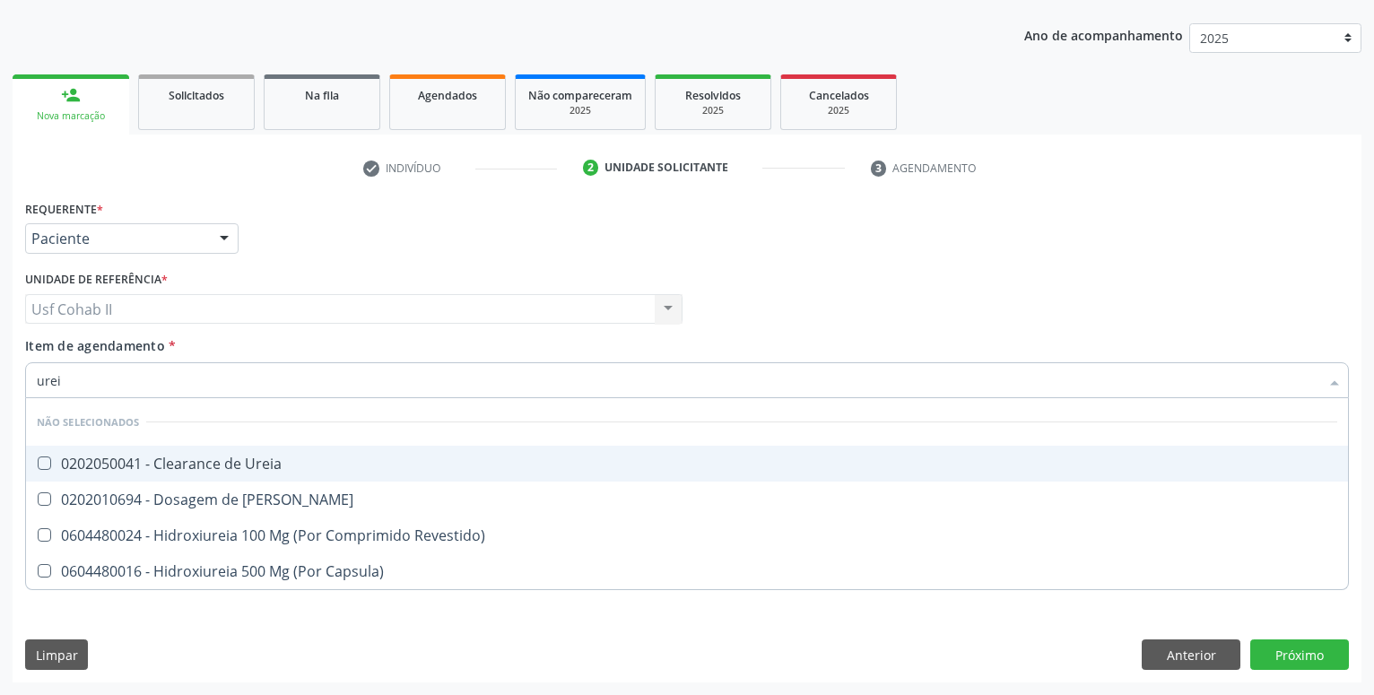
type input "ureia"
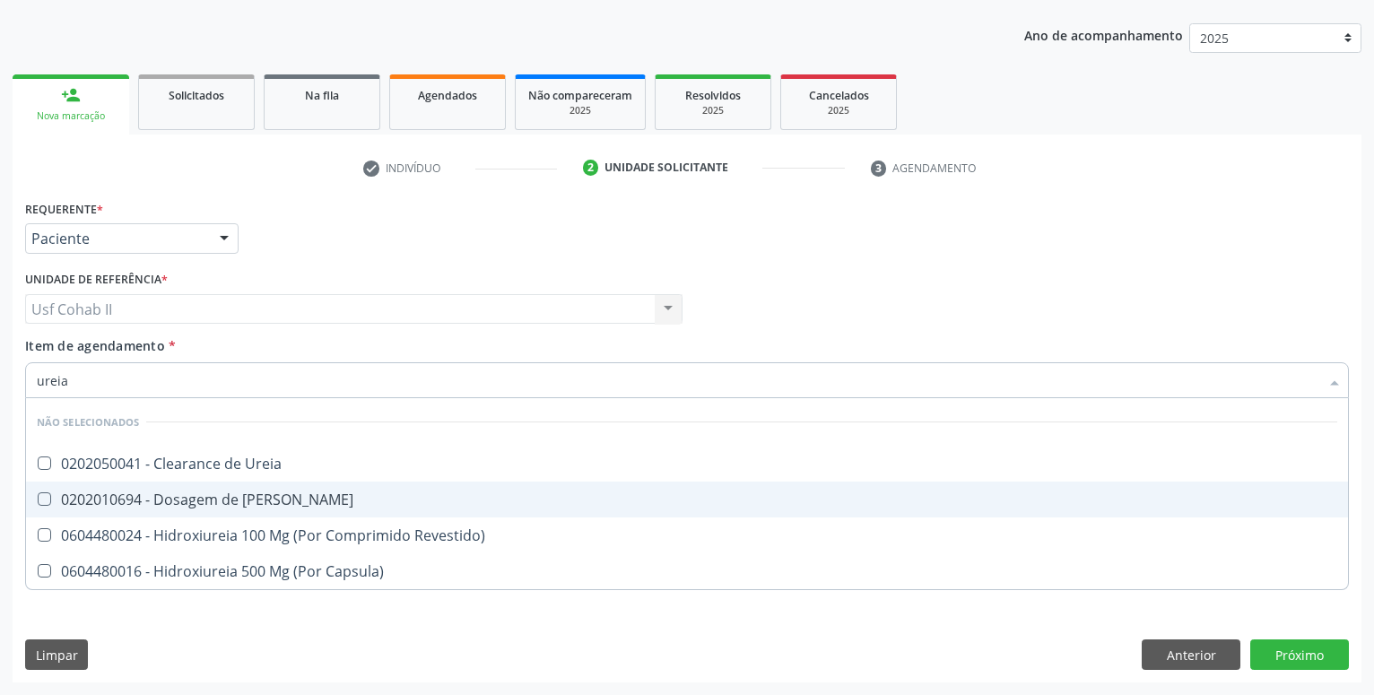
click at [179, 497] on div "0202010694 - Dosagem de [PERSON_NAME]" at bounding box center [687, 499] width 1300 height 14
checkbox Ureia "true"
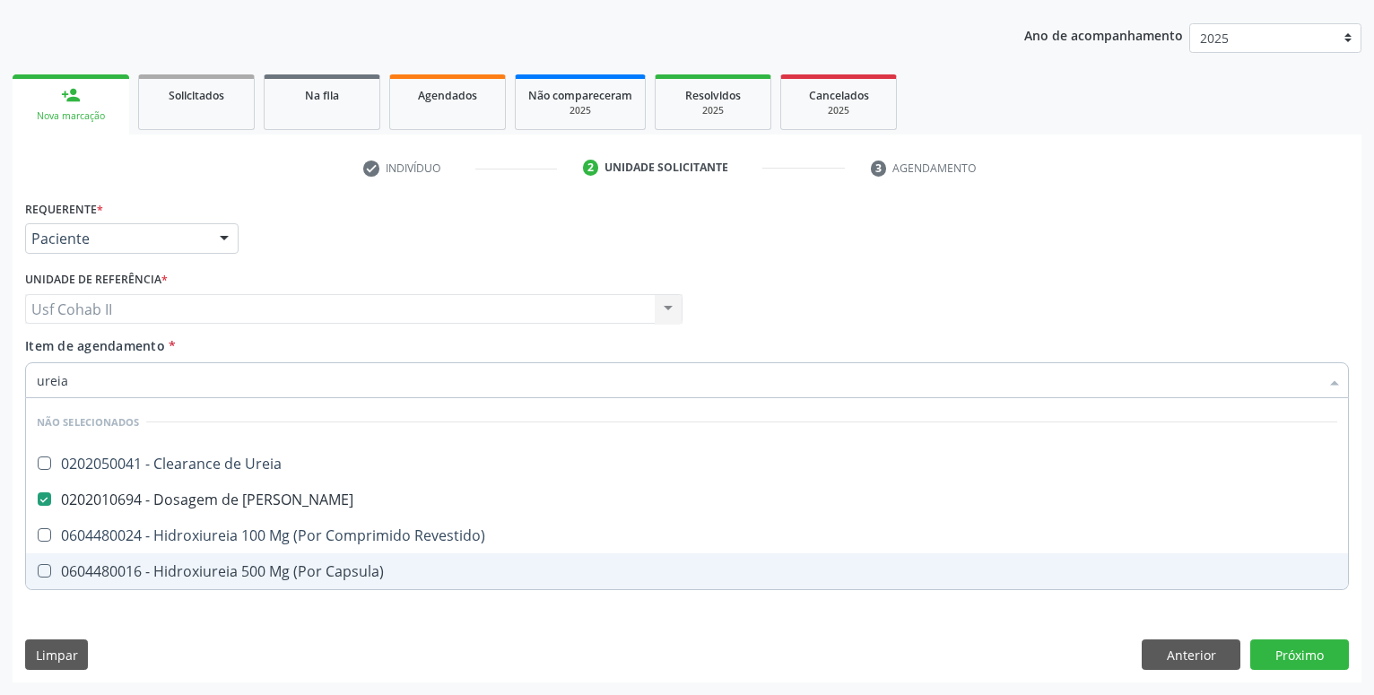
type input "ureia"
click at [153, 636] on div "Requerente * Paciente Médico(a) Enfermeiro(a) Paciente Nenhum resultado encontr…" at bounding box center [687, 438] width 1349 height 487
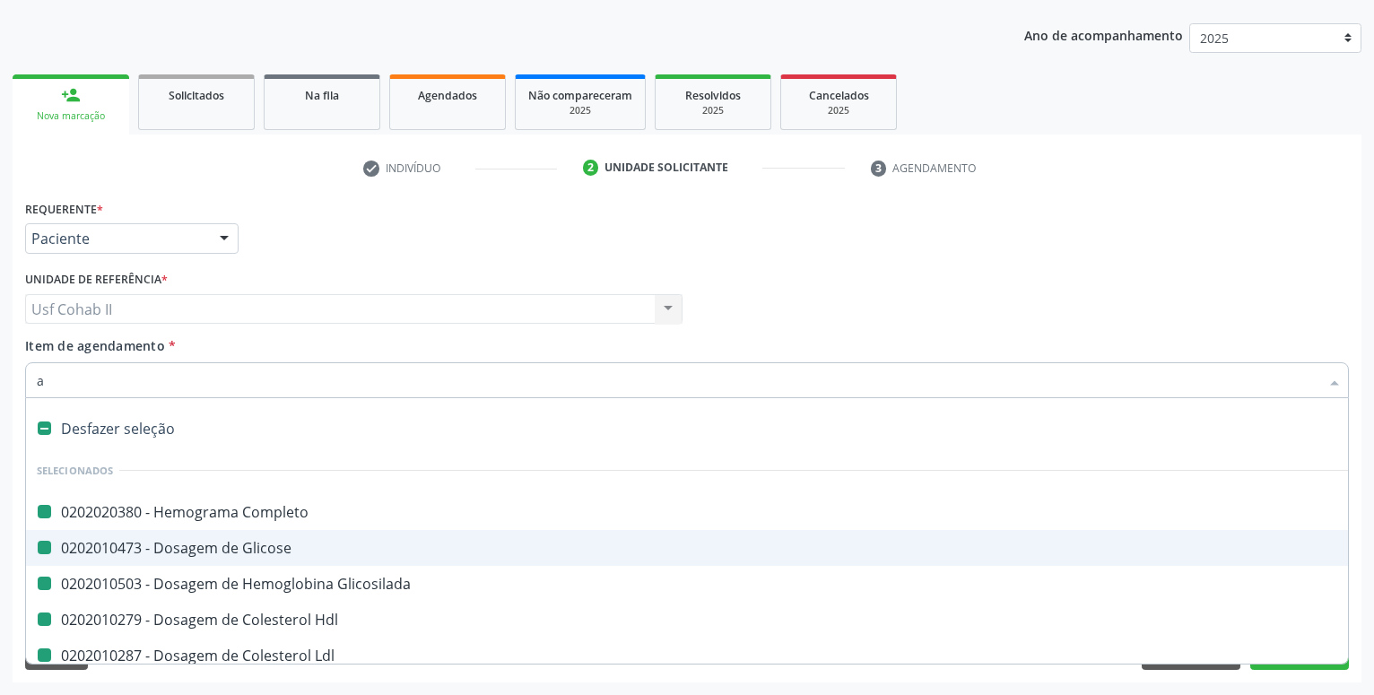
type input "ac"
checkbox Completo "false"
checkbox Glicose "false"
checkbox Glicosilada "false"
checkbox Hdl "false"
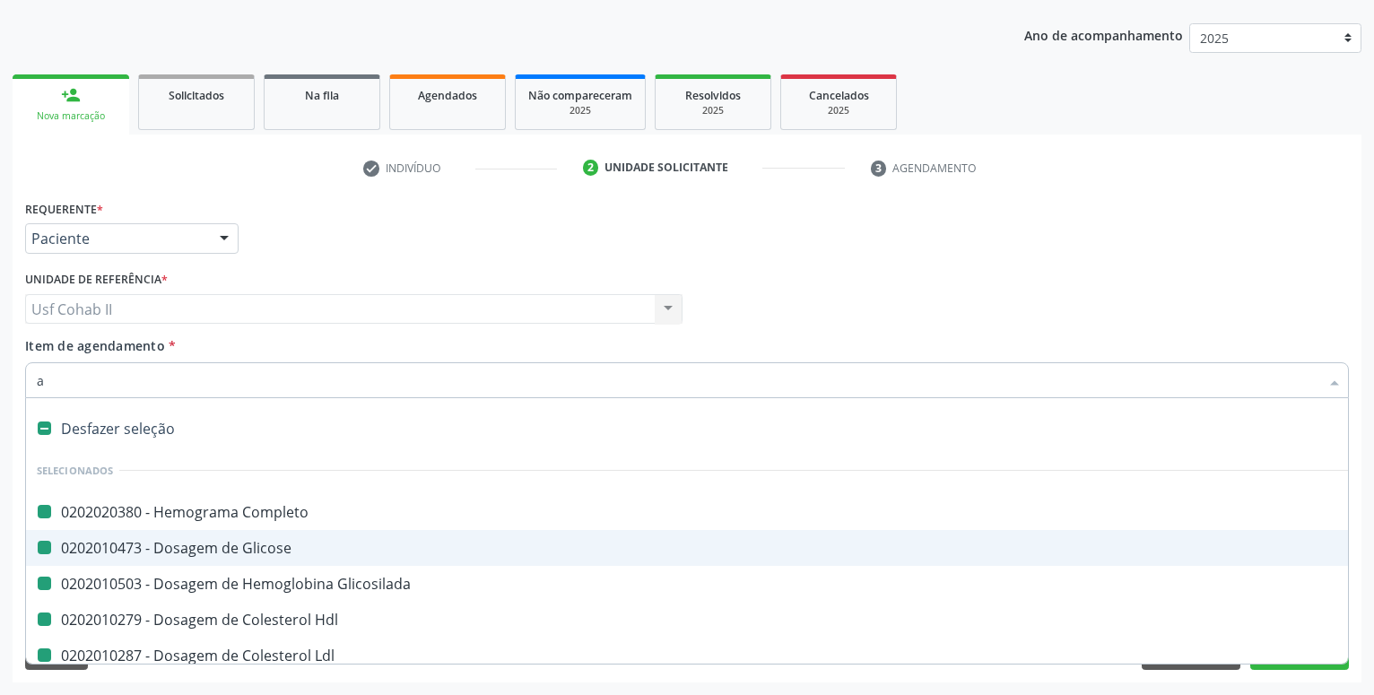
checkbox Ldl "false"
checkbox Total "false"
checkbox Triglicerideos "false"
checkbox Ureia "false"
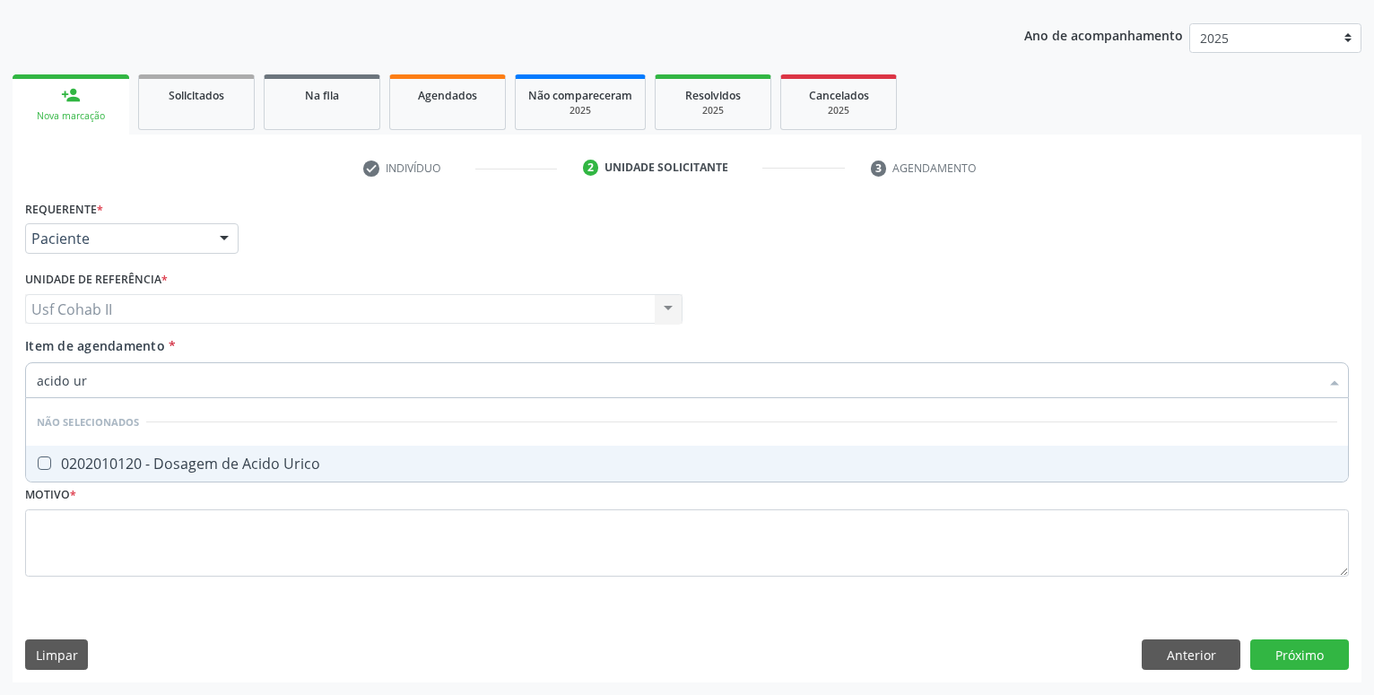
type input "acido uri"
click at [215, 457] on div "0202010120 - Dosagem de Acido Urico" at bounding box center [687, 463] width 1300 height 14
checkbox Urico "true"
type input "acido uri"
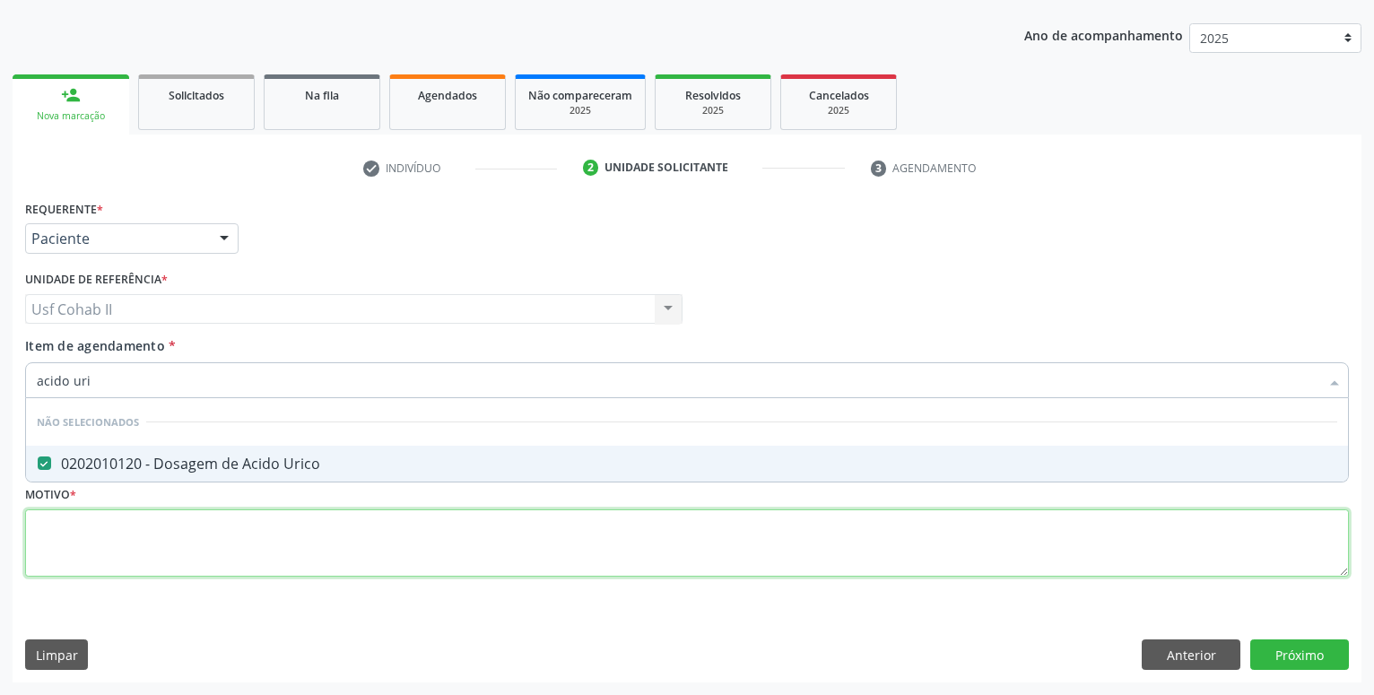
click at [191, 559] on textarea at bounding box center [687, 543] width 1324 height 68
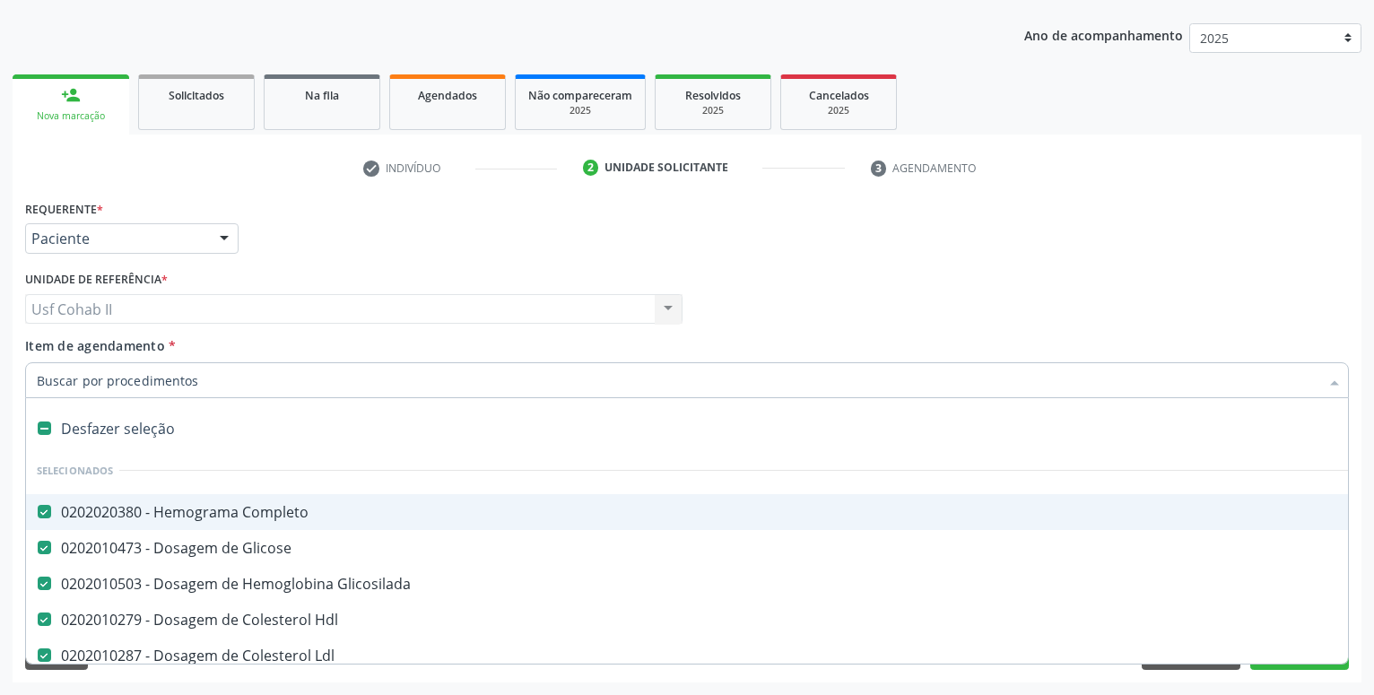
type input "t"
checkbox Triglicerideos "false"
checkbox Ureia "false"
checkbox Urico "false"
type input "tg"
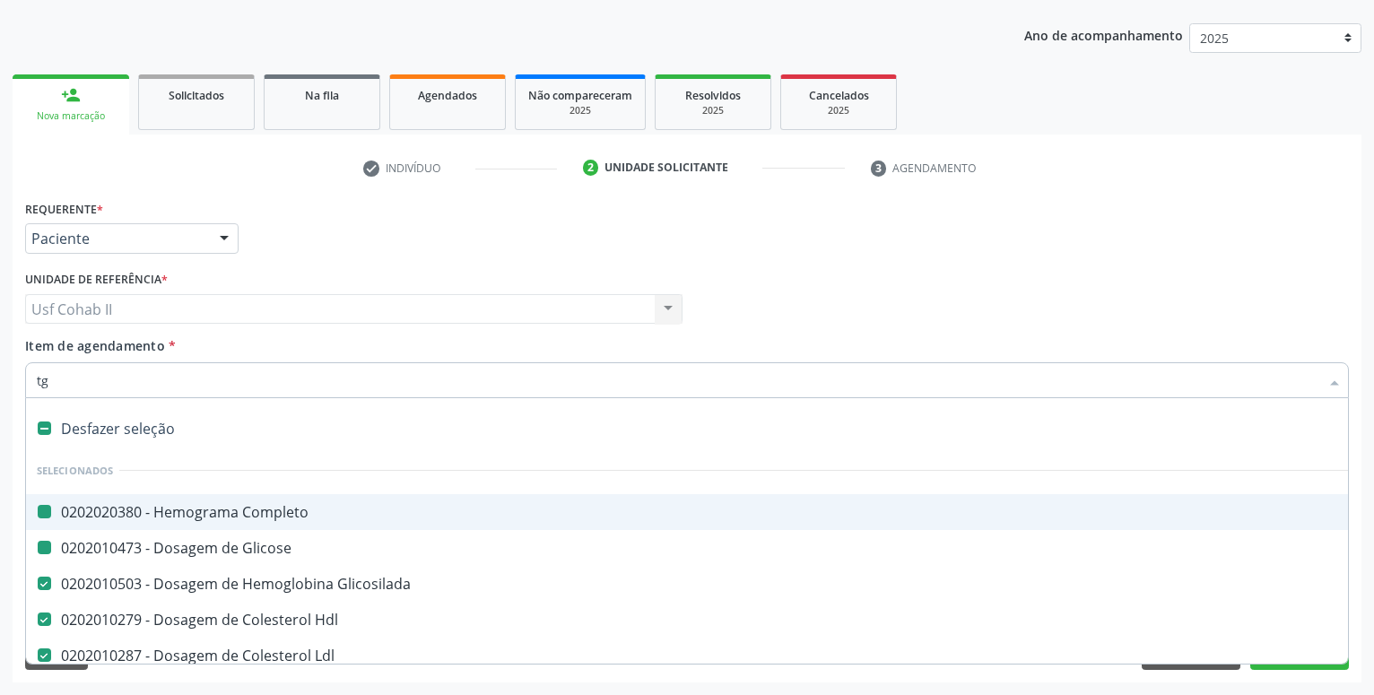
checkbox Completo "false"
checkbox Glicose "false"
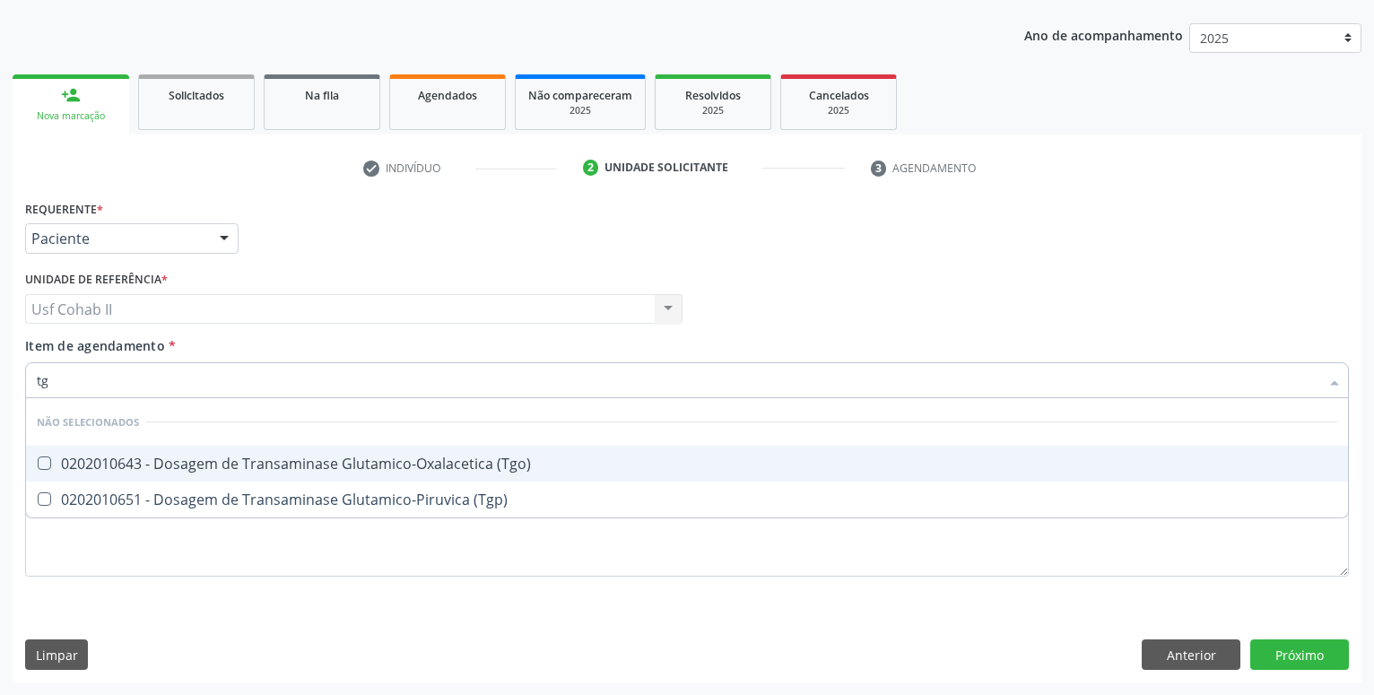
type input "tgo"
click at [249, 471] on div "0202010643 - Dosagem de Transaminase Glutamico-Oxalacetica (Tgo)" at bounding box center [687, 463] width 1300 height 14
checkbox \(Tgo\) "true"
type input "tgo"
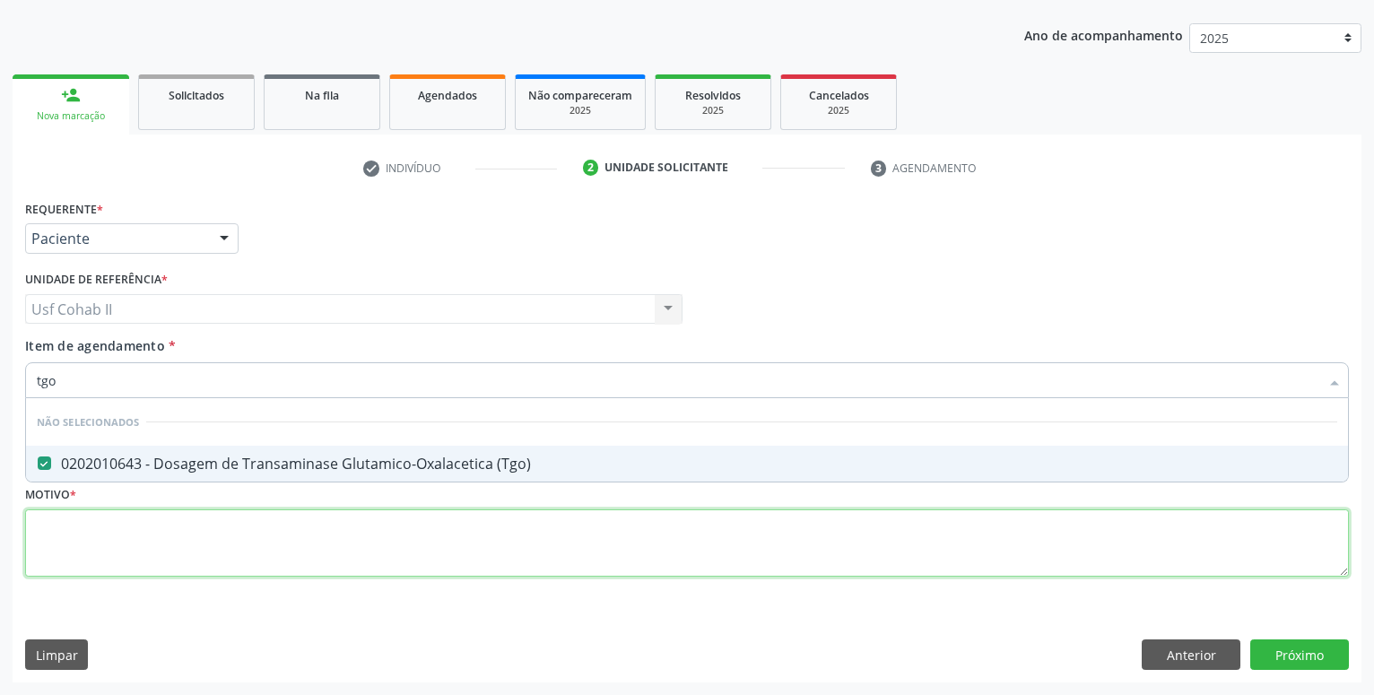
click at [199, 551] on textarea at bounding box center [687, 543] width 1324 height 68
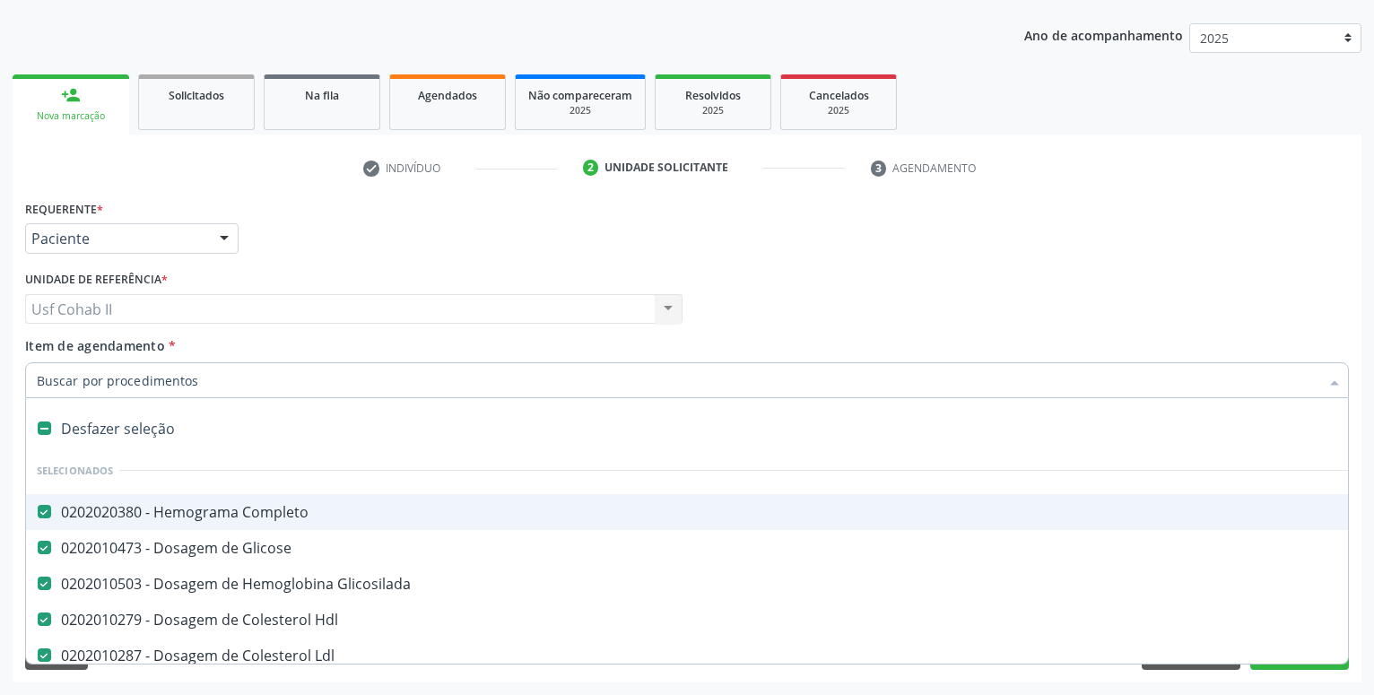
type input "t"
checkbox Ureia "false"
checkbox Urico "false"
checkbox \(Tgo\) "false"
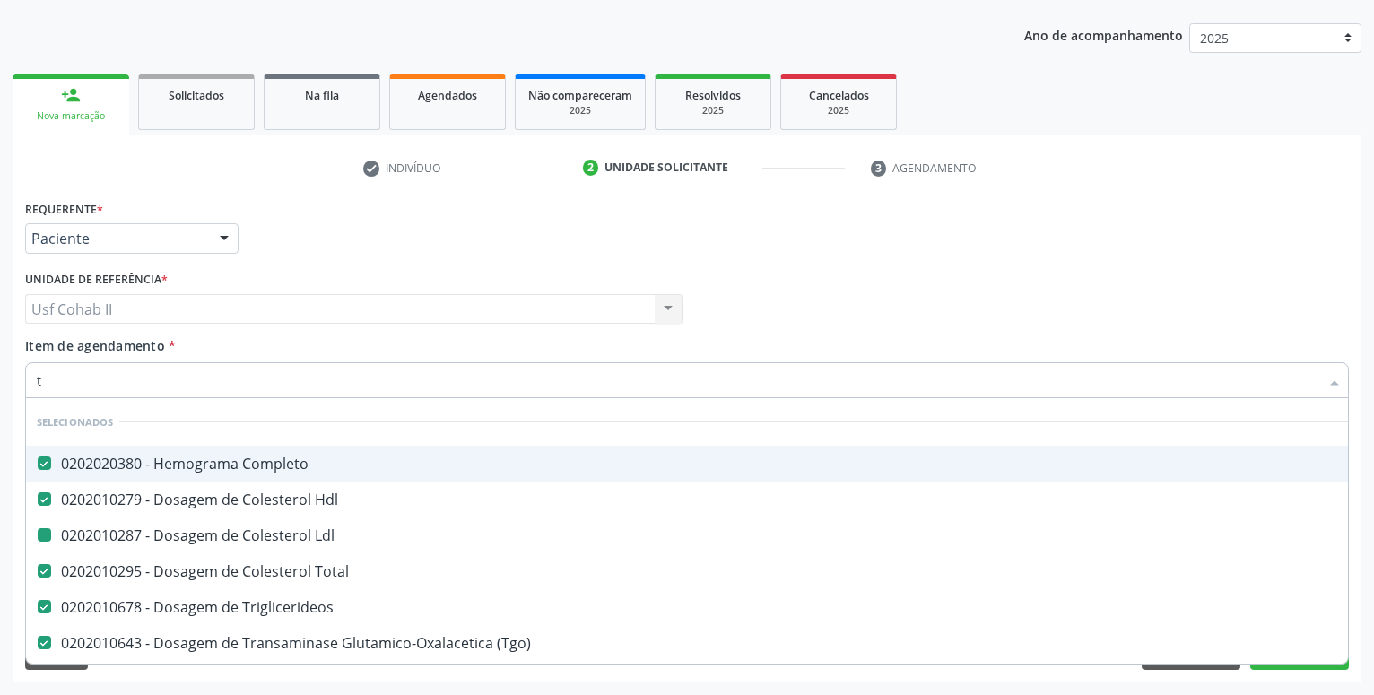
type input "tg"
checkbox Ldl "false"
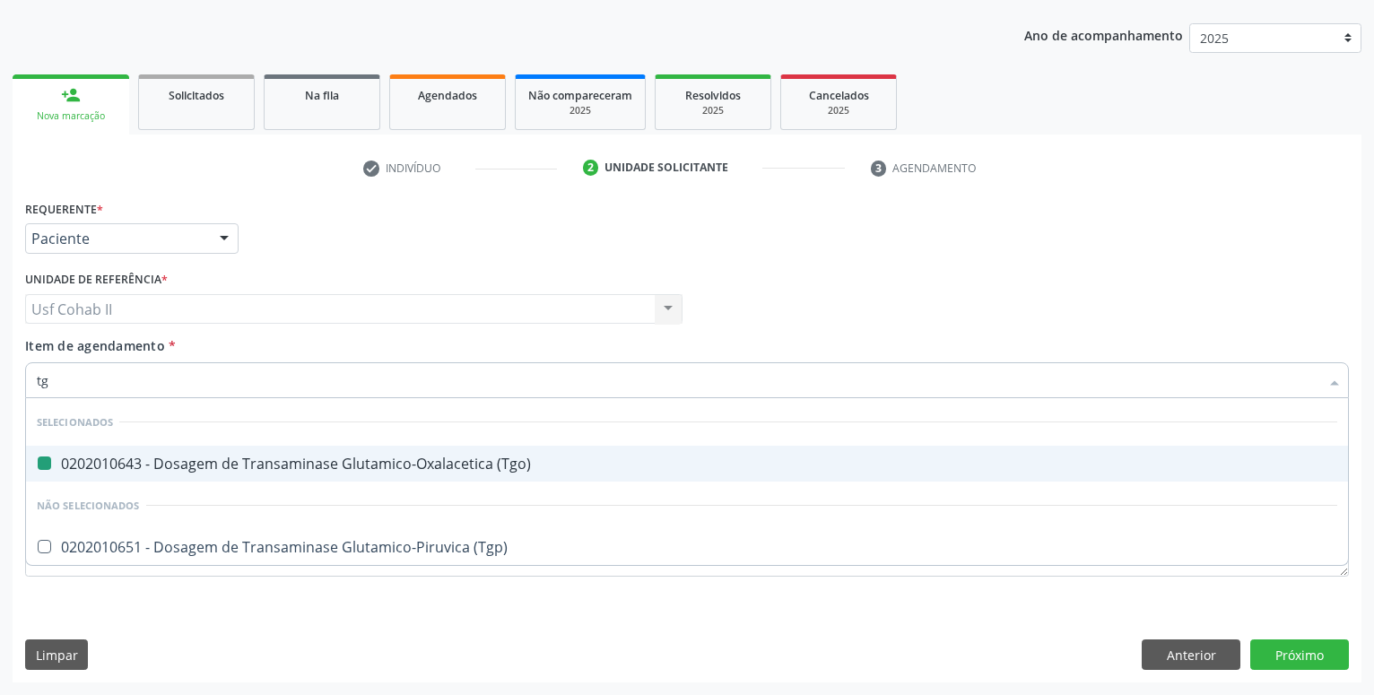
type input "tgp"
click at [197, 468] on div "0202010651 - Dosagem de Transaminase Glutamico-Piruvica (Tgp)" at bounding box center [687, 463] width 1300 height 14
checkbox \(Tgp\) "true"
type input "tgp"
click at [142, 566] on textarea at bounding box center [687, 543] width 1324 height 68
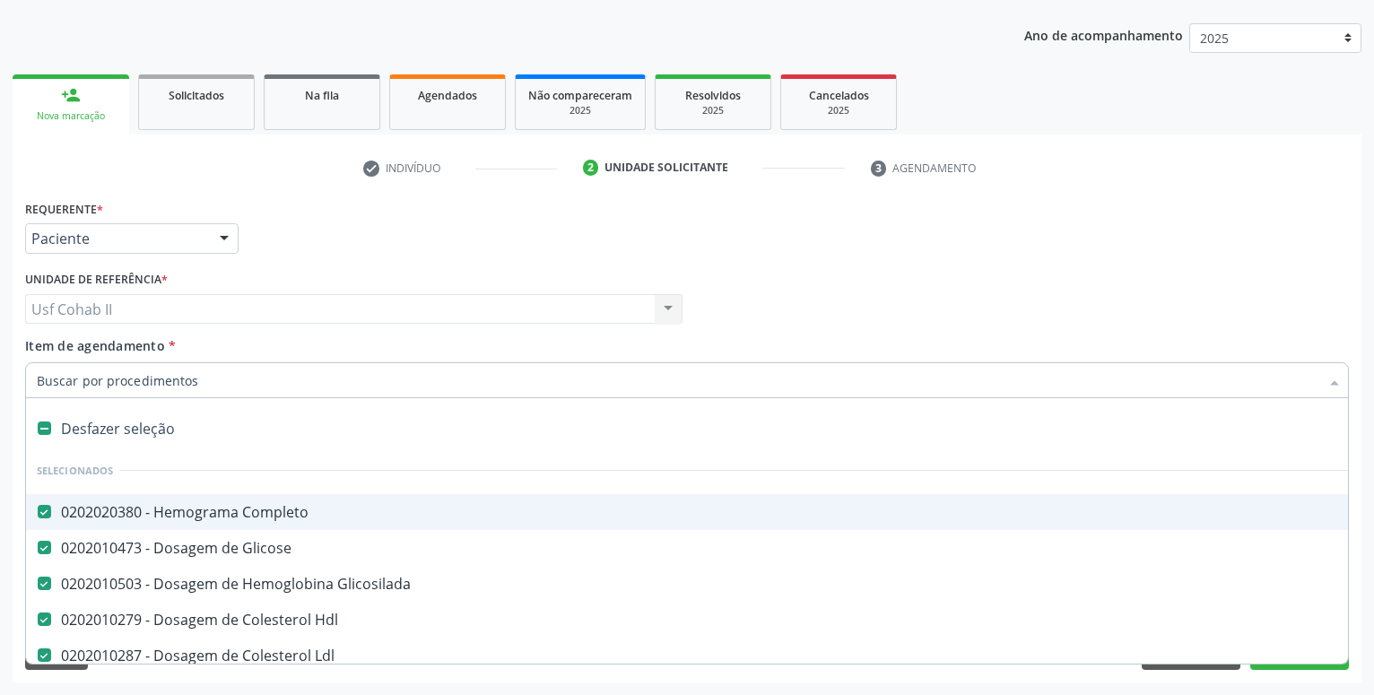
type input "t"
checkbox Urico "false"
checkbox \(Tgo\) "false"
checkbox \(Tgp\) "false"
type input "ts"
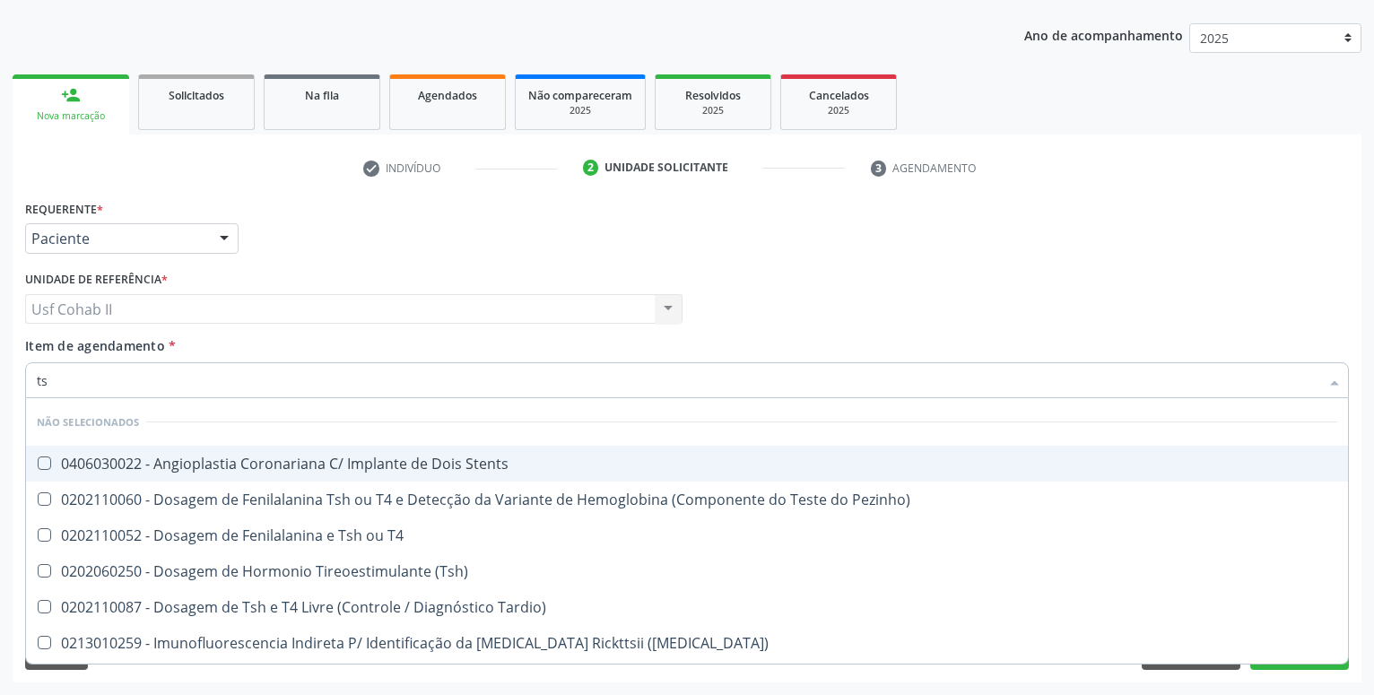
checkbox Stents "false"
checkbox Pezinho\) "false"
checkbox T4 "false"
checkbox \(Tsh\) "false"
checkbox Tardio\) "false"
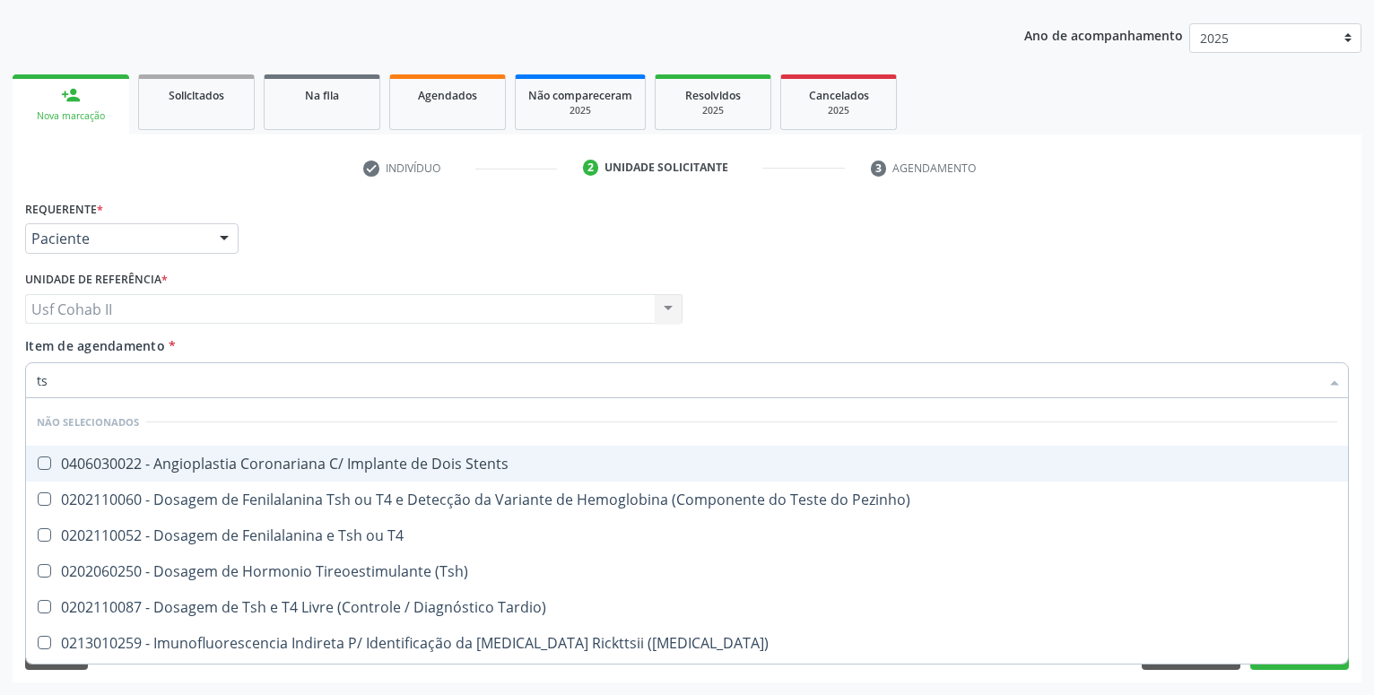
checkbox Maculosa\) "false"
type input "tsh"
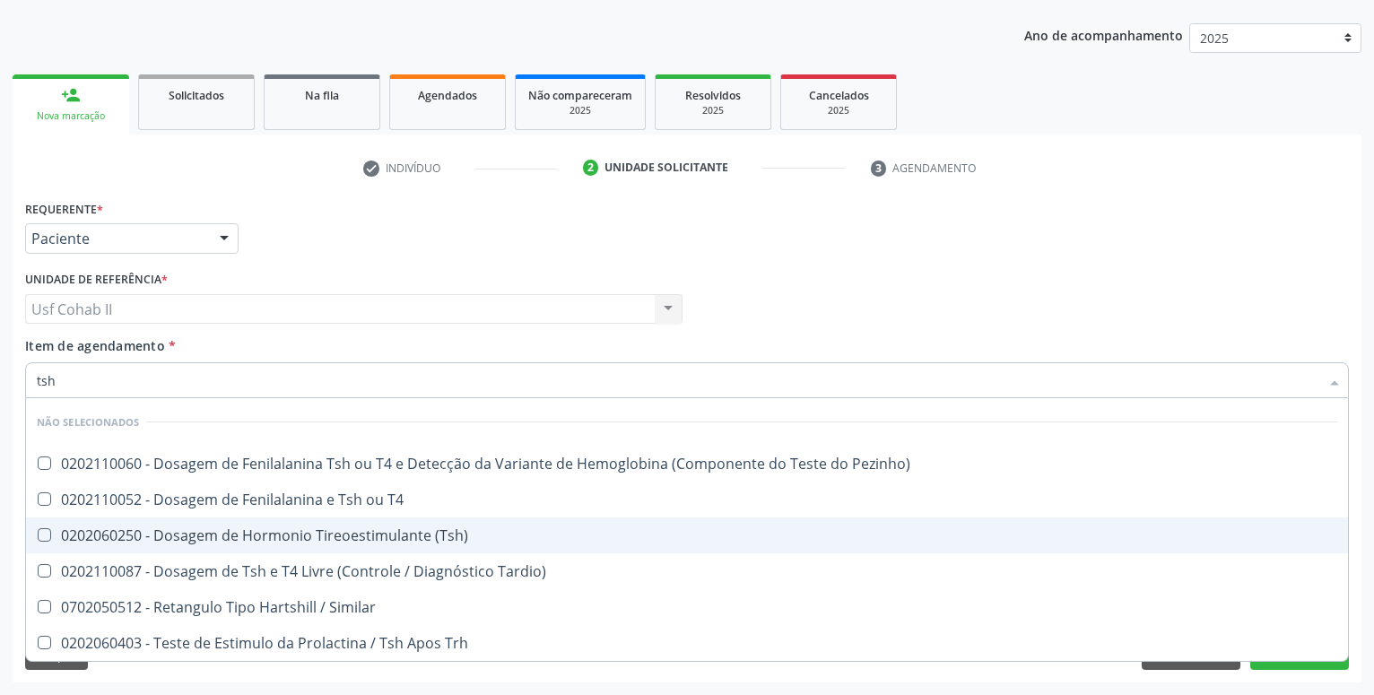
click at [292, 537] on div "0202060250 - Dosagem de Hormonio Tireoestimulante (Tsh)" at bounding box center [687, 535] width 1300 height 14
checkbox \(Tsh\) "true"
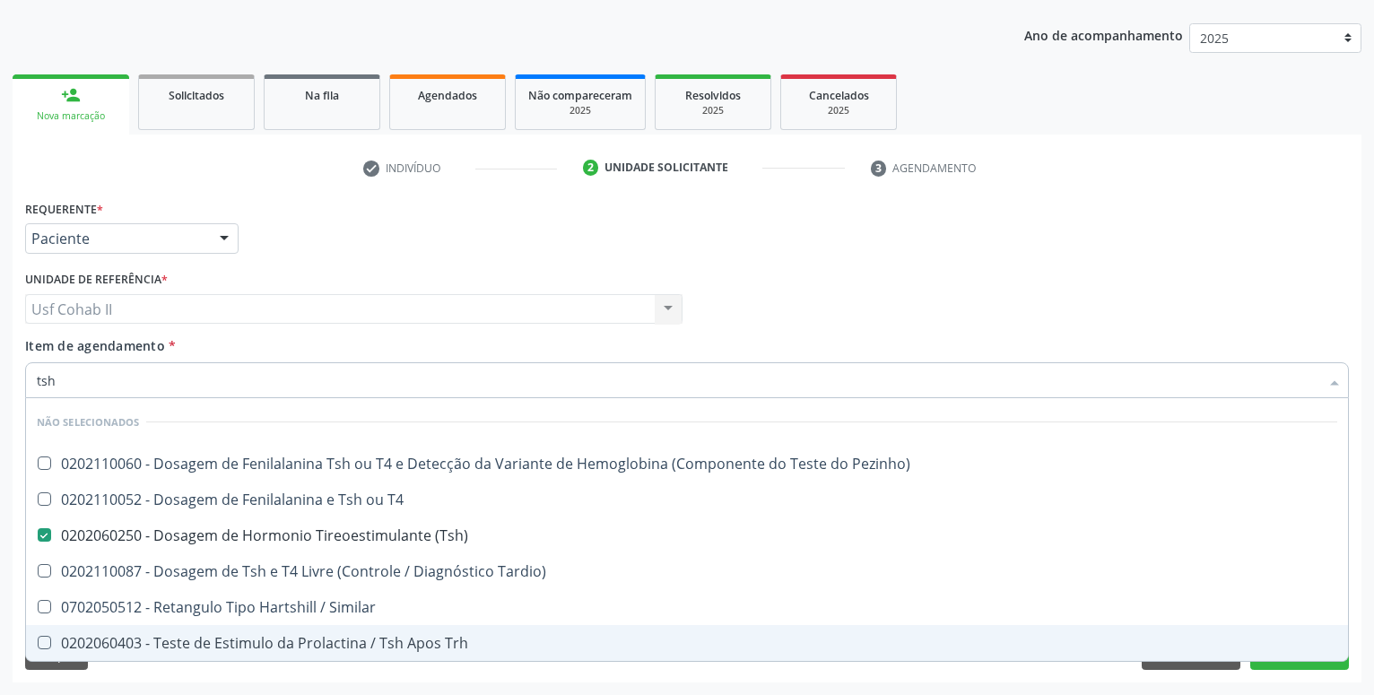
type input "tsh"
click at [524, 681] on div "Requerente * Paciente Médico(a) Enfermeiro(a) Paciente Nenhum resultado encontr…" at bounding box center [687, 438] width 1349 height 487
checkbox Pezinho\) "true"
checkbox T4 "true"
checkbox Tardio\) "true"
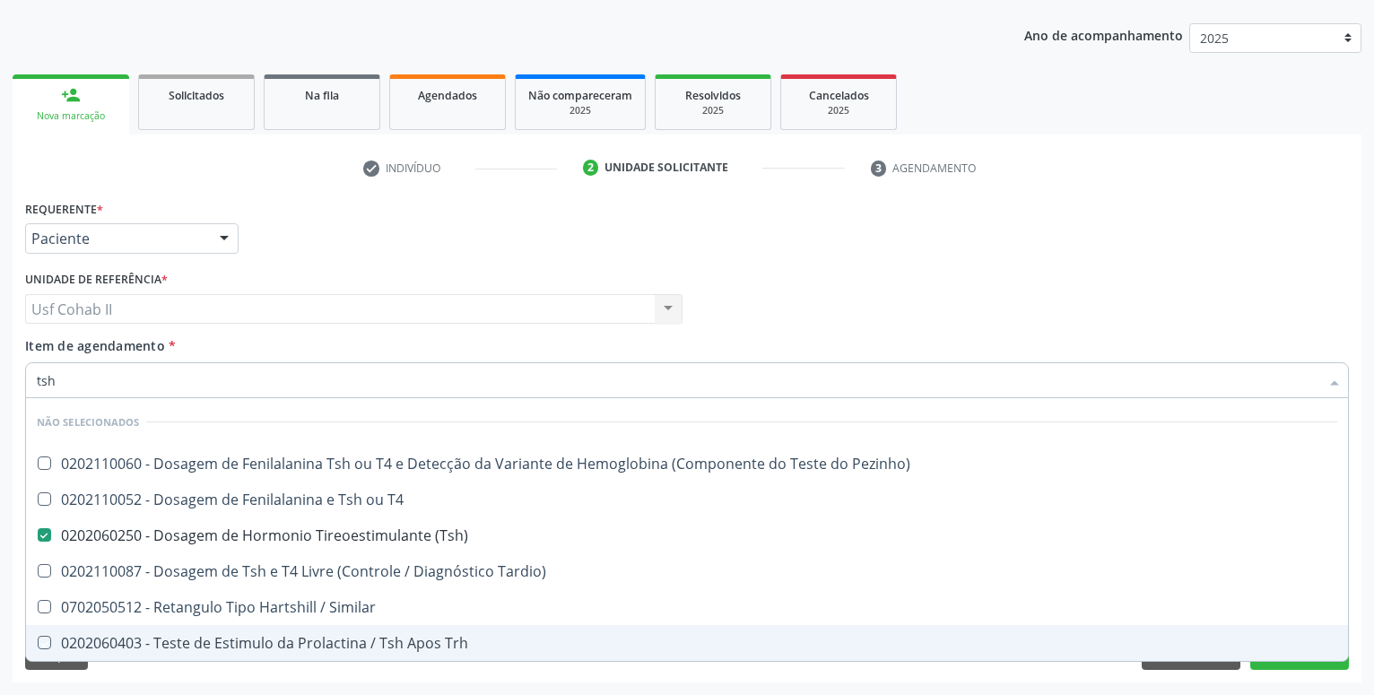
checkbox Similar "true"
checkbox Trh "true"
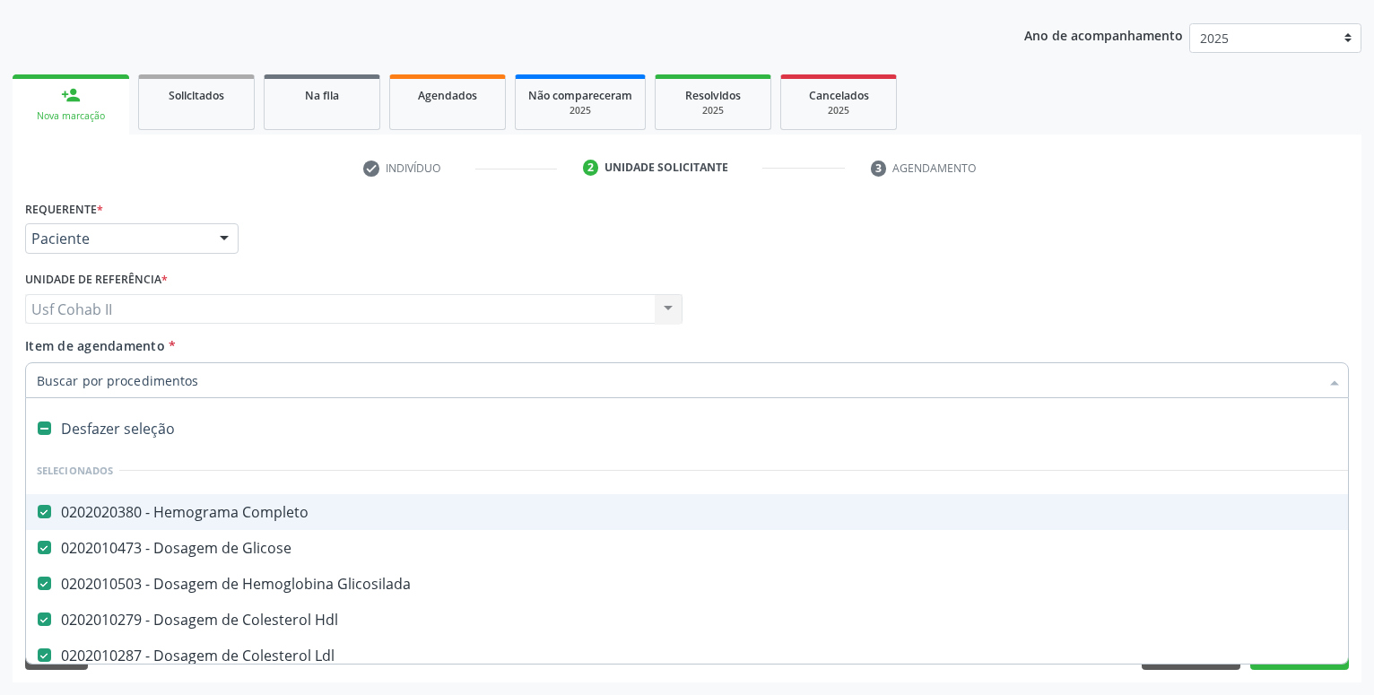
type input "t"
checkbox \(Tgo\) "false"
checkbox \(Tgp\) "false"
checkbox \(Tsh\) "false"
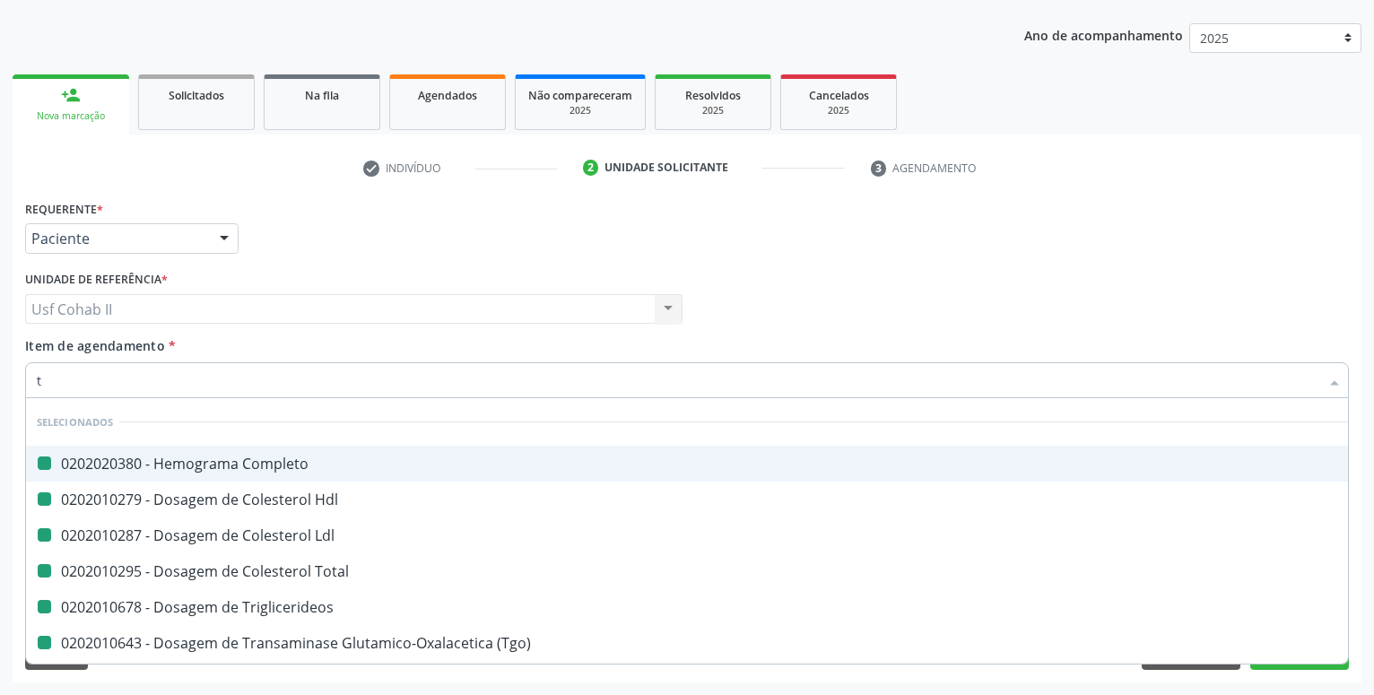
type input "th"
checkbox Completo "false"
checkbox Hdl "false"
checkbox Ldl "false"
checkbox Total "false"
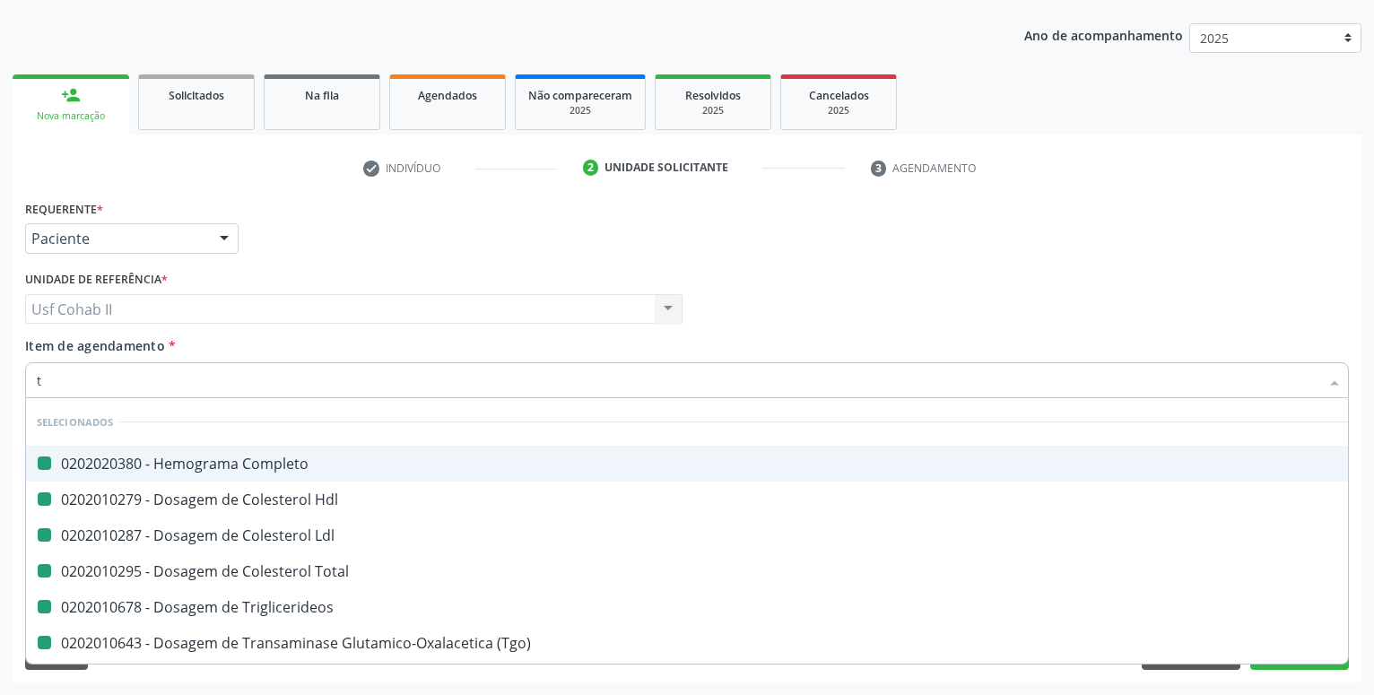
checkbox Triglicerideos "false"
checkbox \(Tgo\) "false"
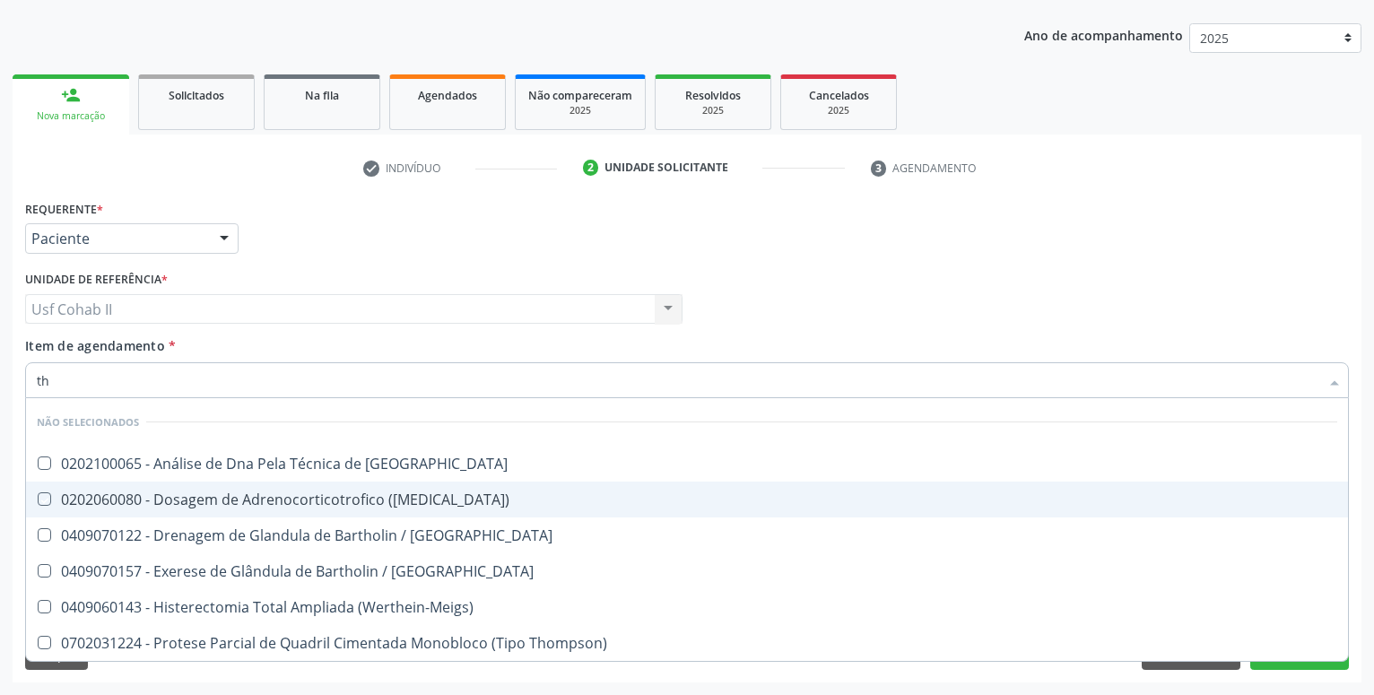
type input "t"
checkbox Blot "true"
checkbox \(Acth\) "true"
checkbox Skene "true"
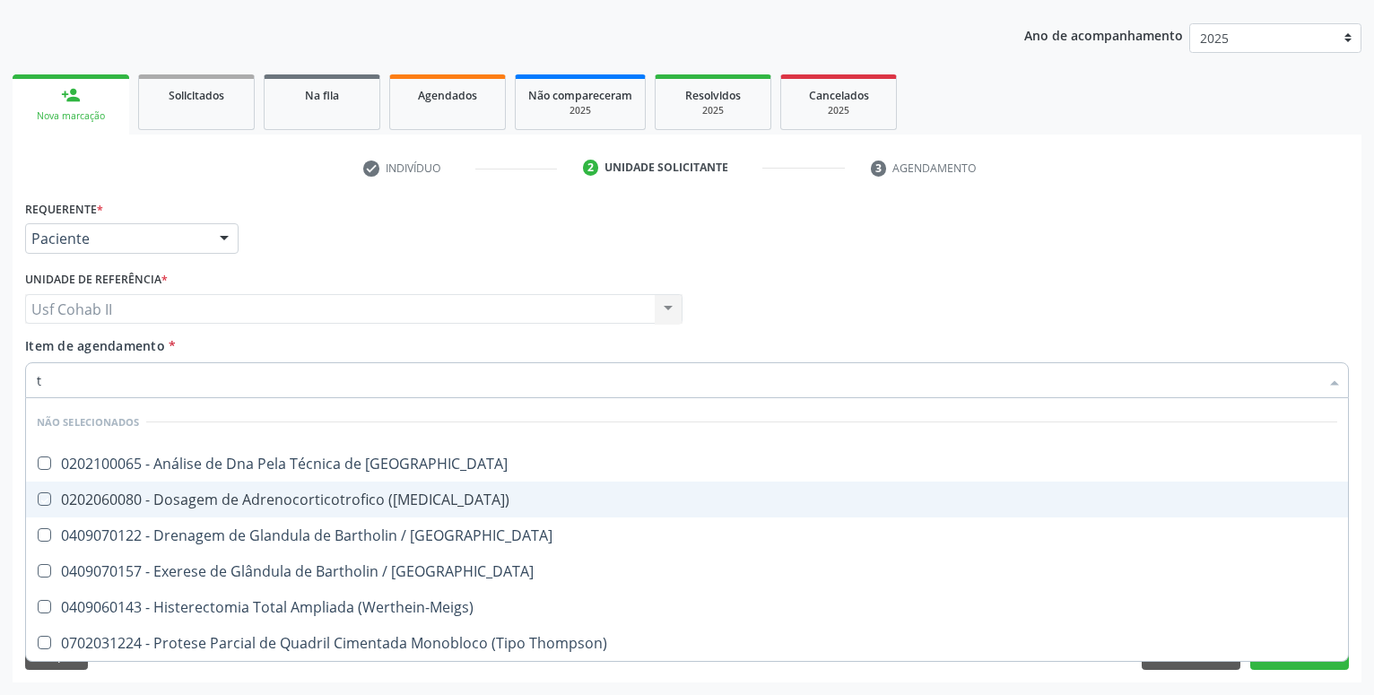
checkbox \(Werthein-Meigs\) "true"
checkbox Thompson\) "true"
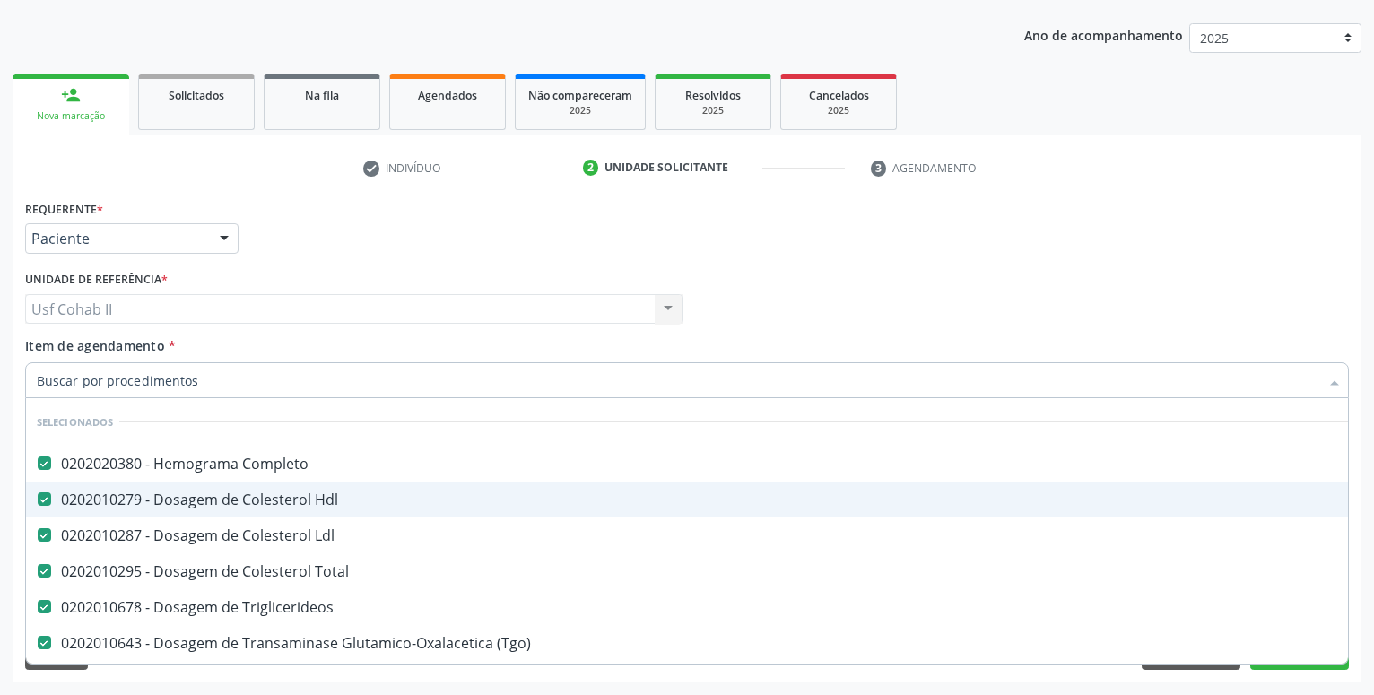
checkbox Manutenção "true"
checkbox Preenchida\) "true"
checkbox Ampola\)\ "true"
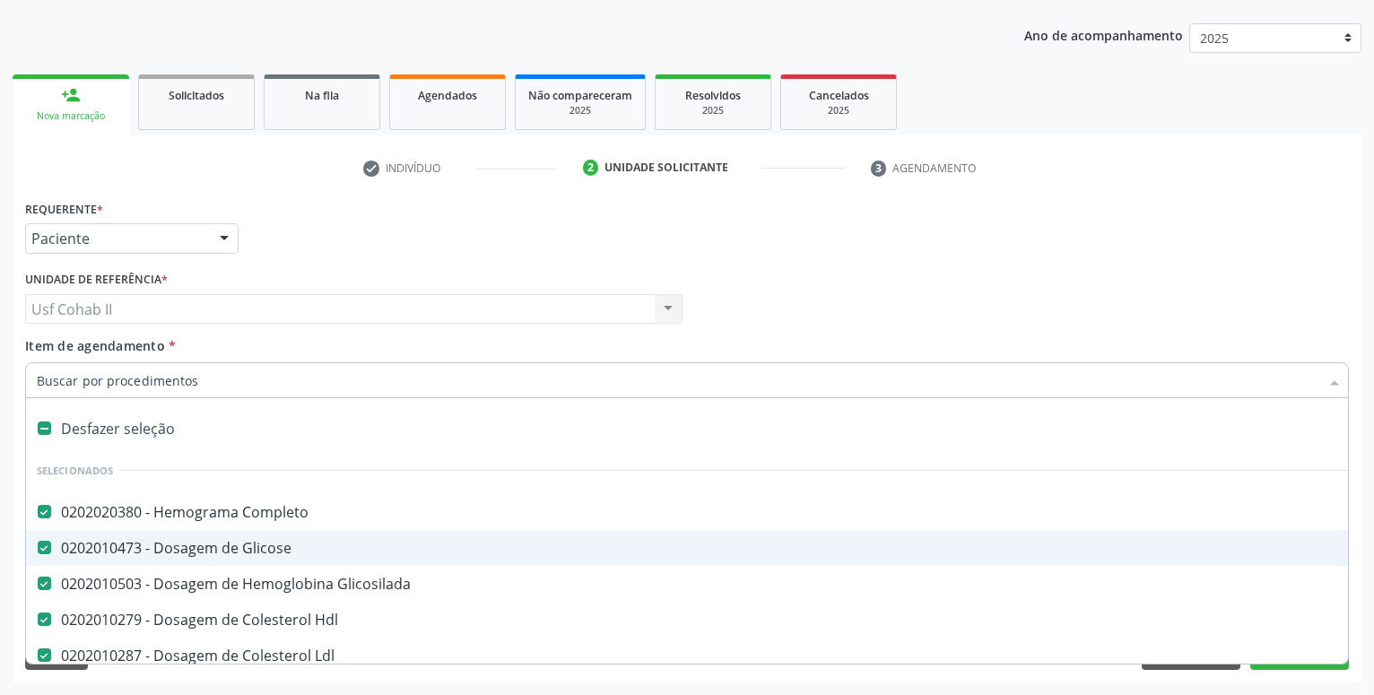
type input "t"
checkbox \(Tgo\) "false"
checkbox \(Tgp\) "false"
checkbox \(Tsh\) "false"
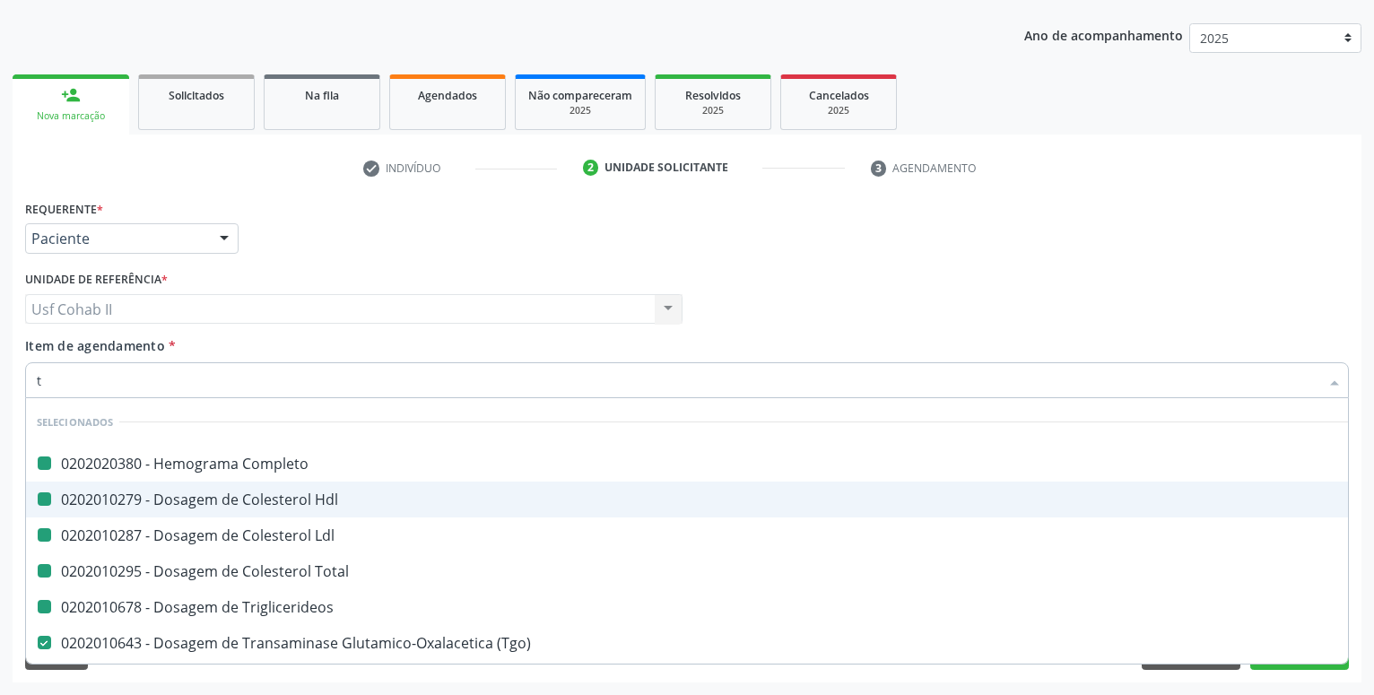
type input "t4"
checkbox Completo "false"
checkbox Hdl "false"
checkbox Ldl "false"
checkbox Total "false"
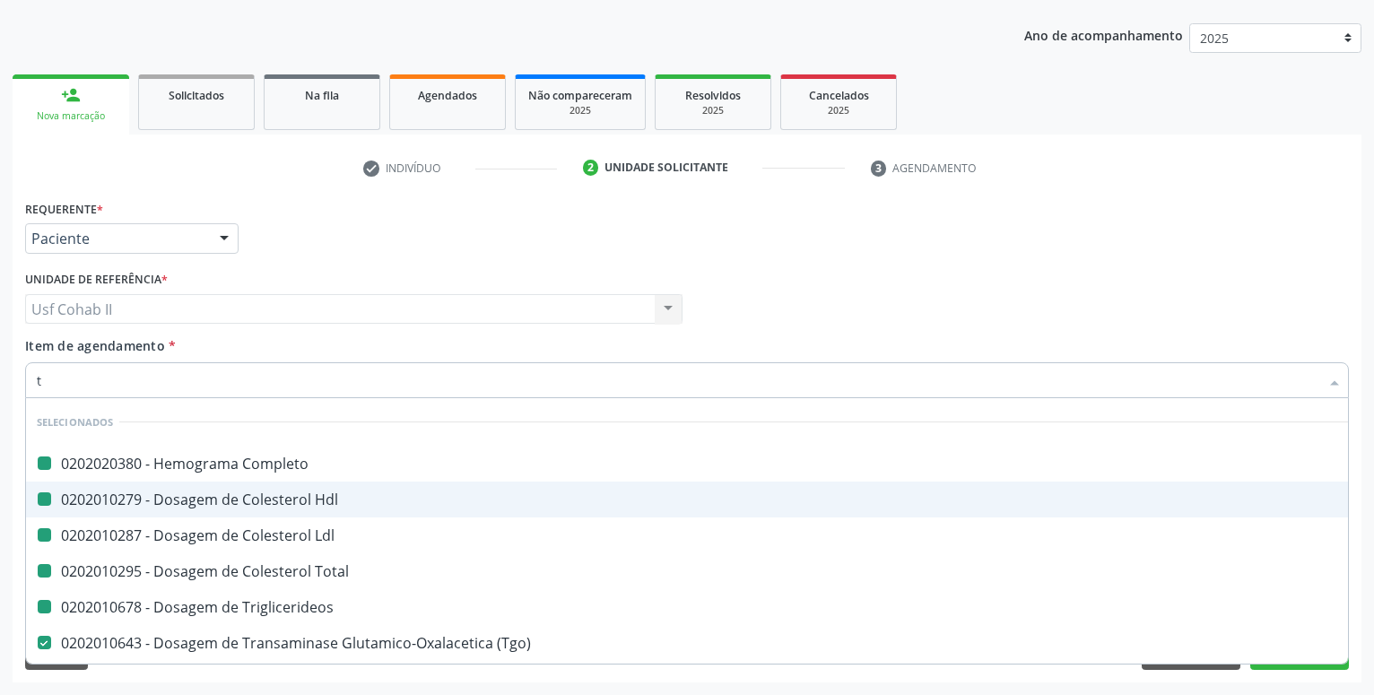
checkbox Triglicerideos "false"
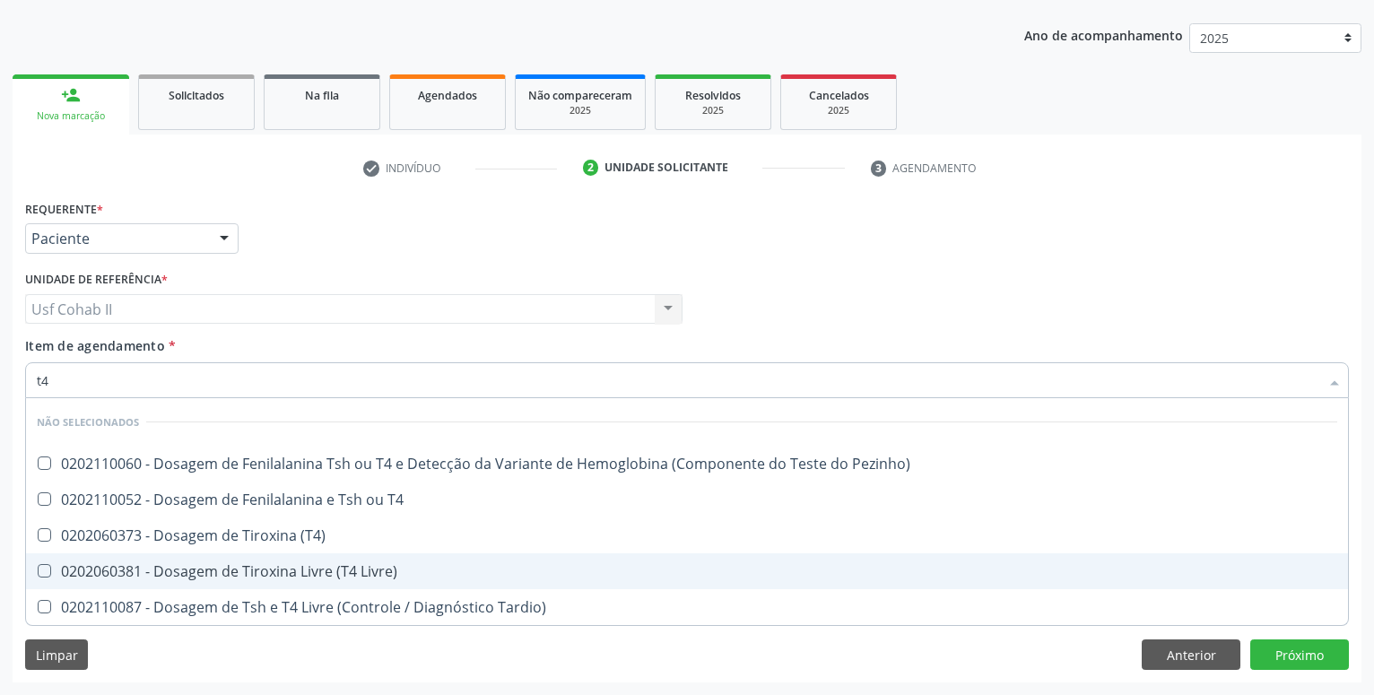
click at [246, 569] on div "0202060381 - Dosagem de Tiroxina Livre (T4 Livre)" at bounding box center [687, 571] width 1300 height 14
checkbox Livre\) "true"
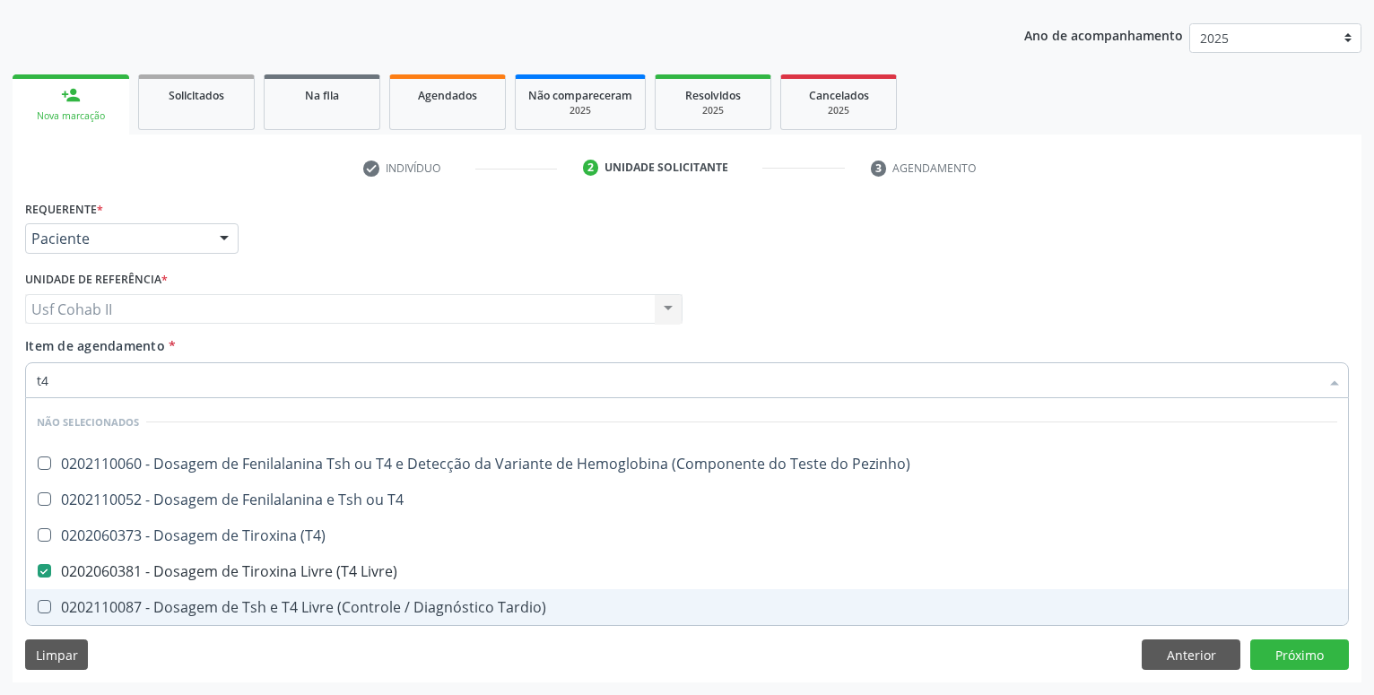
type input "t4"
click at [156, 648] on div "Requerente * Paciente Médico(a) Enfermeiro(a) Paciente Nenhum resultado encontr…" at bounding box center [687, 438] width 1349 height 487
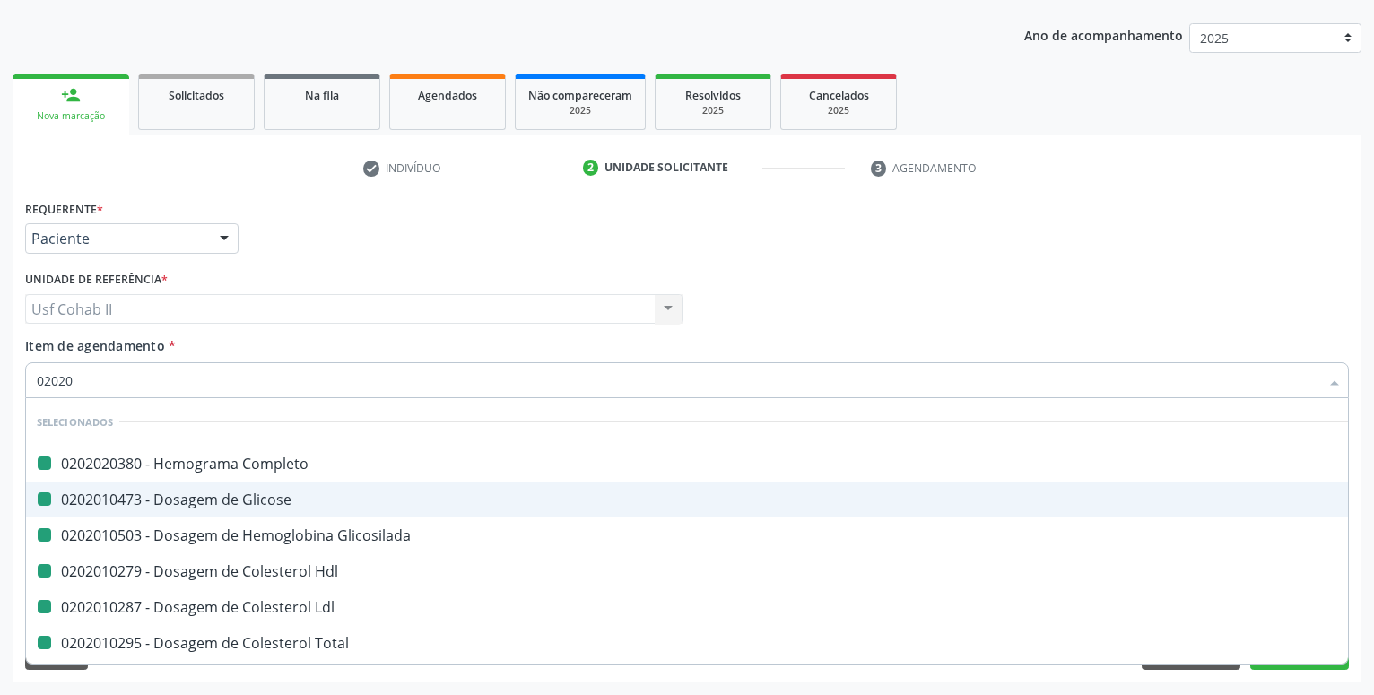
type input "020205"
checkbox Completo "false"
checkbox Glicose "false"
checkbox Glicosilada "false"
checkbox Hdl "false"
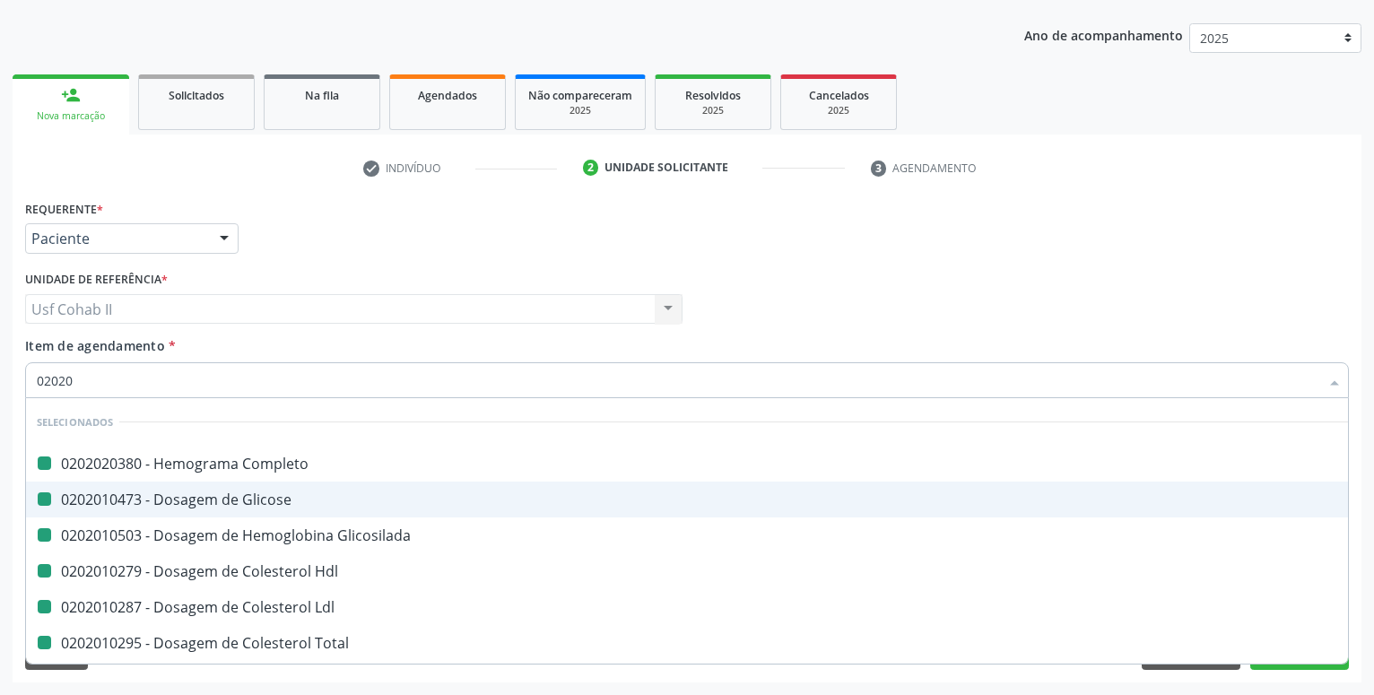
checkbox Ldl "false"
checkbox Total "false"
checkbox Triglicerideos "false"
checkbox Ureia "false"
checkbox Urico "false"
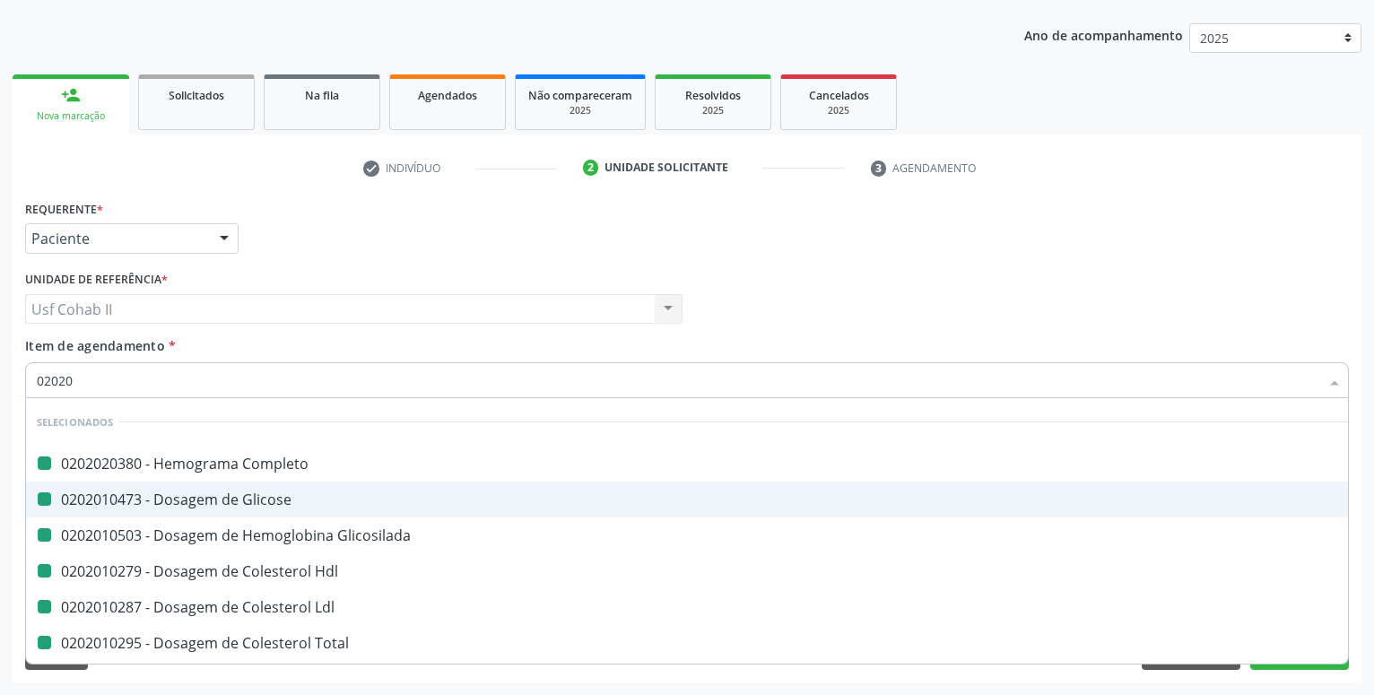
checkbox \(Tgo\) "false"
checkbox \(Tgp\) "false"
checkbox \(Tsh\) "false"
checkbox Livre\) "false"
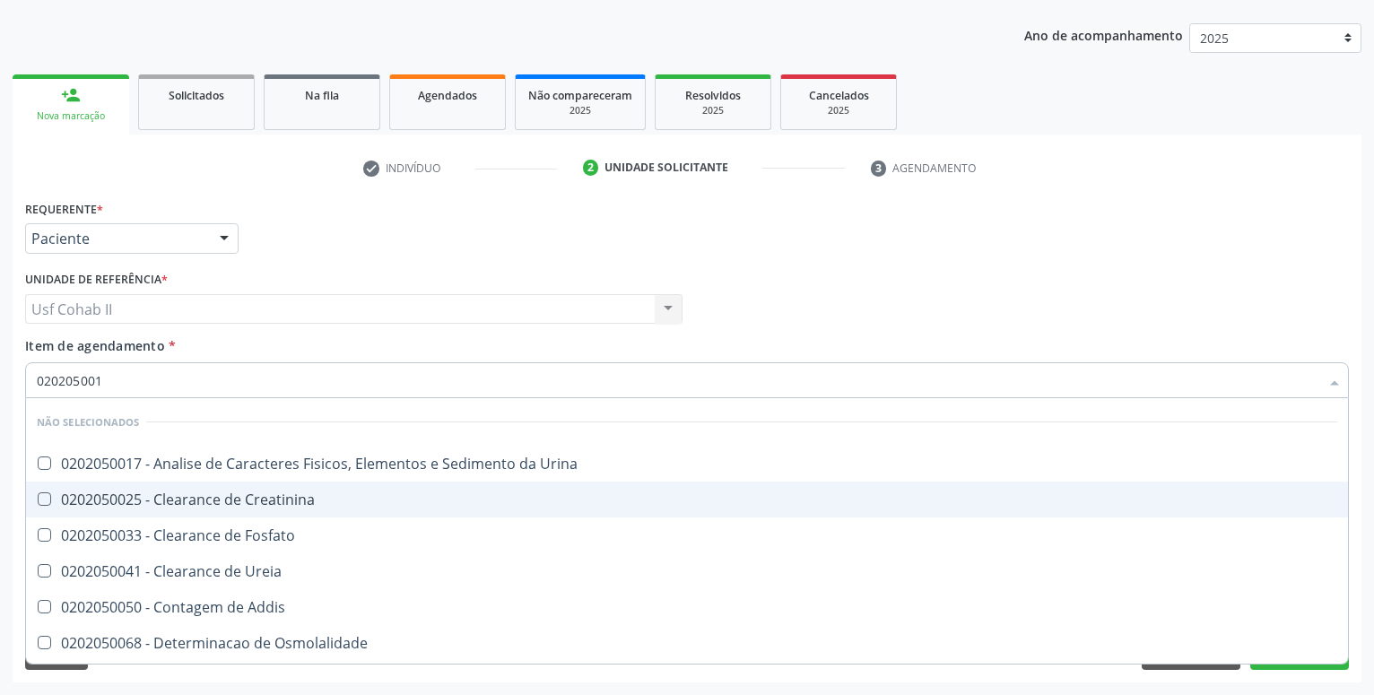
type input "0202050017"
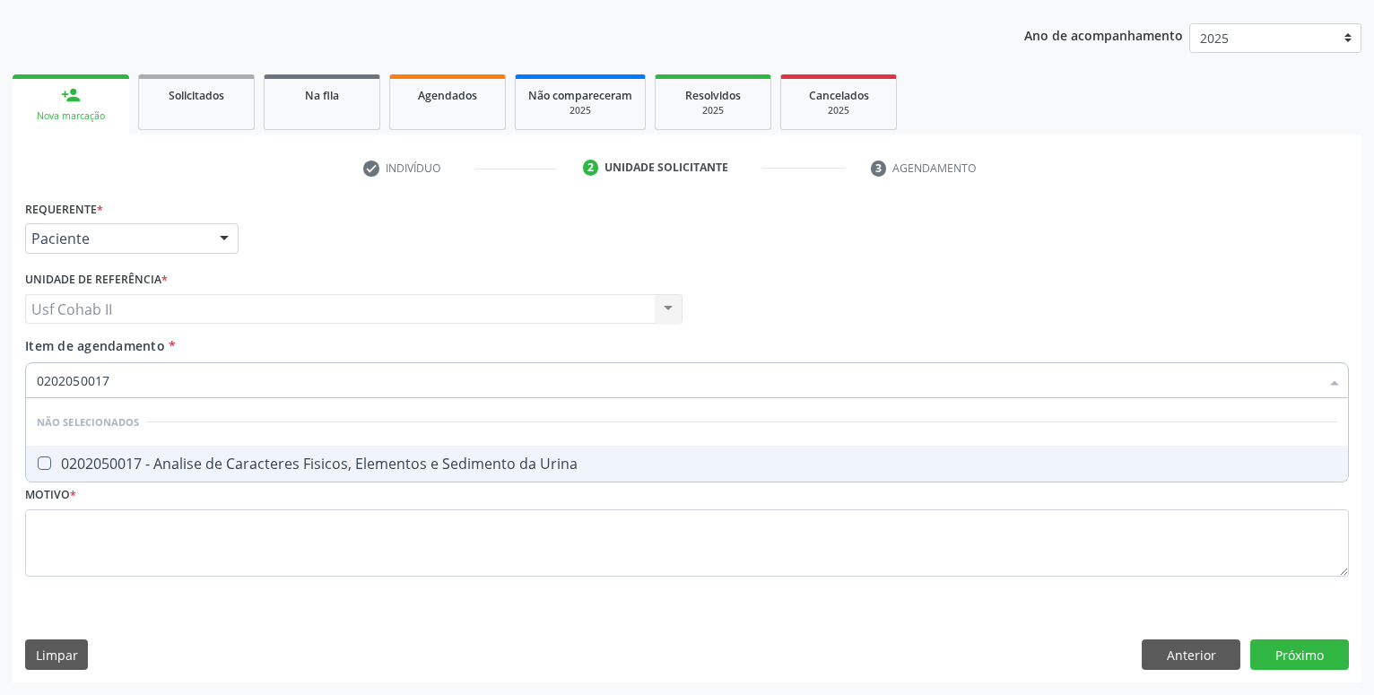
click at [195, 458] on div "0202050017 - Analise de Caracteres Fisicos, Elementos e Sedimento da Urina" at bounding box center [687, 463] width 1300 height 14
checkbox Urina "true"
type input "0202050017"
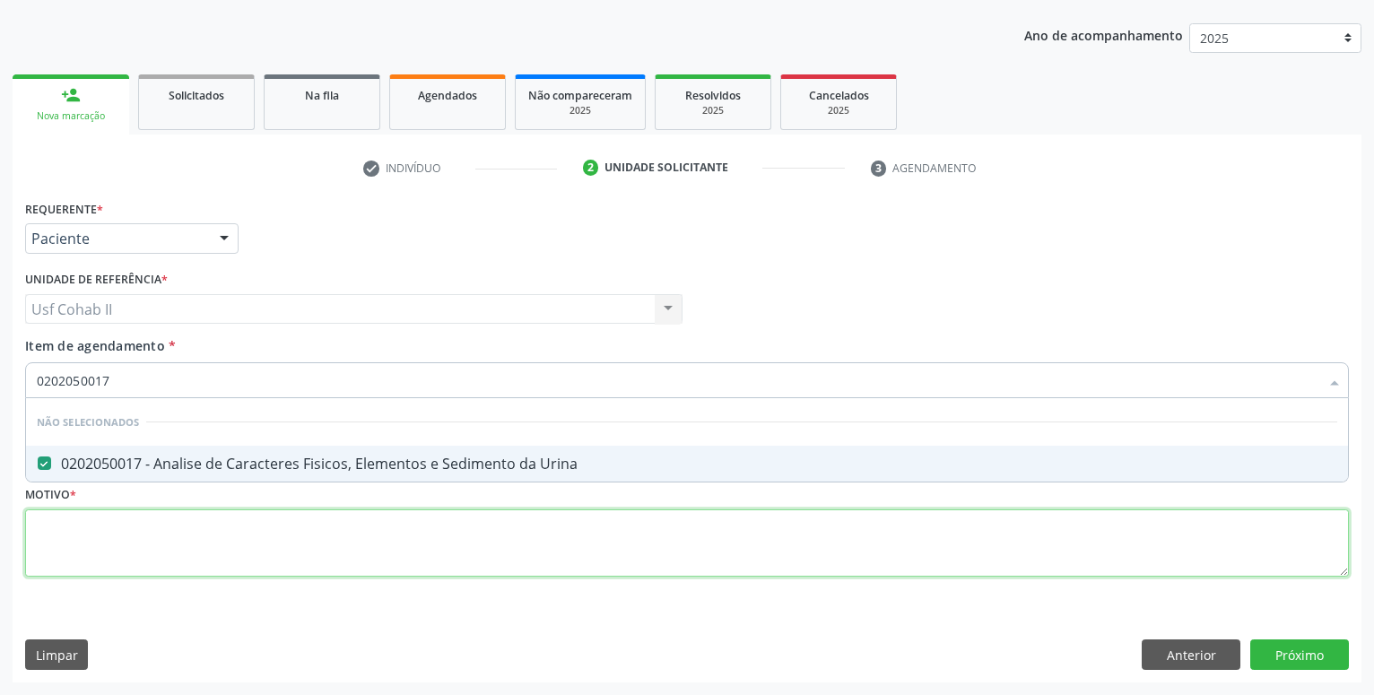
click at [187, 535] on textarea at bounding box center [687, 543] width 1324 height 68
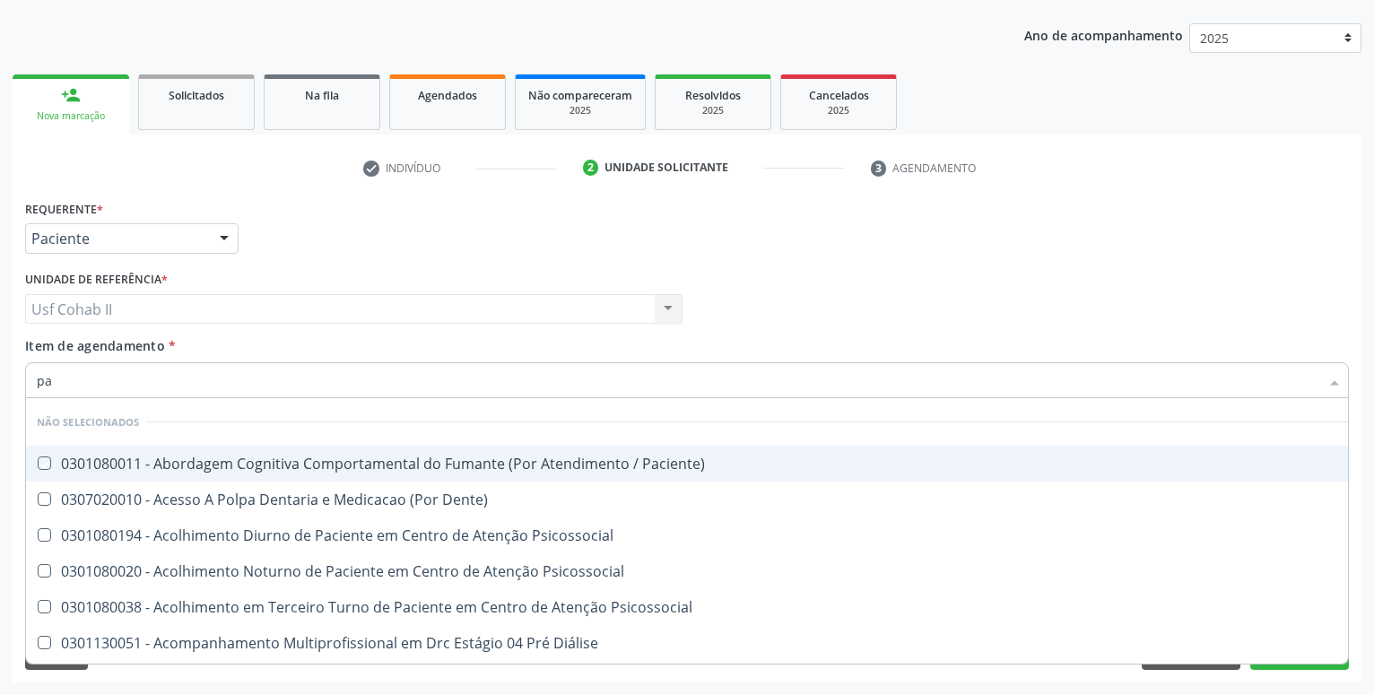
type input "p"
checkbox Paciente\) "true"
checkbox Dente\) "true"
checkbox Psicossocial "true"
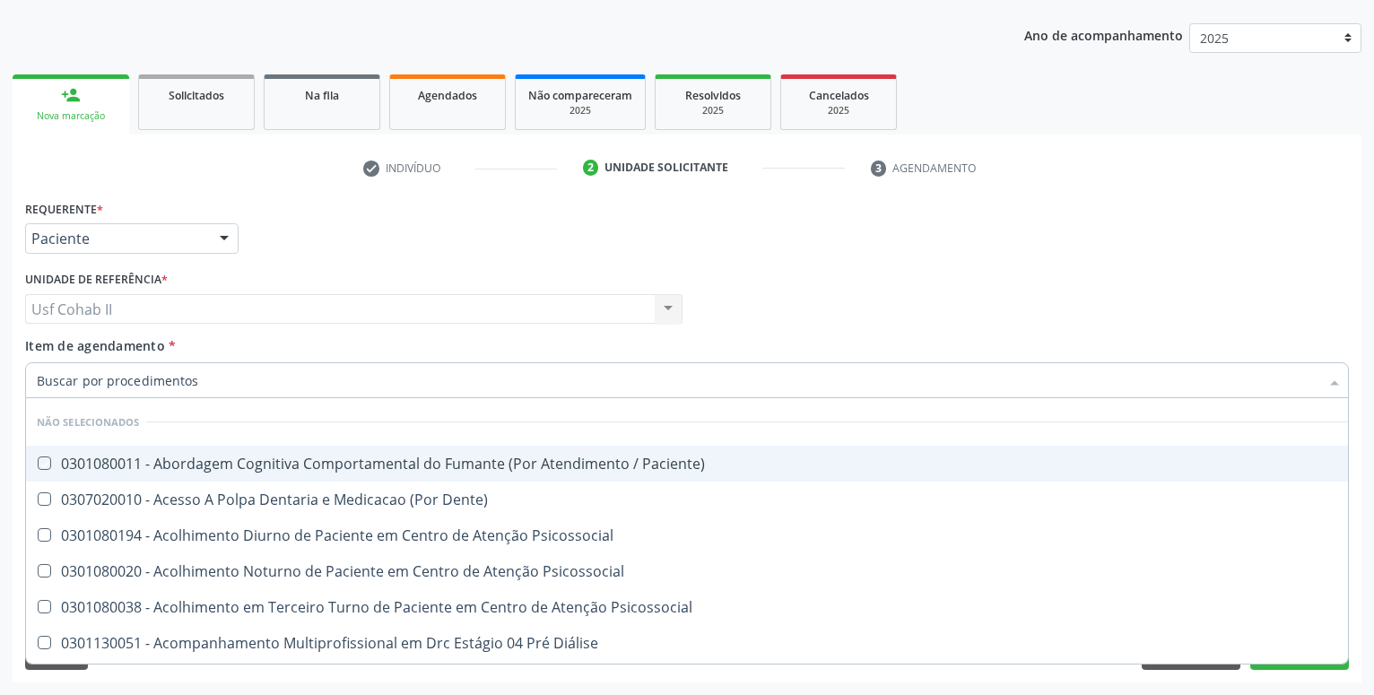
checkbox Diálise "true"
checkbox Reabilitação "true"
checkbox Reabilitacao "true"
checkbox \(Uai\)\ "true"
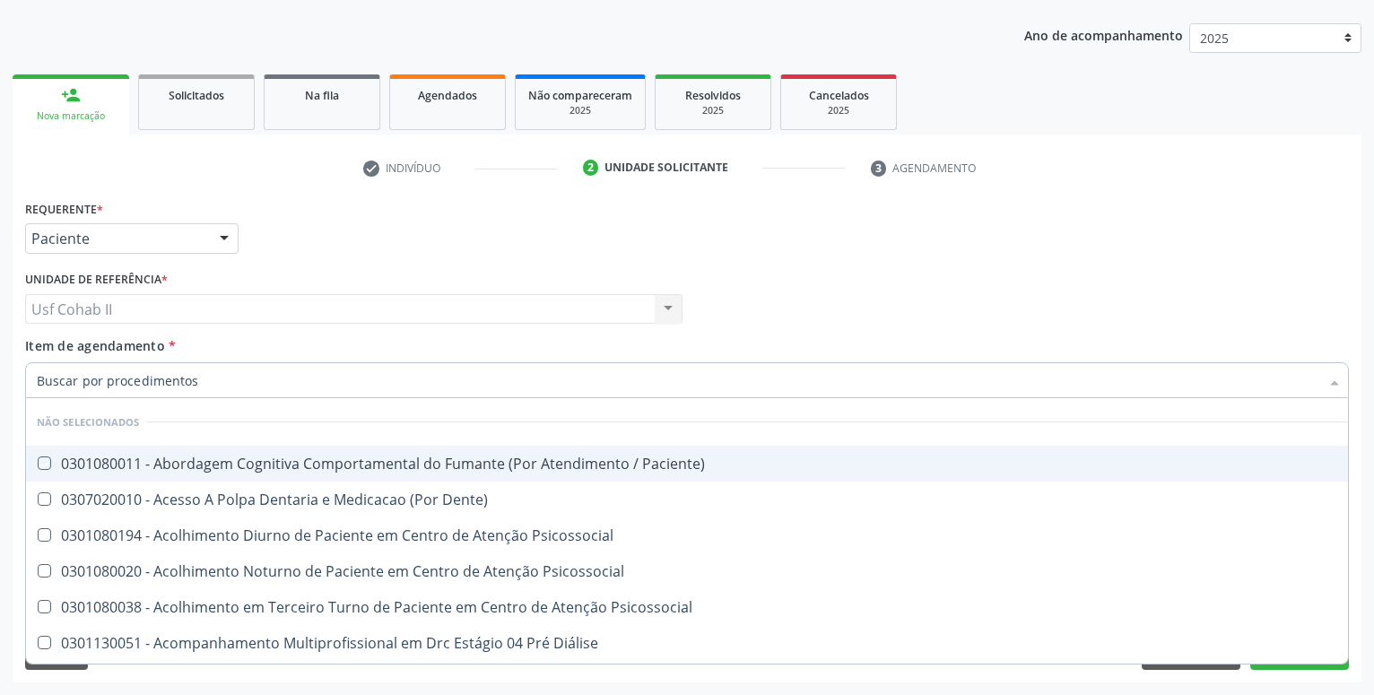
checkbox Fígado "true"
checkbox Pulmão "true"
checkbox Rim "true"
checkbox Coclear "true"
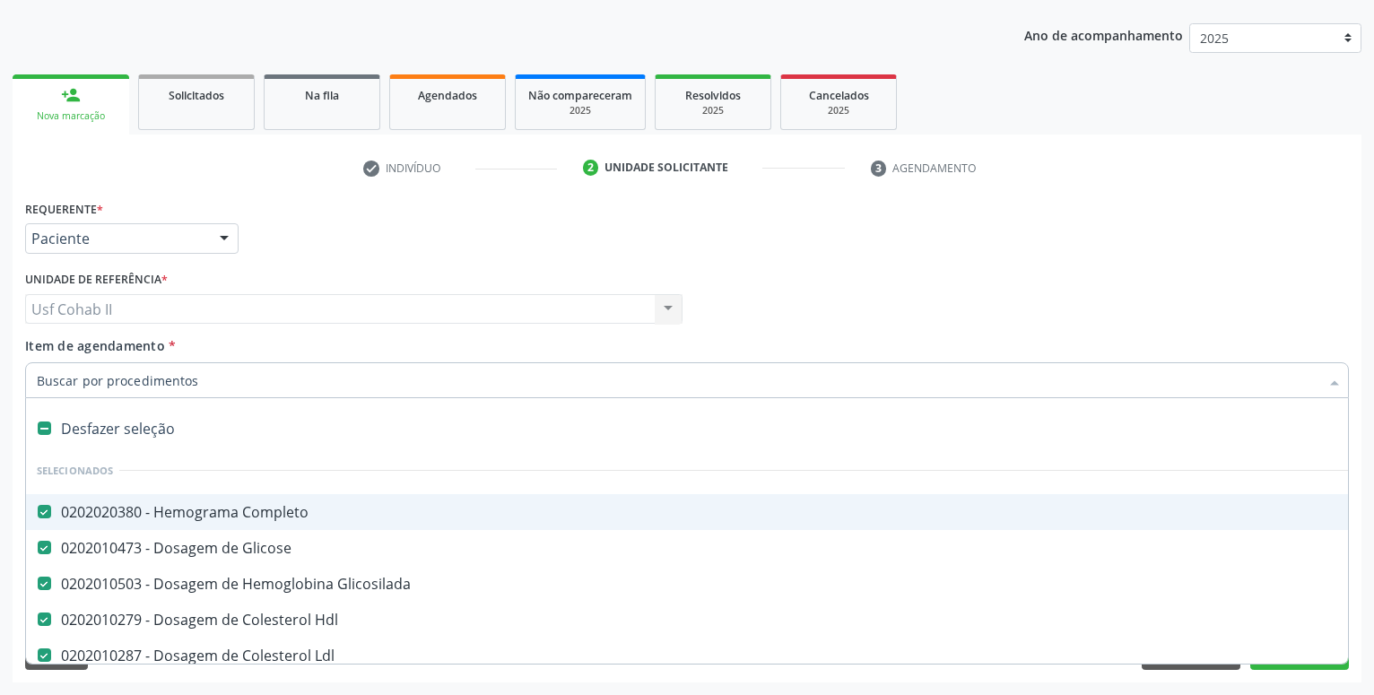
type input "p"
checkbox Hdl "false"
checkbox Ldl "false"
checkbox Total "false"
checkbox Triglicerideos "false"
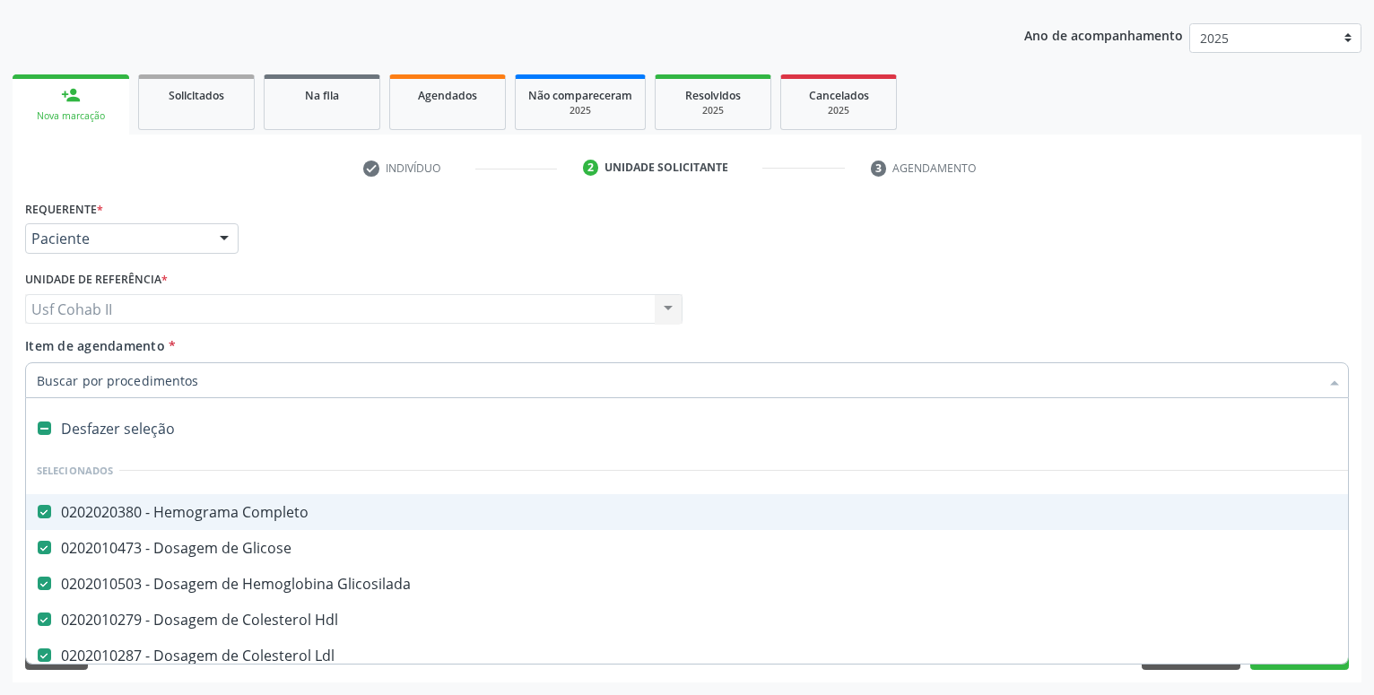
checkbox Ureia "false"
checkbox Urico "false"
checkbox \(Tgo\) "false"
checkbox \(Tgp\) "false"
checkbox \(Tsh\) "false"
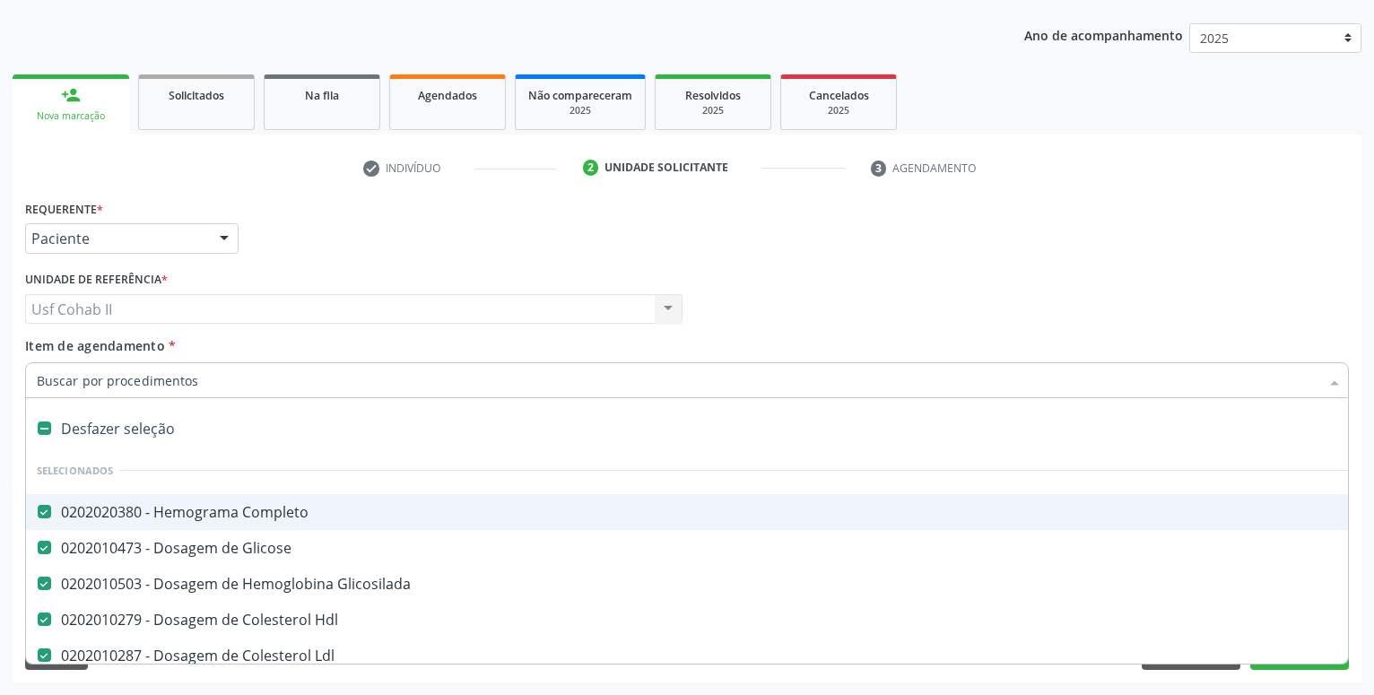
checkbox Livre\) "false"
checkbox Urina "false"
type input "pa"
checkbox Completo "false"
checkbox Glicose "false"
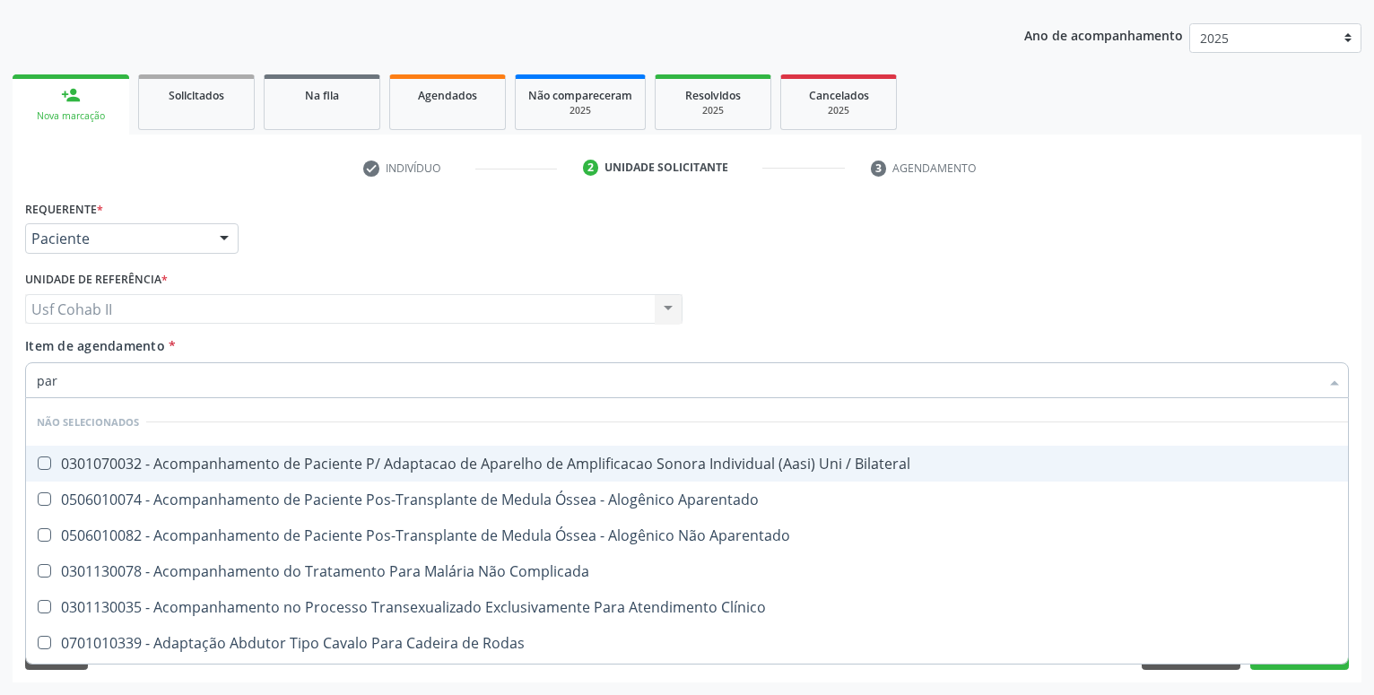
type input "para"
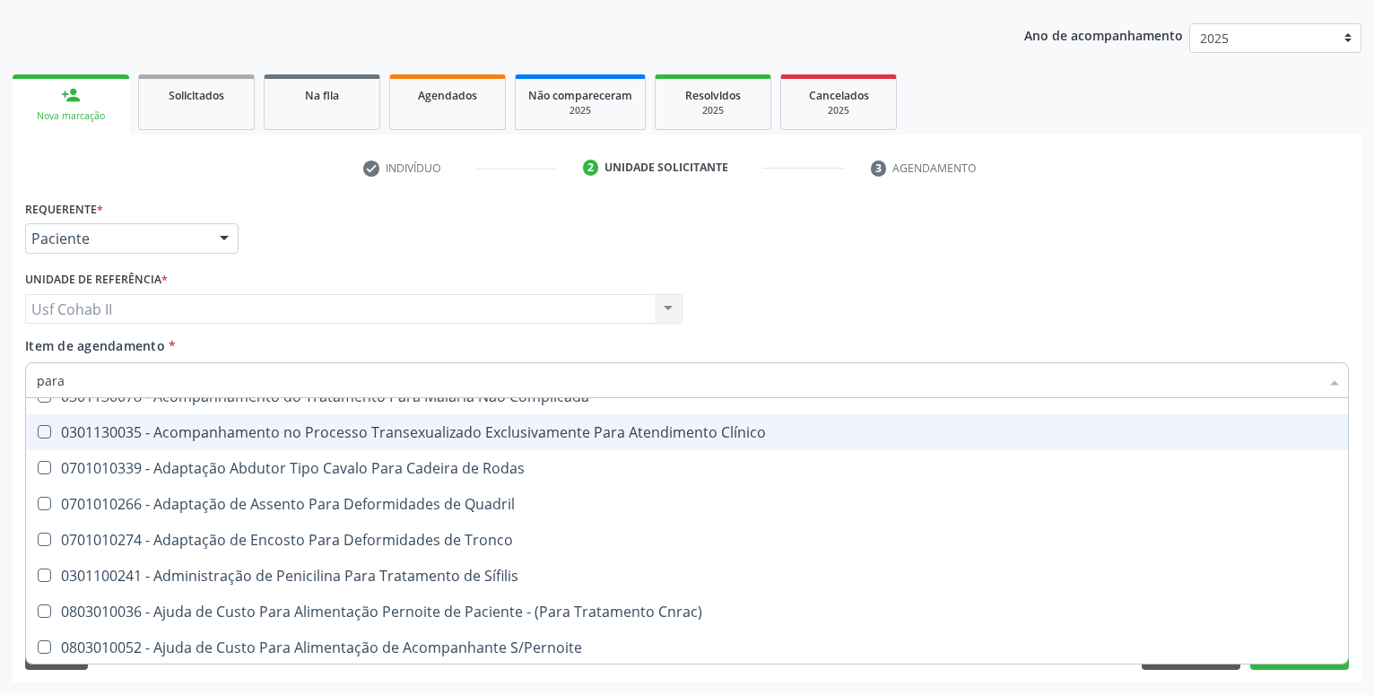
scroll to position [118, 0]
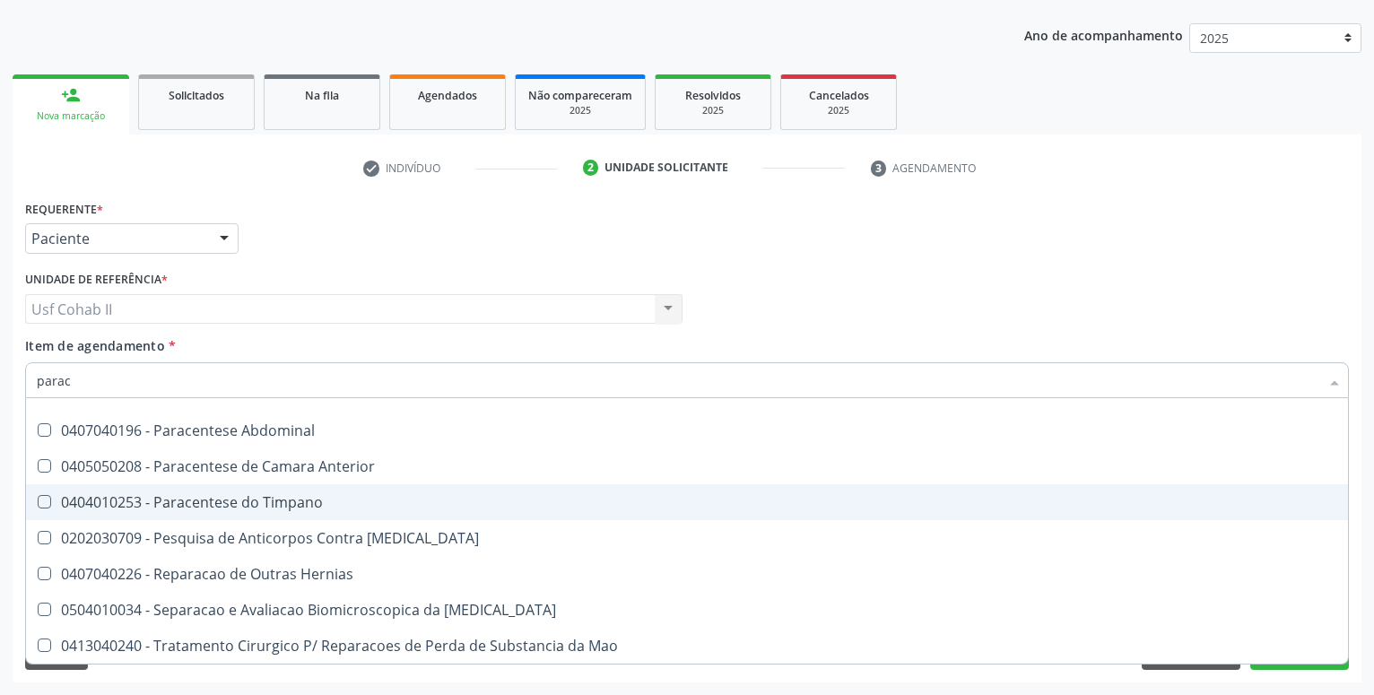
scroll to position [32, 0]
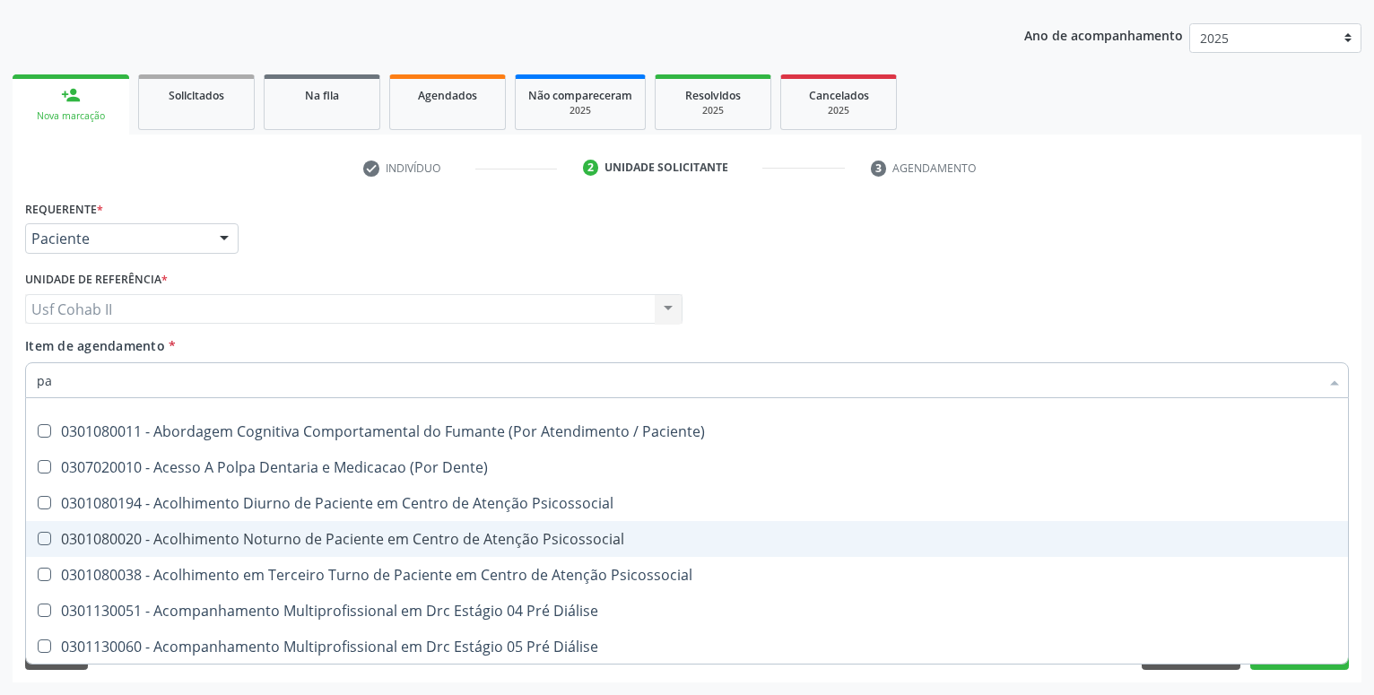
type input "p"
checkbox Paciente\) "true"
checkbox Dente\) "true"
checkbox Psicossocial "true"
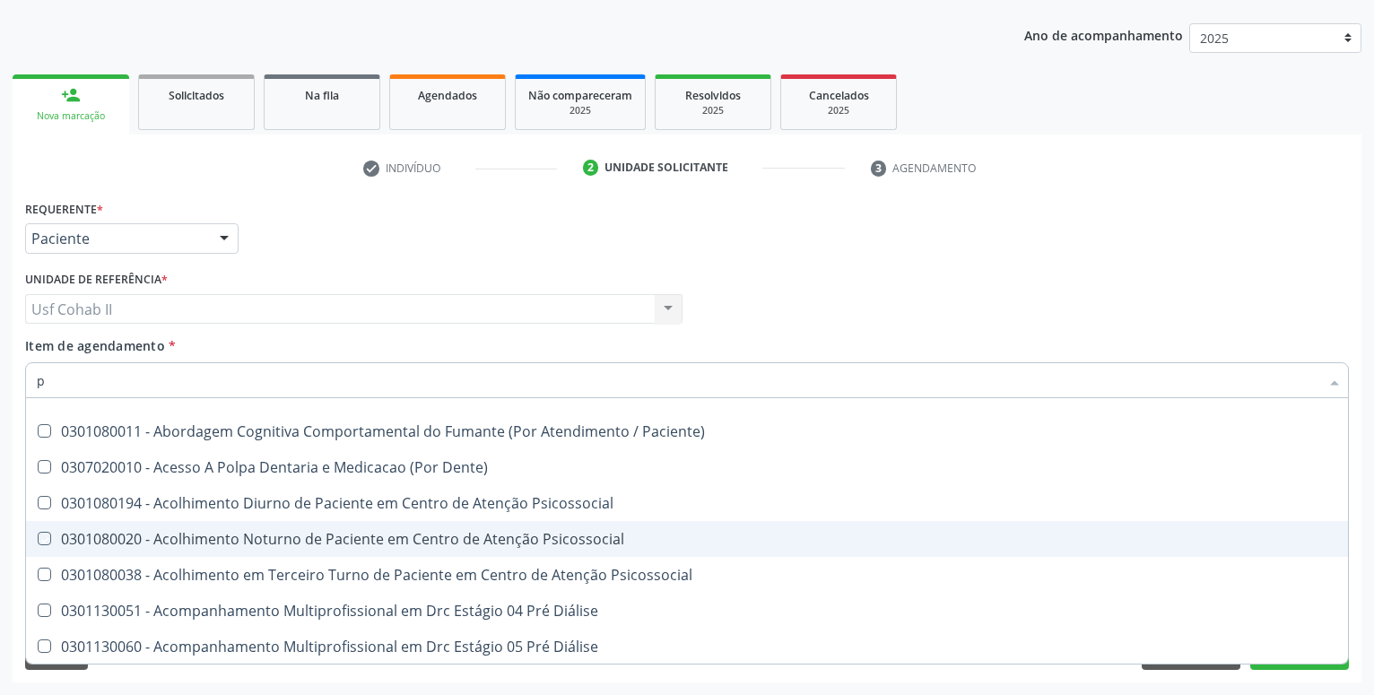
checkbox Diálise "true"
checkbox Reabilitação "true"
checkbox Reabilitacao "true"
checkbox \(Uai\)\ "true"
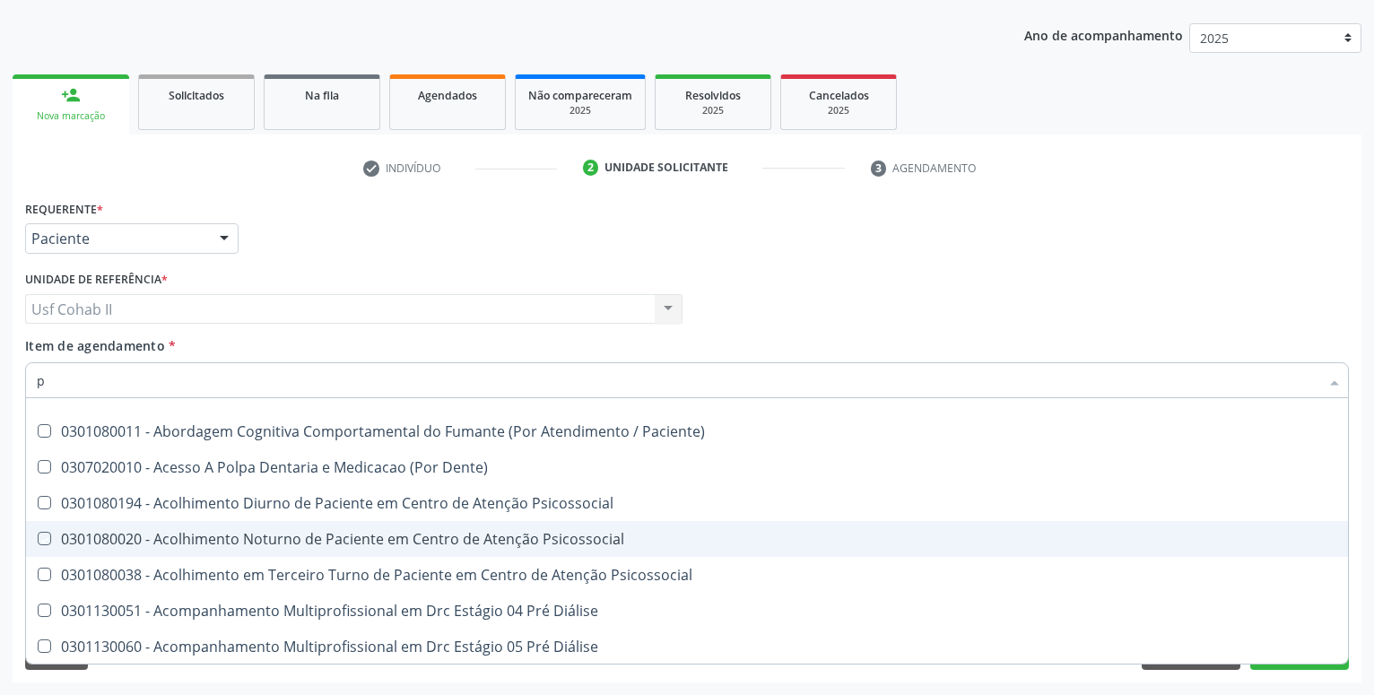
checkbox Fígado "true"
checkbox Pulmão "true"
checkbox Rim "true"
checkbox Coclear "true"
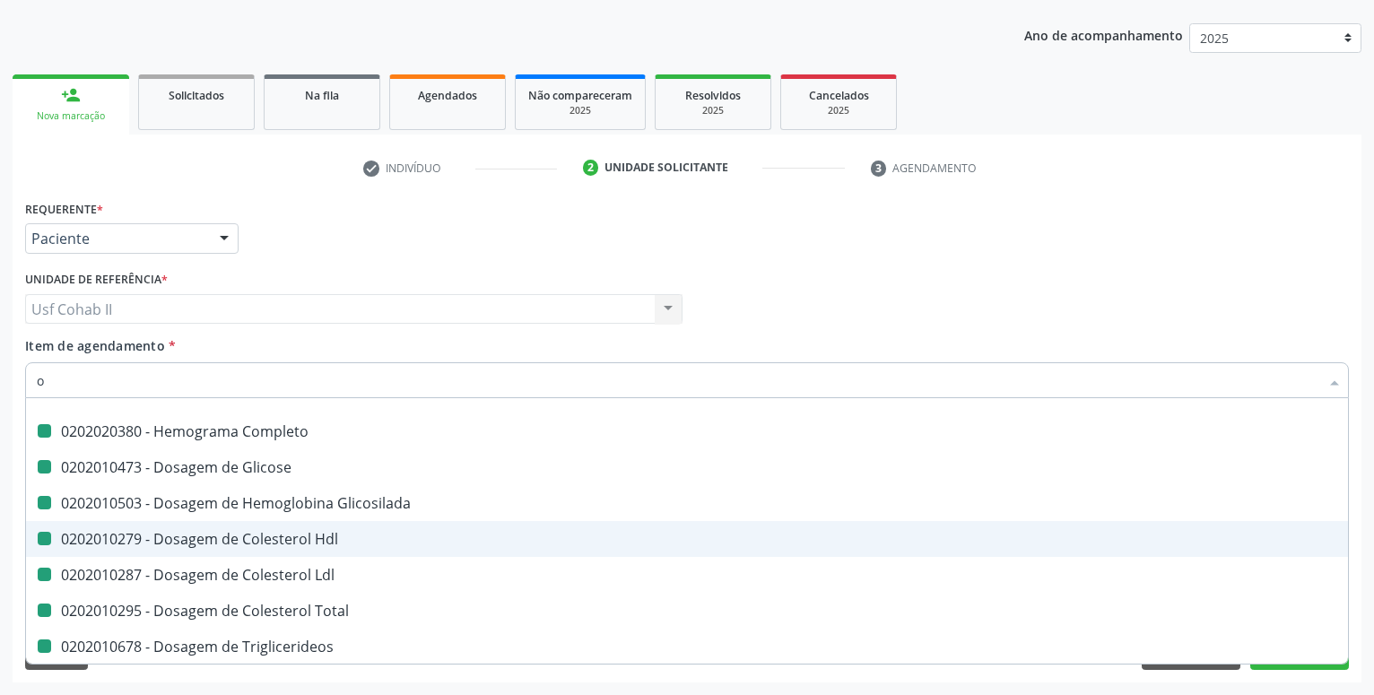
type input "ov"
checkbox Completo "false"
checkbox Glicose "false"
checkbox Hdl "false"
checkbox Ldl "false"
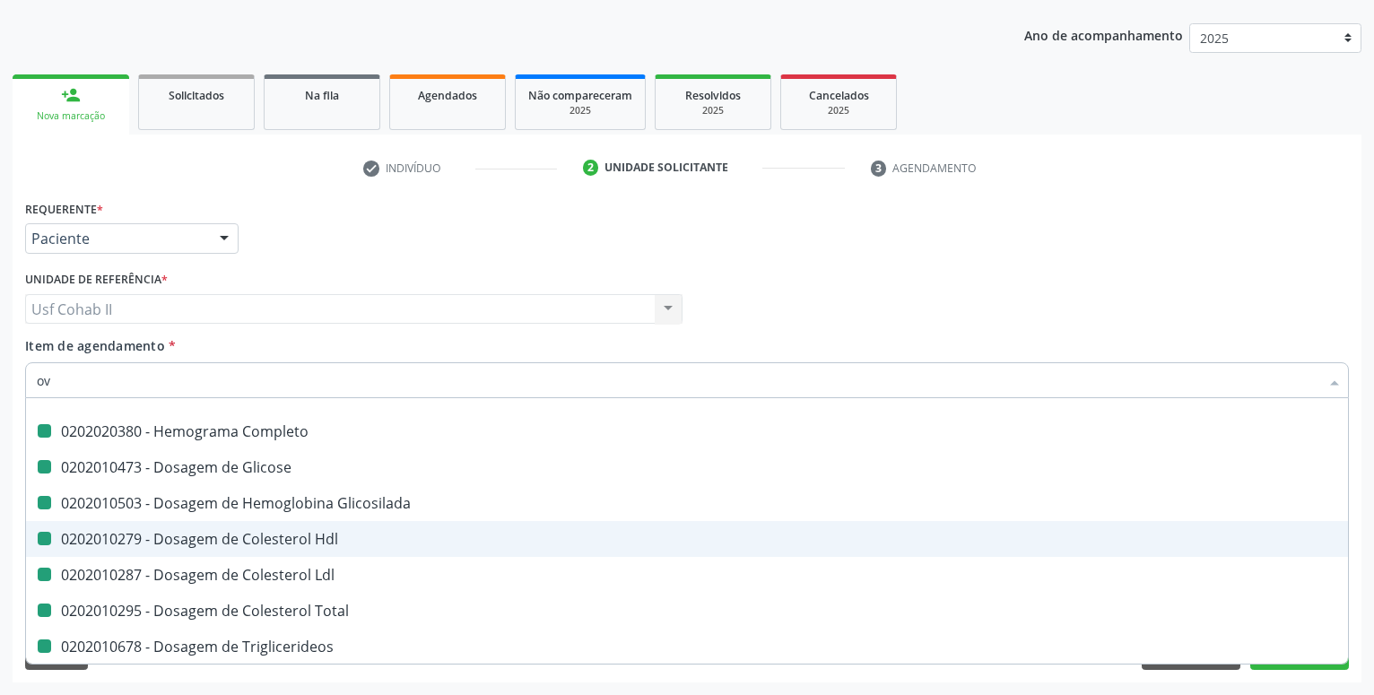
checkbox Total "false"
checkbox Triglicerideos "false"
checkbox Ureia "false"
checkbox Urico "false"
checkbox \(Tgo\) "false"
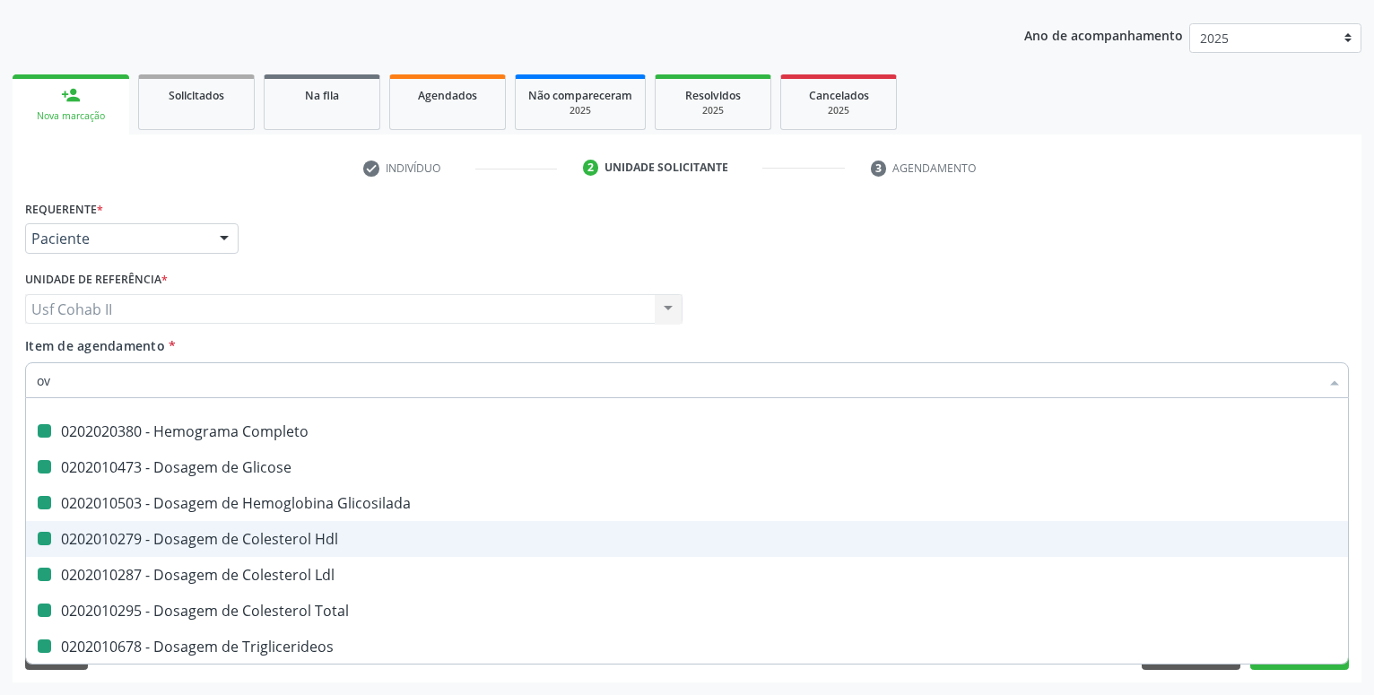
checkbox \(Tgp\) "false"
checkbox \(Tsh\) "false"
checkbox Livre\) "false"
checkbox Urina "false"
checkbox Glicosilada "false"
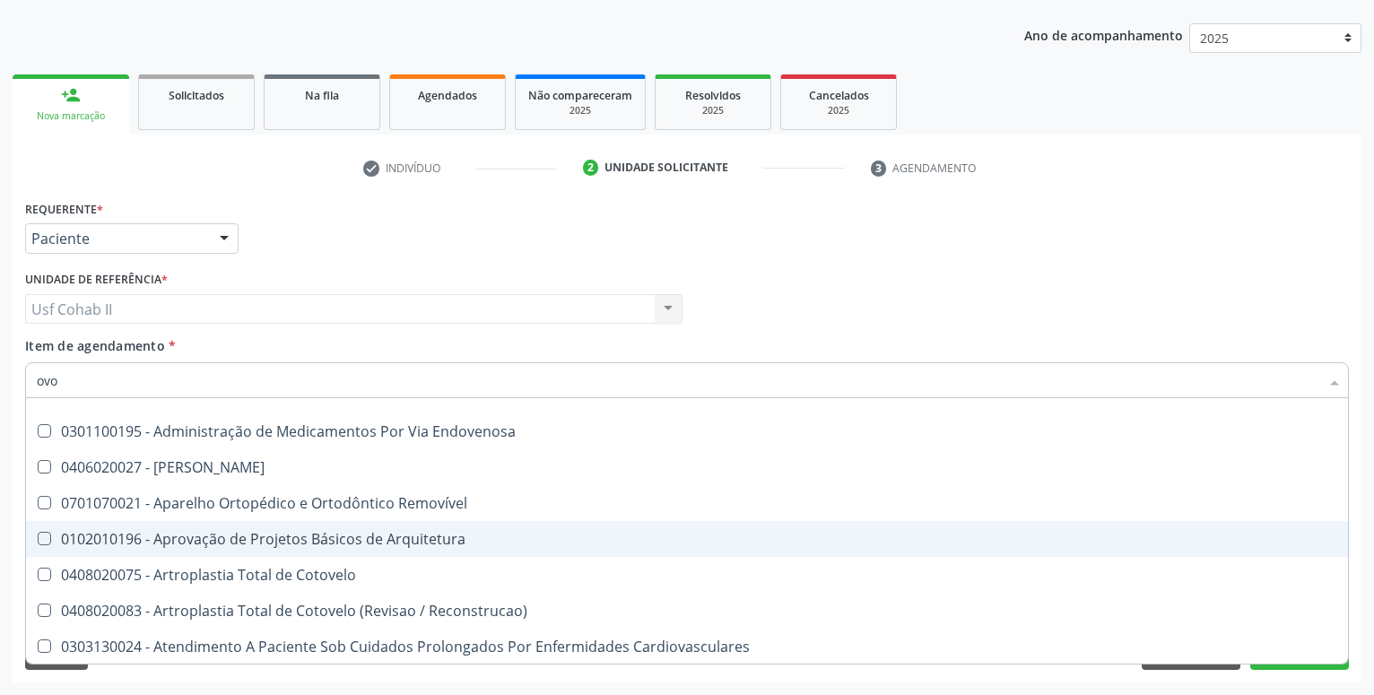
scroll to position [0, 0]
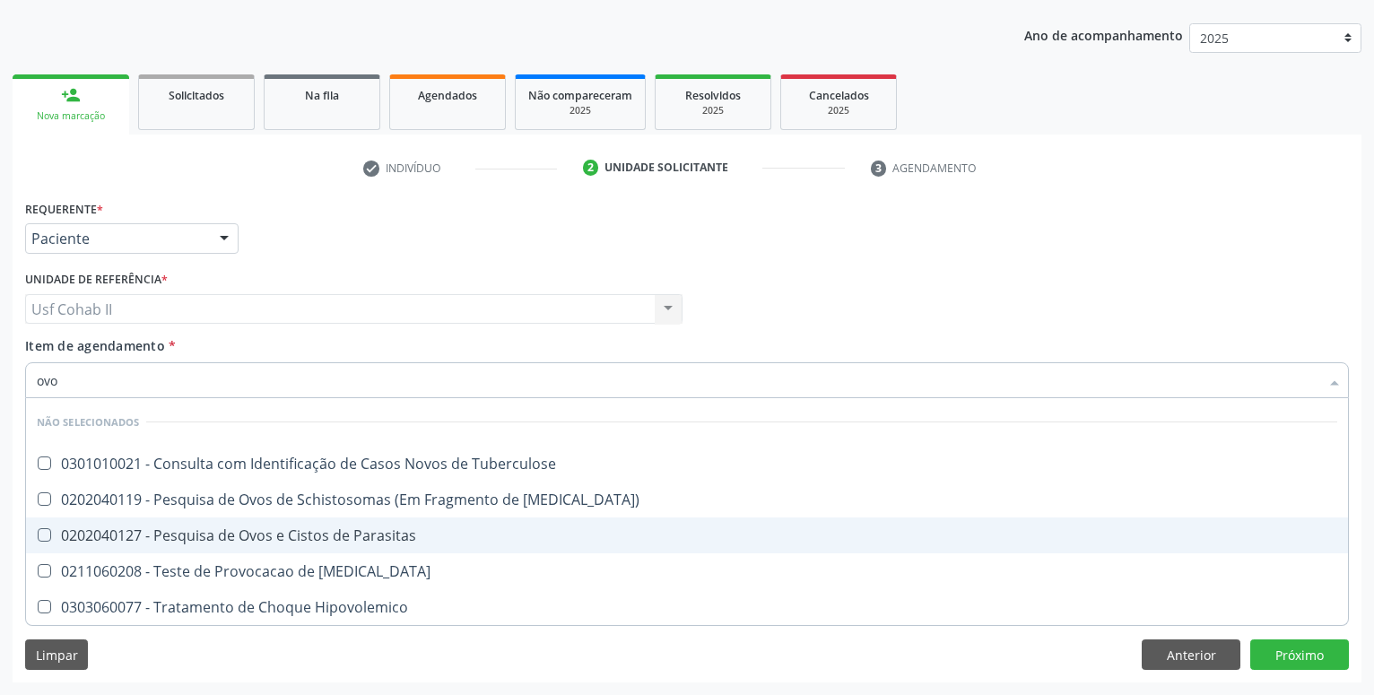
type input "ovos"
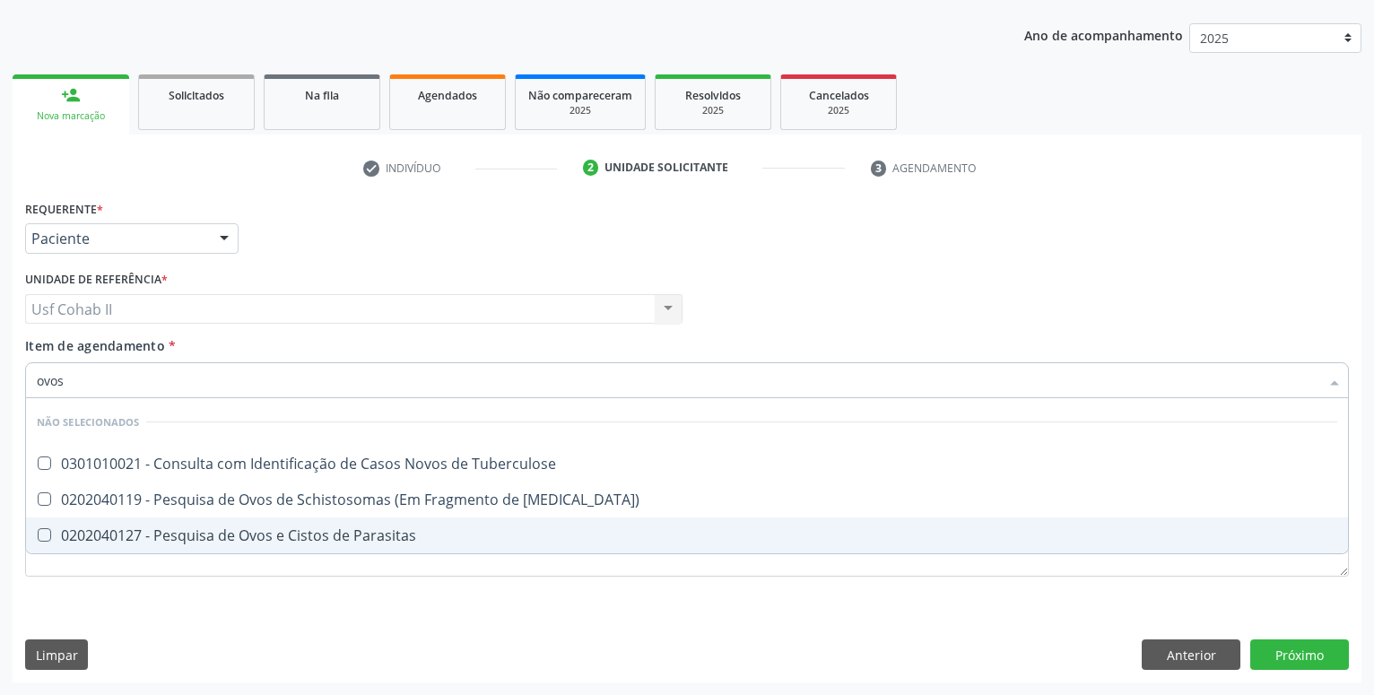
click at [291, 537] on div "0202040127 - Pesquisa de Ovos e Cistos de Parasitas" at bounding box center [687, 535] width 1300 height 14
checkbox Parasitas "true"
click at [240, 623] on div "Requerente * Paciente Médico(a) Enfermeiro(a) Paciente Nenhum resultado encontr…" at bounding box center [687, 438] width 1349 height 487
checkbox Tuberculose "true"
checkbox Mucosa\) "true"
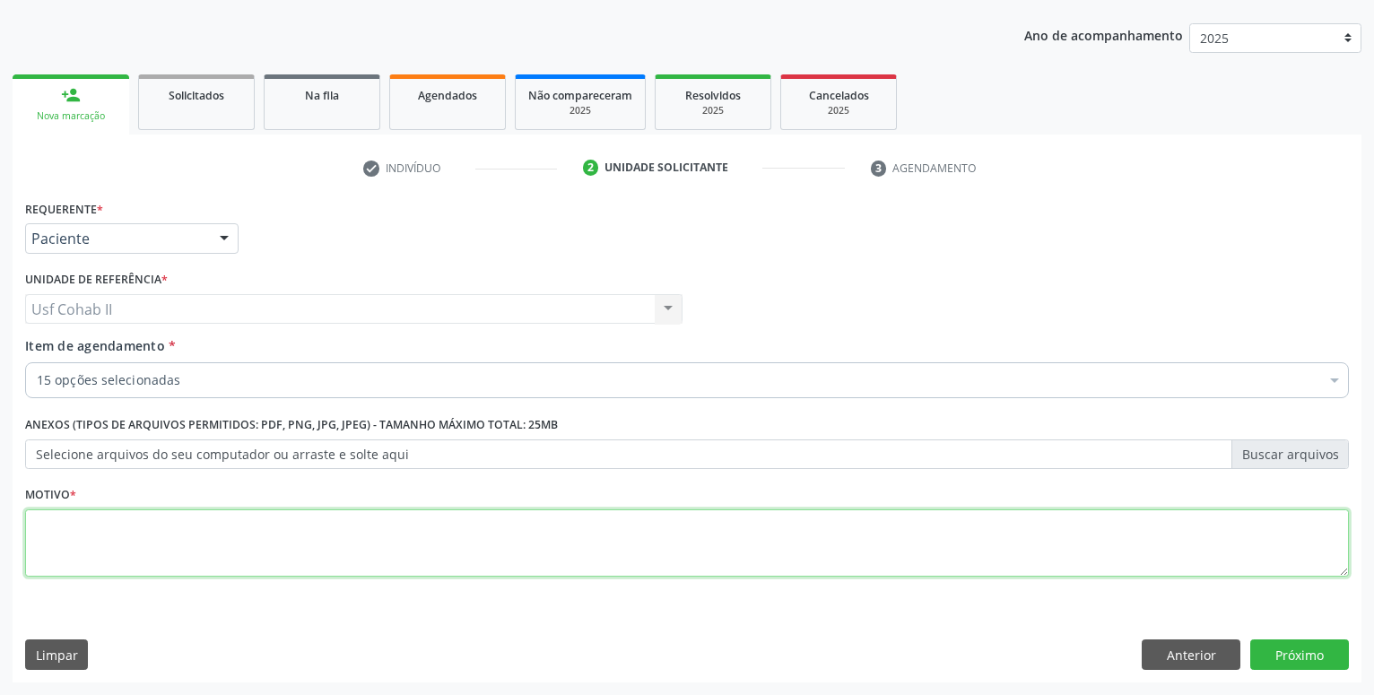
click at [207, 543] on textarea at bounding box center [687, 543] width 1324 height 68
type textarea "."
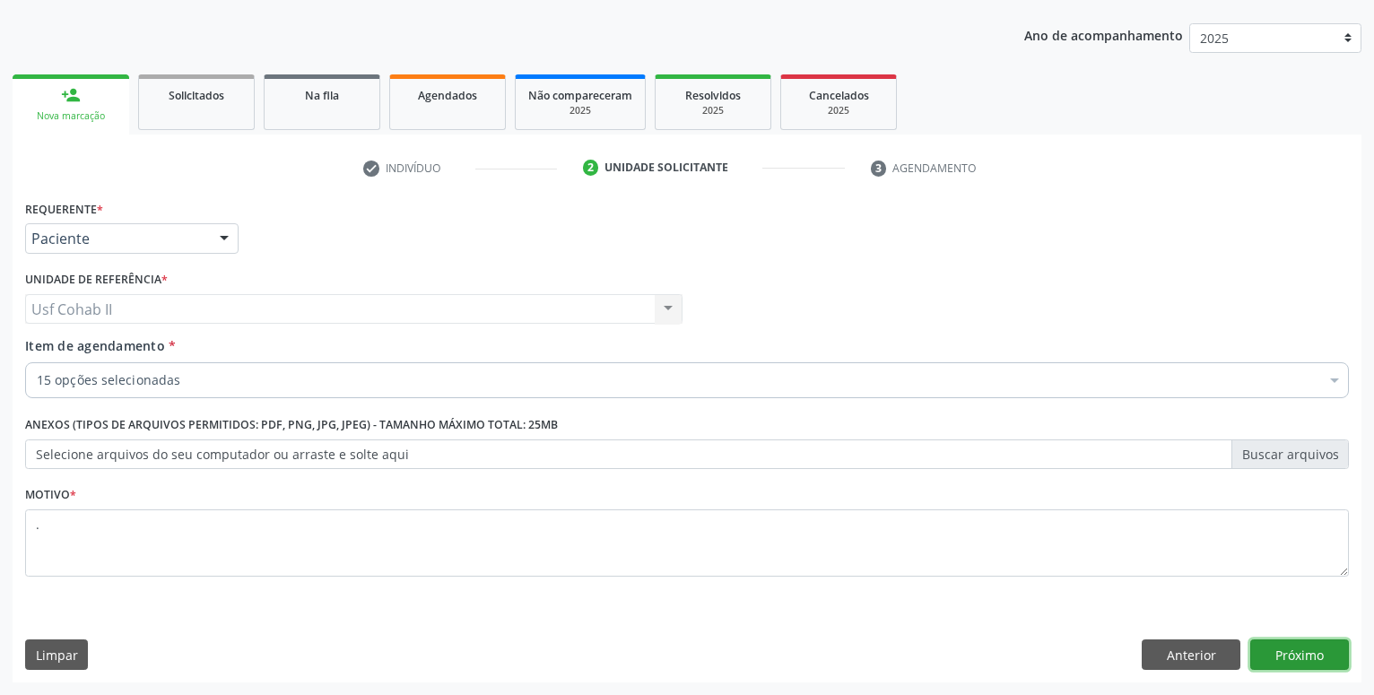
click at [1325, 656] on button "Próximo" at bounding box center [1299, 654] width 99 height 30
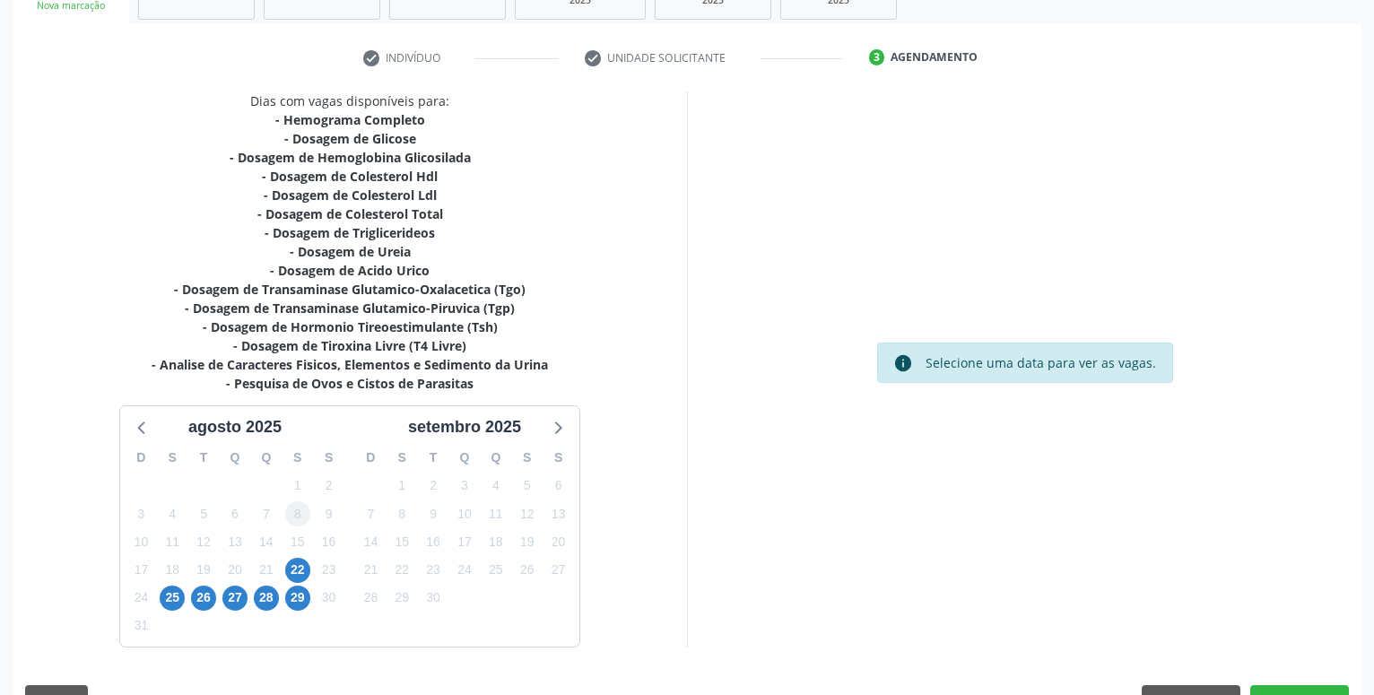
scroll to position [349, 0]
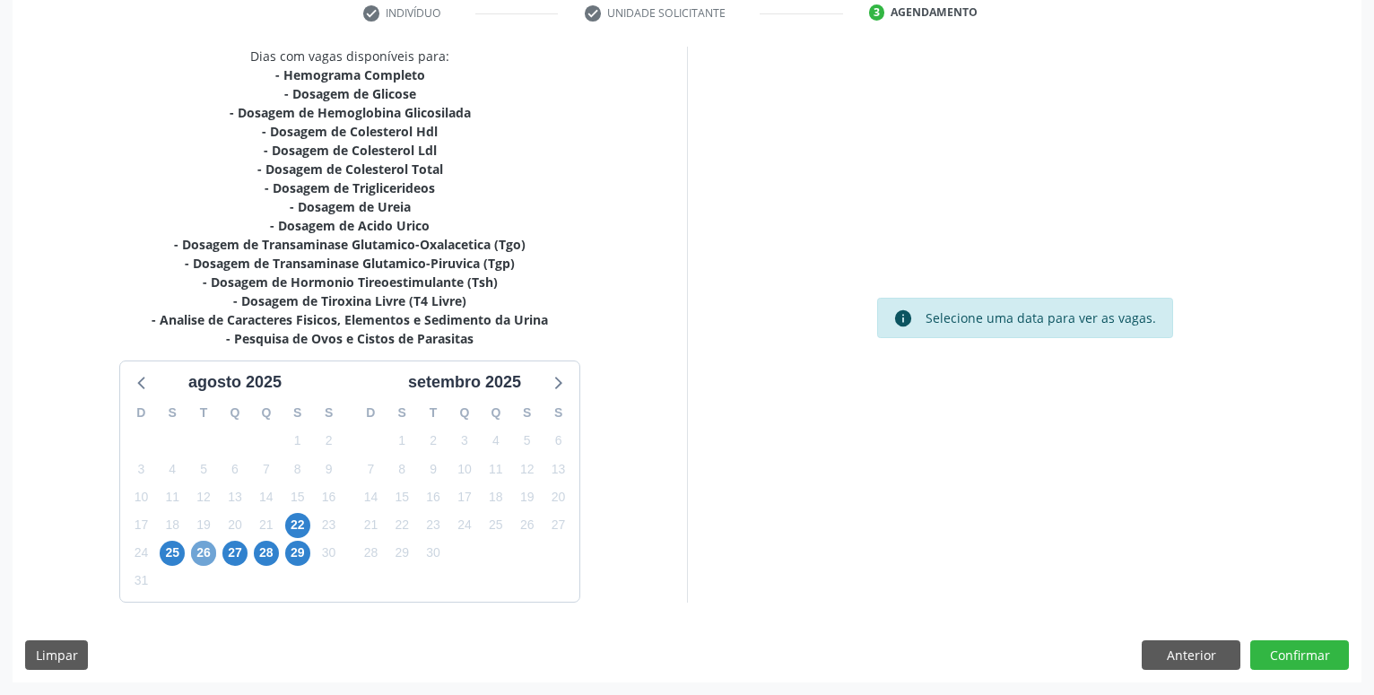
click at [203, 563] on span "26" at bounding box center [203, 553] width 25 height 25
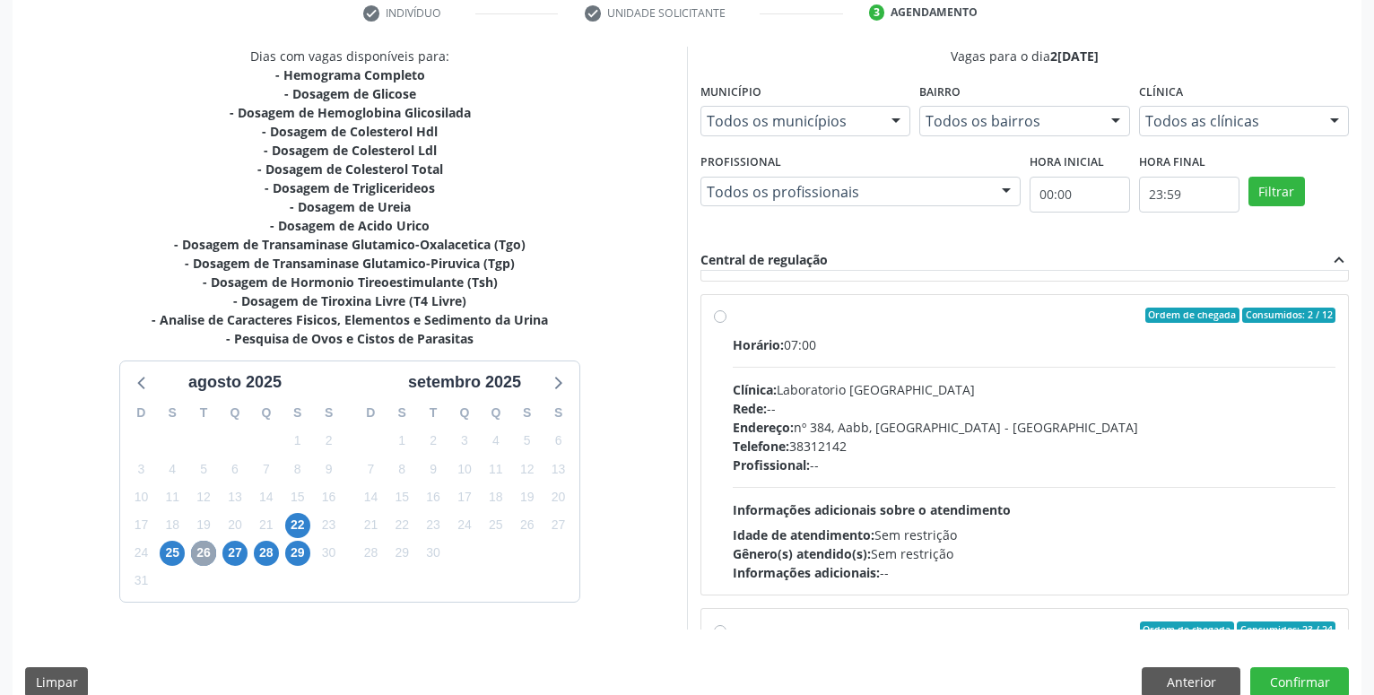
scroll to position [204, 0]
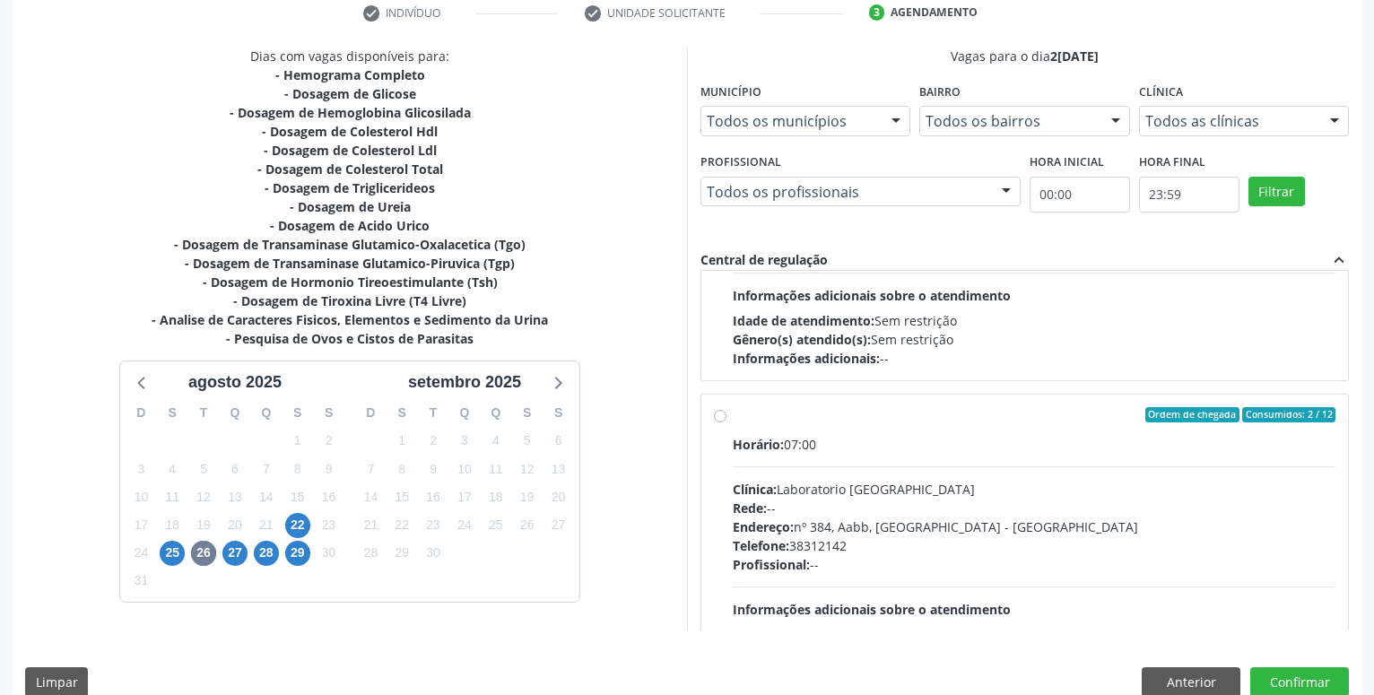
click at [733, 420] on label "Ordem de chegada Consumidos: 2 / 12 Horário: 07:00 Clínica: Laboratorio Sao Fra…" at bounding box center [1034, 544] width 603 height 275
click at [717, 420] on input "Ordem de chegada Consumidos: 2 / 12 Horário: 07:00 Clínica: Laboratorio Sao Fra…" at bounding box center [720, 415] width 13 height 16
radio input "true"
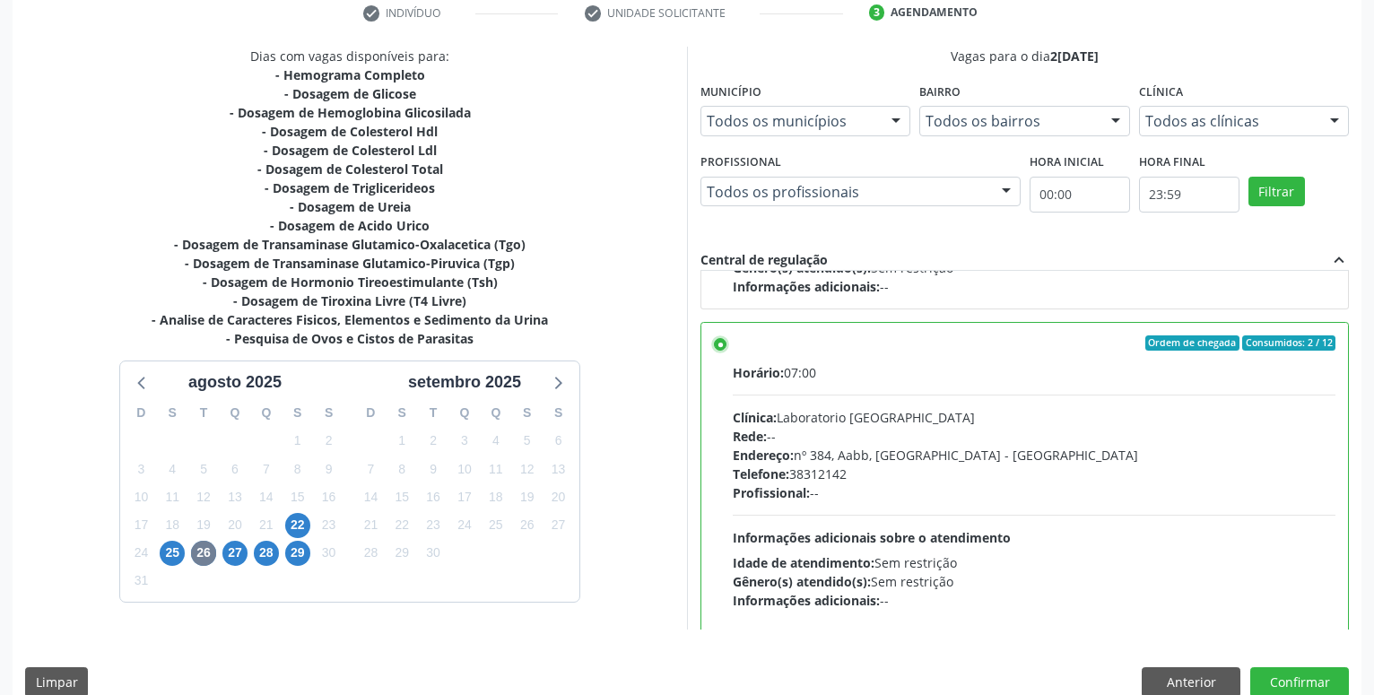
scroll to position [307, 0]
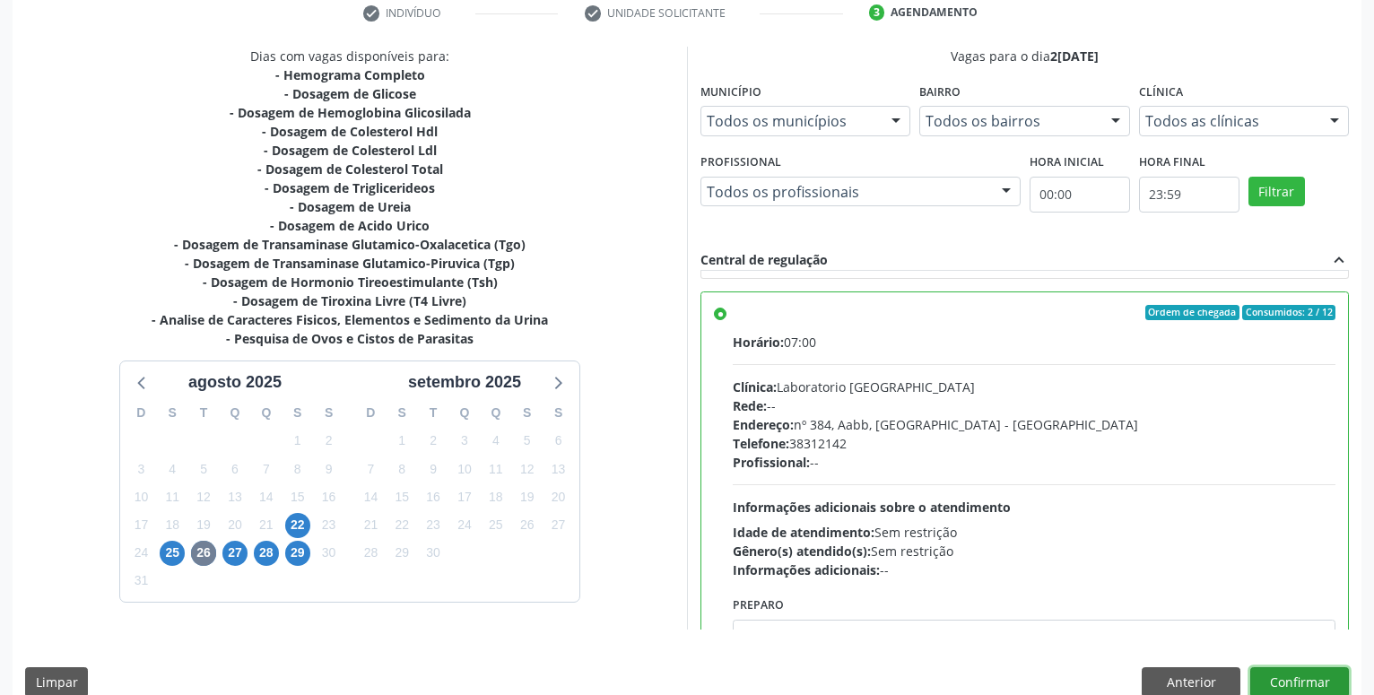
click at [1286, 678] on button "Confirmar" at bounding box center [1299, 682] width 99 height 30
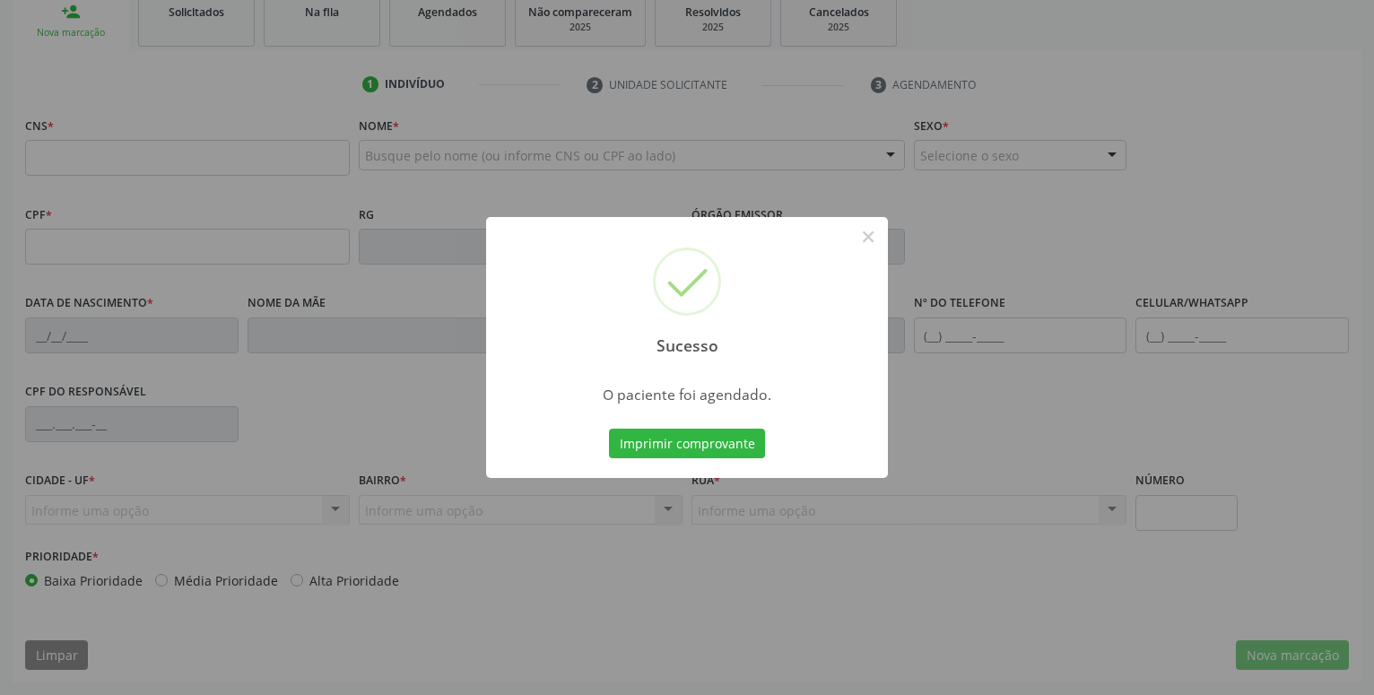
scroll to position [277, 0]
click at [731, 447] on button "Imprimir comprovante" at bounding box center [687, 444] width 156 height 30
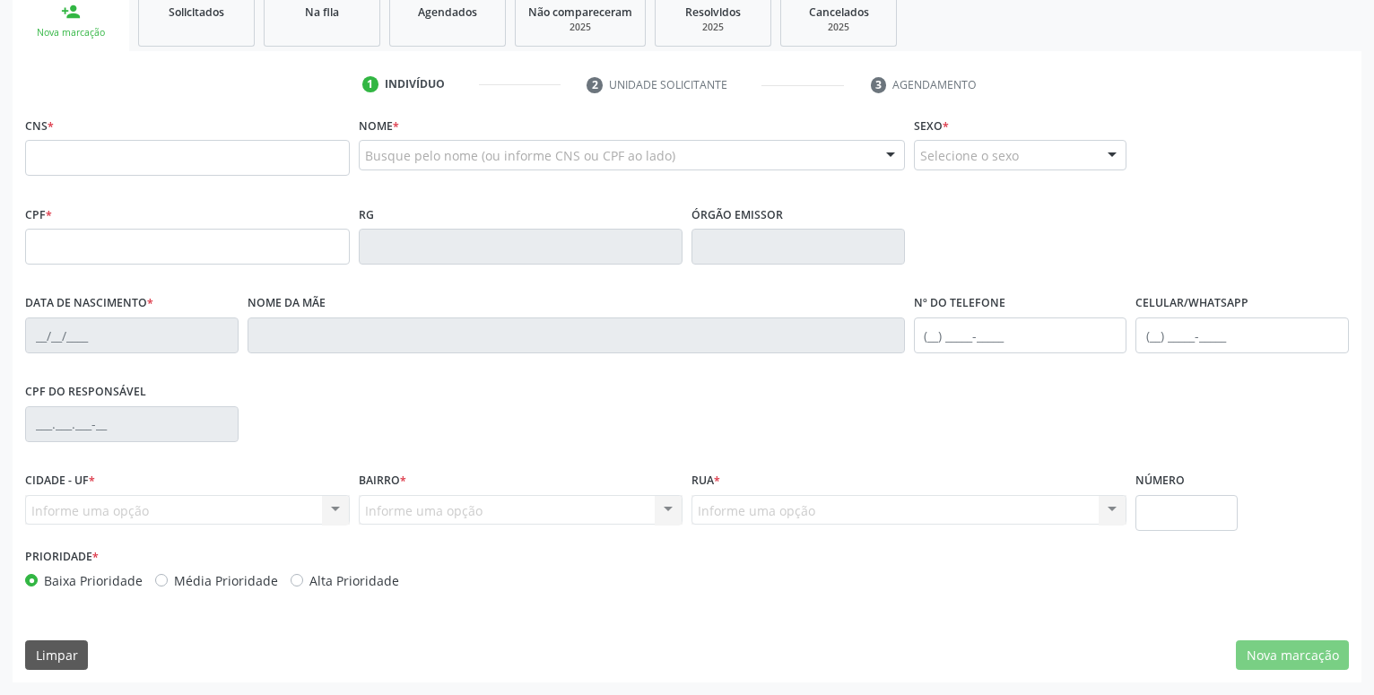
scroll to position [0, 0]
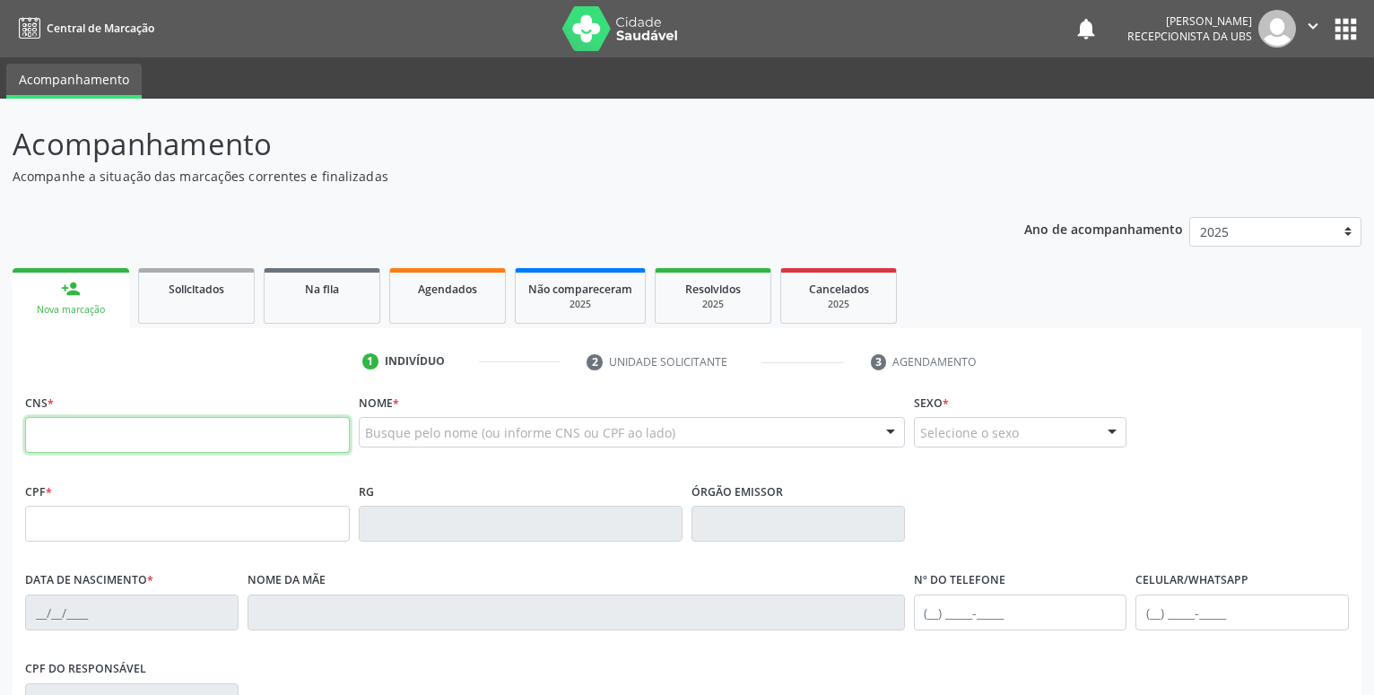
click at [126, 433] on input "text" at bounding box center [187, 435] width 325 height 36
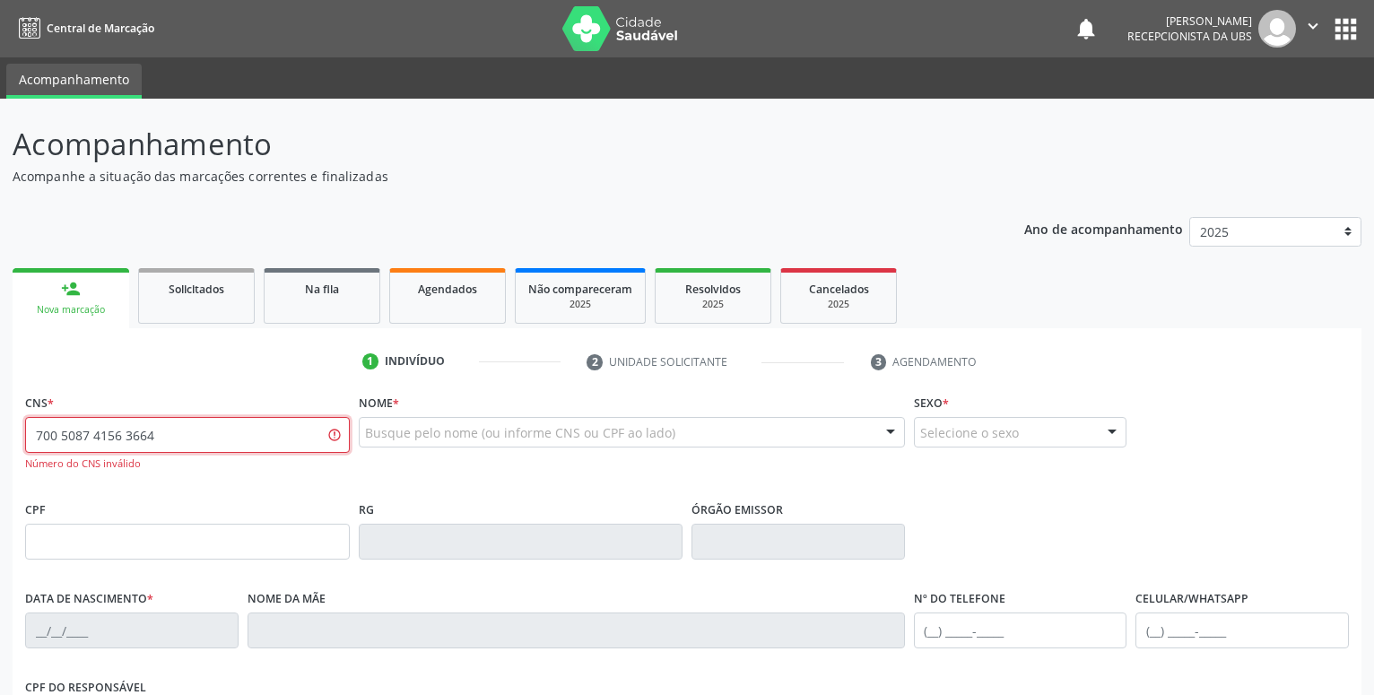
click at [146, 432] on input "700 5087 4156 3664" at bounding box center [187, 435] width 325 height 36
type input "700 5087 4156 3654"
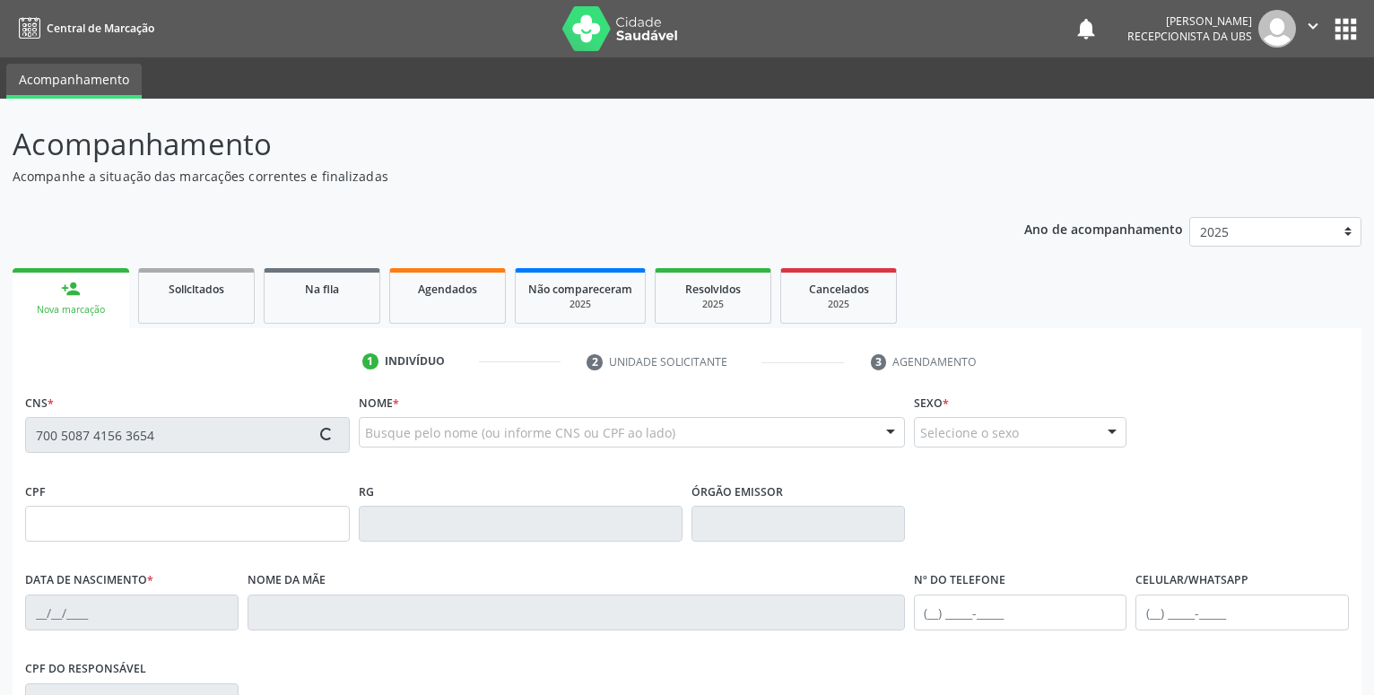
type input "818.246.884-15"
type input "15/08/1963"
type input "Amarina Moreira da Silva"
type input "(87) 99612-4704"
type input "458.164.414-34"
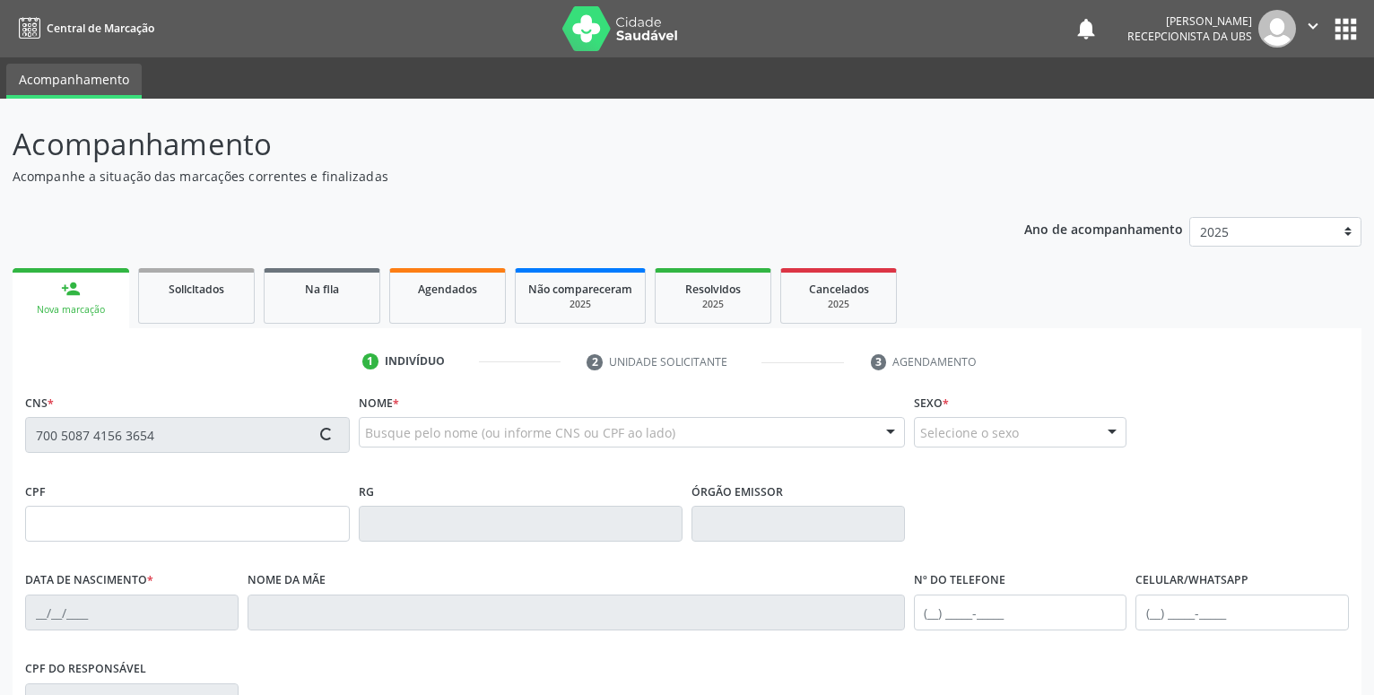
type input "808"
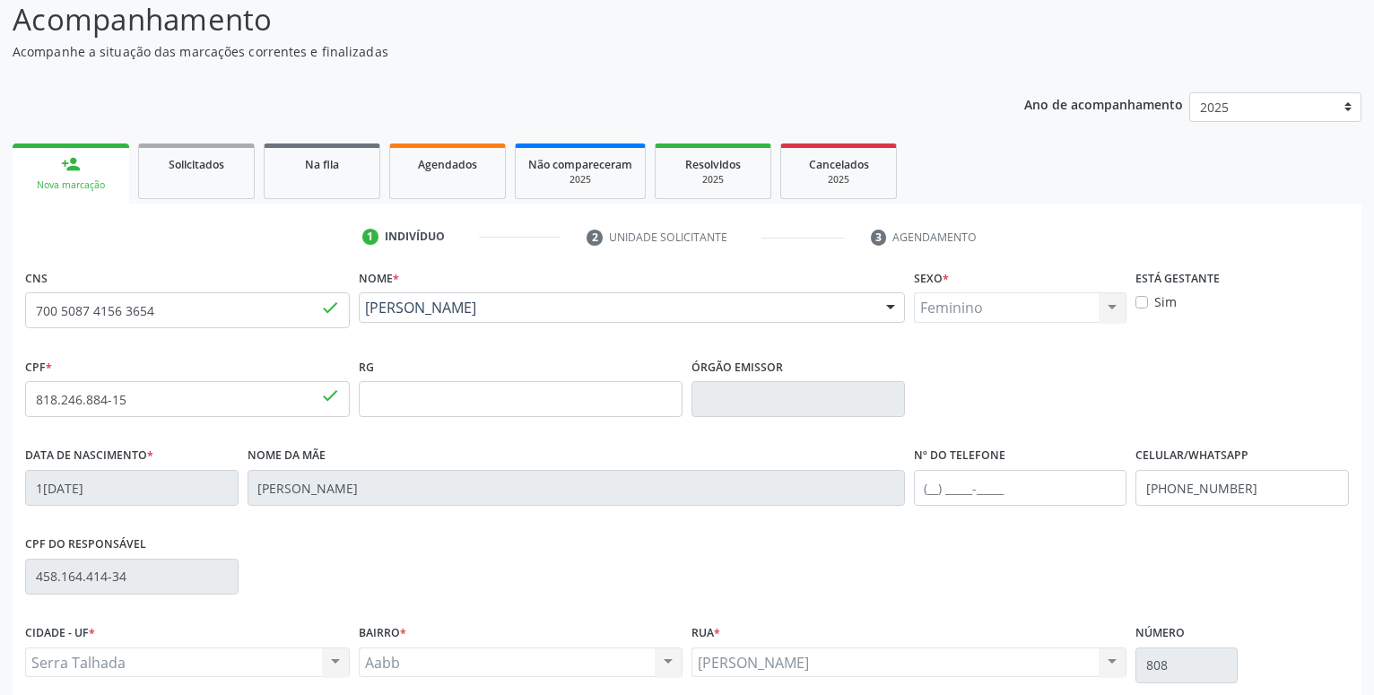
scroll to position [183, 0]
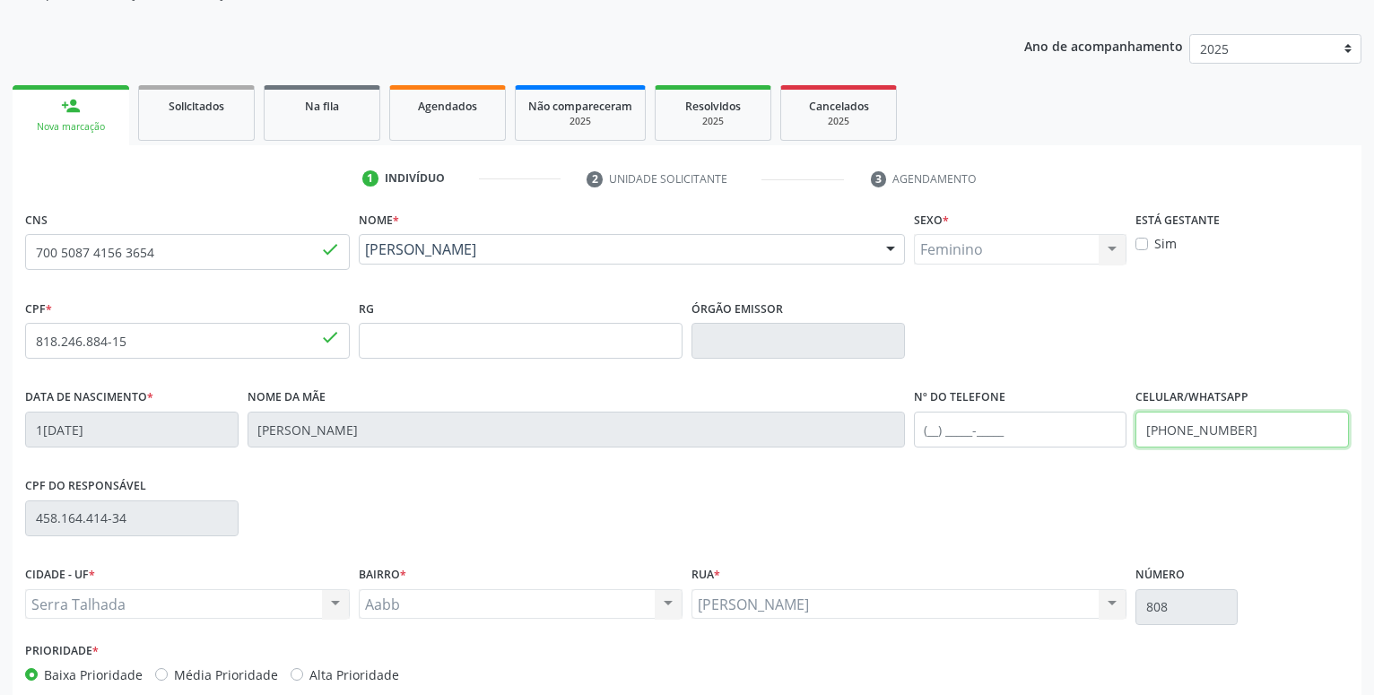
drag, startPoint x: 1289, startPoint y: 426, endPoint x: 945, endPoint y: 427, distance: 344.3
click at [1135, 427] on input "(87) 99612-4704" at bounding box center [1241, 430] width 213 height 36
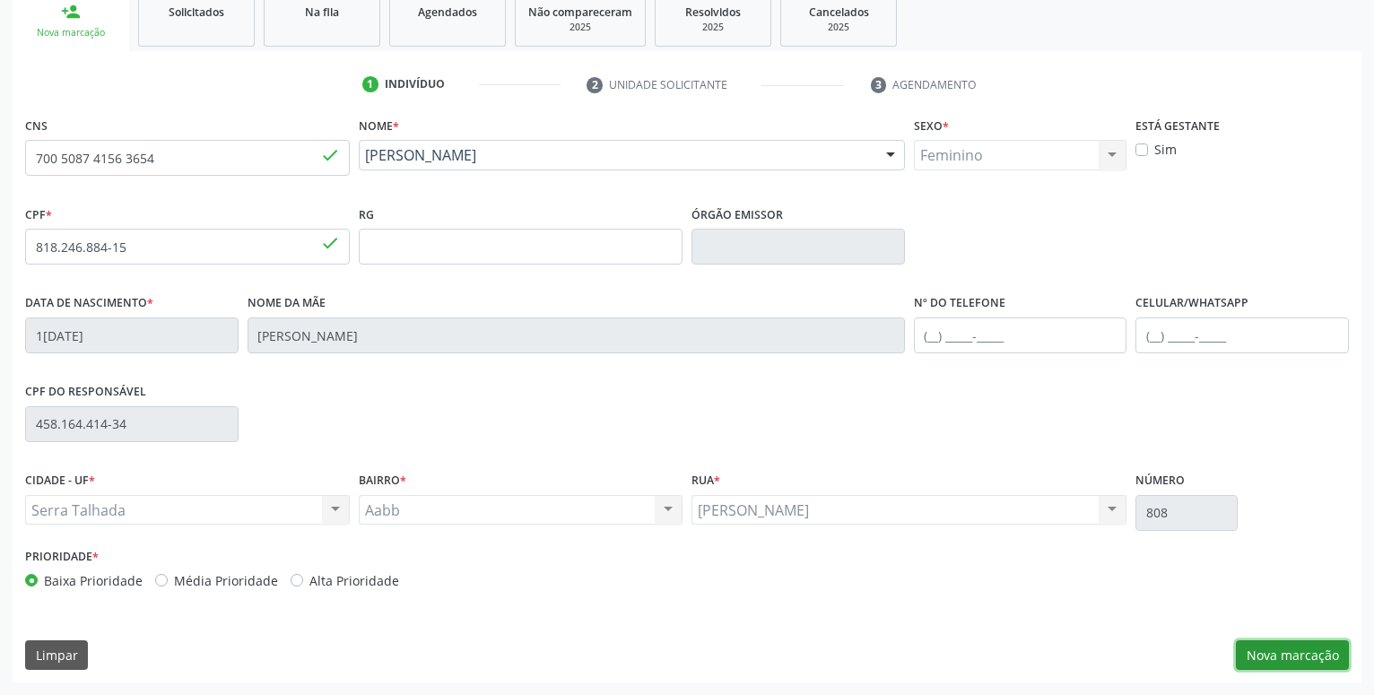
click at [1281, 649] on button "Nova marcação" at bounding box center [1292, 655] width 113 height 30
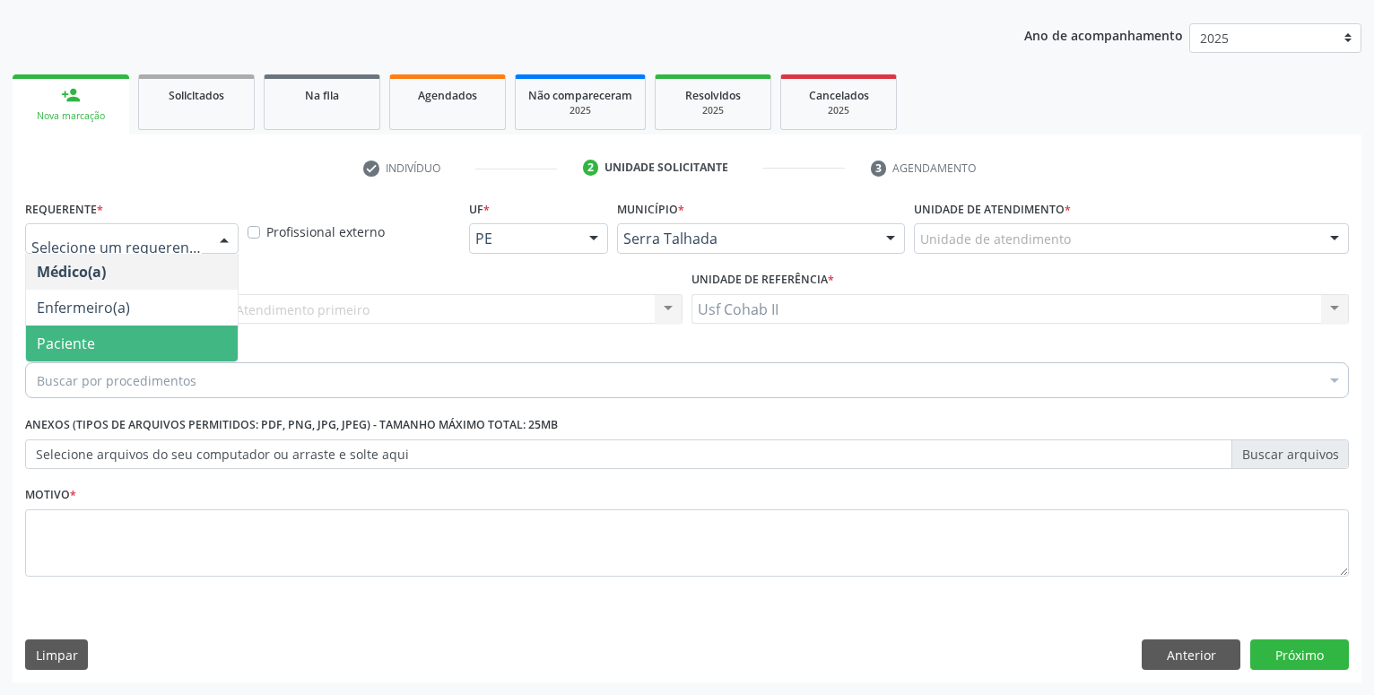
click at [114, 338] on span "Paciente" at bounding box center [132, 344] width 212 height 36
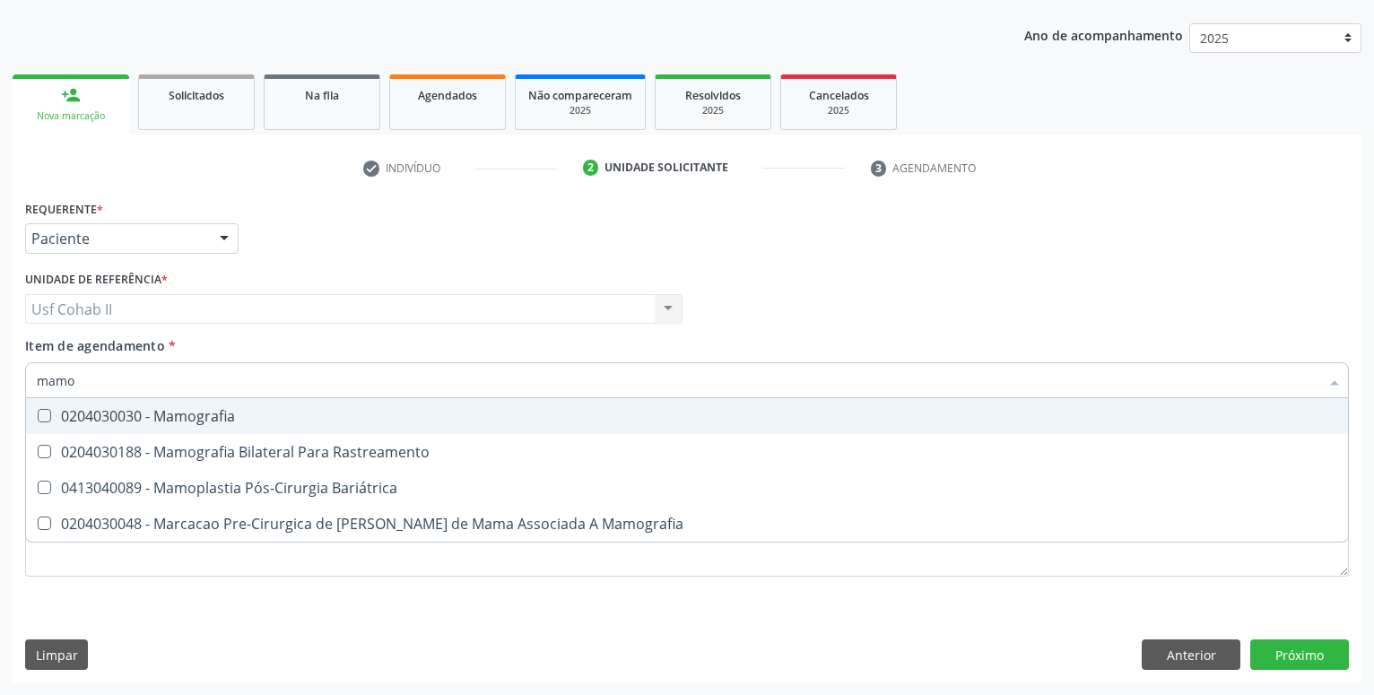
type input "mamog"
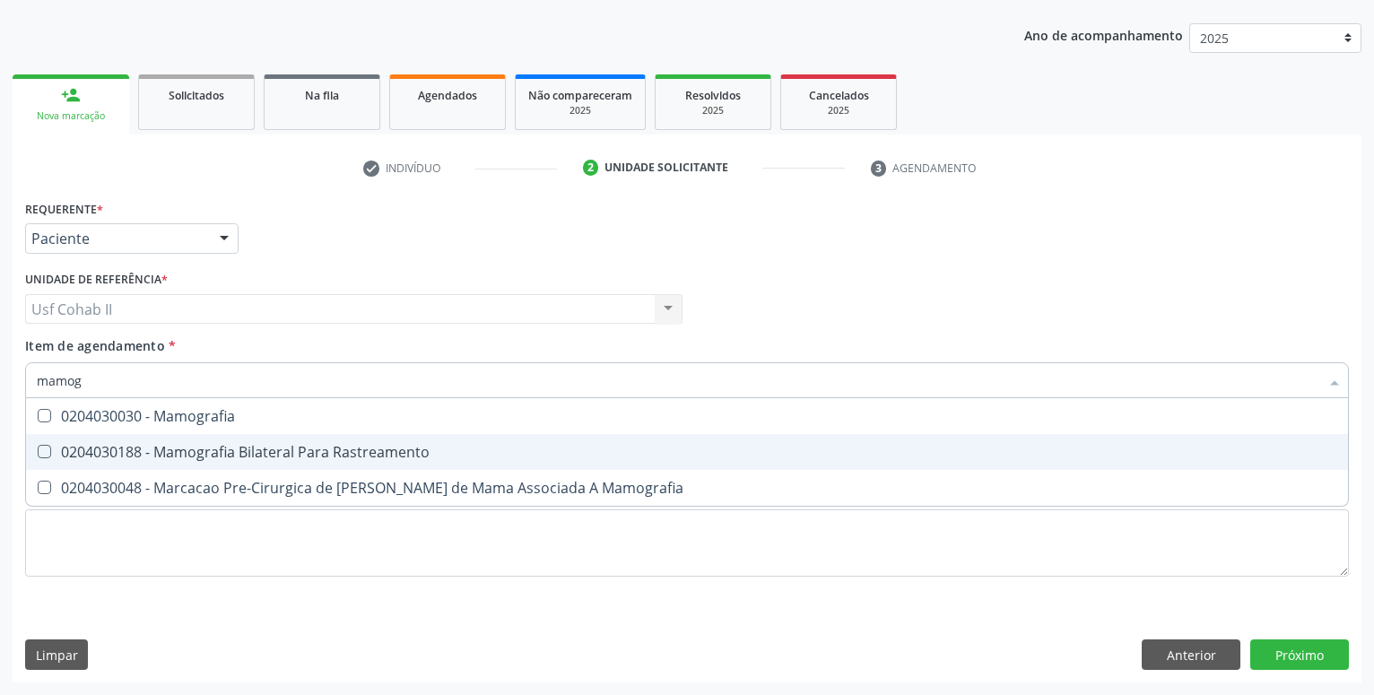
click at [263, 450] on div "0204030188 - Mamografia Bilateral Para Rastreamento" at bounding box center [687, 452] width 1300 height 14
checkbox Rastreamento "true"
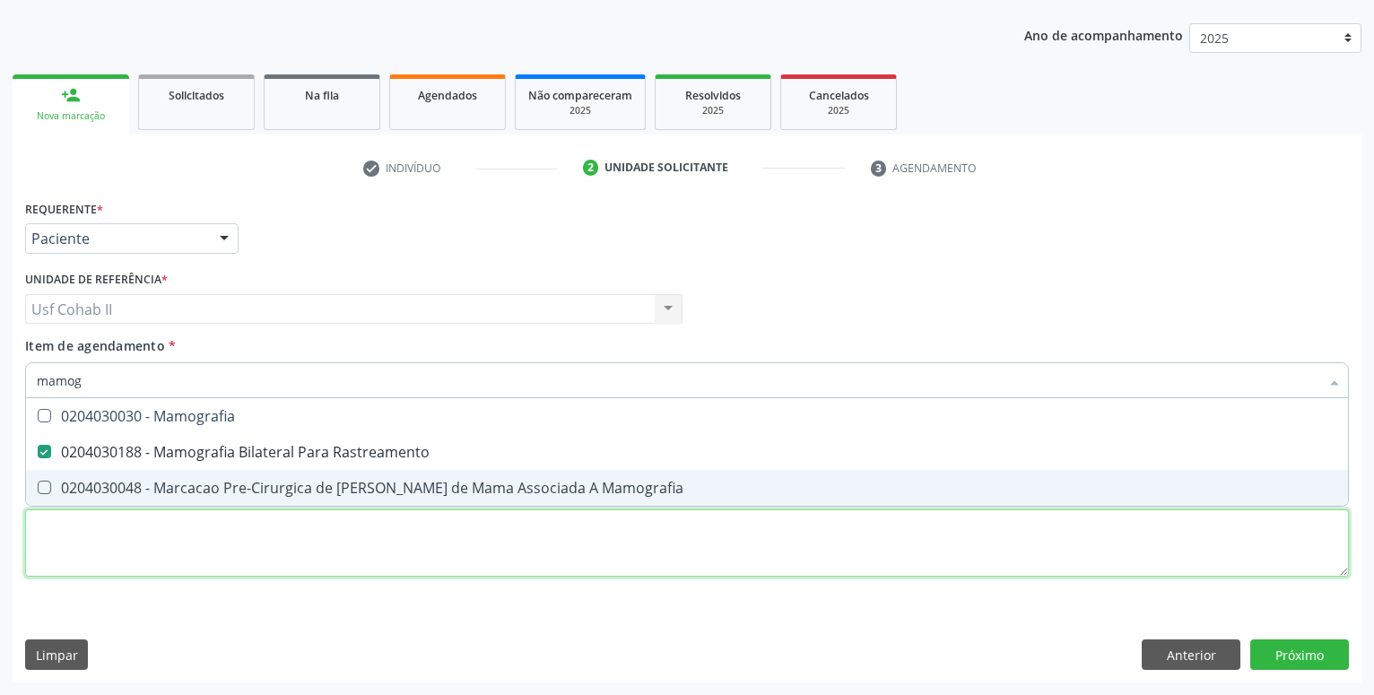
click at [187, 562] on textarea at bounding box center [687, 543] width 1324 height 68
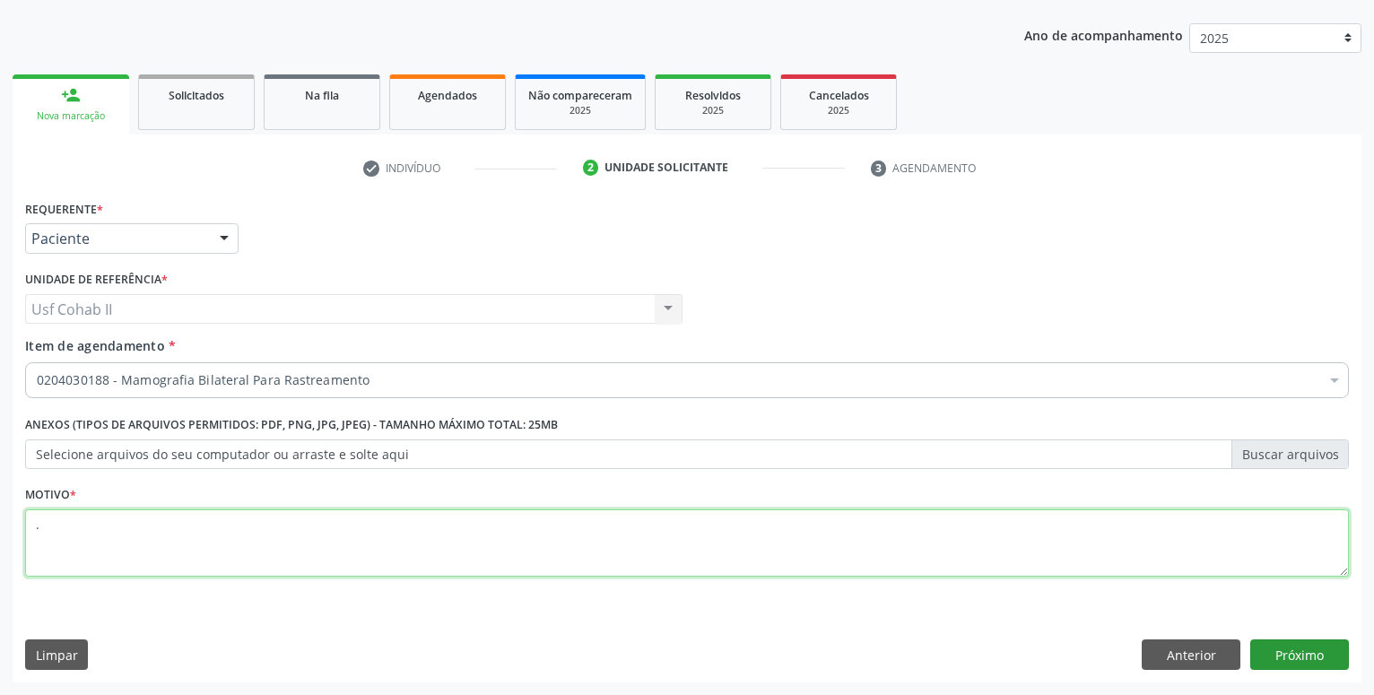
type textarea "."
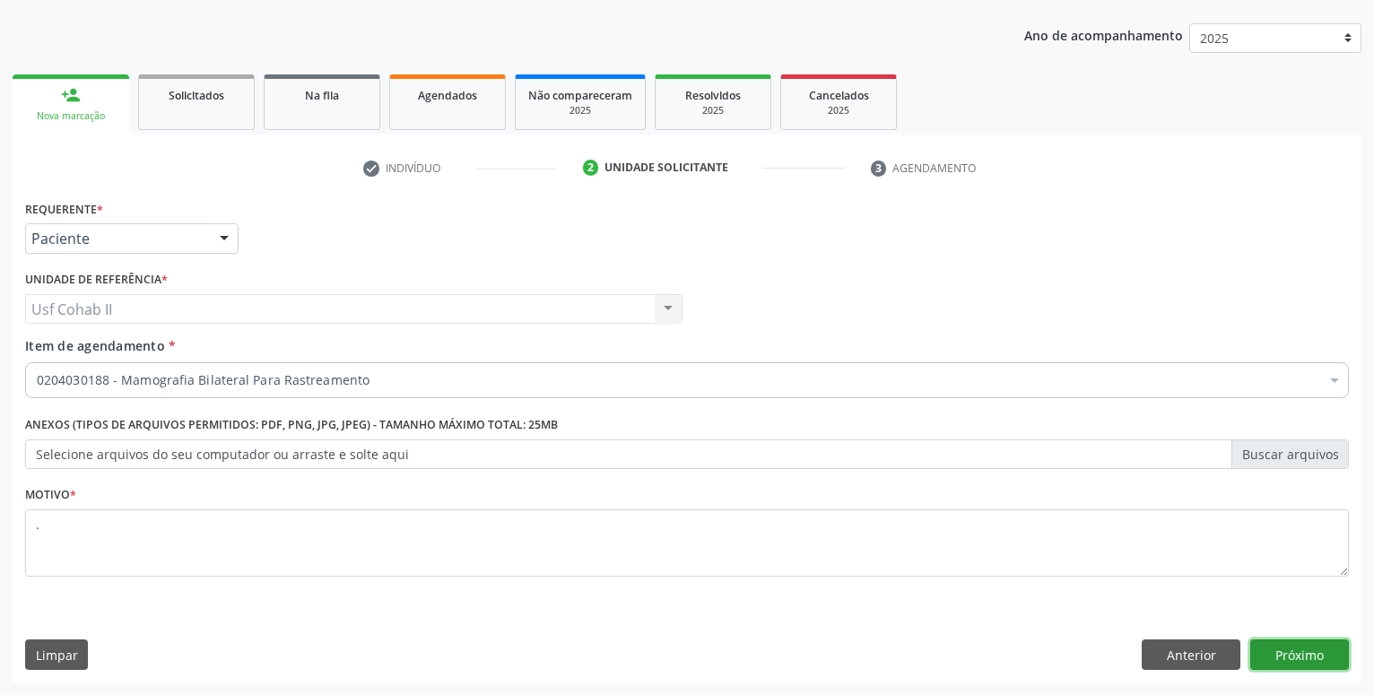
click at [1292, 646] on button "Próximo" at bounding box center [1299, 654] width 99 height 30
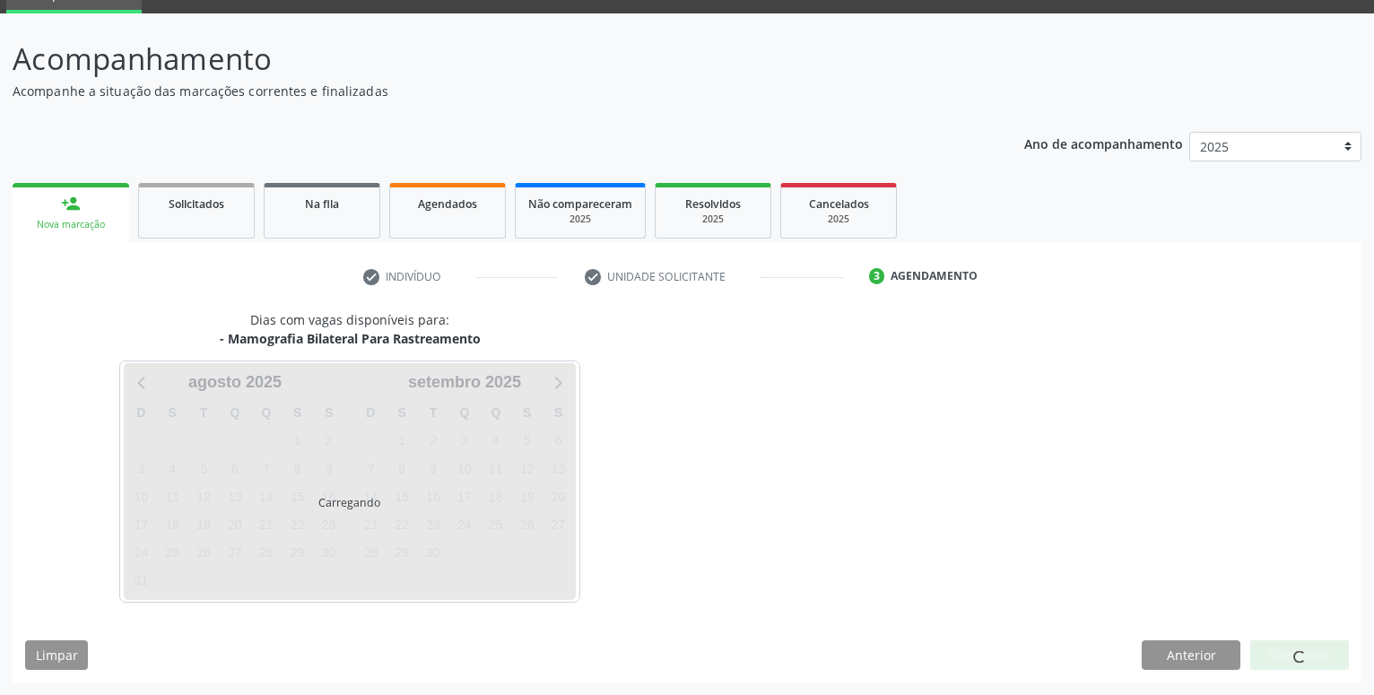
scroll to position [85, 0]
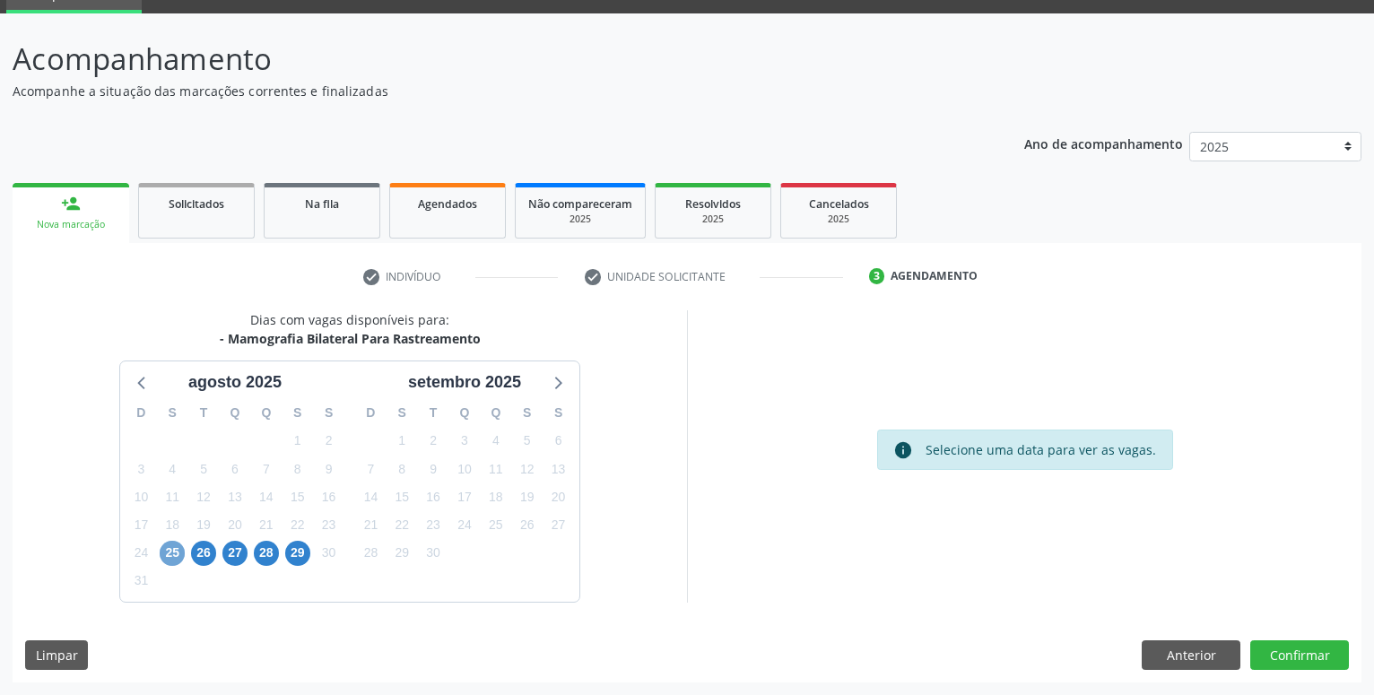
click at [175, 558] on span "25" at bounding box center [172, 553] width 25 height 25
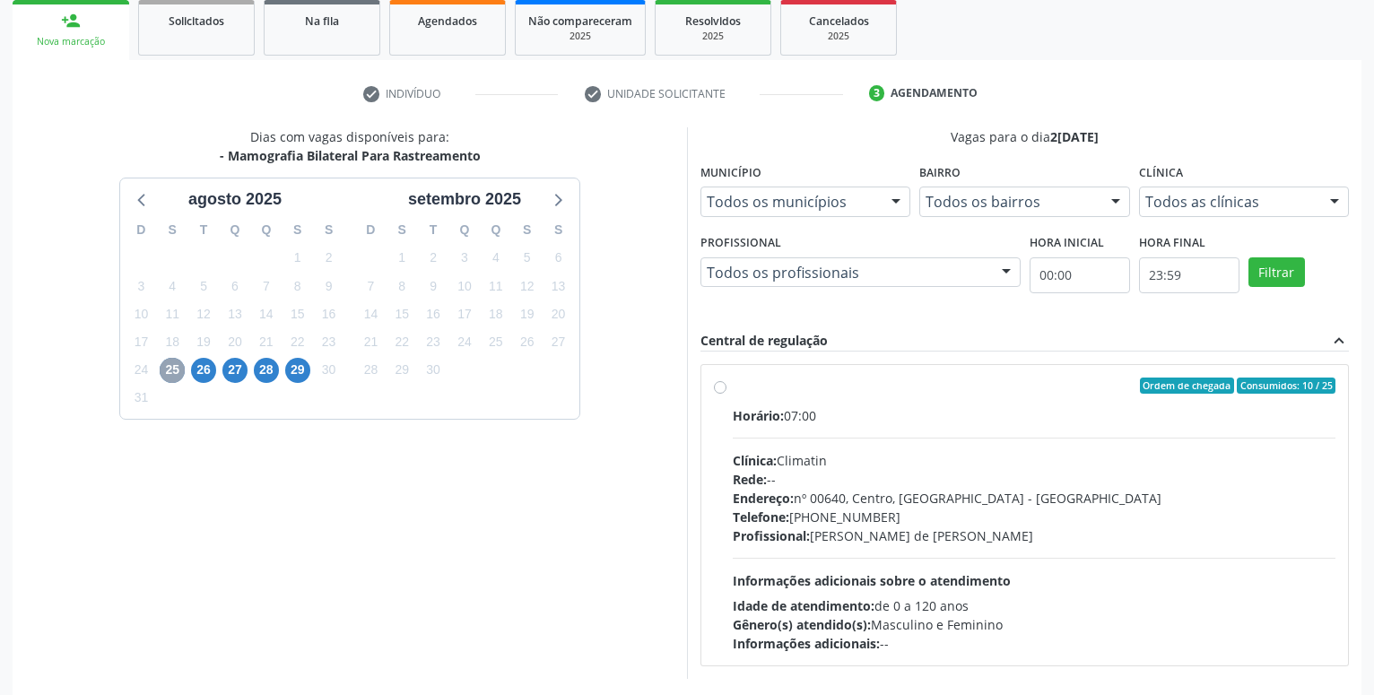
scroll to position [344, 0]
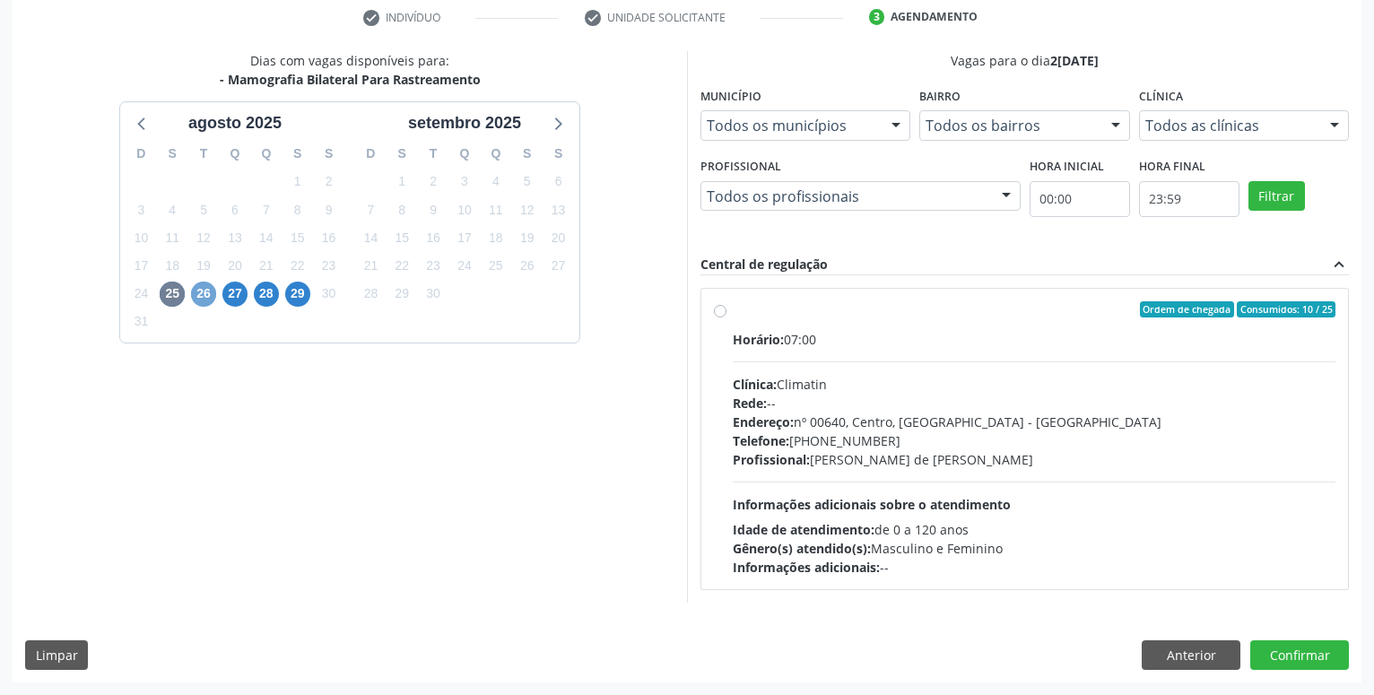
click at [204, 295] on span "26" at bounding box center [203, 294] width 25 height 25
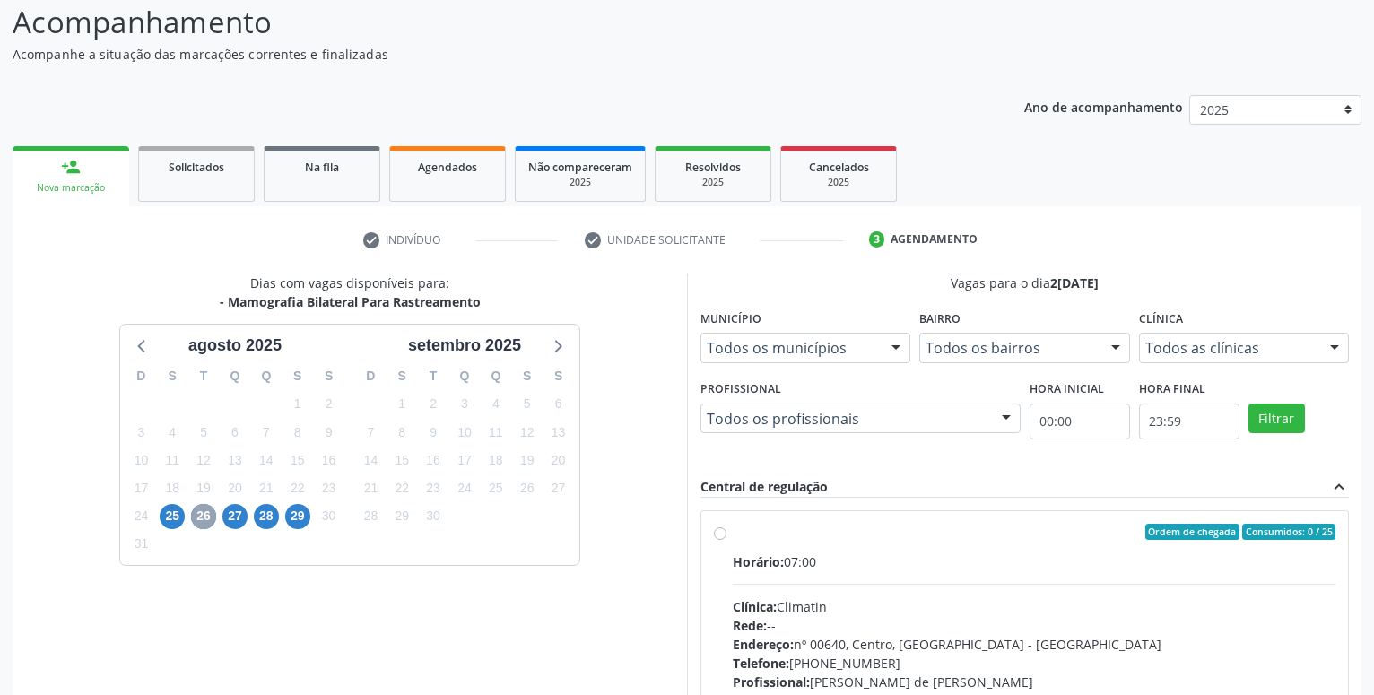
scroll to position [177, 0]
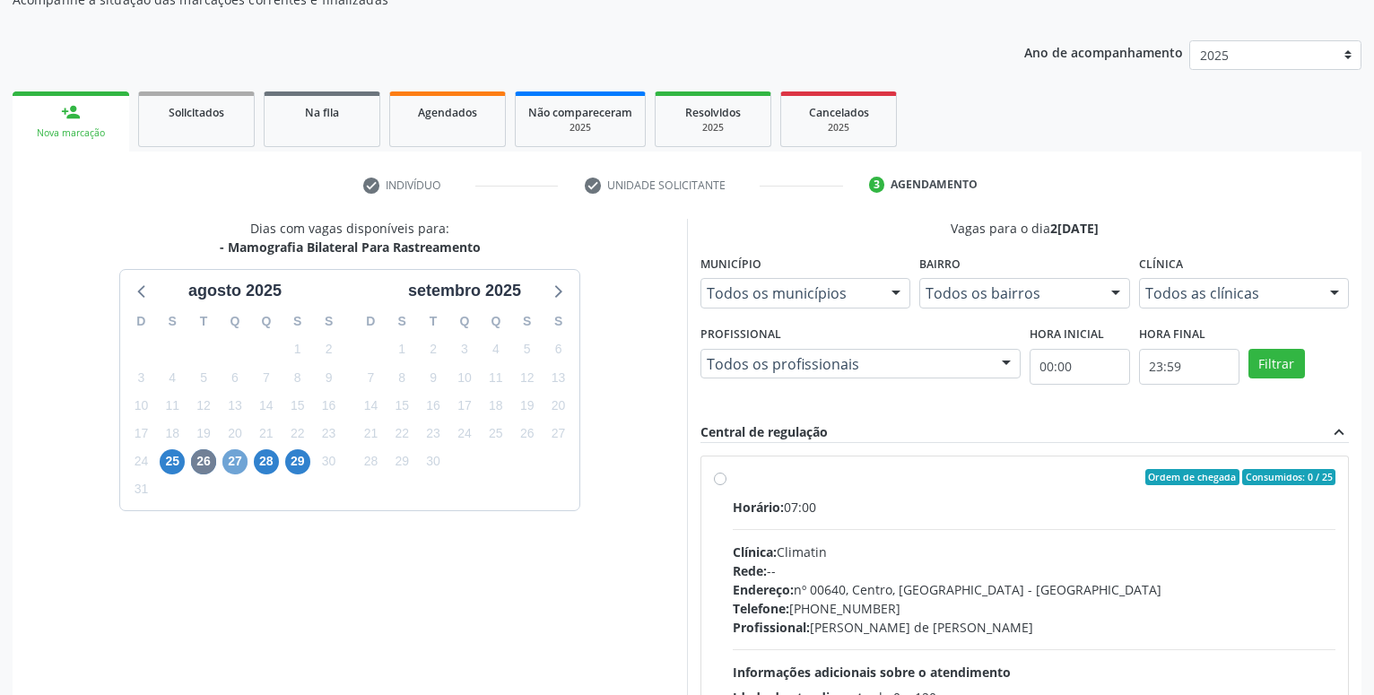
click at [235, 456] on span "27" at bounding box center [234, 461] width 25 height 25
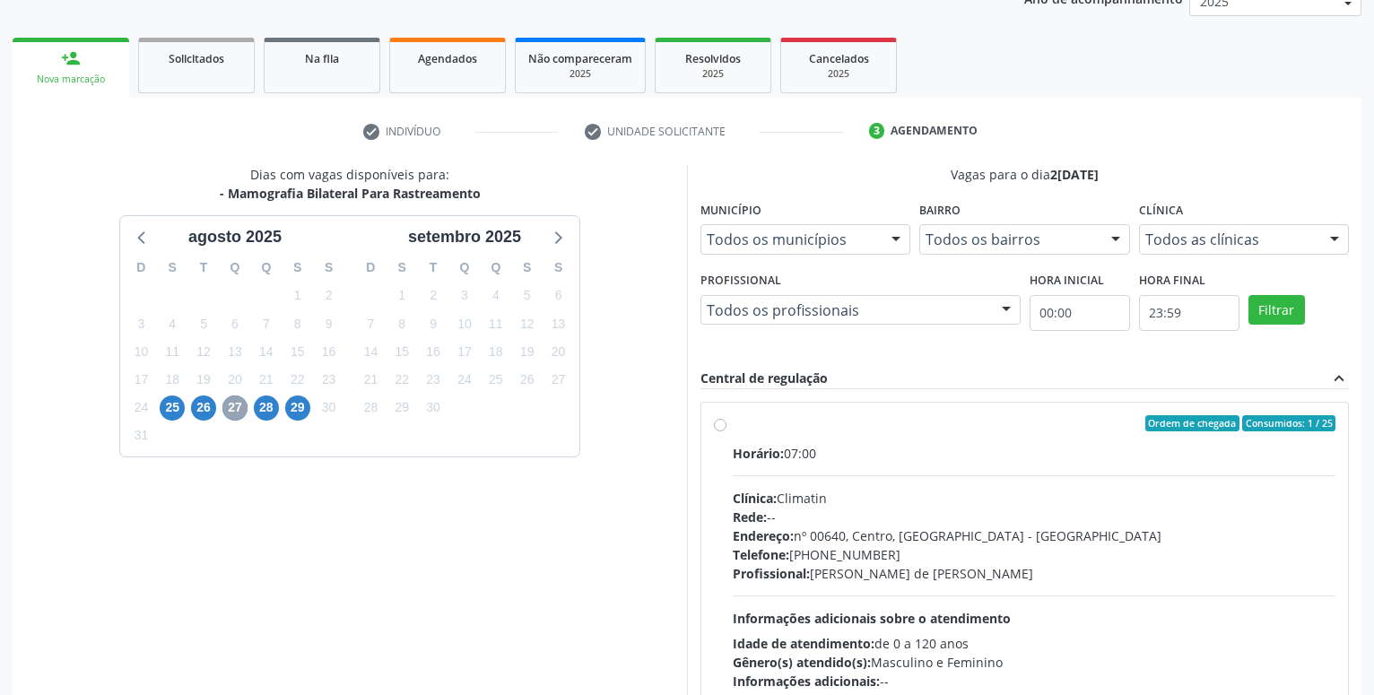
scroll to position [344, 0]
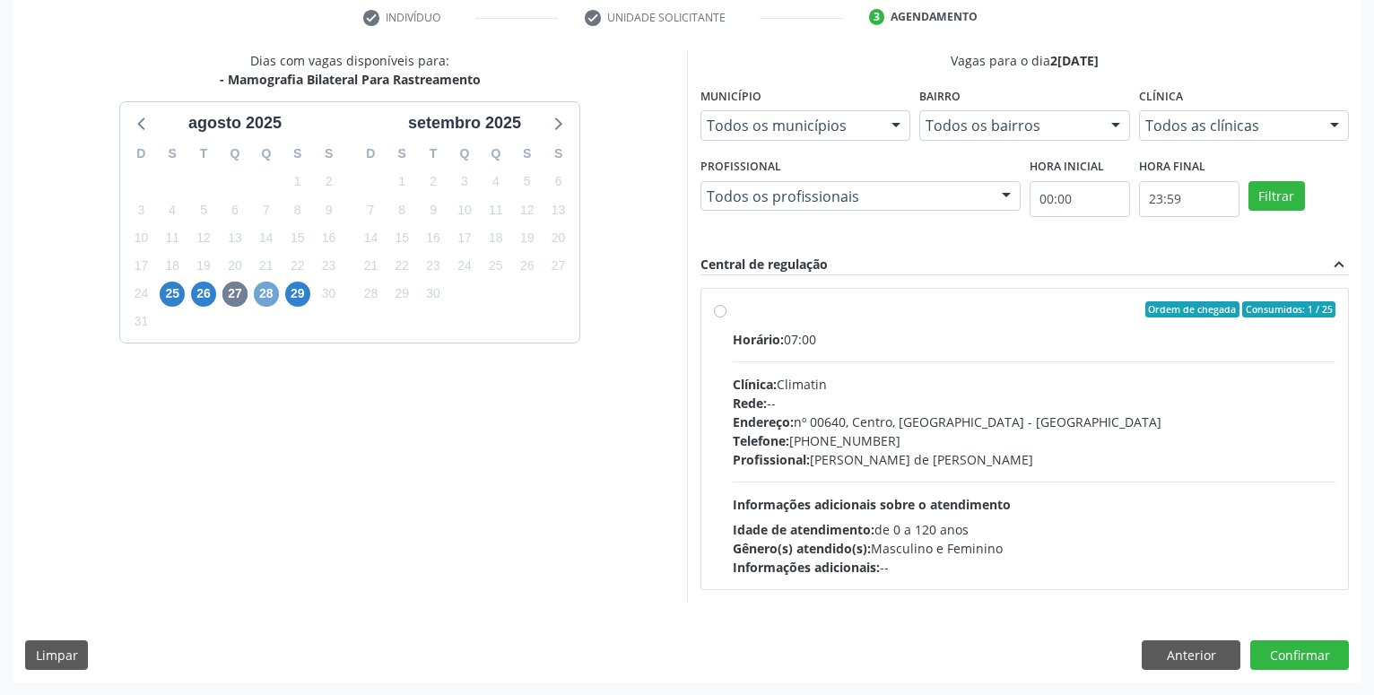
click at [268, 296] on span "28" at bounding box center [266, 294] width 25 height 25
click at [173, 297] on span "25" at bounding box center [172, 294] width 25 height 25
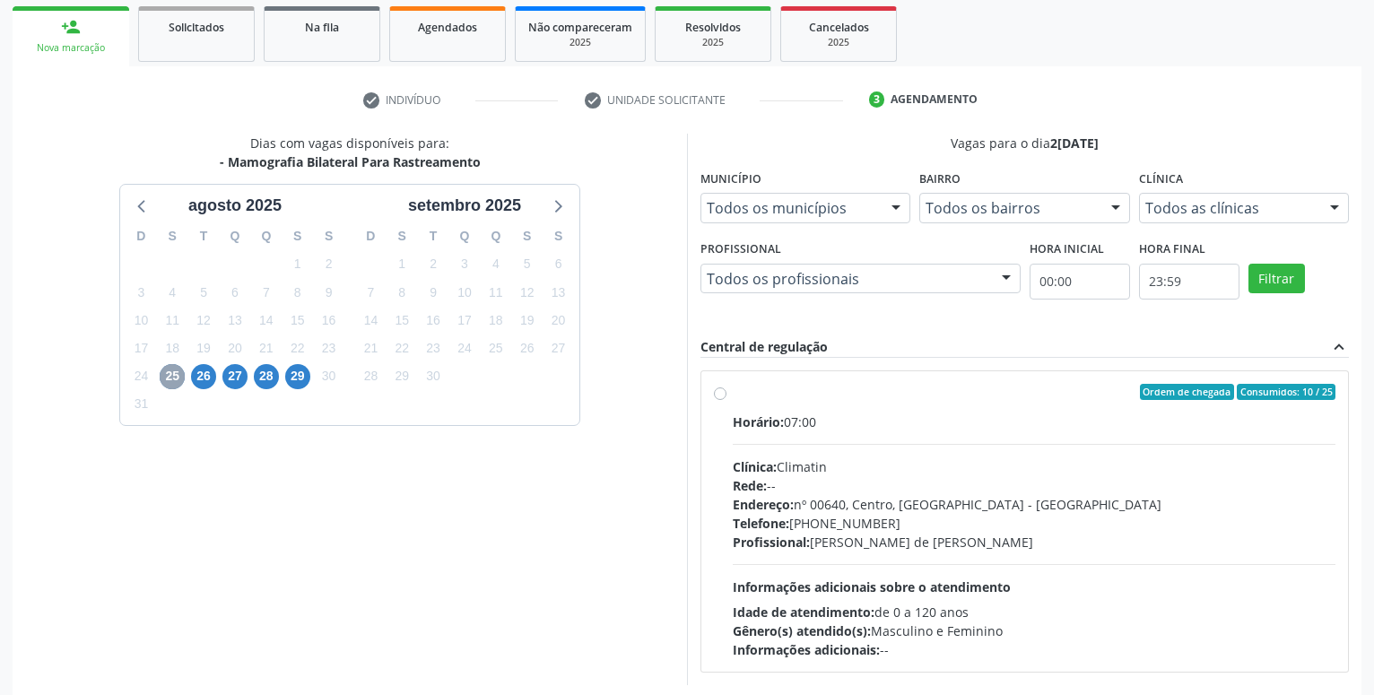
scroll to position [268, 0]
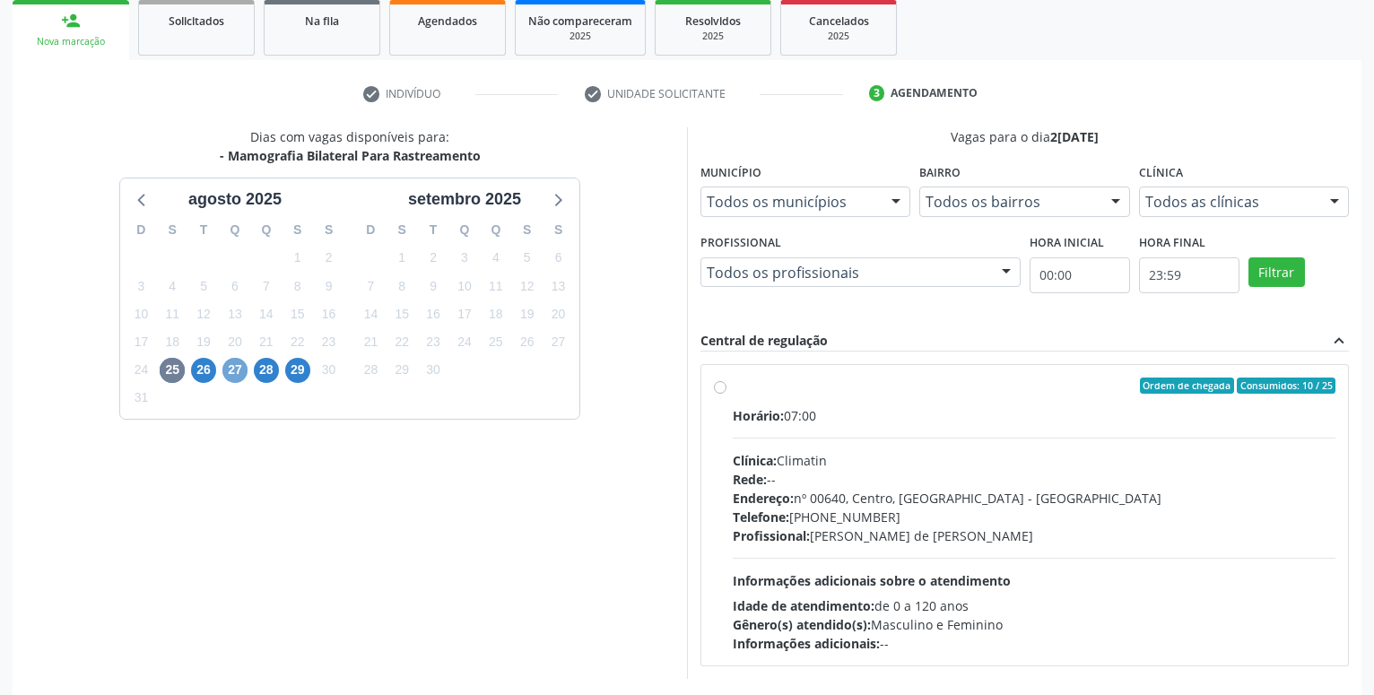
click at [237, 369] on span "27" at bounding box center [234, 370] width 25 height 25
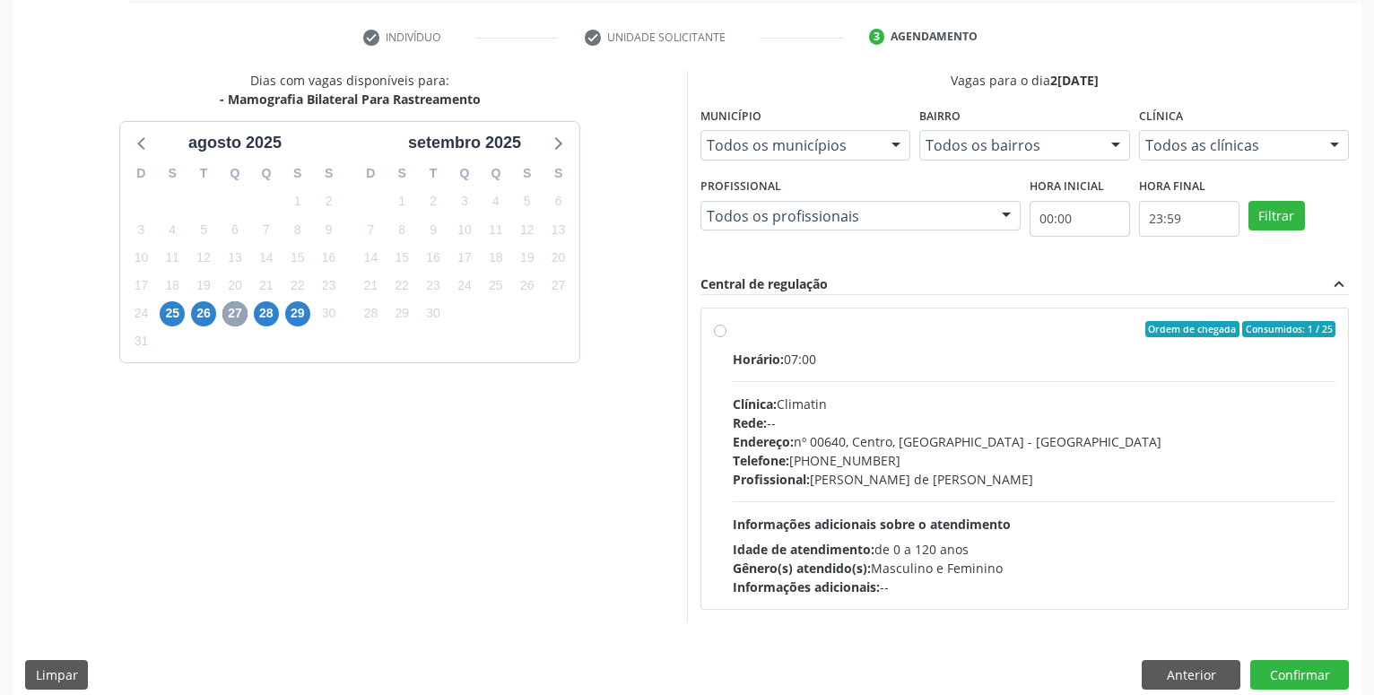
scroll to position [344, 0]
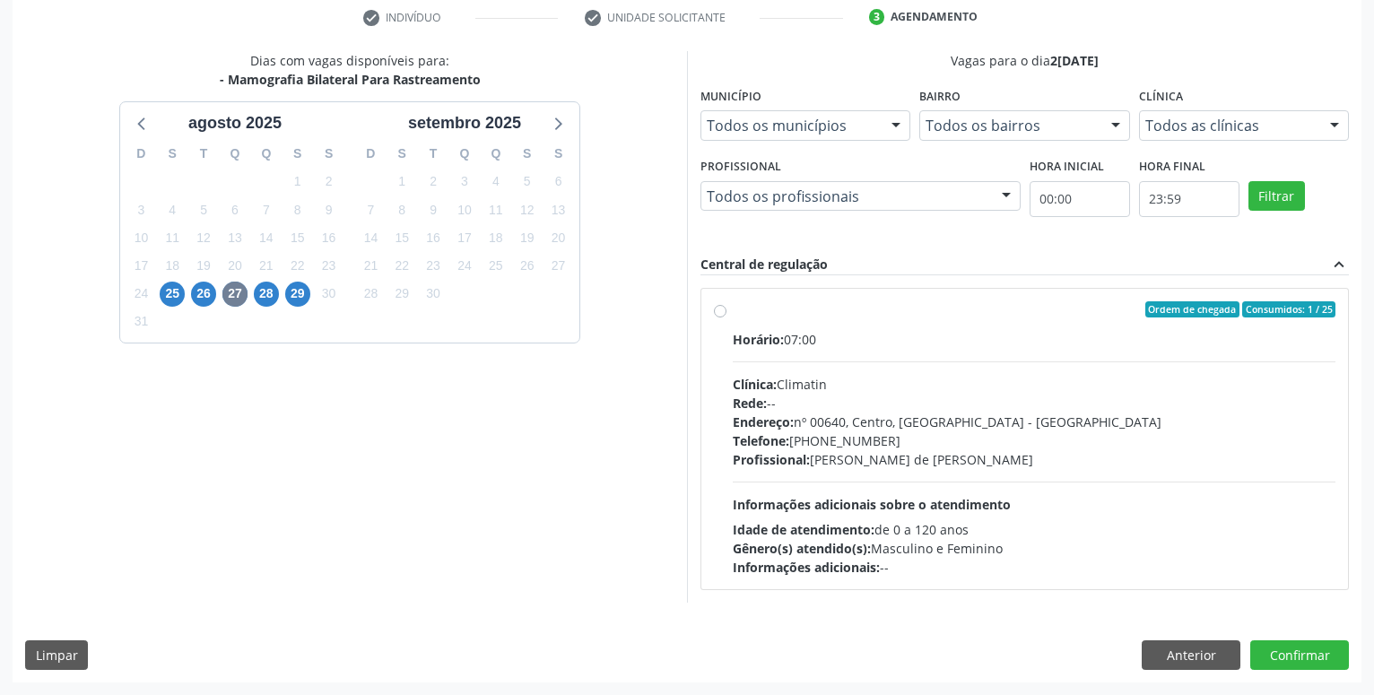
click at [733, 312] on label "Ordem de chegada Consumidos: 1 / 25 Horário: 07:00 Clínica: Climatin Rede: -- E…" at bounding box center [1034, 438] width 603 height 275
click at [725, 312] on input "Ordem de chegada Consumidos: 1 / 25 Horário: 07:00 Clínica: Climatin Rede: -- E…" at bounding box center [720, 309] width 13 height 16
radio input "true"
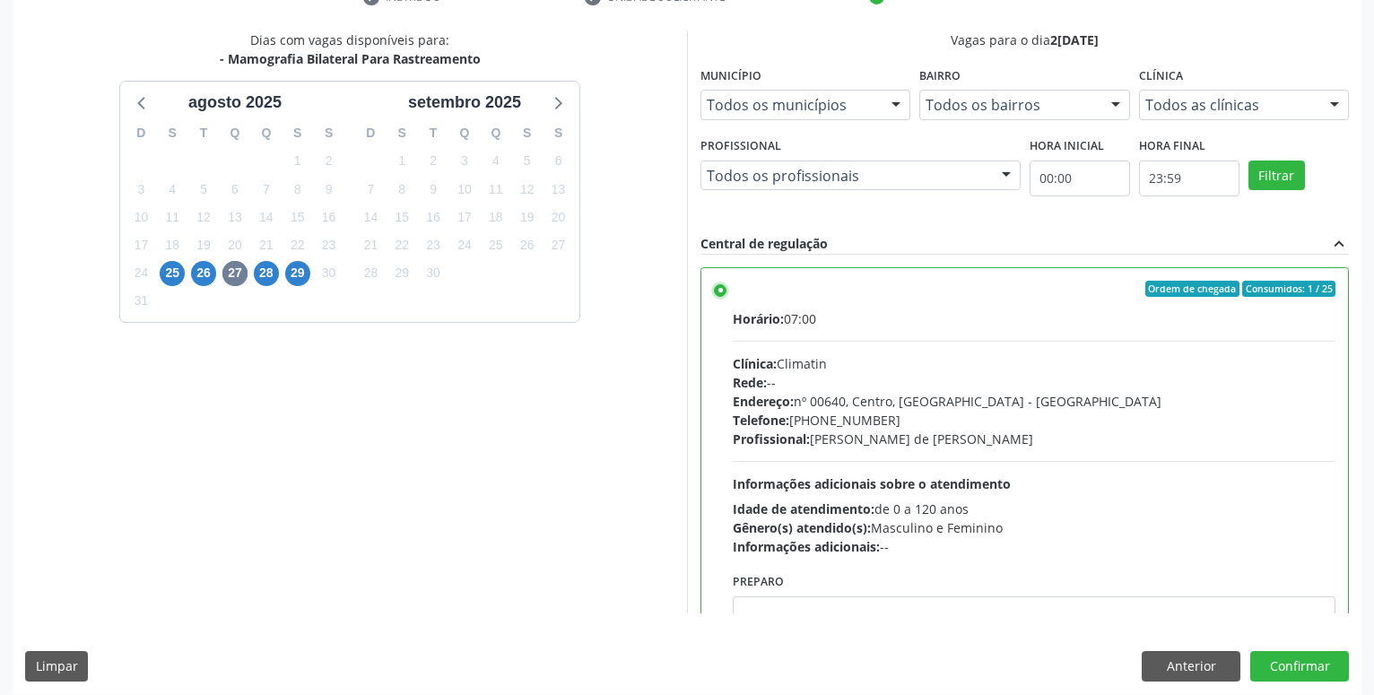
scroll to position [377, 0]
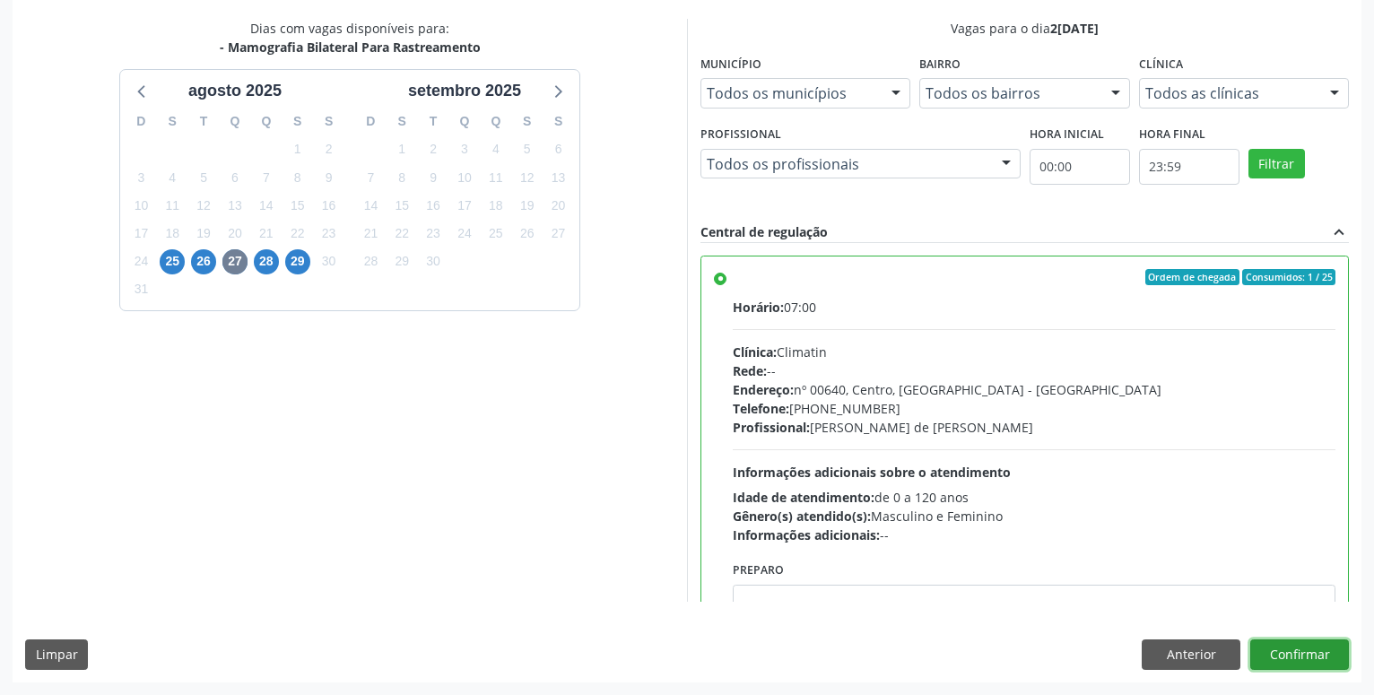
click at [1296, 656] on button "Confirmar" at bounding box center [1299, 654] width 99 height 30
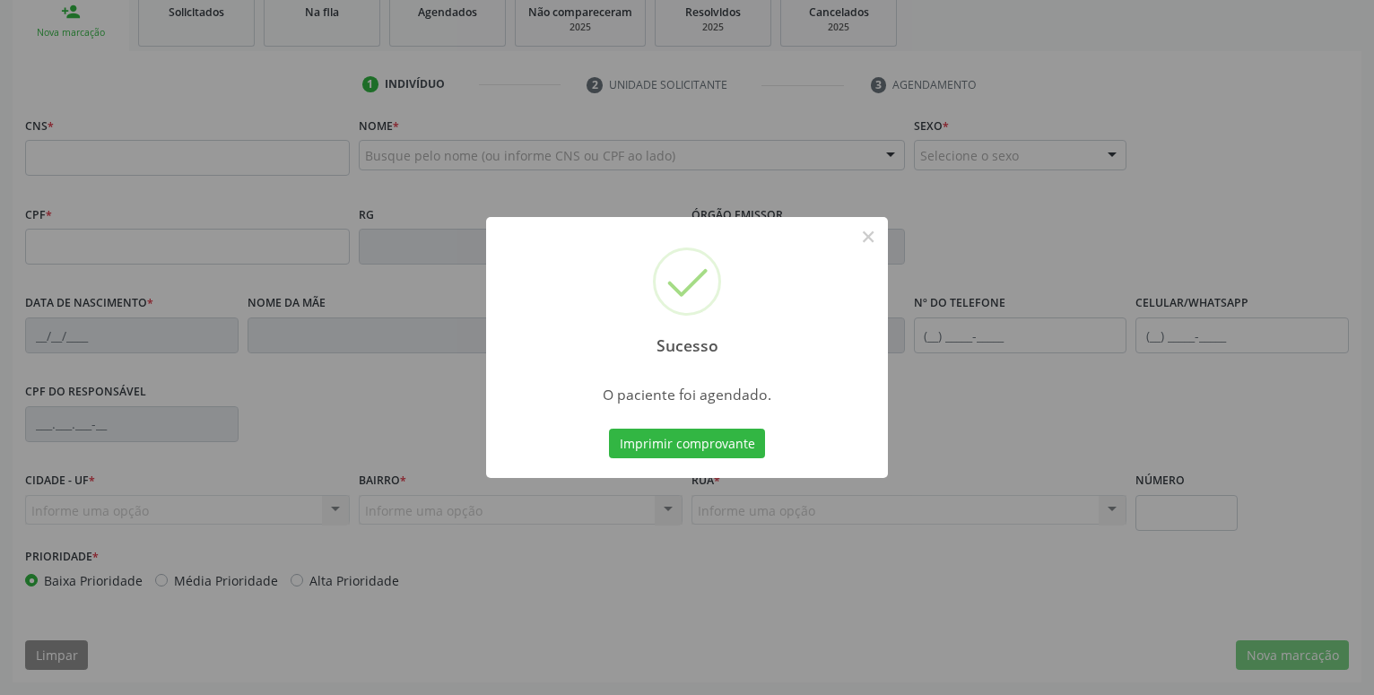
scroll to position [277, 0]
click at [679, 445] on button "Imprimir comprovante" at bounding box center [687, 444] width 156 height 30
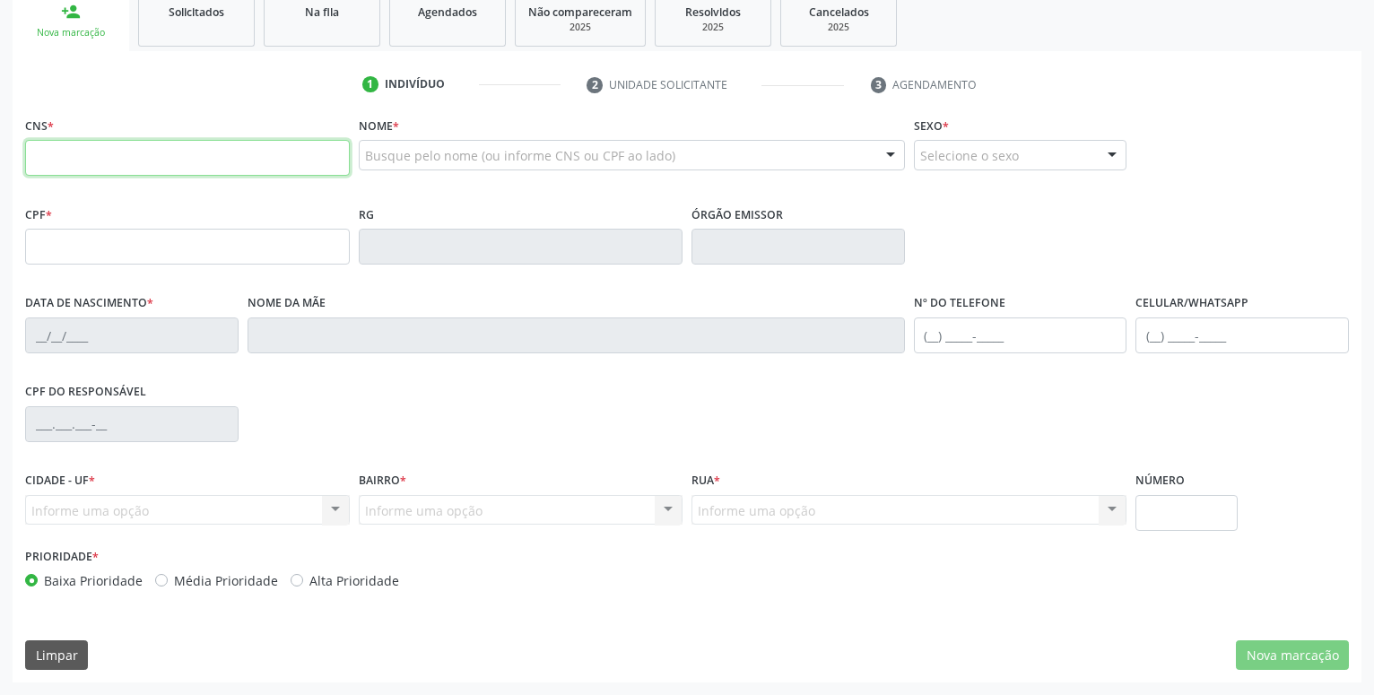
click at [183, 161] on input "text" at bounding box center [187, 158] width 325 height 36
type input "064 9059 2479"
click at [152, 125] on div "CNS * 064 9059 2479" at bounding box center [187, 144] width 325 height 64
drag, startPoint x: 139, startPoint y: 151, endPoint x: -46, endPoint y: 188, distance: 188.5
click at [25, 176] on input "064 9059 2479" at bounding box center [187, 158] width 325 height 36
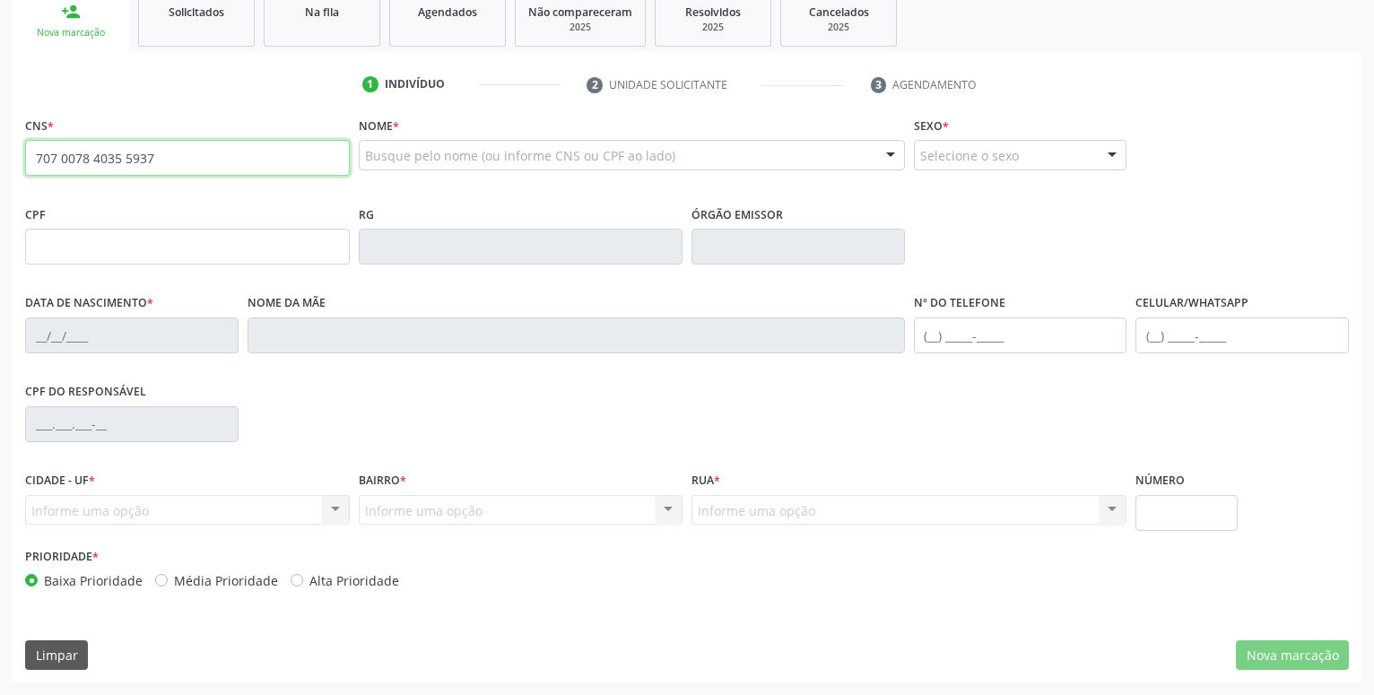
type input "707 0078 4035 5937"
type input "064.905.924-79"
type input "10/07/1975"
type input "Raimunda Luiza da Conceicao"
type input "(87) 99921-8917"
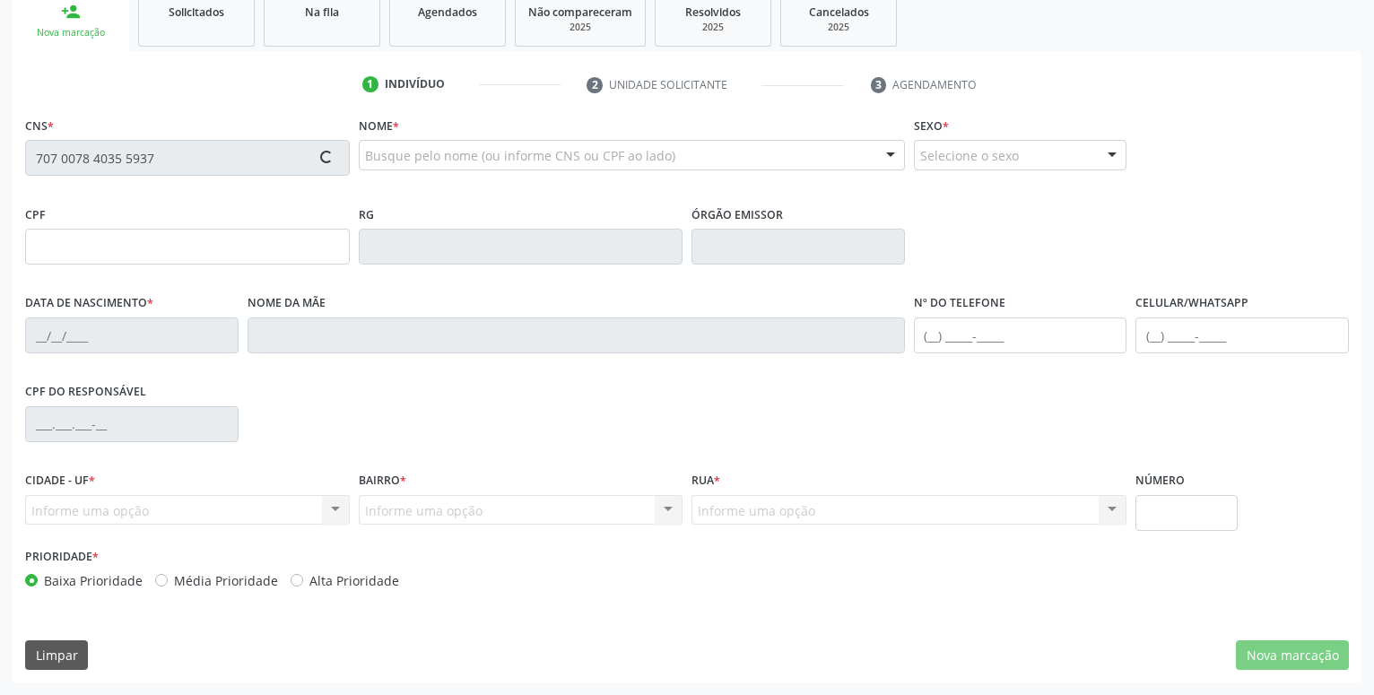
type input "259"
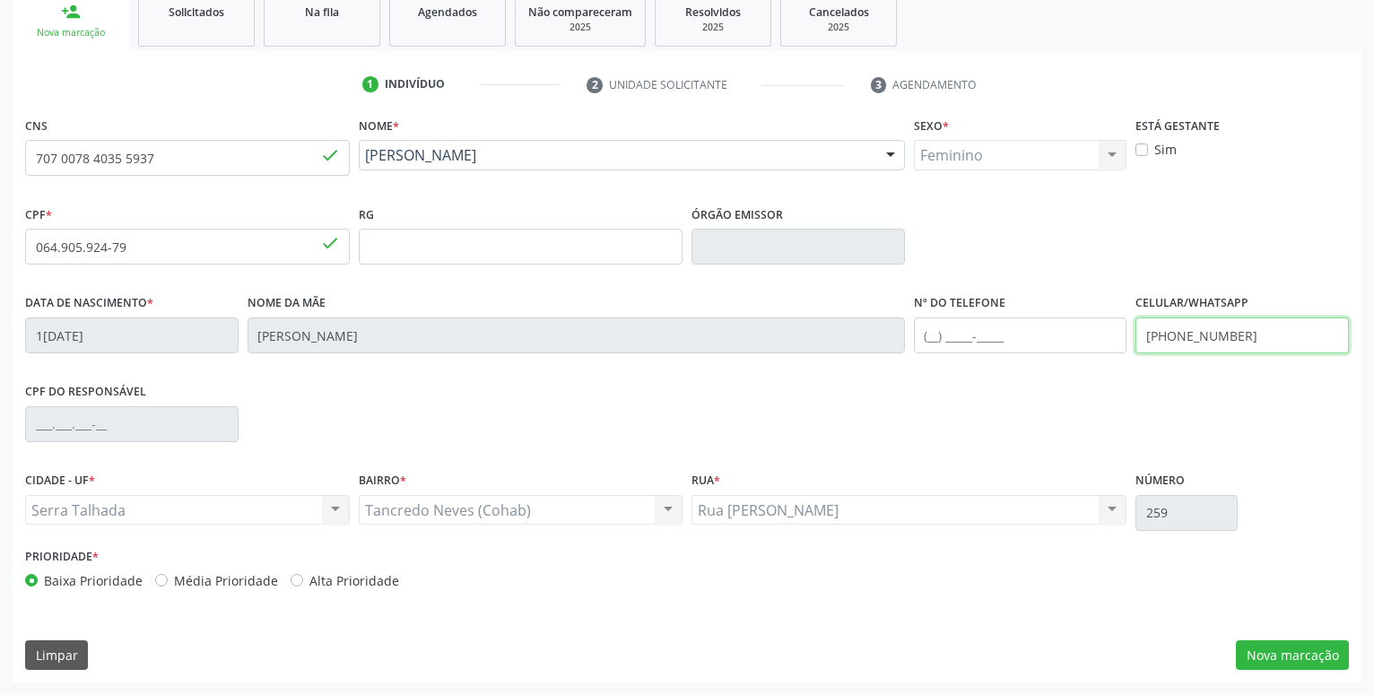
drag, startPoint x: 1260, startPoint y: 338, endPoint x: 878, endPoint y: 344, distance: 382.1
click at [1135, 345] on input "(87) 99921-8917" at bounding box center [1241, 335] width 213 height 36
click at [1297, 656] on button "Nova marcação" at bounding box center [1292, 655] width 113 height 30
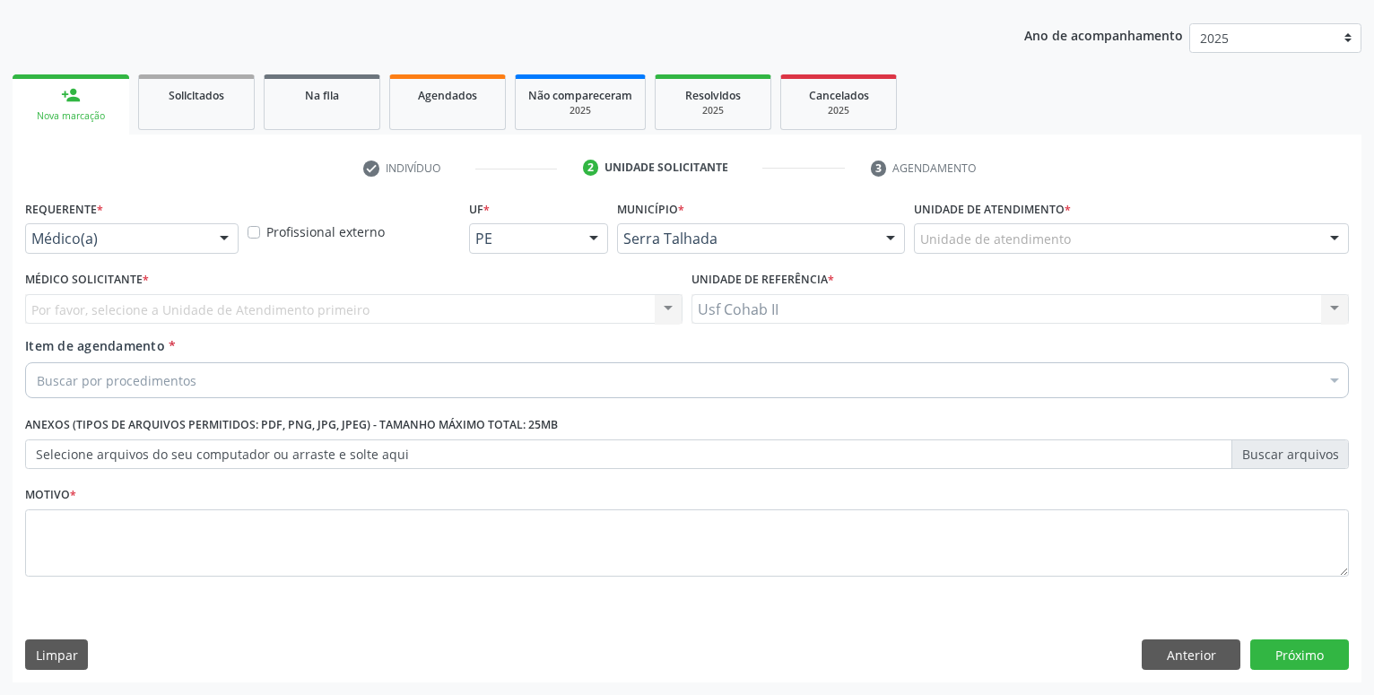
click at [164, 230] on div "Médico(a)" at bounding box center [131, 238] width 213 height 30
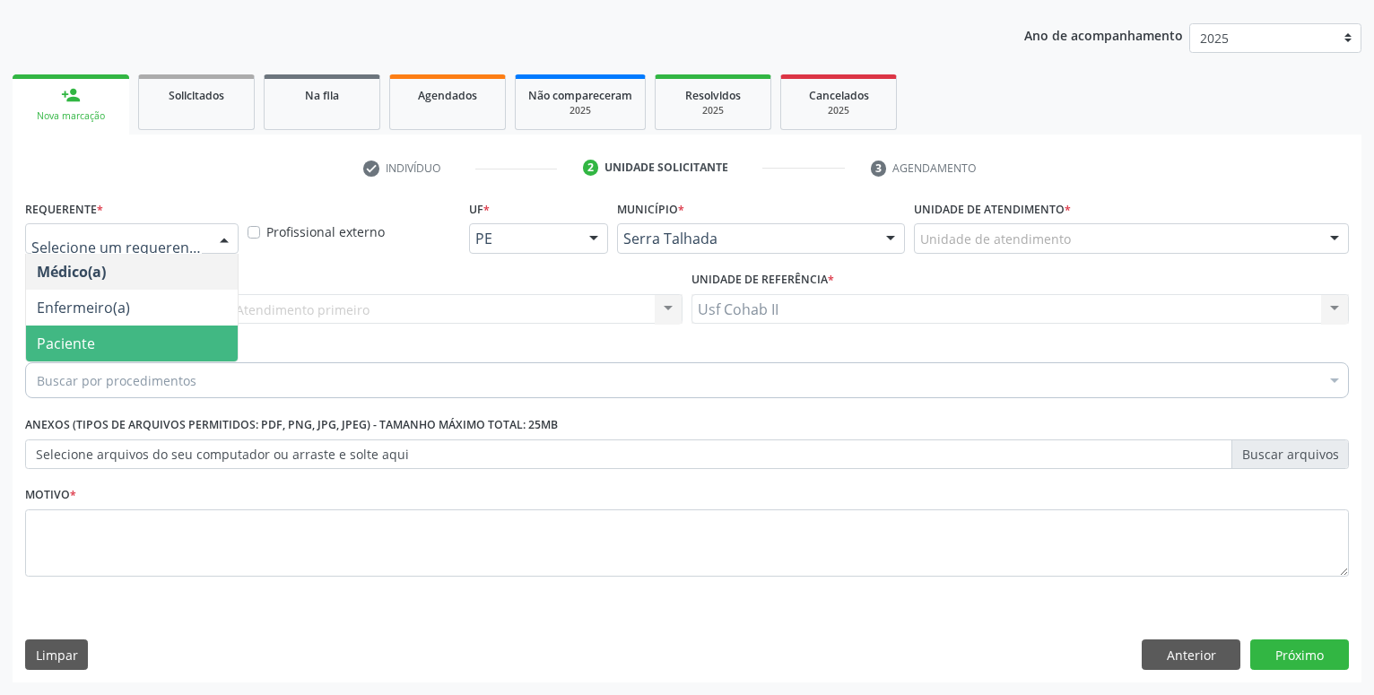
click at [135, 348] on span "Paciente" at bounding box center [132, 344] width 212 height 36
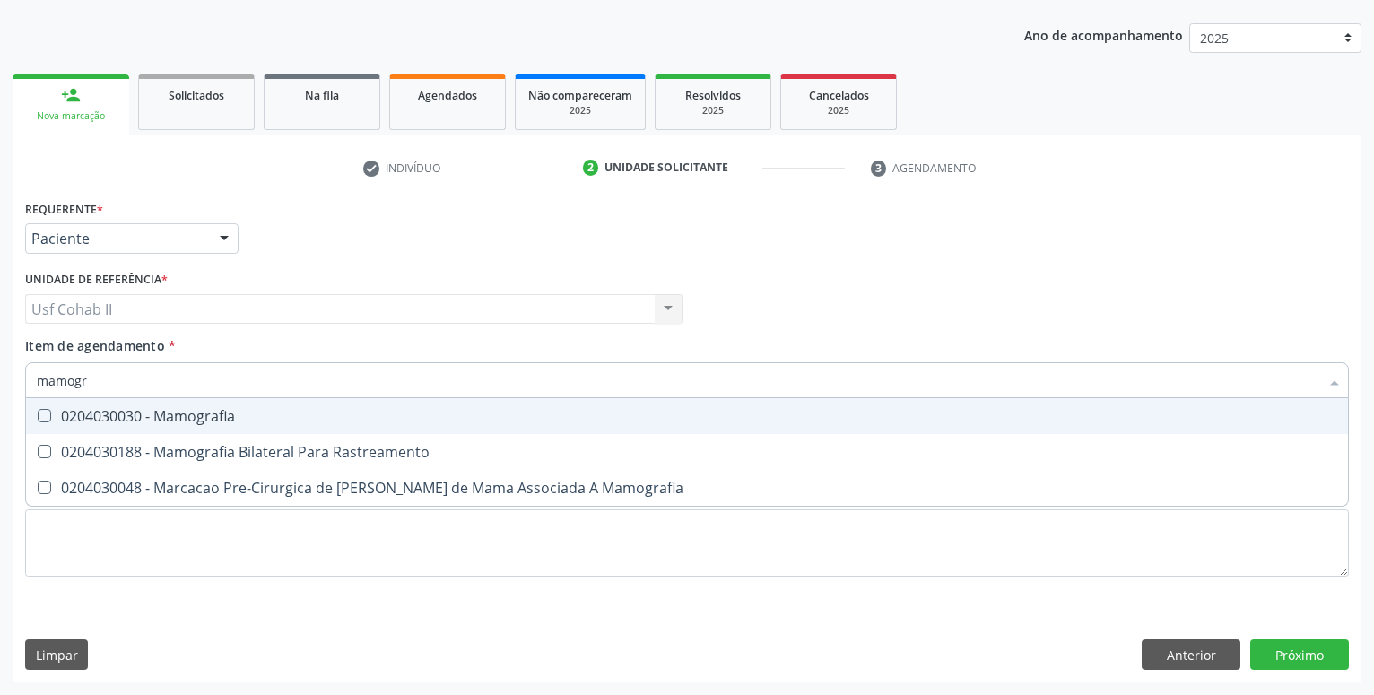
type input "mamogra"
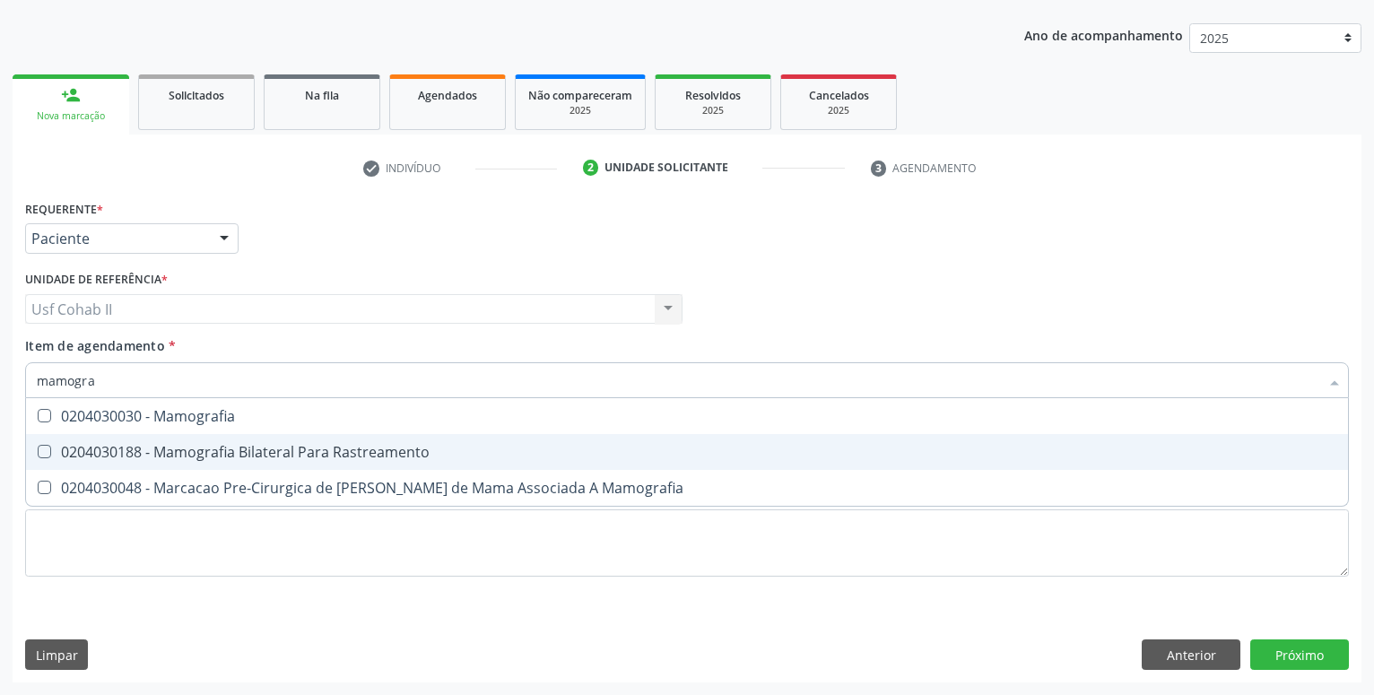
click at [293, 458] on div "0204030188 - Mamografia Bilateral Para Rastreamento" at bounding box center [687, 452] width 1300 height 14
checkbox Rastreamento "true"
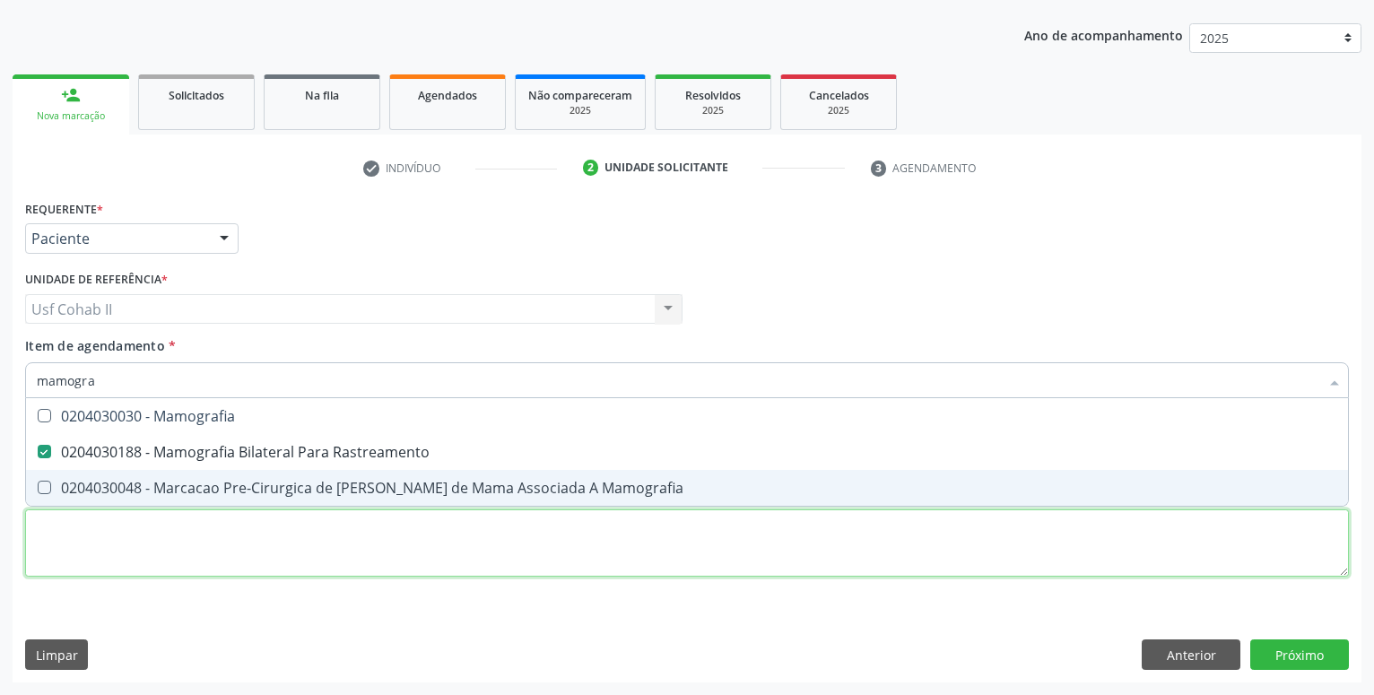
click at [239, 552] on textarea at bounding box center [687, 543] width 1324 height 68
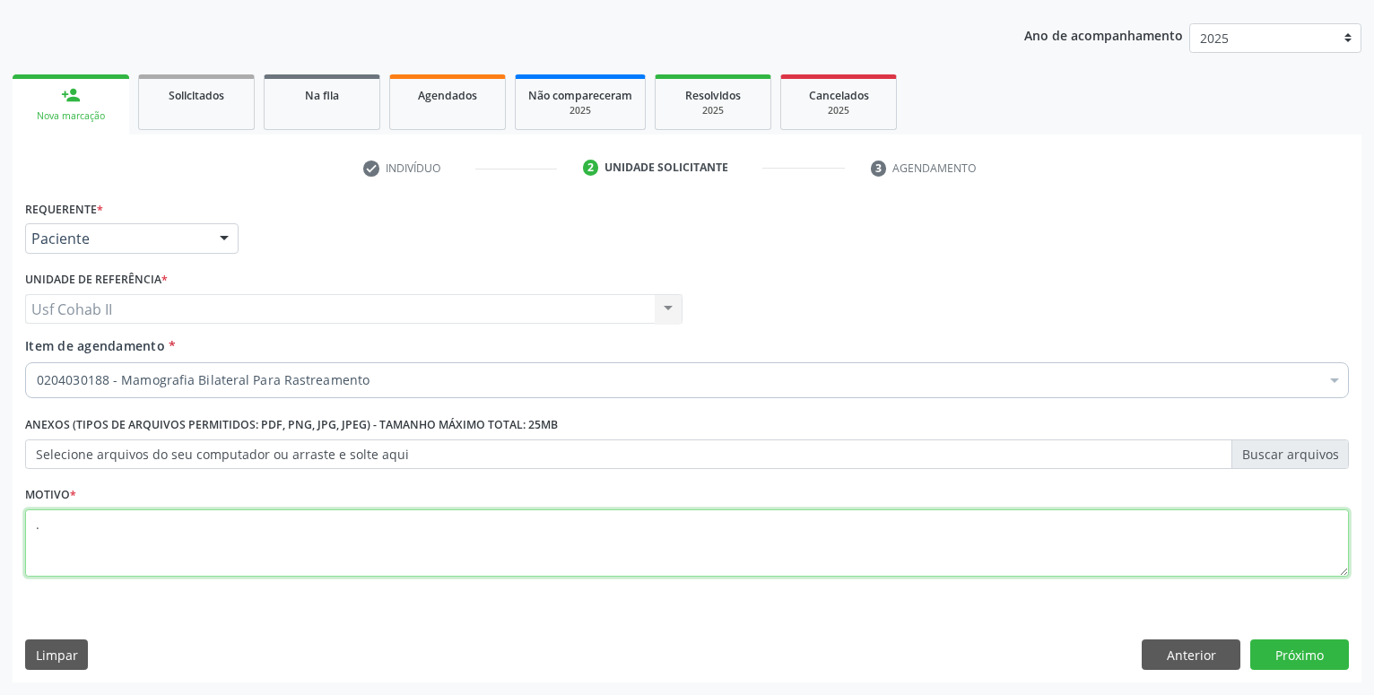
type textarea "."
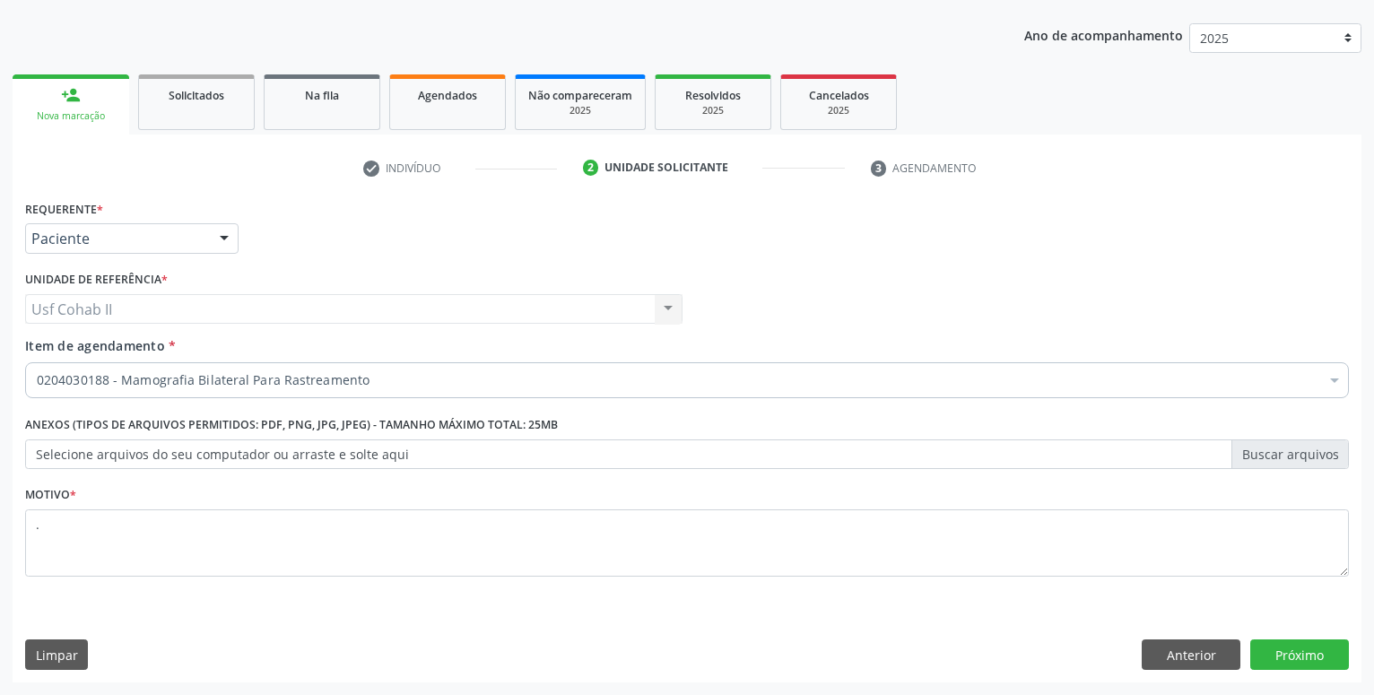
click at [1281, 639] on div "Requerente * Paciente Médico(a) Enfermeiro(a) Paciente Nenhum resultado encontr…" at bounding box center [687, 438] width 1349 height 487
click at [1288, 658] on button "Próximo" at bounding box center [1299, 654] width 99 height 30
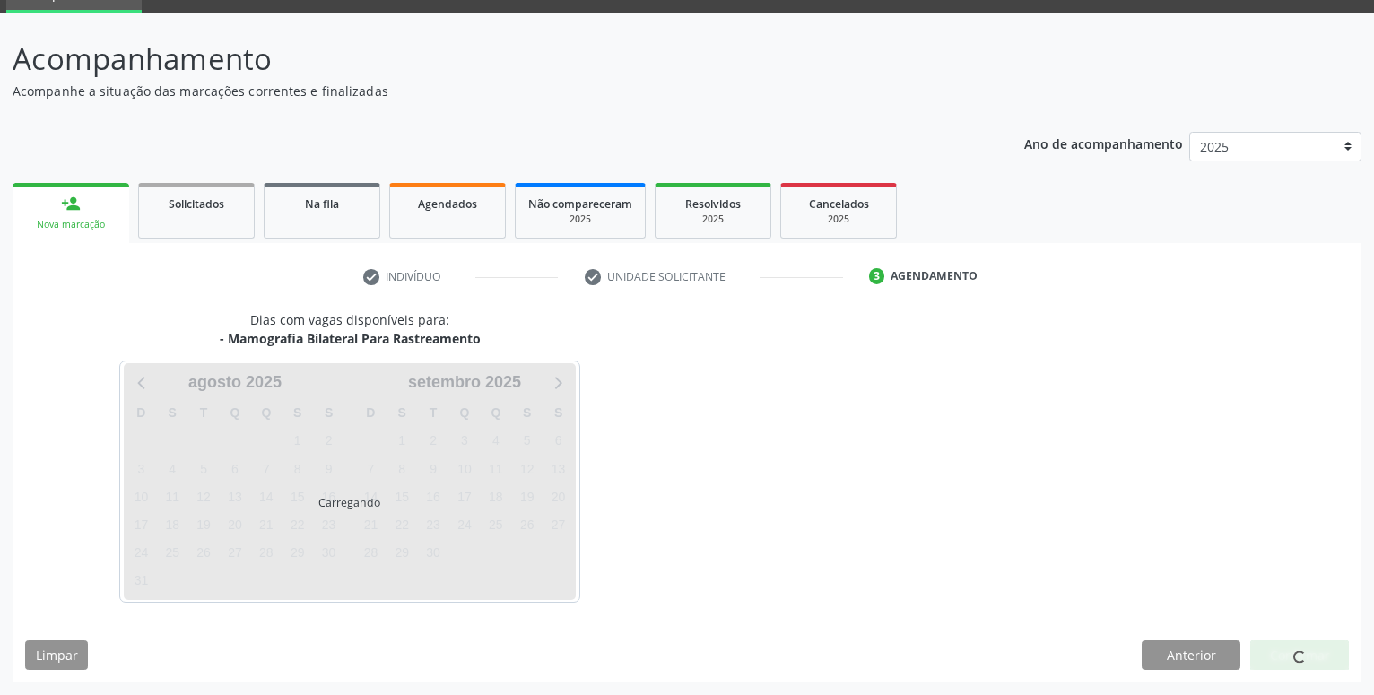
scroll to position [85, 0]
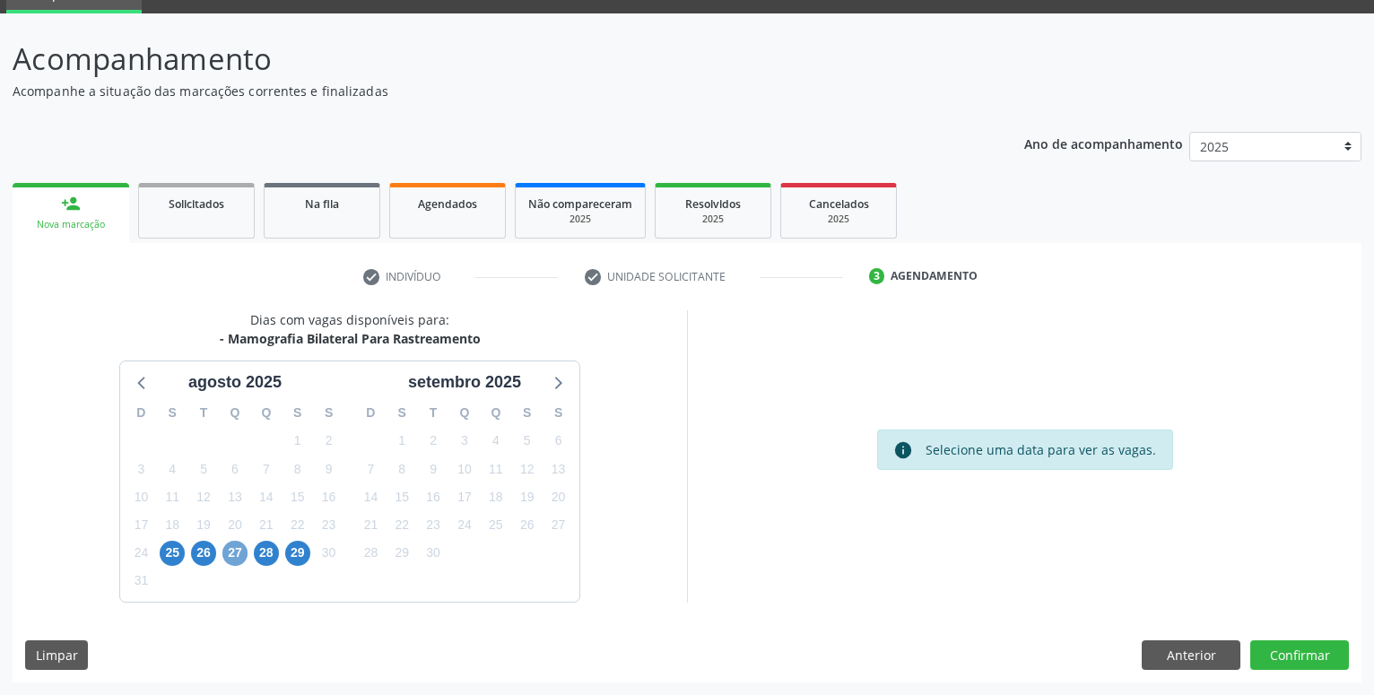
click at [232, 555] on span "27" at bounding box center [234, 553] width 25 height 25
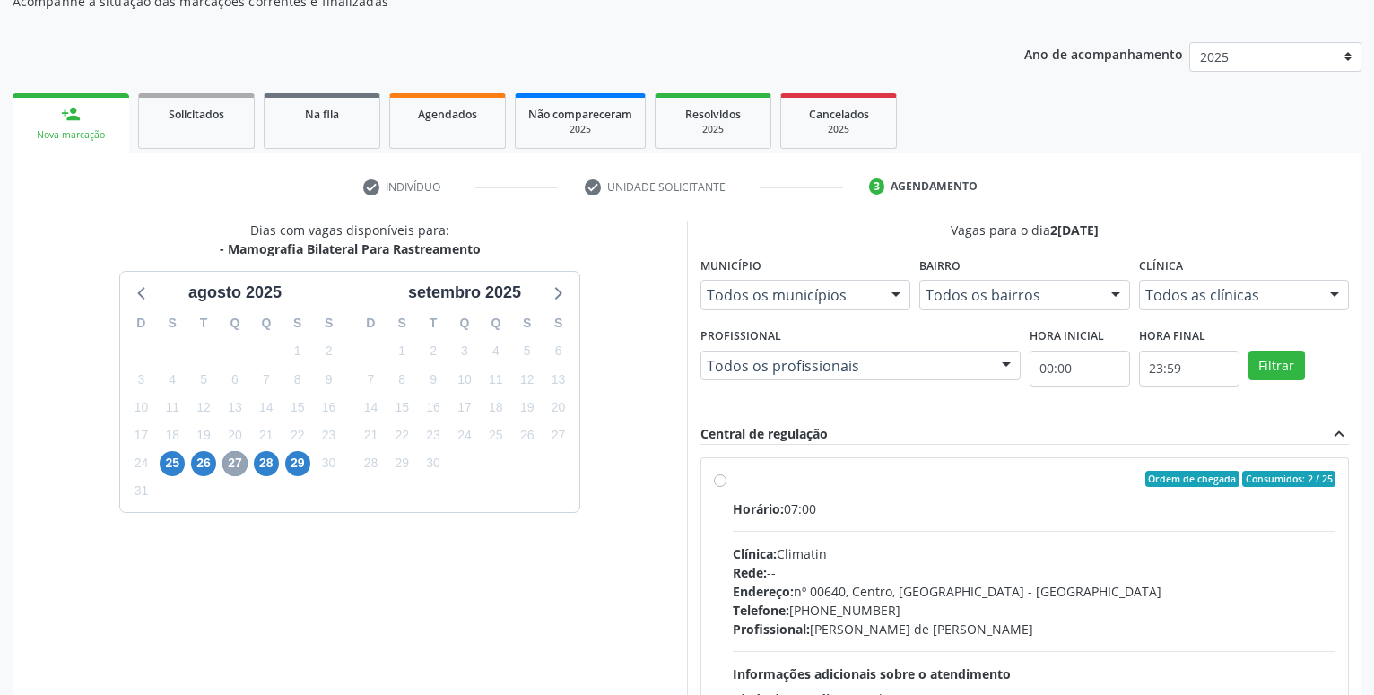
scroll to position [268, 0]
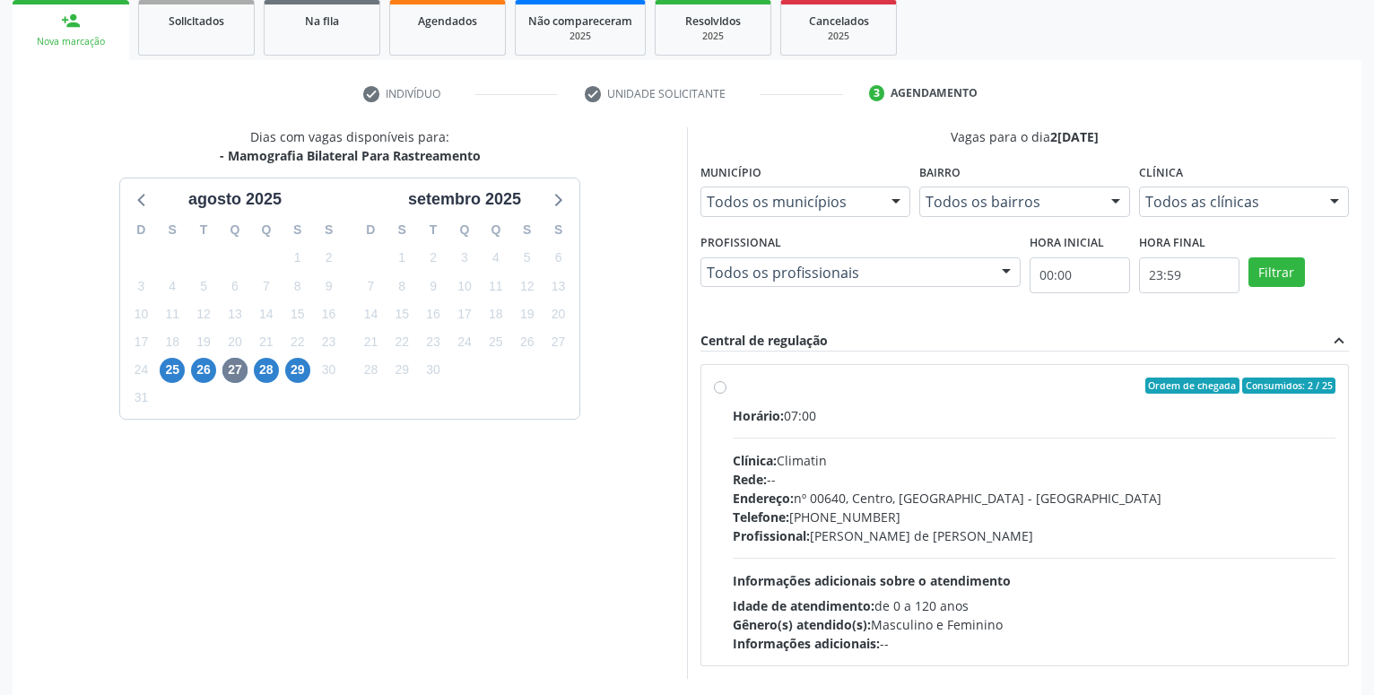
click at [733, 389] on label "Ordem de chegada Consumidos: 2 / 25 Horário: 07:00 Clínica: Climatin Rede: -- E…" at bounding box center [1034, 515] width 603 height 275
click at [715, 389] on input "Ordem de chegada Consumidos: 2 / 25 Horário: 07:00 Clínica: Climatin Rede: -- E…" at bounding box center [720, 386] width 13 height 16
radio input "true"
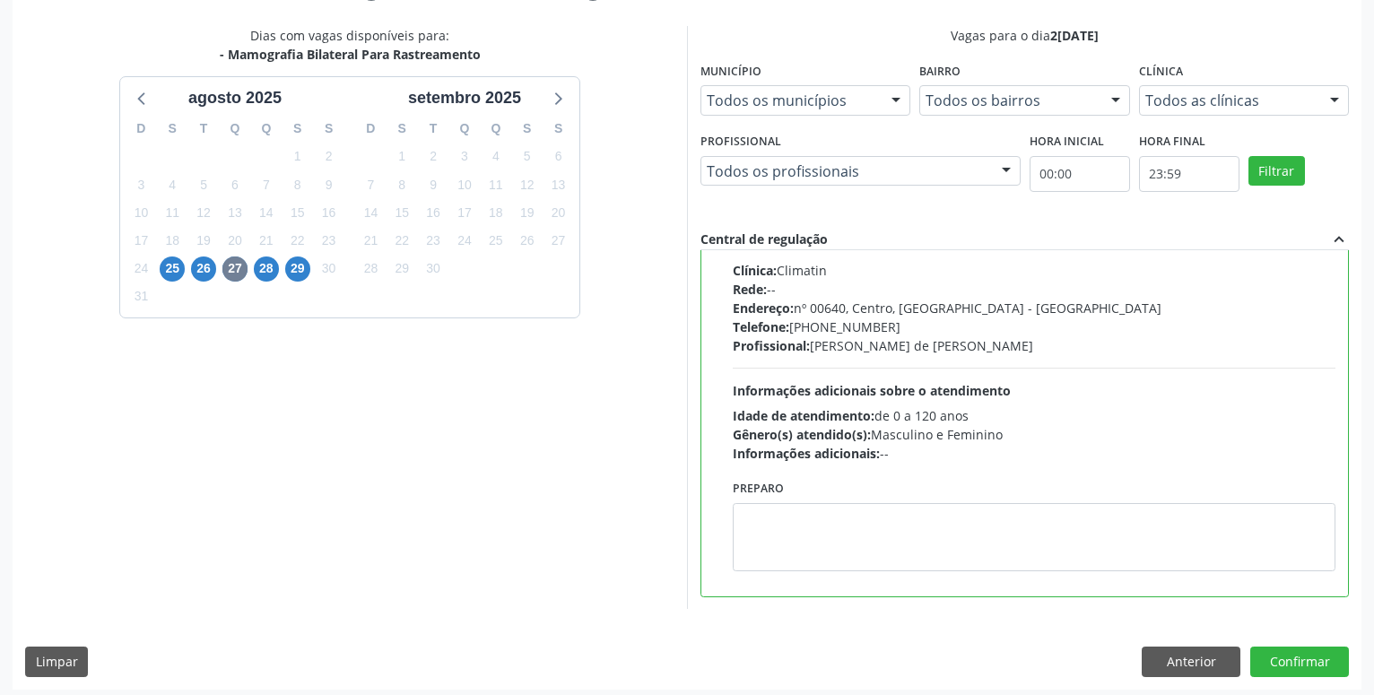
scroll to position [377, 0]
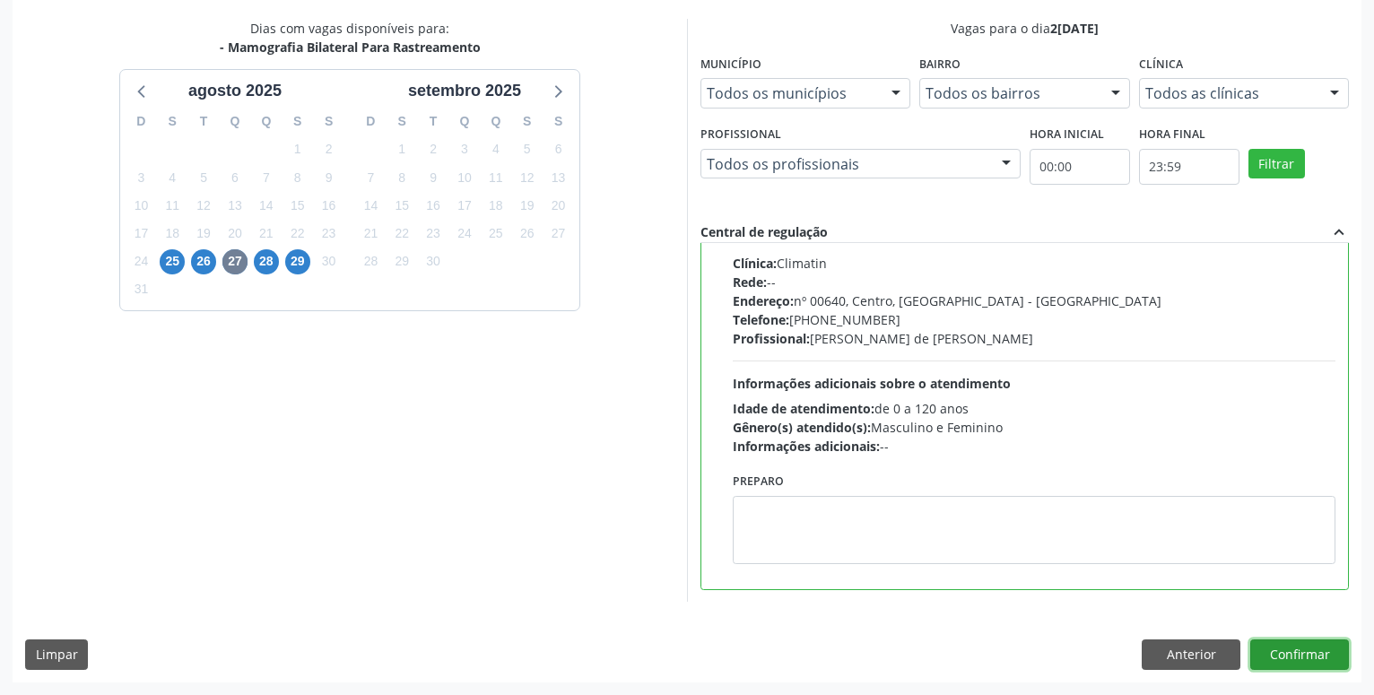
drag, startPoint x: 1328, startPoint y: 655, endPoint x: 1202, endPoint y: 637, distance: 127.7
click at [1326, 655] on button "Confirmar" at bounding box center [1299, 654] width 99 height 30
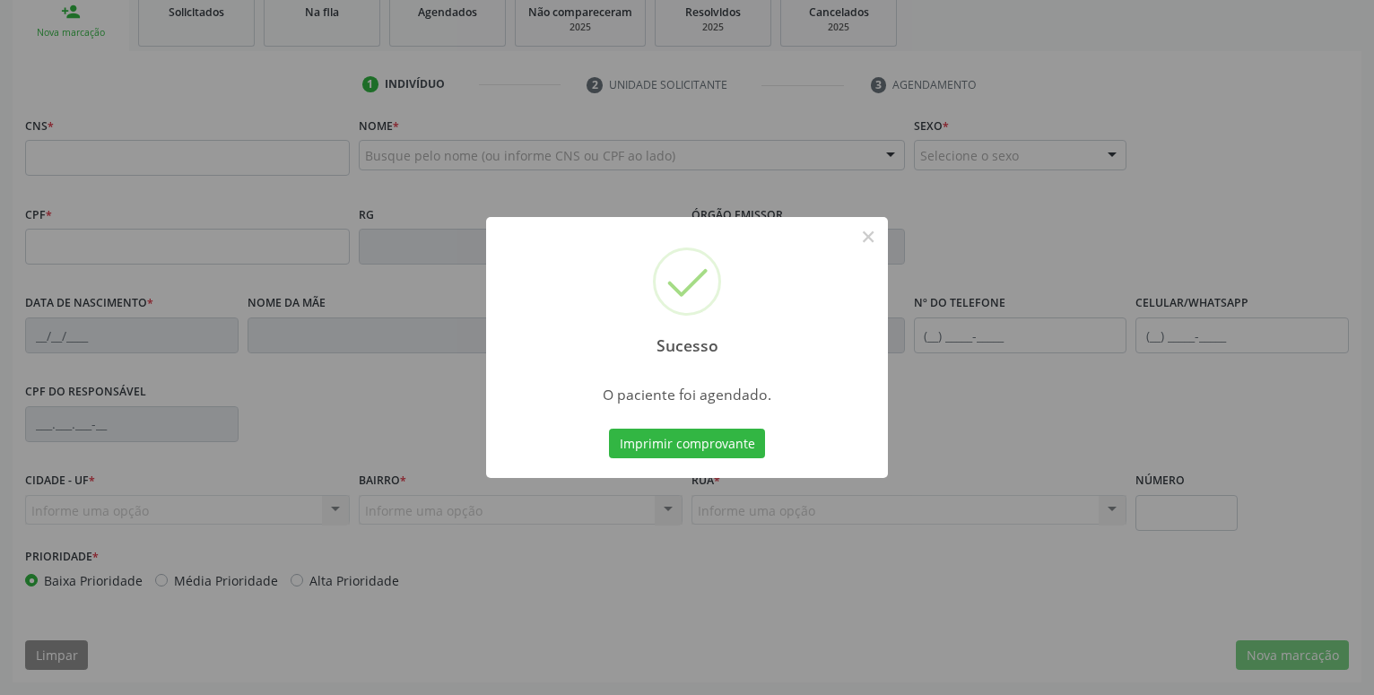
scroll to position [277, 0]
click at [673, 445] on button "Imprimir comprovante" at bounding box center [687, 444] width 156 height 30
